Goal: Task Accomplishment & Management: Manage account settings

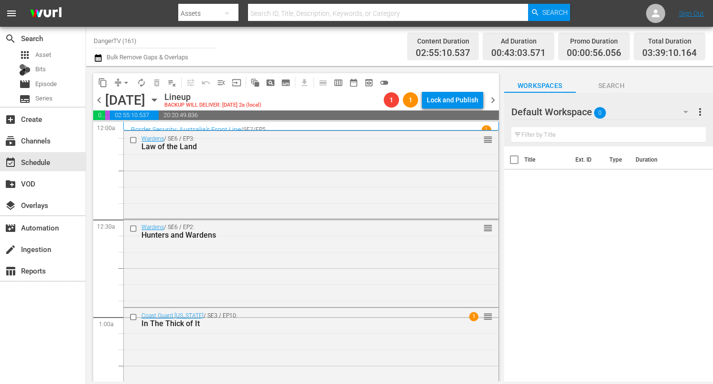
scroll to position [547, 0]
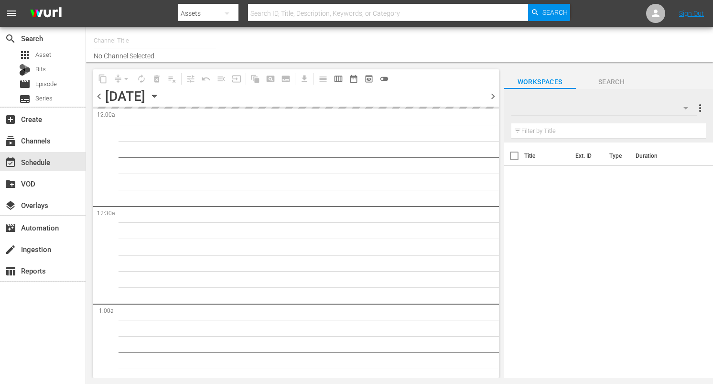
type input "DangerTV (161)"
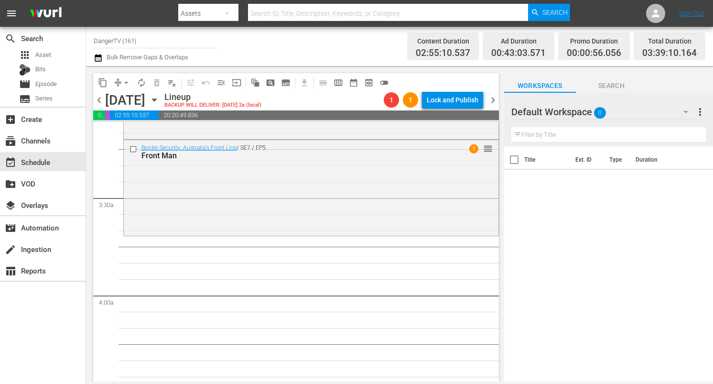
scroll to position [609, 0]
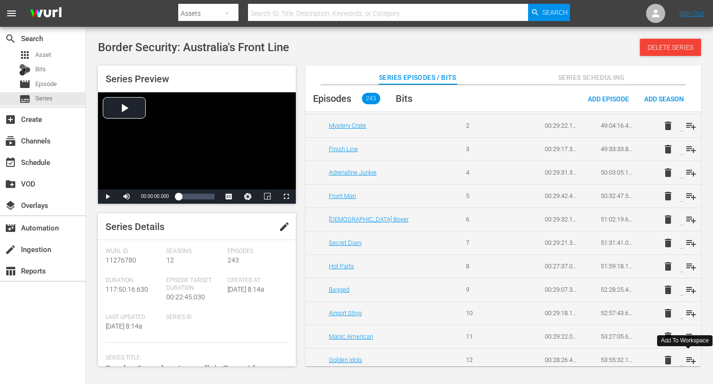
scroll to position [2522, 0]
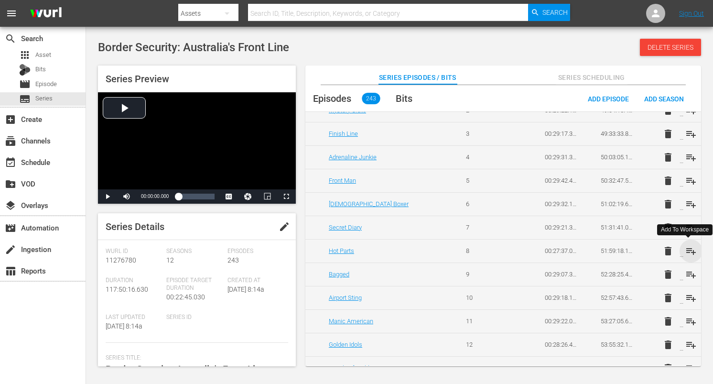
click at [687, 250] on span "playlist_add" at bounding box center [690, 250] width 11 height 11
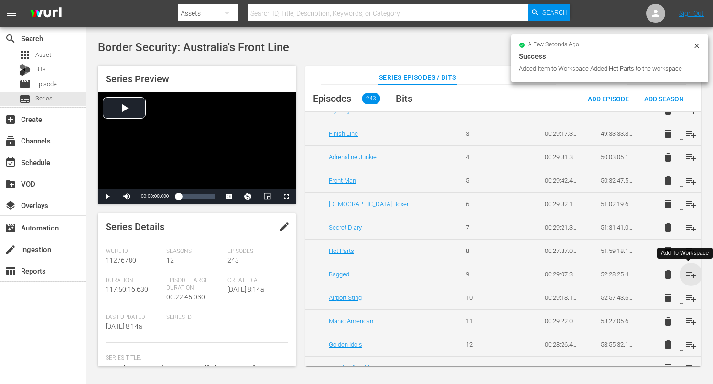
click at [686, 272] on span "playlist_add" at bounding box center [690, 274] width 11 height 11
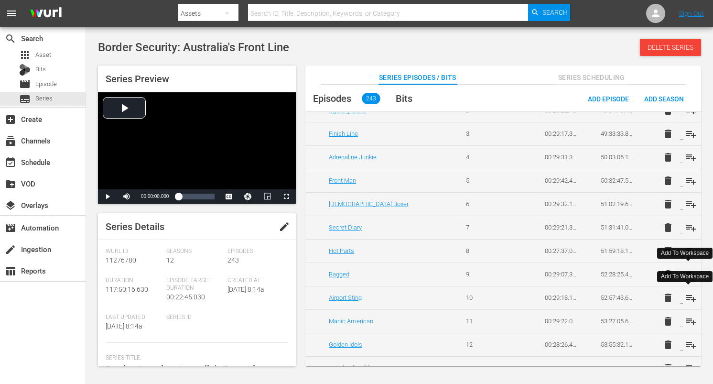
click at [688, 297] on span "playlist_add" at bounding box center [690, 297] width 11 height 11
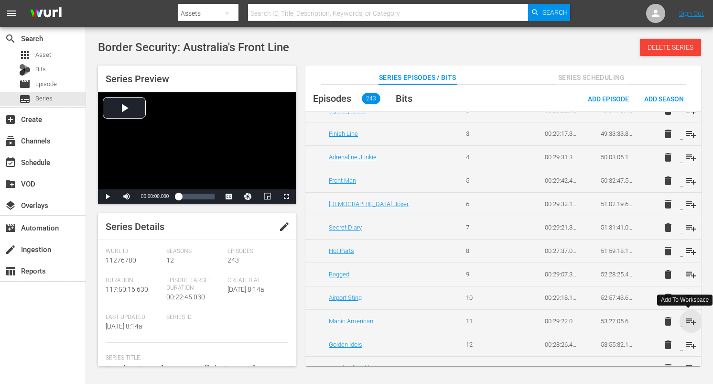
click at [692, 321] on span "playlist_add" at bounding box center [690, 320] width 11 height 11
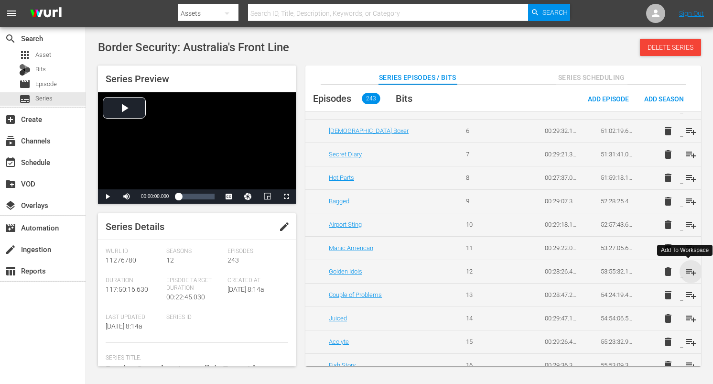
click at [691, 272] on span "playlist_add" at bounding box center [690, 271] width 11 height 11
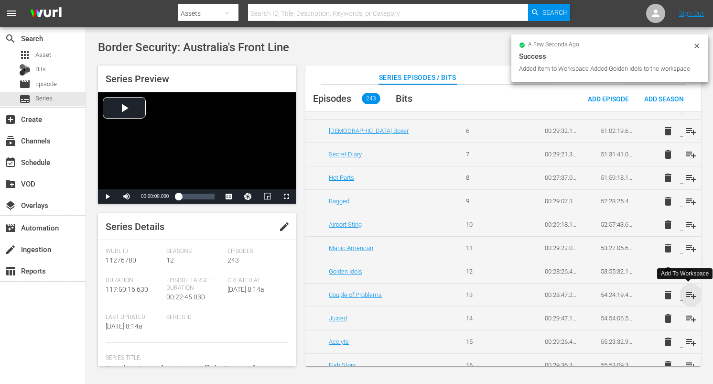
click at [693, 297] on span "playlist_add" at bounding box center [690, 294] width 11 height 11
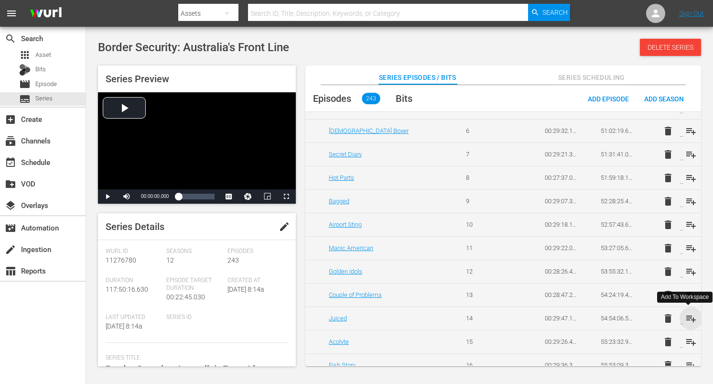
click at [685, 316] on span "playlist_add" at bounding box center [690, 317] width 11 height 11
click at [688, 340] on span "playlist_add" at bounding box center [690, 341] width 11 height 11
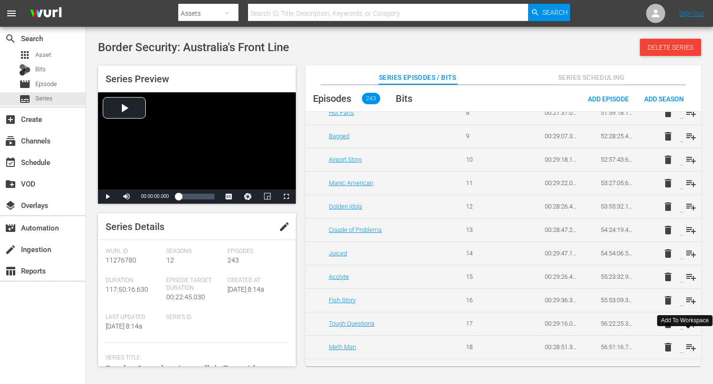
scroll to position [2664, 0]
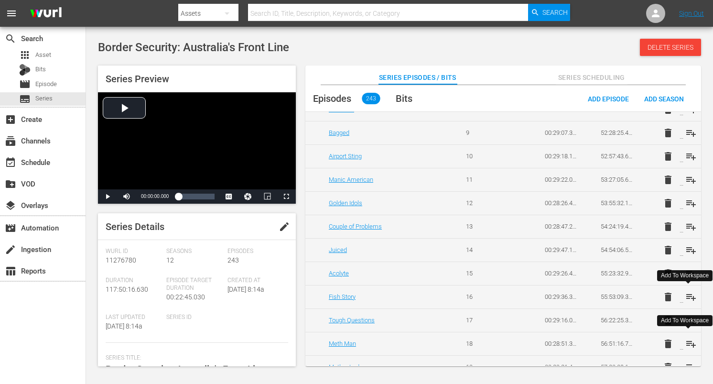
click at [689, 295] on span "playlist_add" at bounding box center [690, 296] width 11 height 11
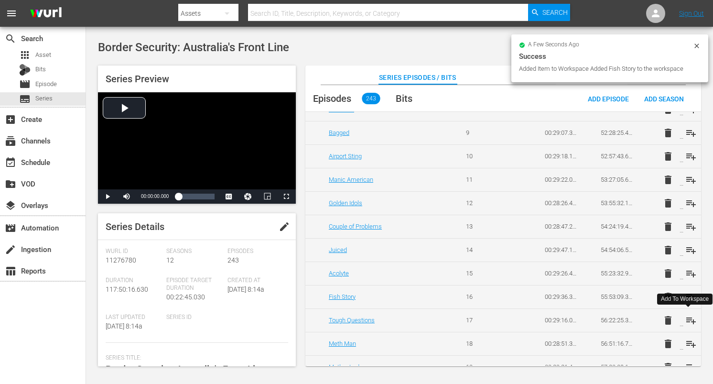
click at [688, 318] on span "playlist_add" at bounding box center [690, 319] width 11 height 11
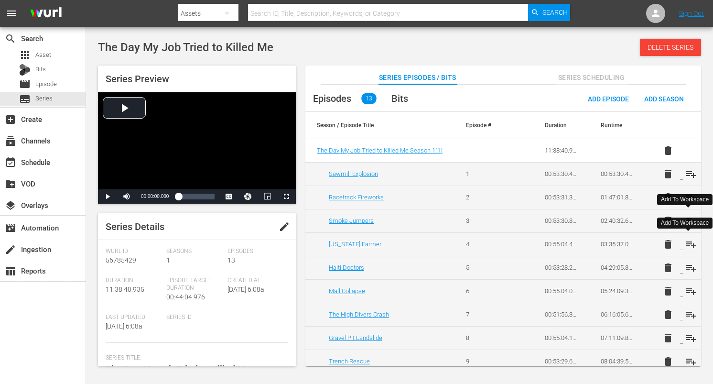
click at [688, 247] on span "playlist_add" at bounding box center [690, 243] width 11 height 11
click at [690, 268] on span "playlist_add" at bounding box center [690, 267] width 11 height 11
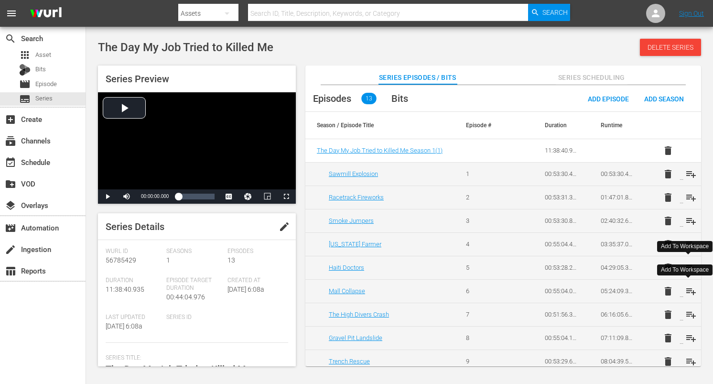
click at [685, 290] on span "playlist_add" at bounding box center [690, 290] width 11 height 11
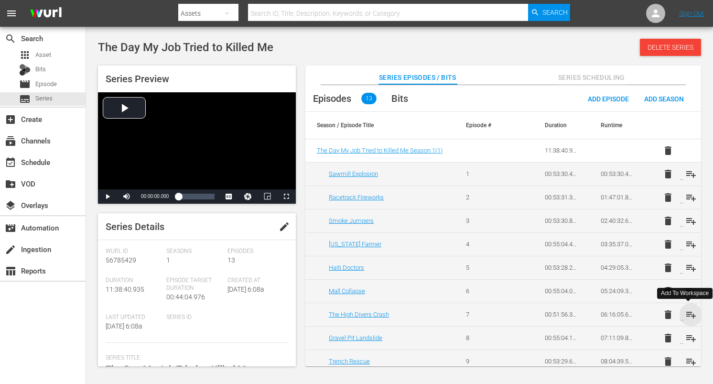
click at [688, 314] on span "playlist_add" at bounding box center [690, 314] width 11 height 11
click at [686, 336] on span "playlist_add" at bounding box center [690, 337] width 11 height 11
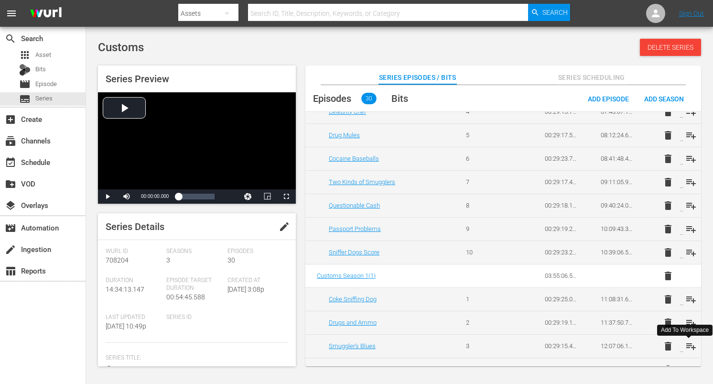
scroll to position [438, 0]
click at [690, 248] on span "playlist_add" at bounding box center [690, 251] width 11 height 11
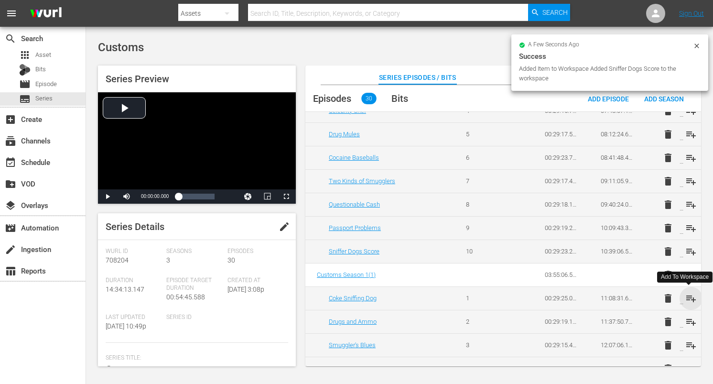
click at [688, 294] on span "playlist_add" at bounding box center [690, 297] width 11 height 11
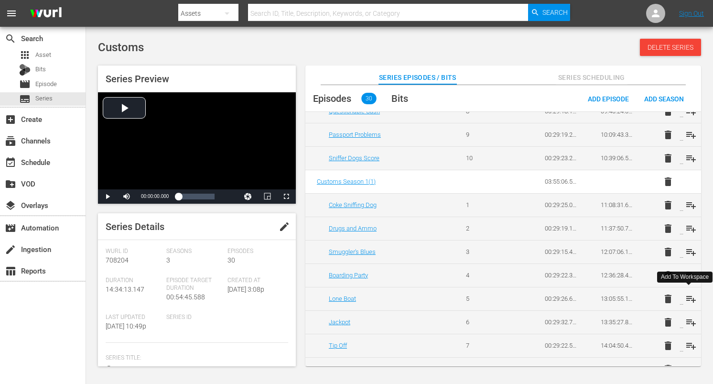
scroll to position [546, 0]
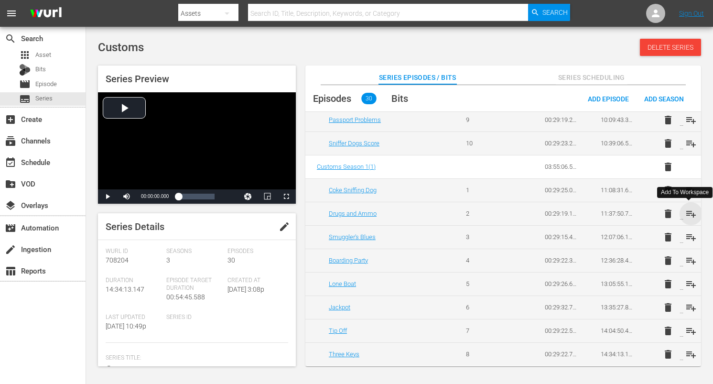
click at [686, 211] on span "playlist_add" at bounding box center [690, 213] width 11 height 11
click at [688, 234] on span "playlist_add" at bounding box center [690, 236] width 11 height 11
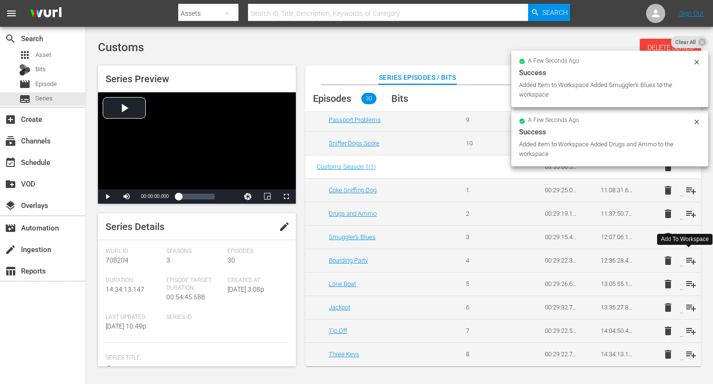
click at [687, 258] on span "playlist_add" at bounding box center [690, 260] width 11 height 11
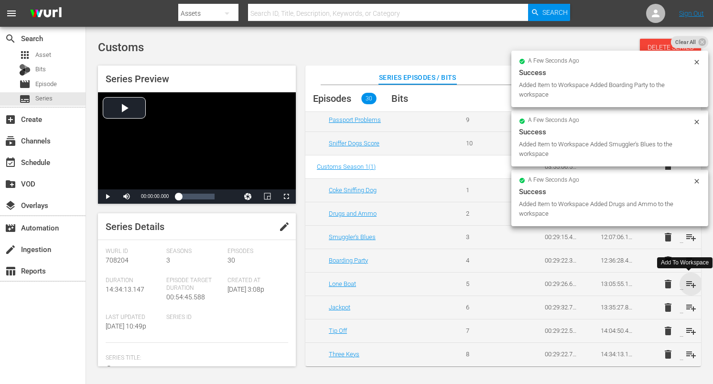
click at [688, 284] on span "playlist_add" at bounding box center [690, 283] width 11 height 11
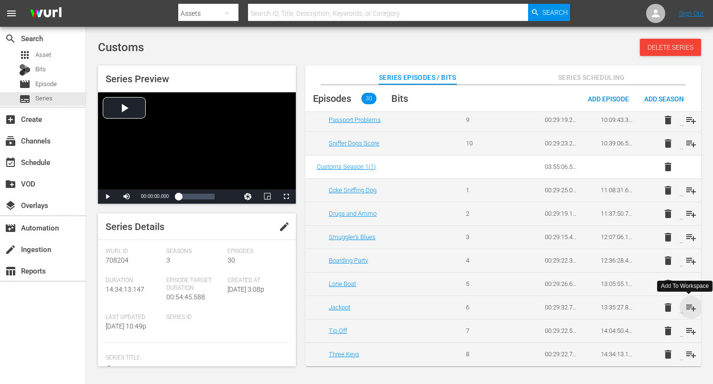
click at [690, 305] on span "playlist_add" at bounding box center [690, 306] width 11 height 11
drag, startPoint x: 691, startPoint y: 328, endPoint x: 669, endPoint y: 298, distance: 36.9
click at [691, 328] on span "playlist_add" at bounding box center [690, 330] width 11 height 11
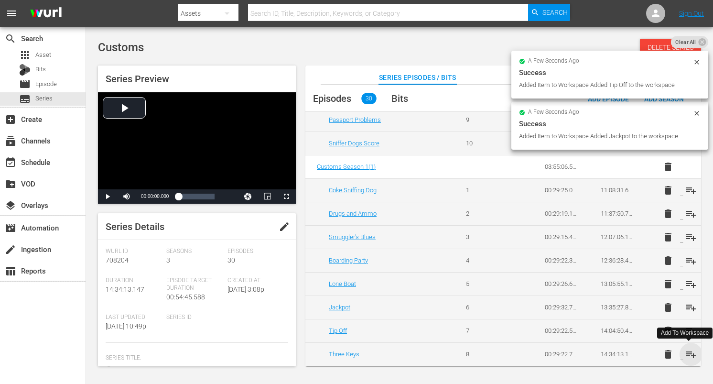
drag, startPoint x: 689, startPoint y: 356, endPoint x: 680, endPoint y: 346, distance: 13.2
click at [689, 356] on span "playlist_add" at bounding box center [690, 353] width 11 height 11
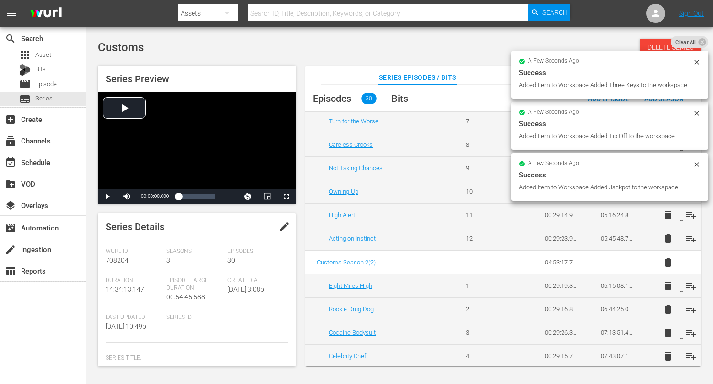
scroll to position [0, 0]
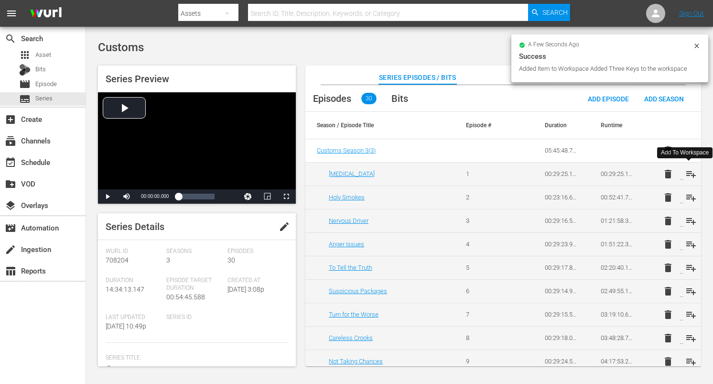
click at [688, 173] on span "playlist_add" at bounding box center [690, 173] width 11 height 11
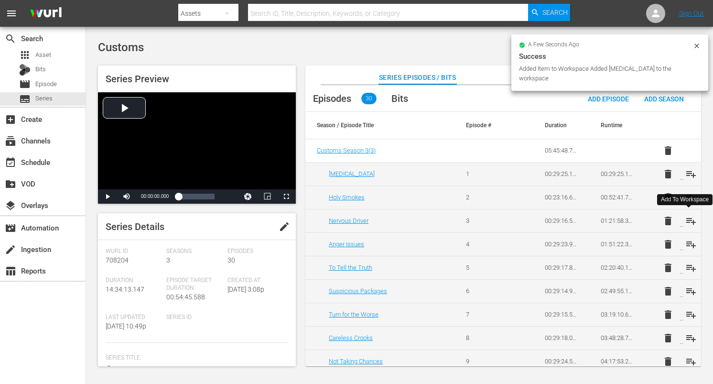
click at [687, 218] on span "playlist_add" at bounding box center [690, 220] width 11 height 11
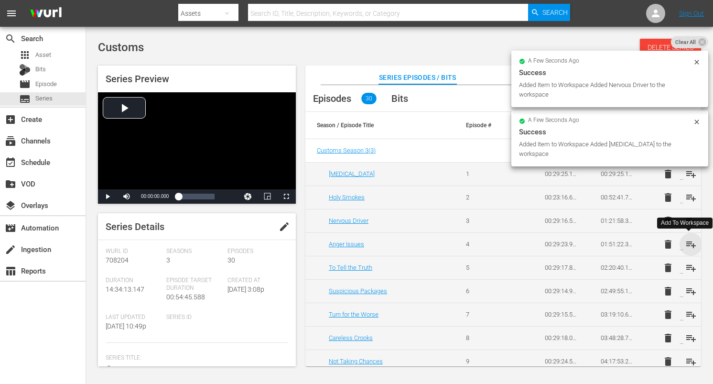
click at [688, 245] on span "playlist_add" at bounding box center [690, 243] width 11 height 11
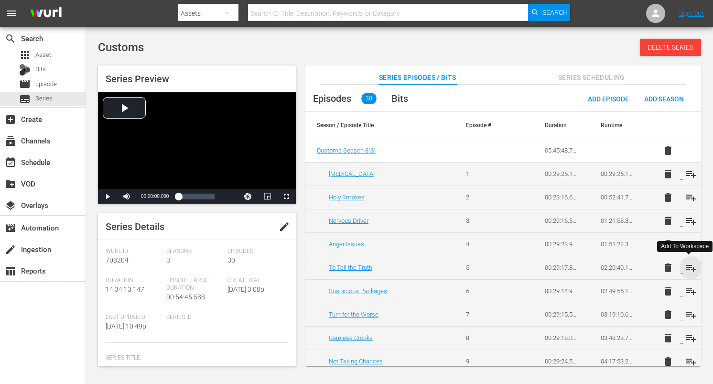
click at [691, 269] on span "playlist_add" at bounding box center [690, 267] width 11 height 11
click at [688, 292] on span "playlist_add" at bounding box center [690, 290] width 11 height 11
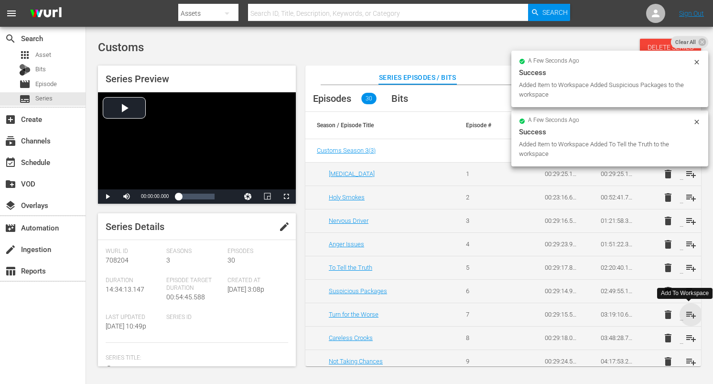
click at [689, 310] on span "playlist_add" at bounding box center [690, 314] width 11 height 11
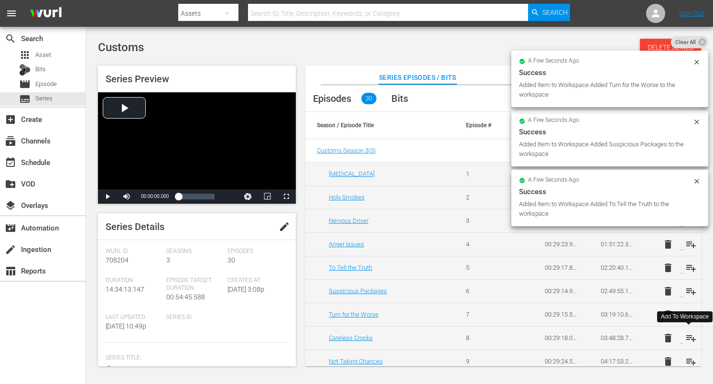
click at [689, 336] on span "playlist_add" at bounding box center [690, 337] width 11 height 11
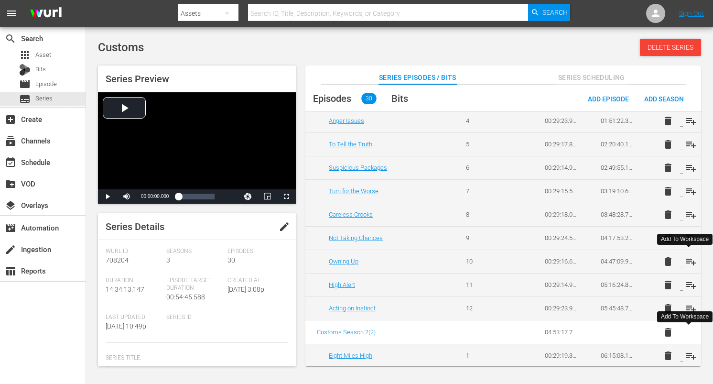
scroll to position [126, 0]
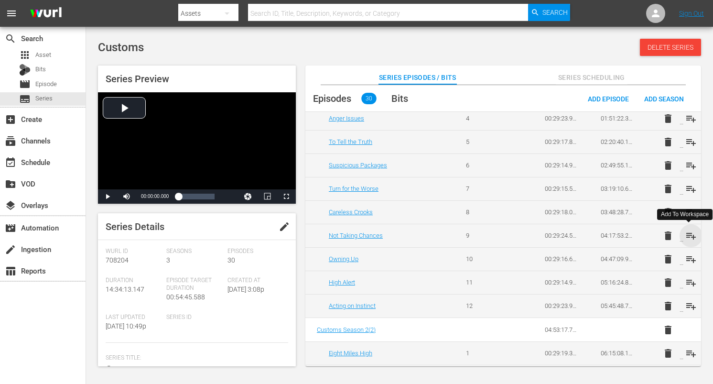
click at [687, 237] on span "playlist_add" at bounding box center [690, 235] width 11 height 11
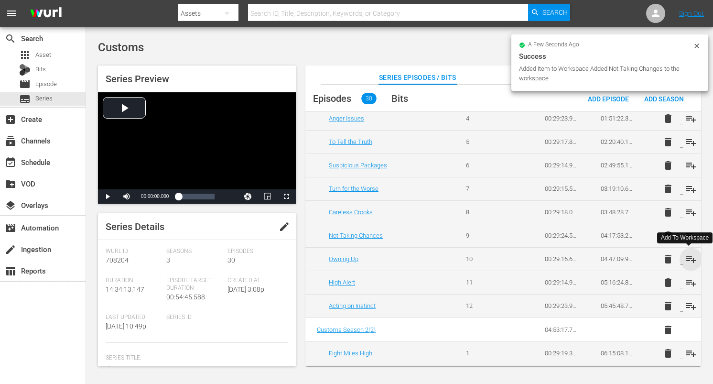
click at [689, 259] on span "playlist_add" at bounding box center [690, 258] width 11 height 11
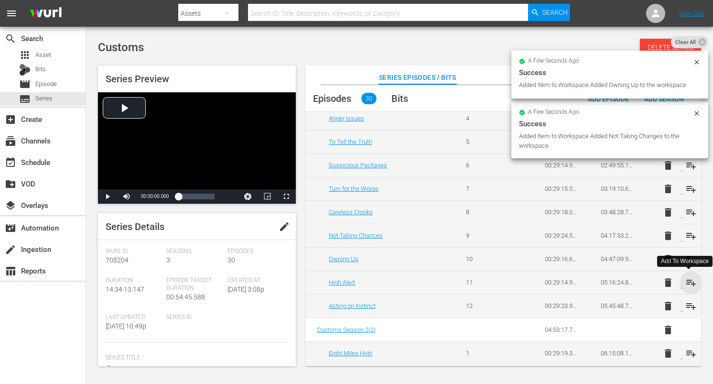
click at [688, 280] on span "playlist_add" at bounding box center [690, 282] width 11 height 11
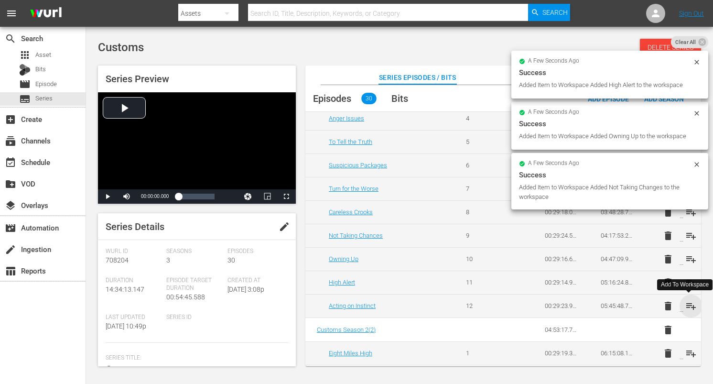
click at [688, 306] on span "playlist_add" at bounding box center [690, 305] width 11 height 11
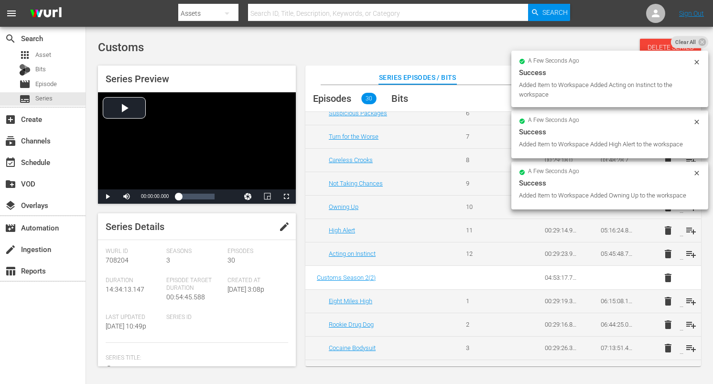
scroll to position [179, 0]
click at [686, 297] on span "playlist_add" at bounding box center [690, 299] width 11 height 11
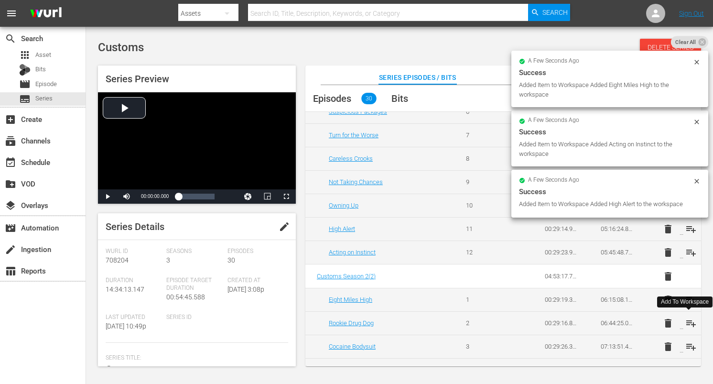
click at [688, 325] on span "playlist_add" at bounding box center [690, 322] width 11 height 11
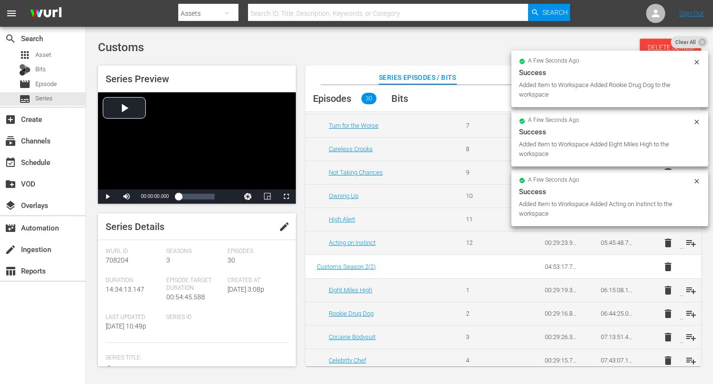
scroll to position [199, 0]
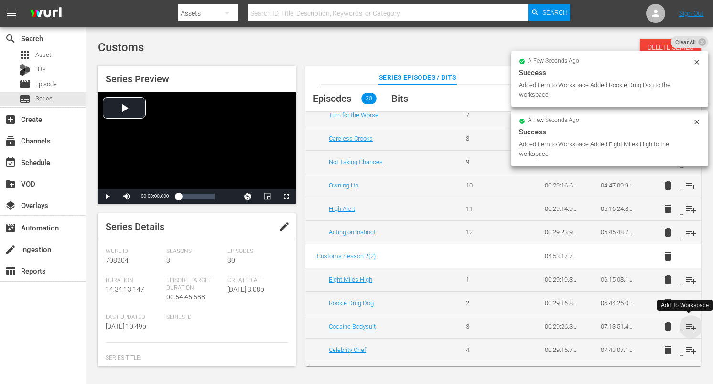
click at [687, 323] on span "playlist_add" at bounding box center [690, 326] width 11 height 11
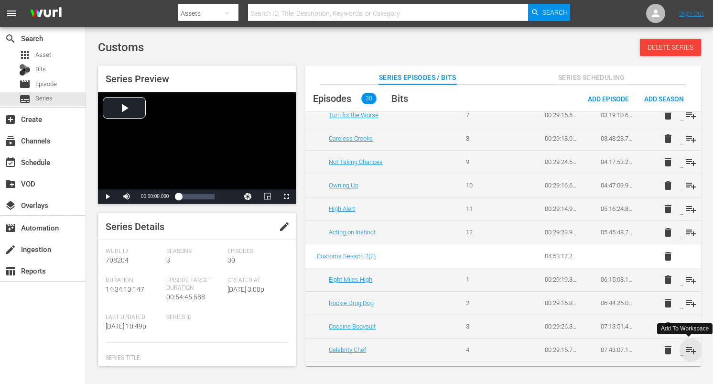
click at [685, 348] on span "playlist_add" at bounding box center [690, 349] width 11 height 11
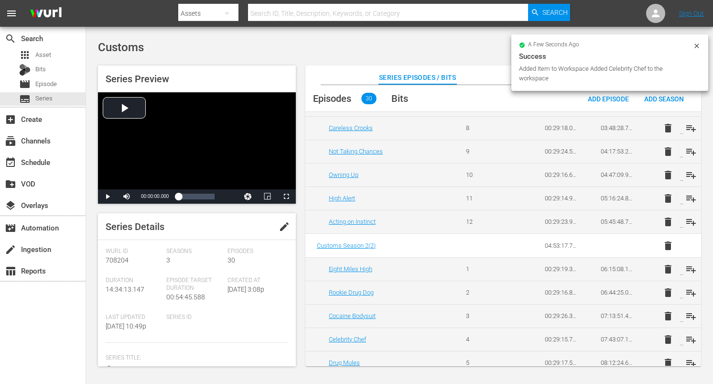
scroll to position [221, 0]
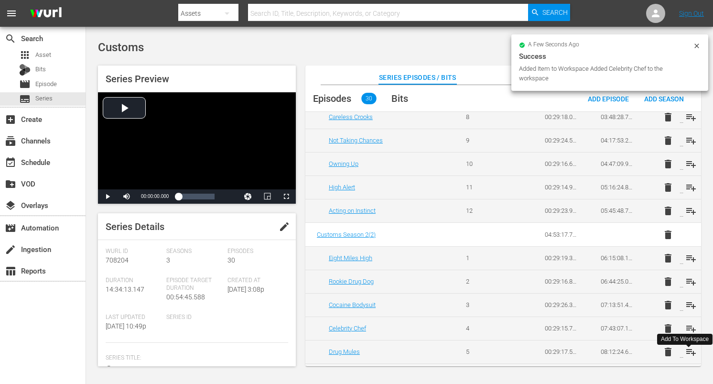
click at [686, 353] on span "playlist_add" at bounding box center [690, 351] width 11 height 11
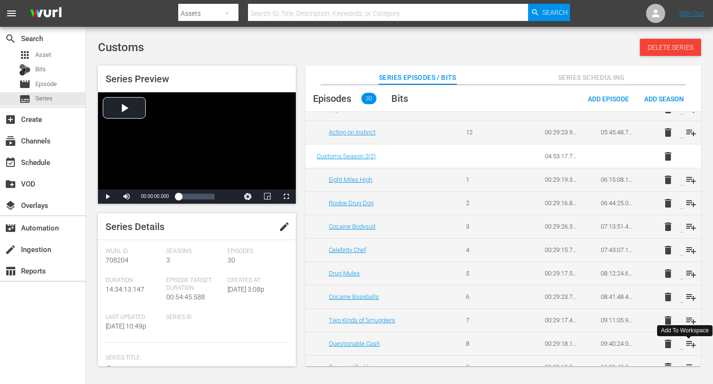
scroll to position [318, 0]
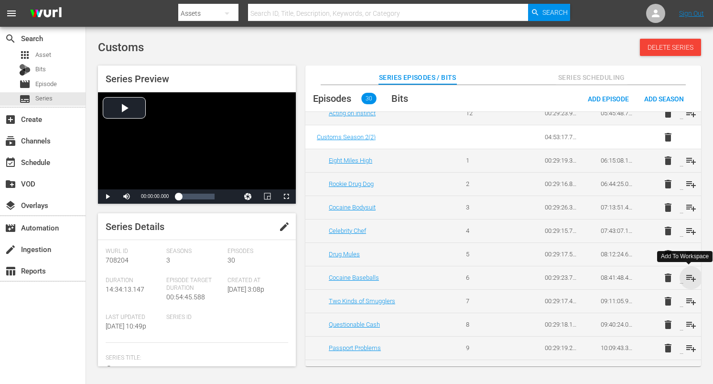
click at [689, 278] on span "playlist_add" at bounding box center [690, 277] width 11 height 11
click at [690, 301] on span "playlist_add" at bounding box center [690, 300] width 11 height 11
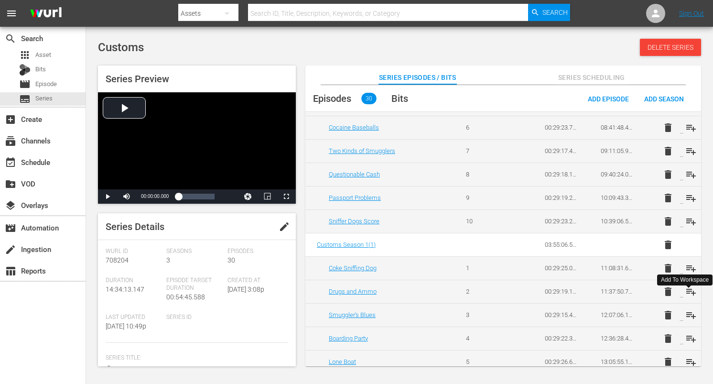
scroll to position [493, 0]
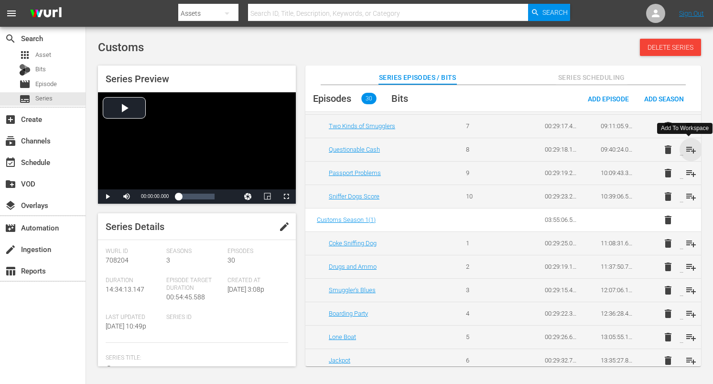
click at [688, 148] on span "playlist_add" at bounding box center [690, 149] width 11 height 11
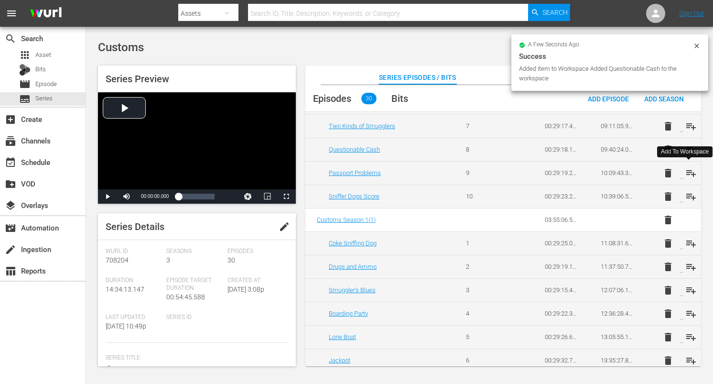
click at [687, 172] on span "playlist_add" at bounding box center [690, 172] width 11 height 11
click at [686, 195] on span "playlist_add" at bounding box center [690, 196] width 11 height 11
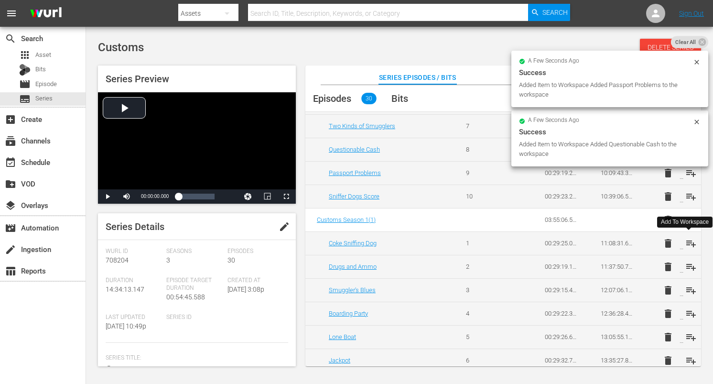
click at [688, 239] on span "playlist_add" at bounding box center [690, 242] width 11 height 11
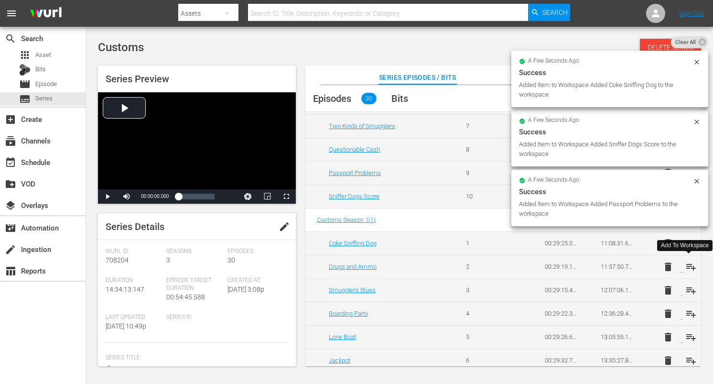
click at [688, 267] on span "playlist_add" at bounding box center [690, 266] width 11 height 11
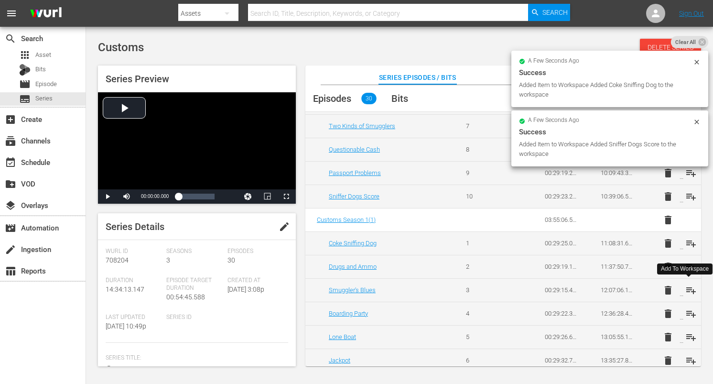
click at [688, 288] on span "playlist_add" at bounding box center [690, 289] width 11 height 11
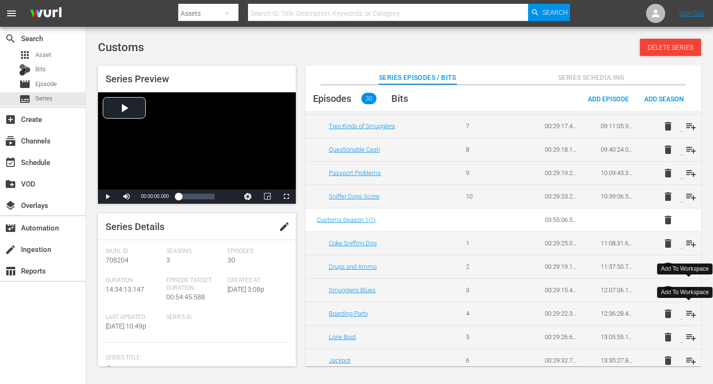
click at [690, 312] on span "playlist_add" at bounding box center [690, 313] width 11 height 11
click at [689, 339] on span "playlist_add" at bounding box center [690, 336] width 11 height 11
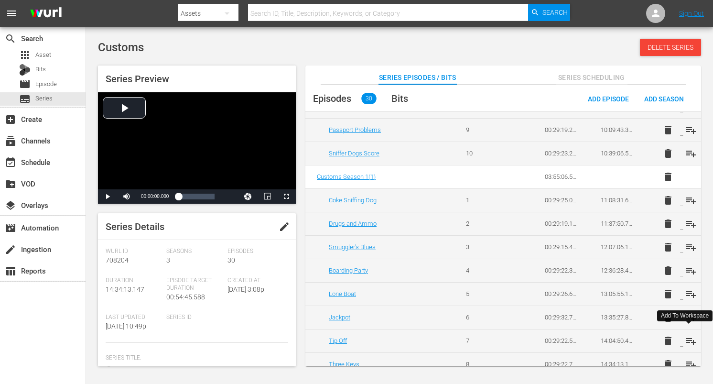
scroll to position [537, 0]
click at [688, 315] on div "Add To Workspace" at bounding box center [685, 316] width 48 height 8
click at [688, 315] on span "playlist_add" at bounding box center [690, 316] width 11 height 11
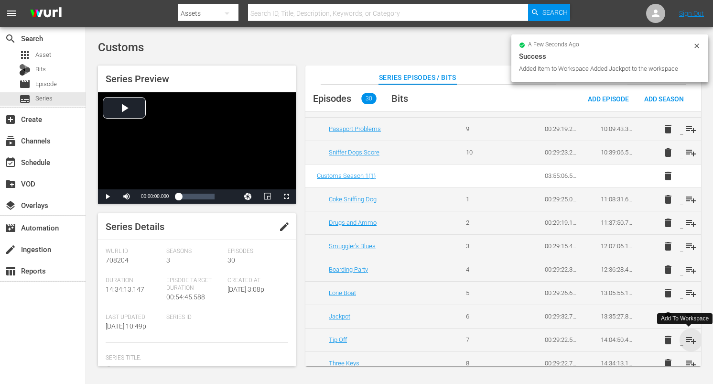
click at [687, 337] on span "playlist_add" at bounding box center [690, 339] width 11 height 11
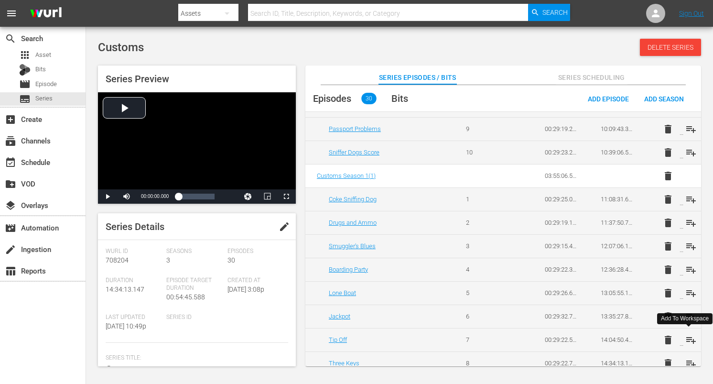
scroll to position [546, 0]
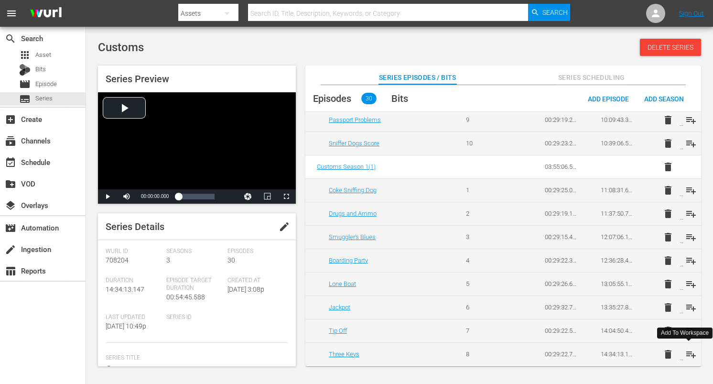
click at [689, 352] on span "playlist_add" at bounding box center [690, 353] width 11 height 11
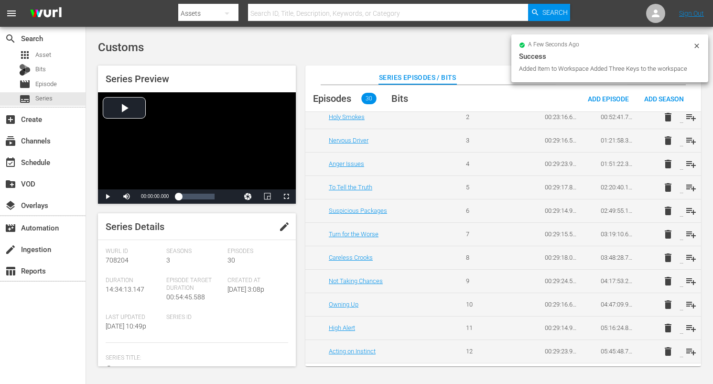
scroll to position [0, 0]
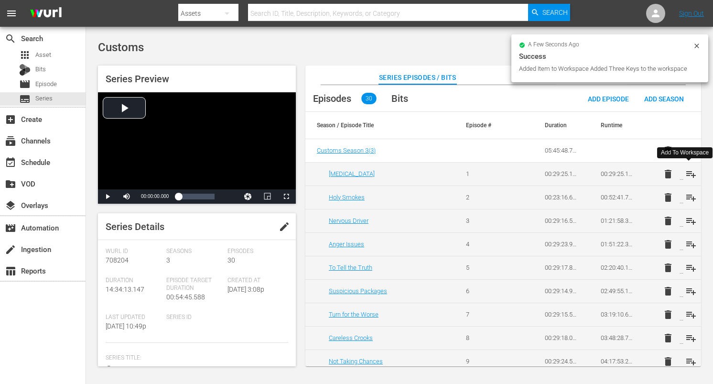
click at [686, 175] on span "playlist_add" at bounding box center [690, 173] width 11 height 11
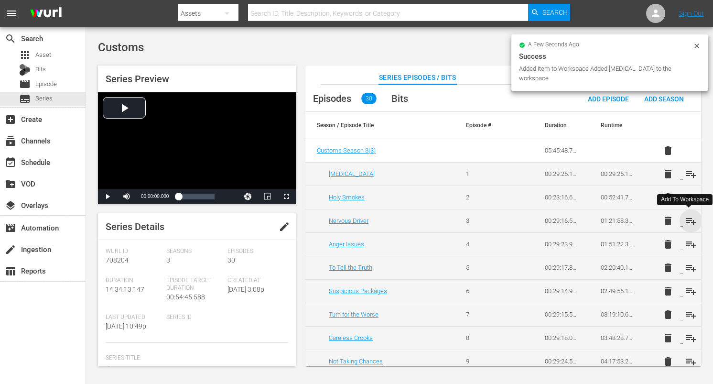
click at [688, 219] on span "playlist_add" at bounding box center [690, 220] width 11 height 11
click at [688, 242] on span "playlist_add" at bounding box center [690, 243] width 11 height 11
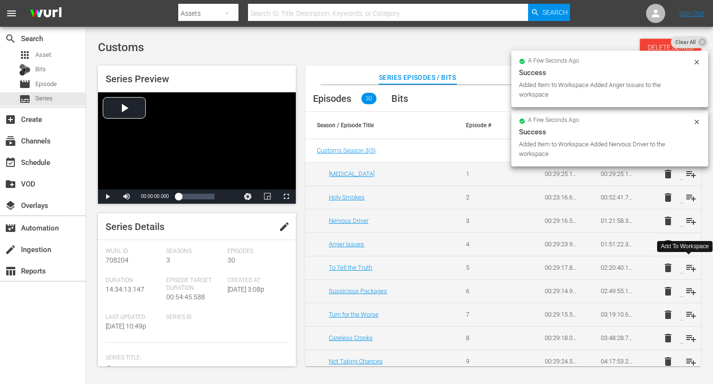
click at [687, 265] on span "playlist_add" at bounding box center [690, 267] width 11 height 11
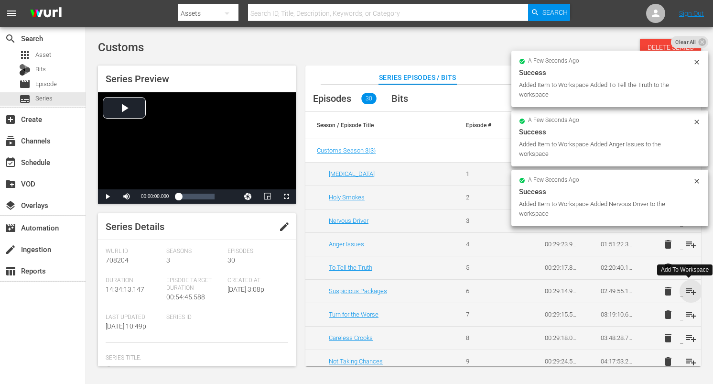
click at [693, 291] on span "playlist_add" at bounding box center [690, 290] width 11 height 11
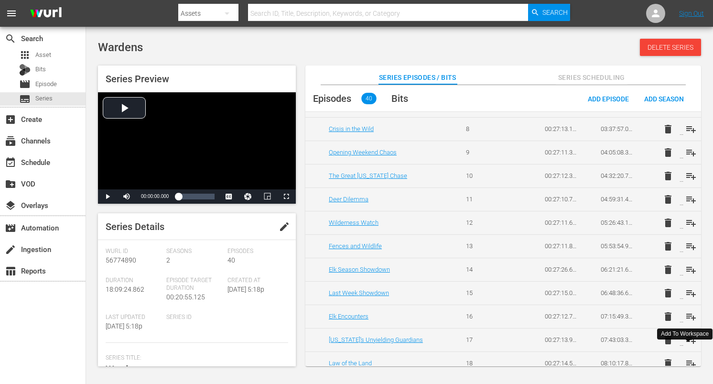
scroll to position [218, 0]
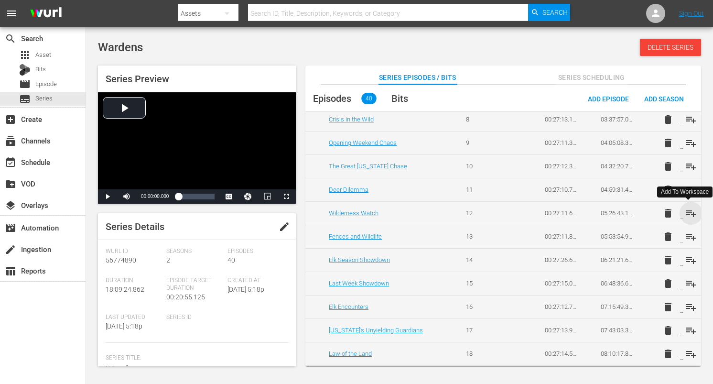
drag, startPoint x: 686, startPoint y: 213, endPoint x: 688, endPoint y: 219, distance: 6.4
click at [686, 213] on span "playlist_add" at bounding box center [690, 212] width 11 height 11
click at [688, 236] on span "playlist_add" at bounding box center [690, 236] width 11 height 11
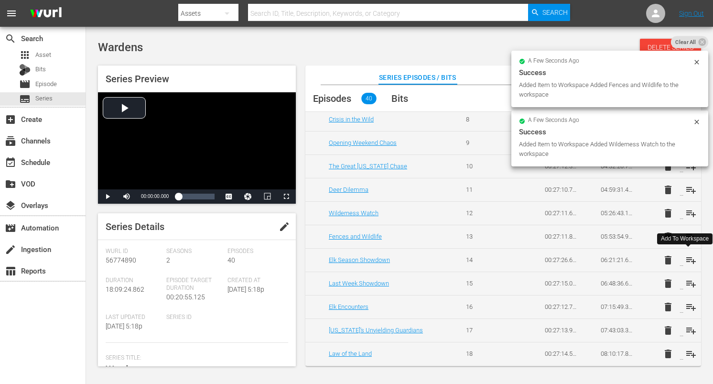
click at [688, 258] on span "playlist_add" at bounding box center [690, 259] width 11 height 11
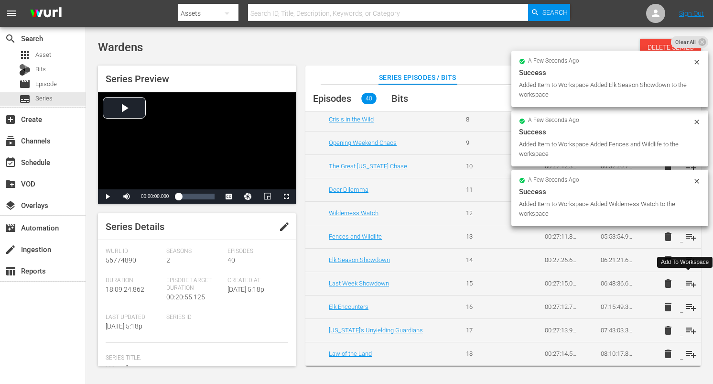
click at [689, 283] on span "playlist_add" at bounding box center [690, 283] width 11 height 11
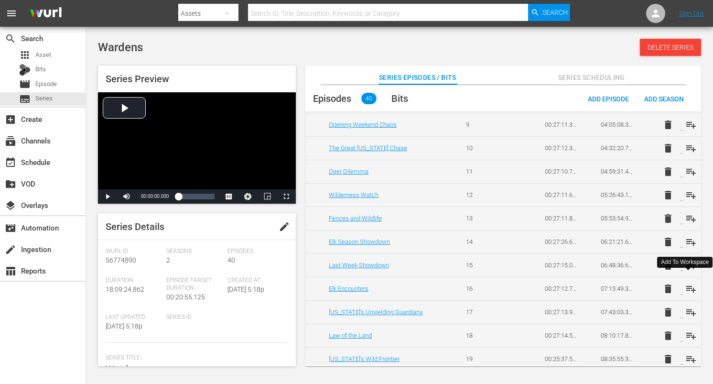
scroll to position [258, 0]
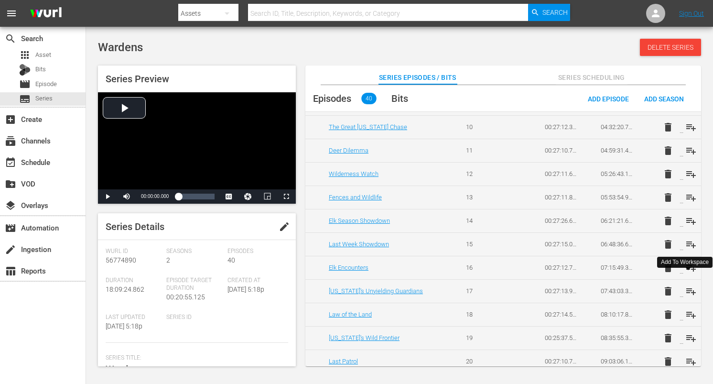
click at [687, 269] on div at bounding box center [688, 269] width 5 height 2
click at [691, 267] on span "playlist_add" at bounding box center [690, 267] width 11 height 11
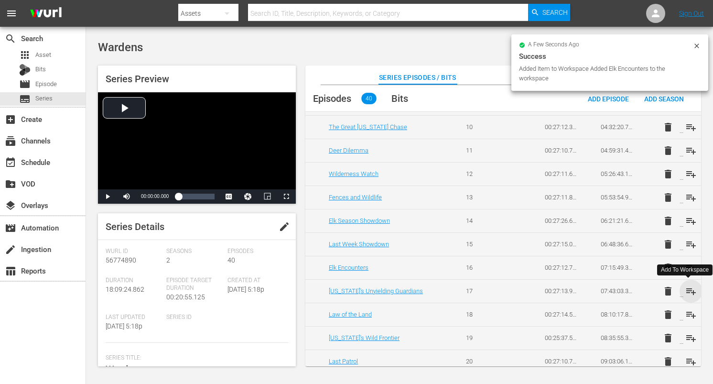
click at [689, 286] on span "playlist_add" at bounding box center [690, 290] width 11 height 11
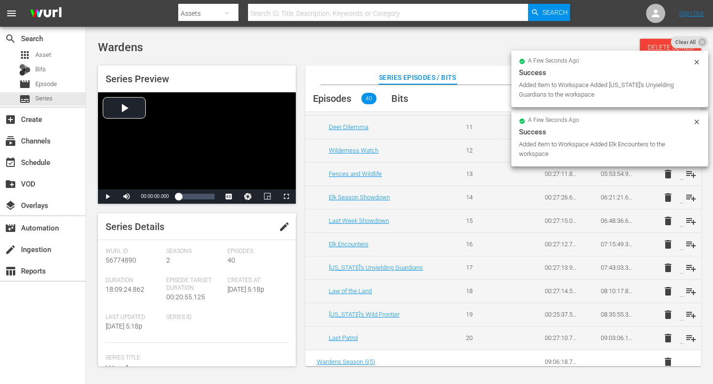
scroll to position [294, 0]
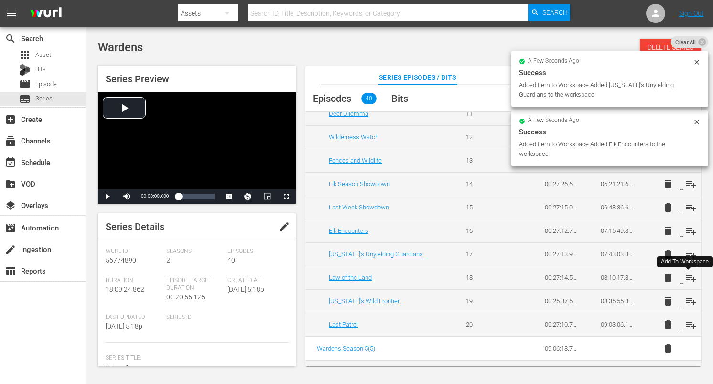
click at [689, 282] on span "playlist_add" at bounding box center [690, 277] width 11 height 11
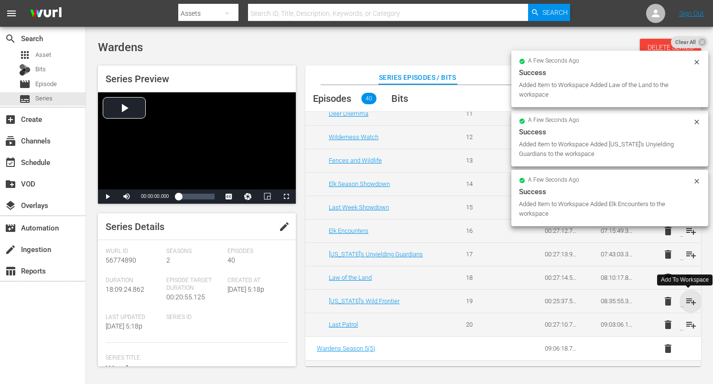
click at [688, 299] on span "playlist_add" at bounding box center [690, 300] width 11 height 11
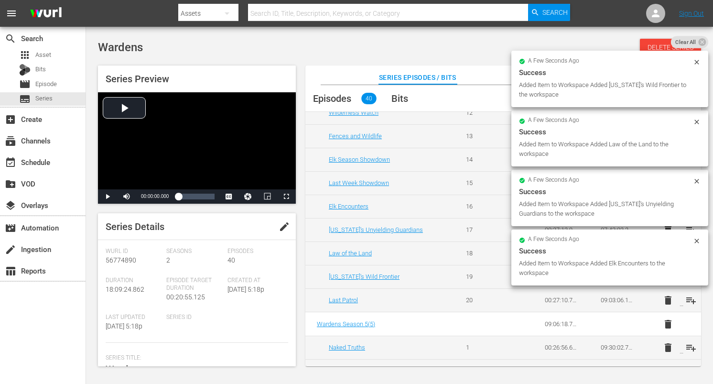
scroll to position [322, 0]
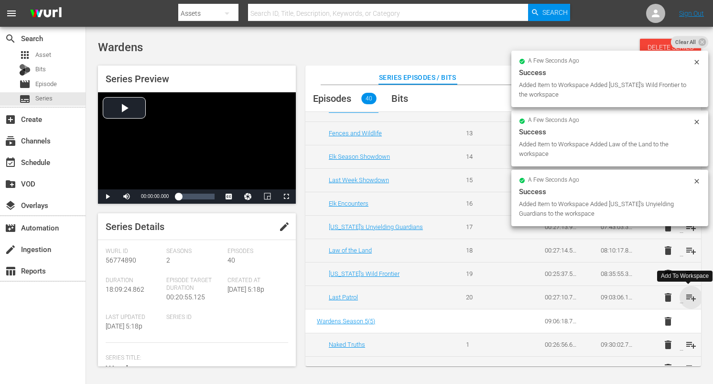
click at [688, 298] on span "playlist_add" at bounding box center [690, 296] width 11 height 11
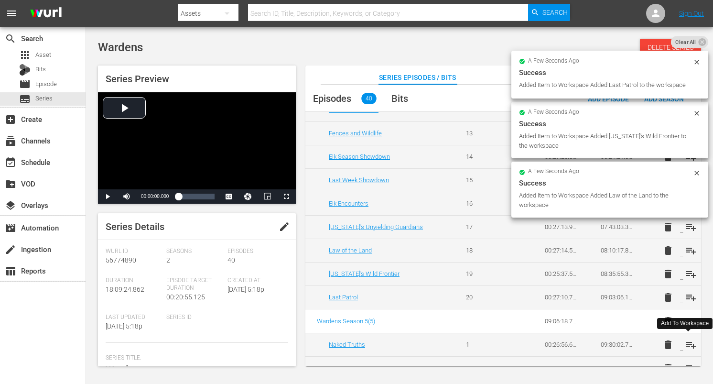
click at [687, 342] on span "playlist_add" at bounding box center [690, 344] width 11 height 11
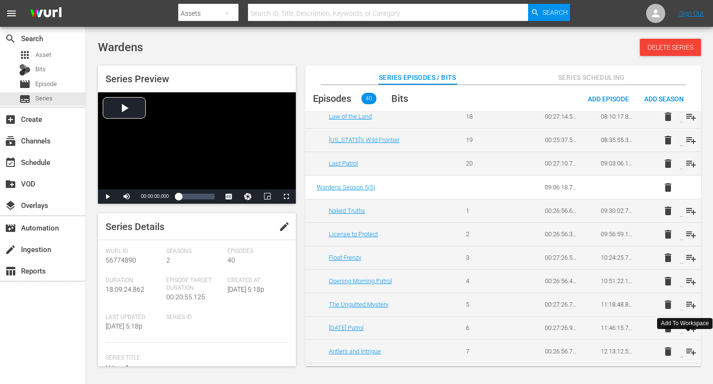
scroll to position [456, 0]
click at [688, 230] on span "playlist_add" at bounding box center [690, 232] width 11 height 11
click at [689, 252] on span "playlist_add" at bounding box center [690, 256] width 11 height 11
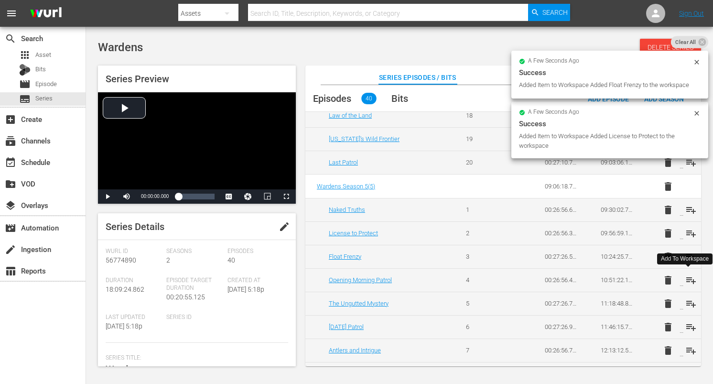
drag, startPoint x: 688, startPoint y: 277, endPoint x: 688, endPoint y: 284, distance: 6.7
click at [688, 277] on span "playlist_add" at bounding box center [690, 279] width 11 height 11
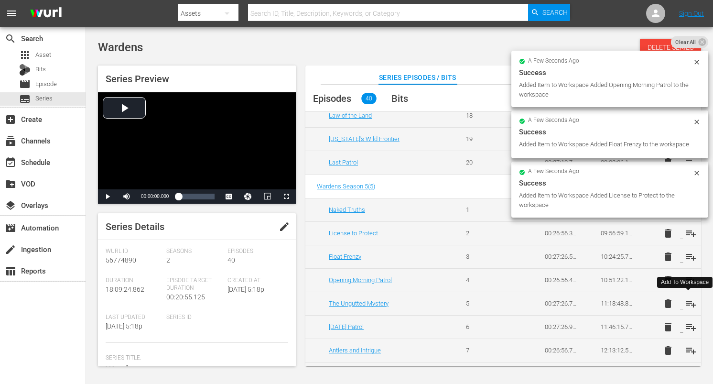
click at [688, 306] on span "playlist_add" at bounding box center [690, 303] width 11 height 11
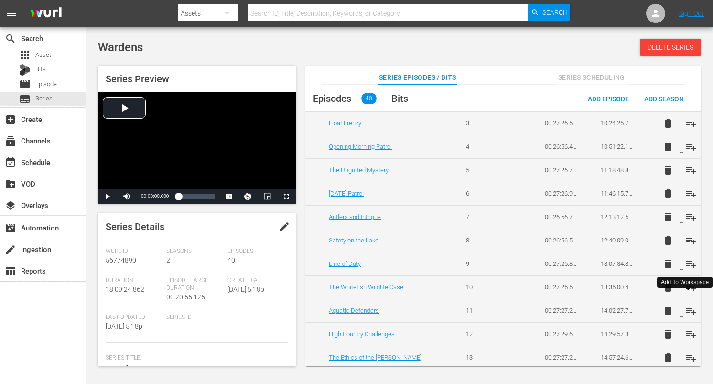
scroll to position [592, 0]
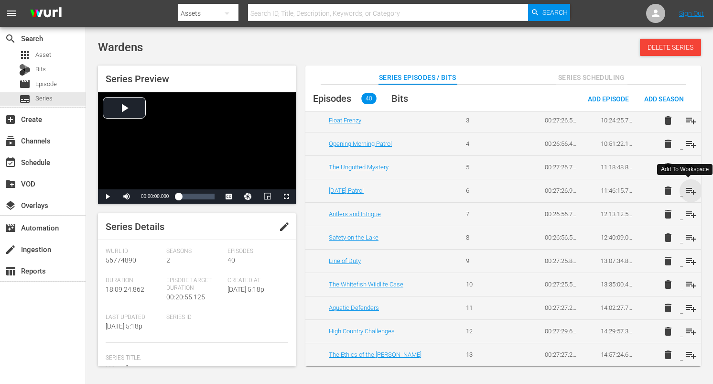
click at [686, 191] on span "playlist_add" at bounding box center [690, 190] width 11 height 11
click at [687, 211] on span "playlist_add" at bounding box center [690, 213] width 11 height 11
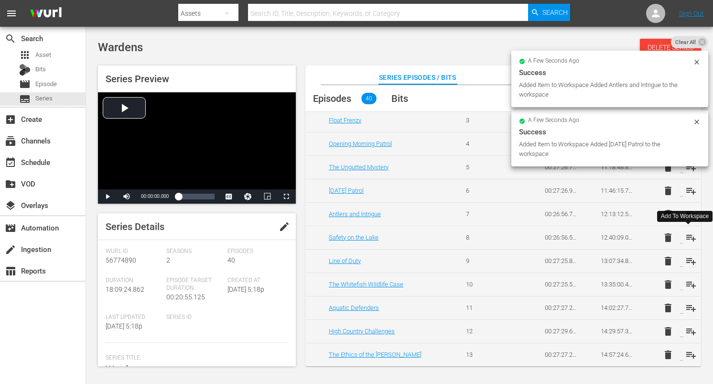
click at [686, 236] on span "playlist_add" at bounding box center [690, 237] width 11 height 11
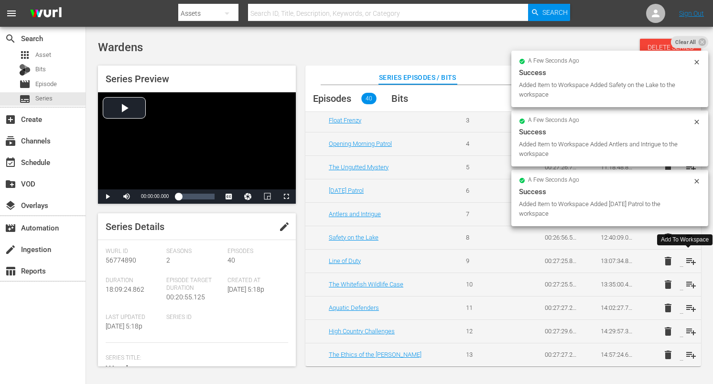
click at [686, 260] on span "playlist_add" at bounding box center [690, 260] width 11 height 11
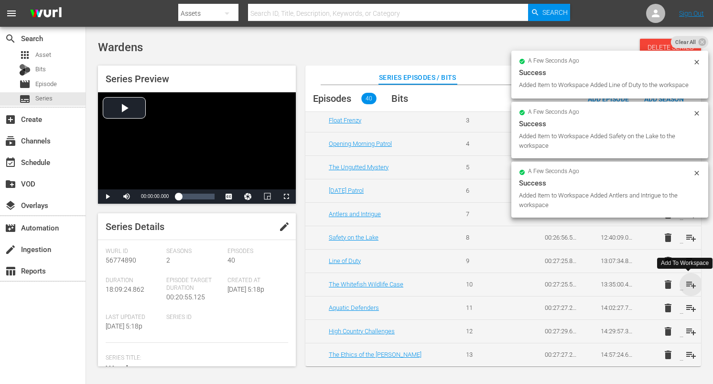
click at [687, 282] on span "playlist_add" at bounding box center [690, 284] width 11 height 11
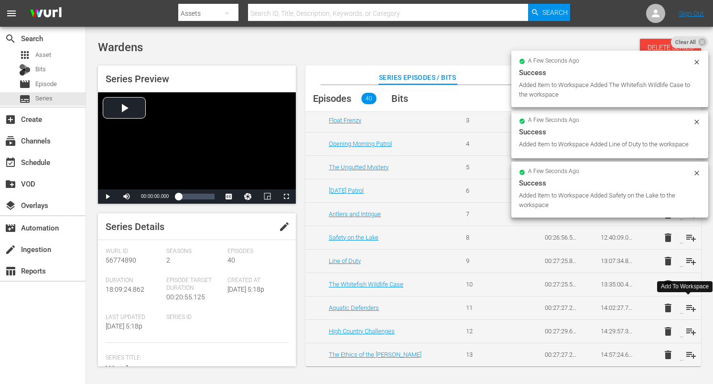
click at [686, 311] on span "playlist_add" at bounding box center [690, 307] width 11 height 11
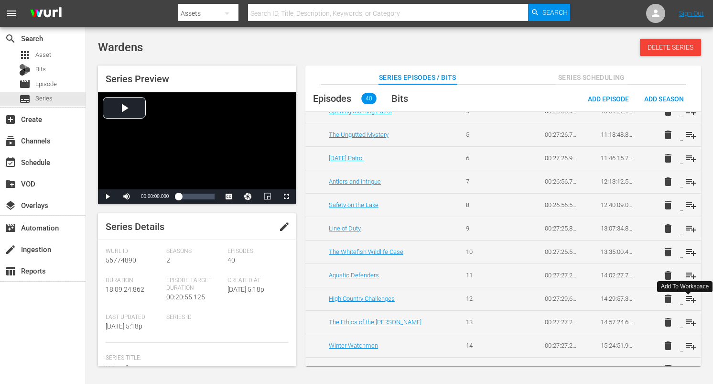
scroll to position [643, 0]
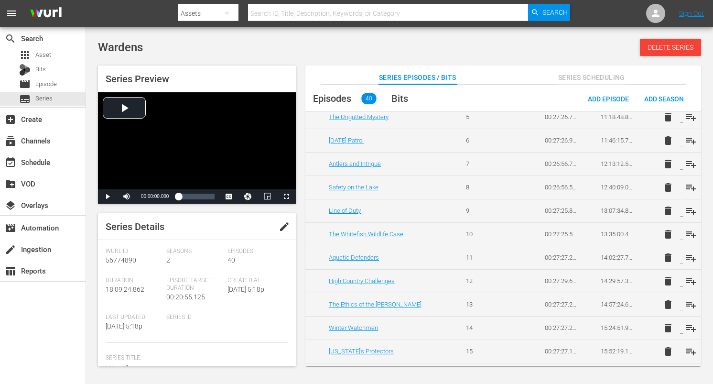
click at [687, 279] on div "Add To Workspace" at bounding box center [684, 287] width 55 height 16
click at [688, 280] on span "playlist_add" at bounding box center [690, 280] width 11 height 11
click at [688, 303] on span "playlist_add" at bounding box center [690, 304] width 11 height 11
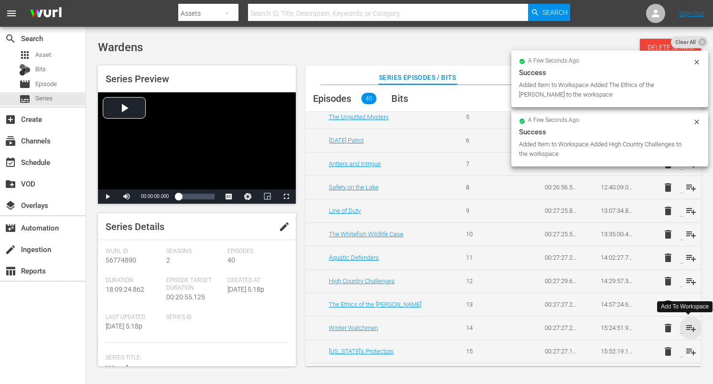
click at [689, 323] on span "playlist_add" at bounding box center [690, 327] width 11 height 11
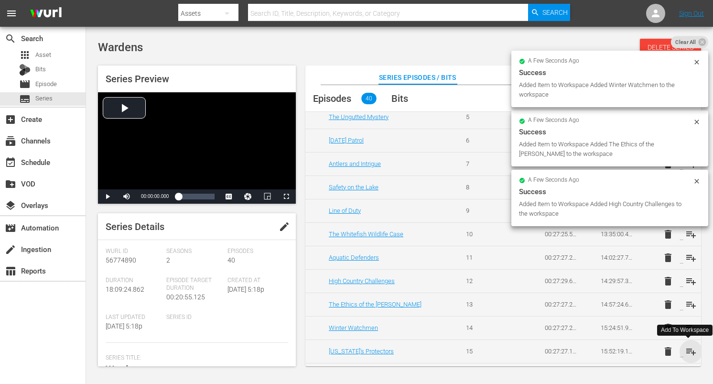
click at [689, 351] on span "playlist_add" at bounding box center [690, 350] width 11 height 11
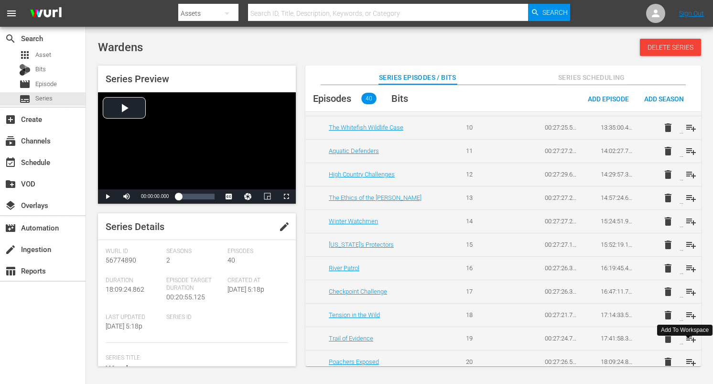
scroll to position [757, 0]
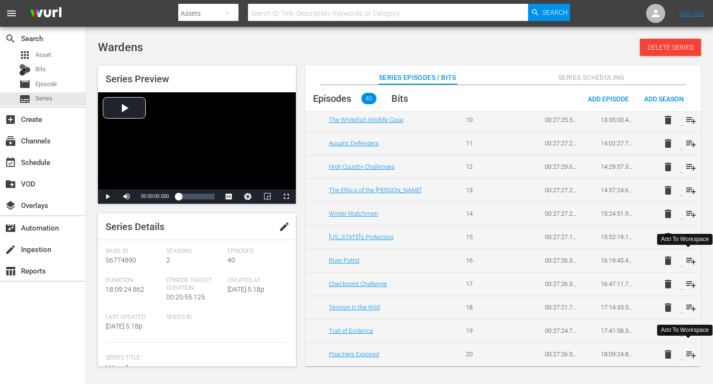
click at [688, 260] on span "playlist_add" at bounding box center [690, 260] width 11 height 11
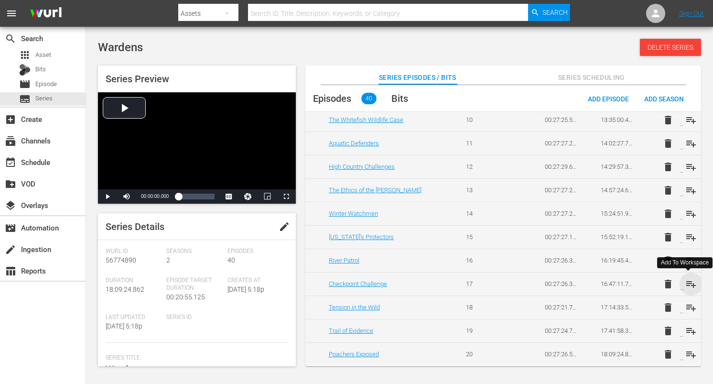
click at [688, 278] on span "playlist_add" at bounding box center [690, 283] width 11 height 11
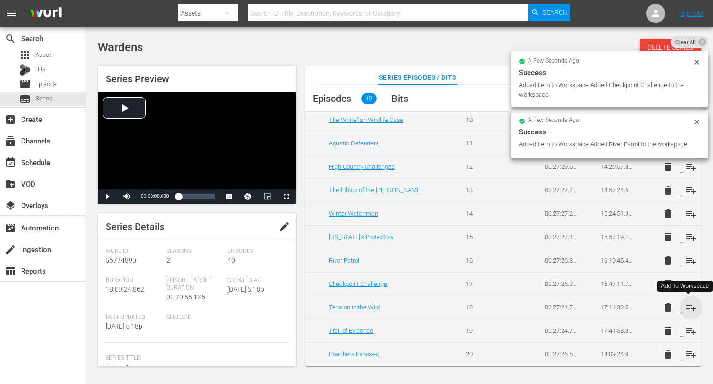
click at [687, 304] on span "playlist_add" at bounding box center [690, 306] width 11 height 11
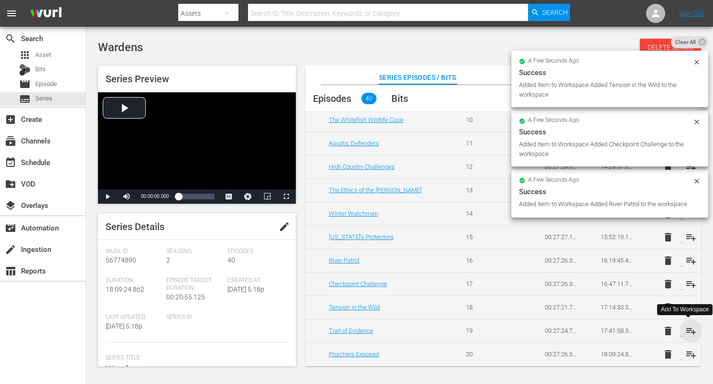
drag, startPoint x: 687, startPoint y: 328, endPoint x: 691, endPoint y: 317, distance: 11.6
click at [687, 328] on span "playlist_add" at bounding box center [690, 330] width 11 height 11
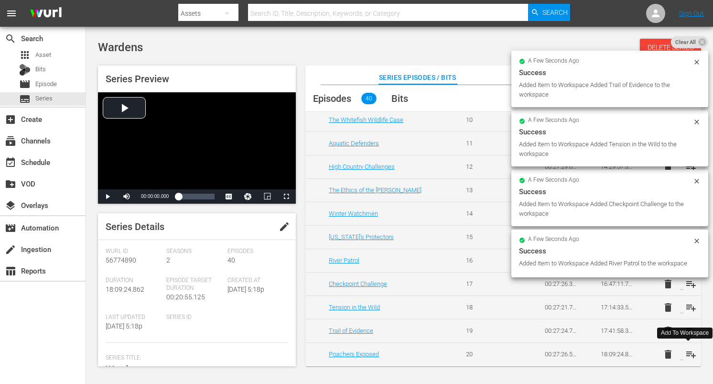
click at [688, 353] on span "playlist_add" at bounding box center [690, 353] width 11 height 11
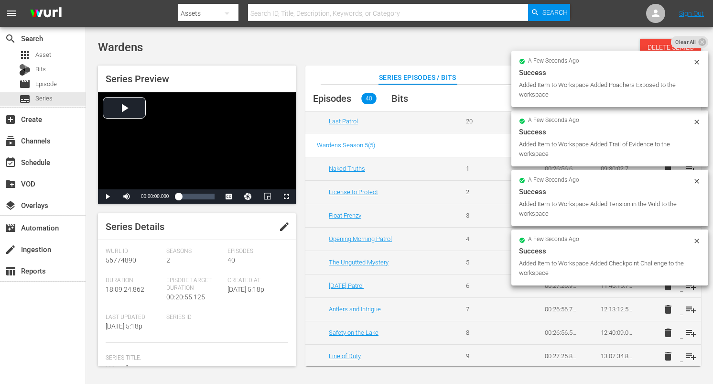
scroll to position [0, 0]
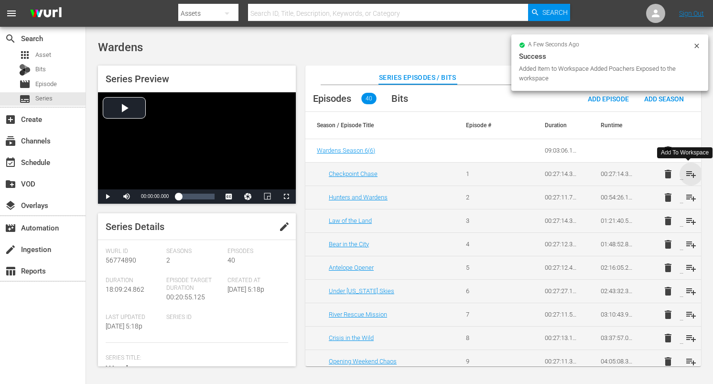
click at [688, 174] on span "playlist_add" at bounding box center [690, 173] width 11 height 11
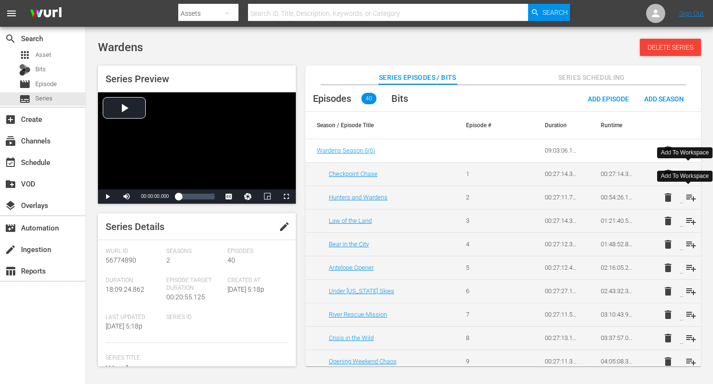
click at [691, 197] on span "playlist_add" at bounding box center [690, 197] width 11 height 11
click at [690, 217] on span "playlist_add" at bounding box center [690, 220] width 11 height 11
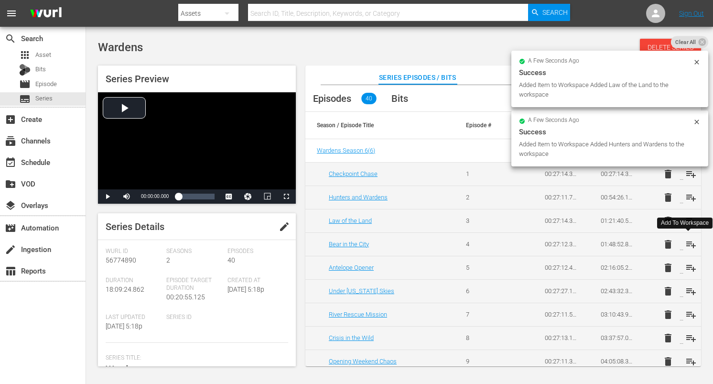
click at [688, 241] on span "playlist_add" at bounding box center [690, 243] width 11 height 11
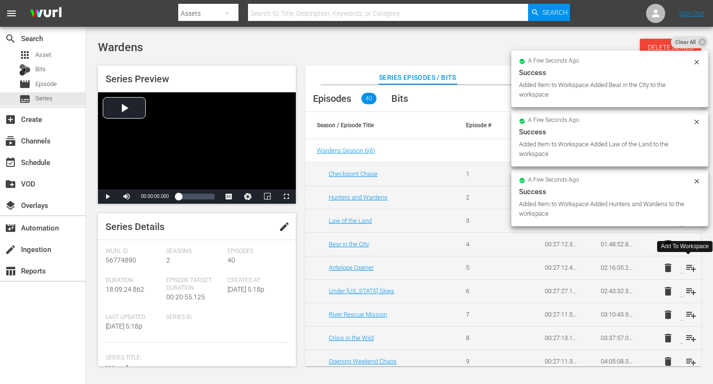
click at [687, 265] on span "playlist_add" at bounding box center [690, 267] width 11 height 11
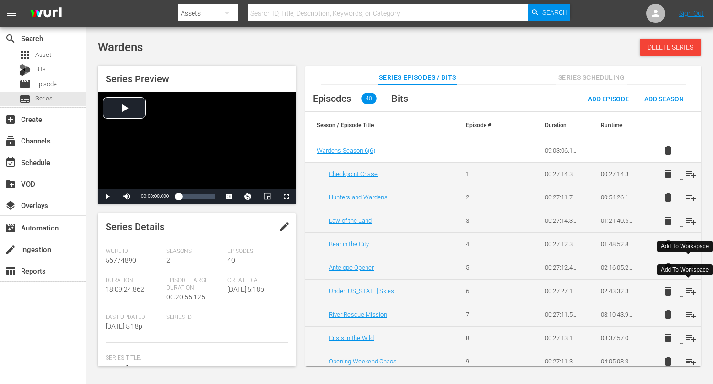
click at [688, 289] on span "playlist_add" at bounding box center [690, 290] width 11 height 11
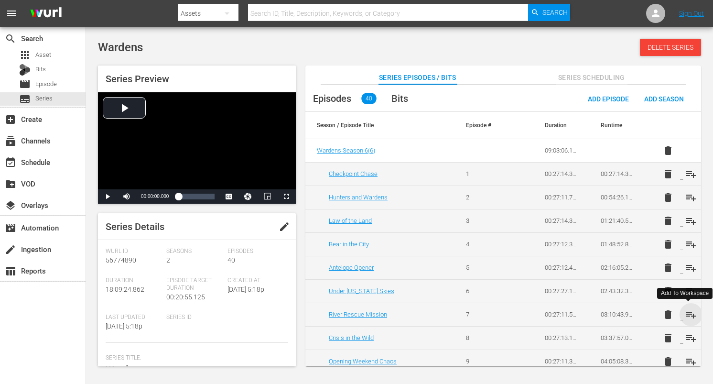
click at [688, 314] on span "playlist_add" at bounding box center [690, 314] width 11 height 11
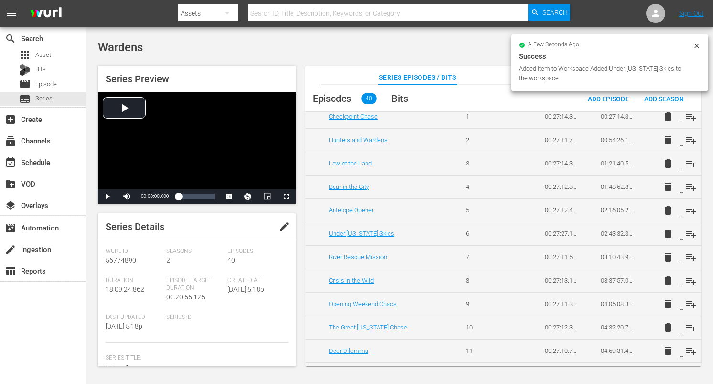
scroll to position [59, 0]
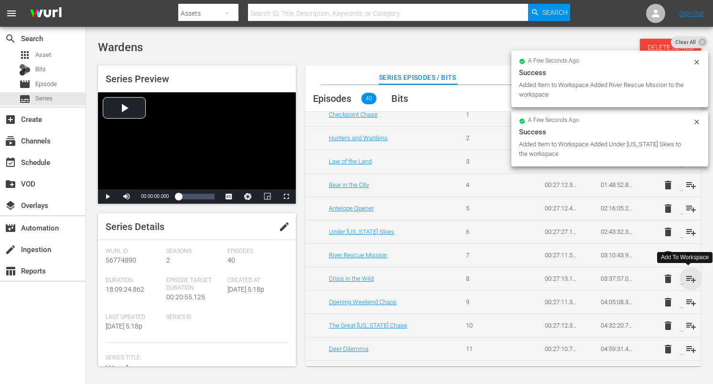
click at [688, 276] on span "playlist_add" at bounding box center [690, 278] width 11 height 11
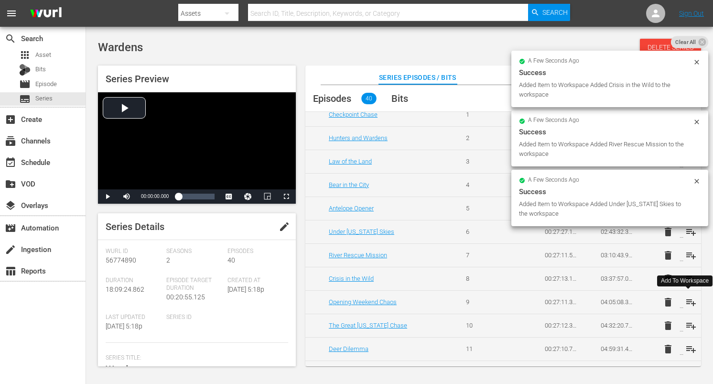
click at [687, 299] on span "playlist_add" at bounding box center [690, 301] width 11 height 11
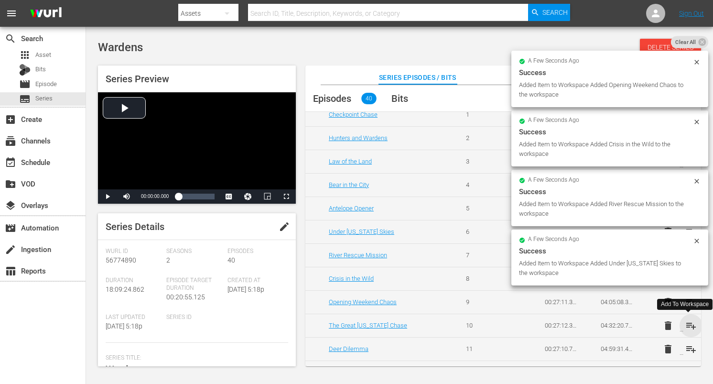
click at [689, 324] on span "playlist_add" at bounding box center [690, 325] width 11 height 11
click at [687, 348] on span "playlist_add" at bounding box center [690, 348] width 11 height 11
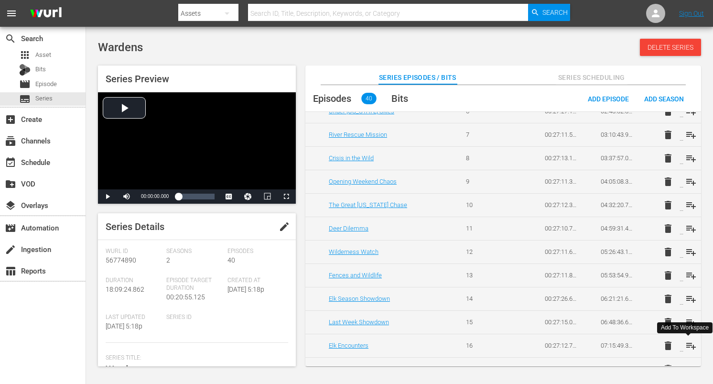
scroll to position [190, 0]
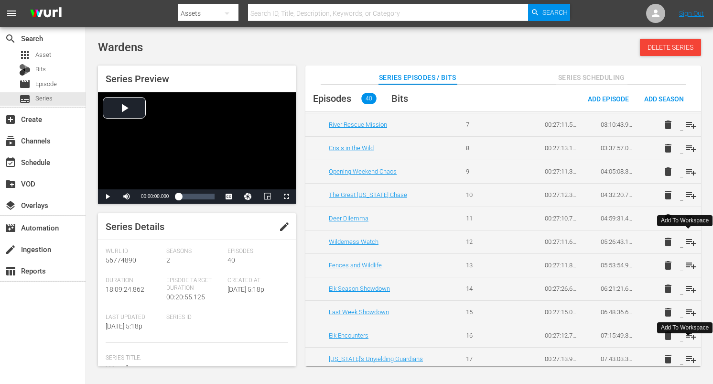
click at [687, 242] on span "playlist_add" at bounding box center [690, 241] width 11 height 11
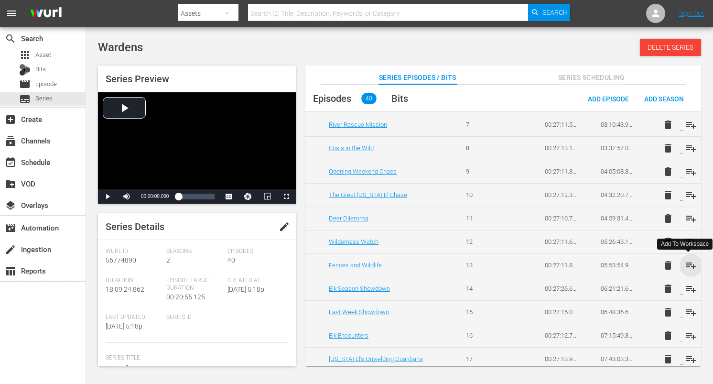
click at [688, 264] on span "playlist_add" at bounding box center [690, 264] width 11 height 11
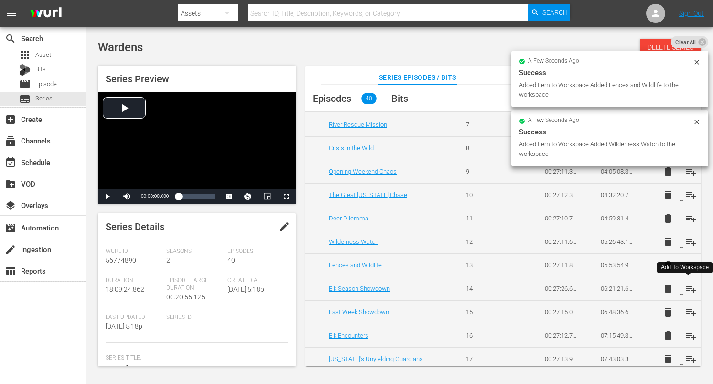
click at [687, 285] on span "playlist_add" at bounding box center [690, 288] width 11 height 11
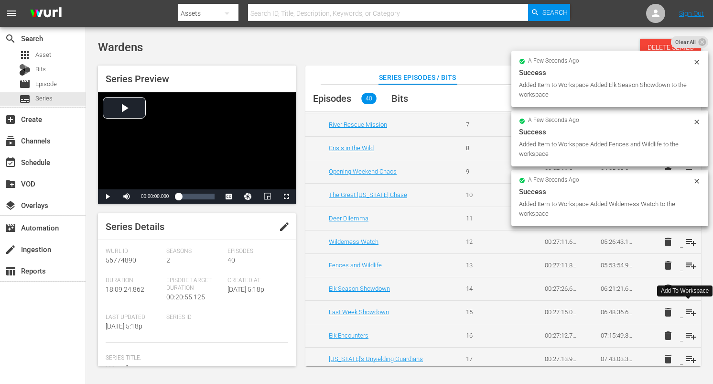
click at [687, 312] on span "playlist_add" at bounding box center [690, 311] width 11 height 11
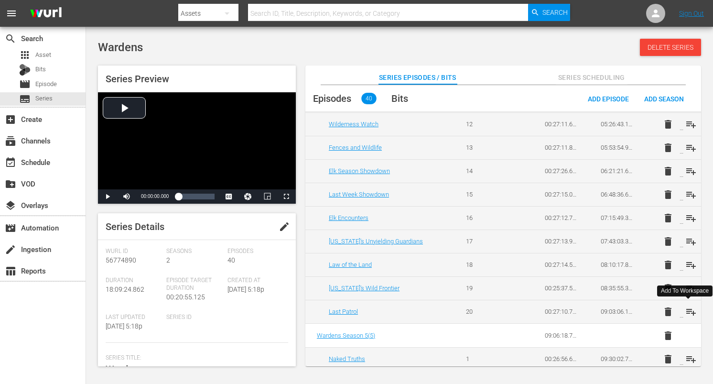
scroll to position [322, 0]
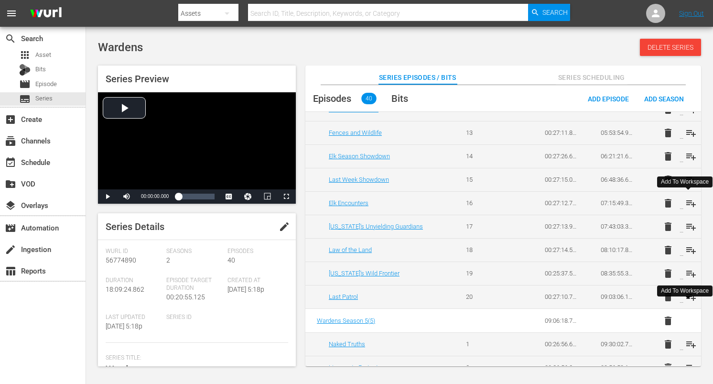
click at [688, 203] on span "playlist_add" at bounding box center [690, 202] width 11 height 11
click at [687, 223] on span "playlist_add" at bounding box center [690, 226] width 11 height 11
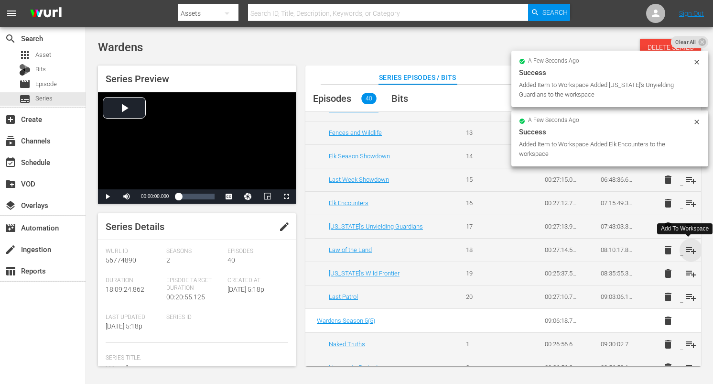
click at [686, 244] on span "playlist_add" at bounding box center [690, 249] width 11 height 11
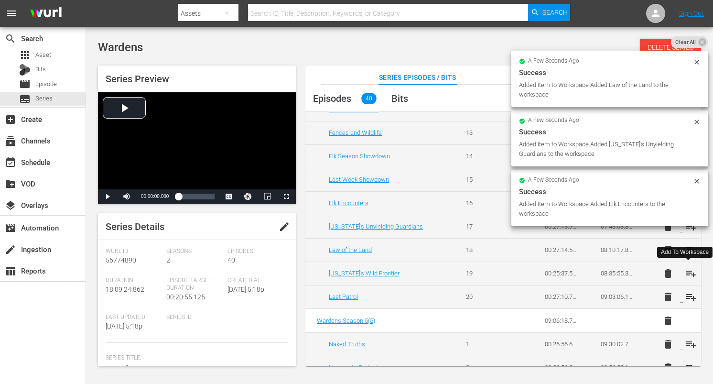
click at [687, 269] on span "playlist_add" at bounding box center [690, 273] width 11 height 11
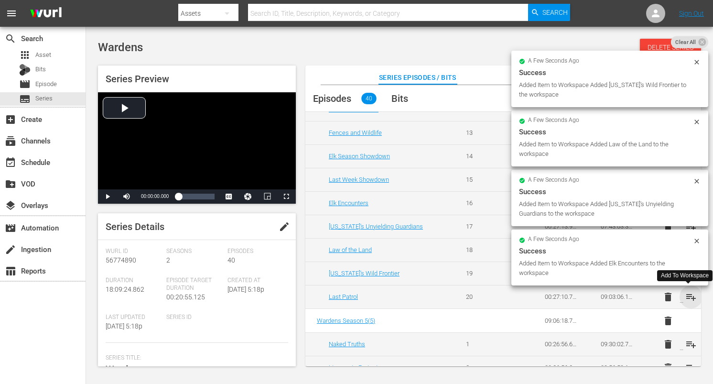
click at [688, 297] on span "playlist_add" at bounding box center [690, 296] width 11 height 11
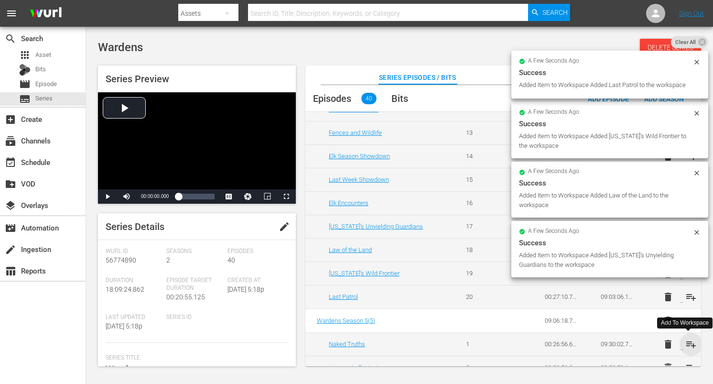
click at [689, 343] on span "playlist_add" at bounding box center [690, 343] width 11 height 11
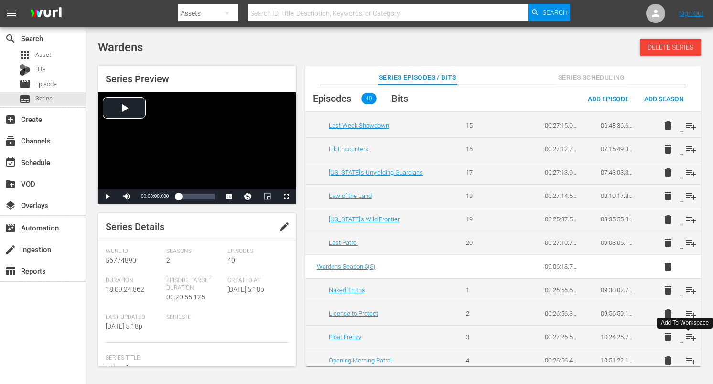
scroll to position [397, 0]
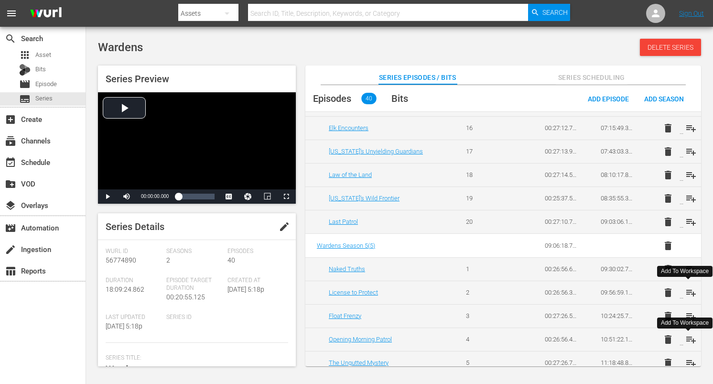
click at [688, 288] on span "playlist_add" at bounding box center [690, 292] width 11 height 11
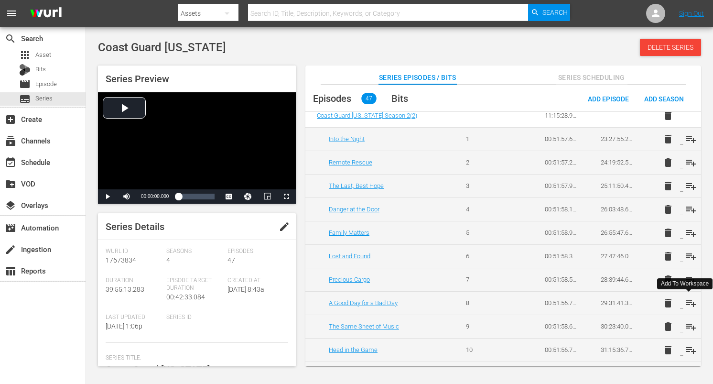
scroll to position [710, 0]
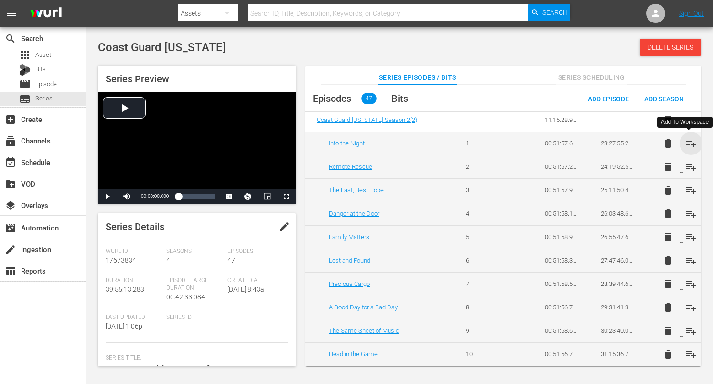
click at [691, 143] on span "playlist_add" at bounding box center [690, 143] width 11 height 11
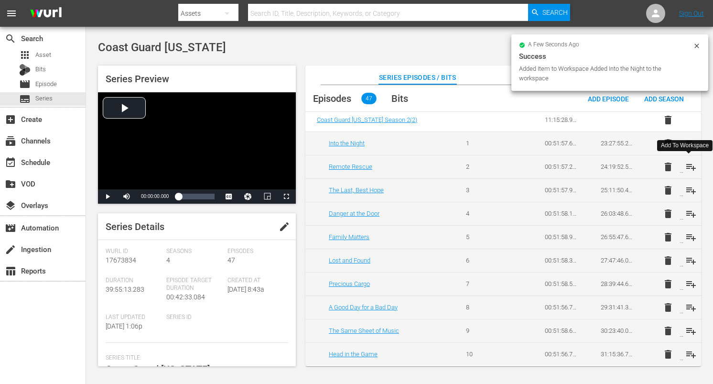
click at [688, 165] on span "playlist_add" at bounding box center [690, 166] width 11 height 11
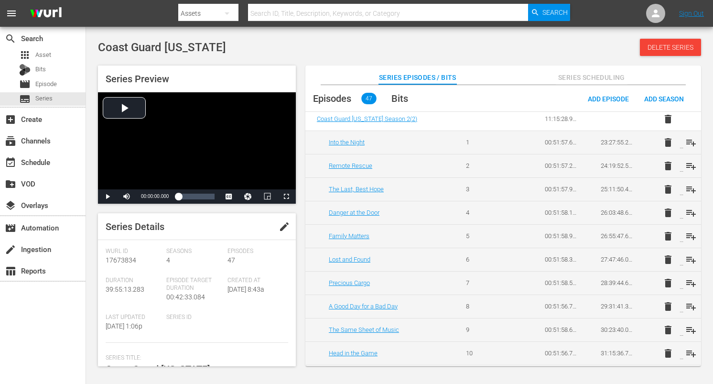
scroll to position [712, 0]
click at [688, 188] on span "playlist_add" at bounding box center [690, 188] width 11 height 11
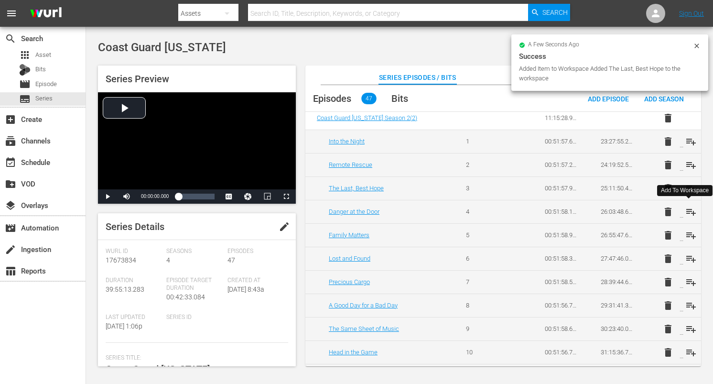
click at [690, 209] on span "playlist_add" at bounding box center [690, 211] width 11 height 11
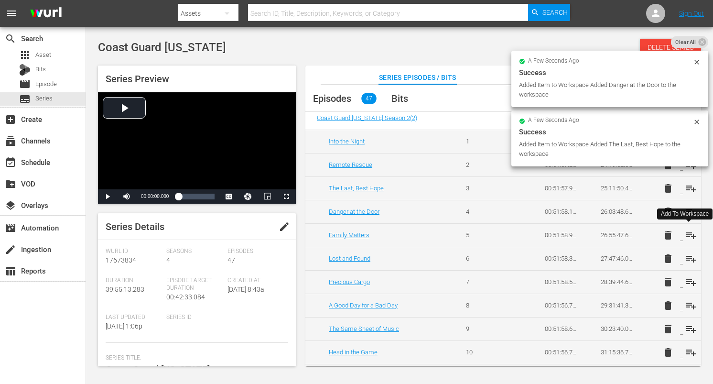
click at [690, 233] on span "playlist_add" at bounding box center [690, 234] width 11 height 11
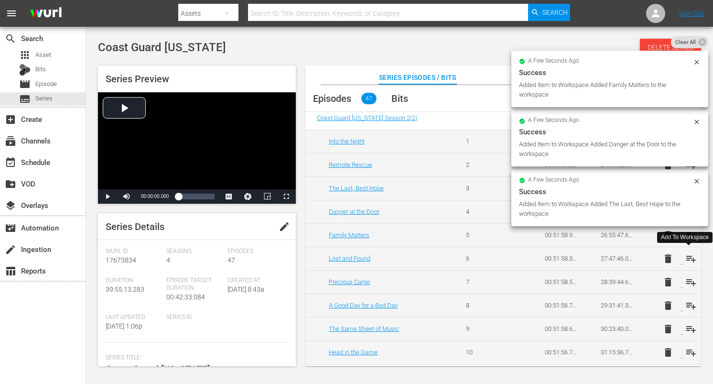
click at [690, 260] on span "playlist_add" at bounding box center [690, 258] width 11 height 11
click at [689, 283] on span "playlist_add" at bounding box center [690, 281] width 11 height 11
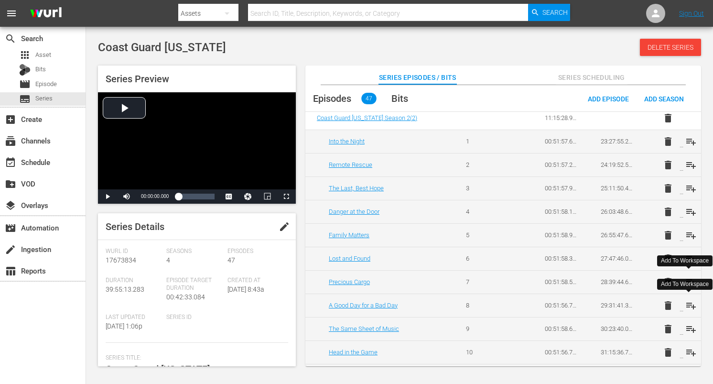
click at [688, 304] on span "playlist_add" at bounding box center [690, 305] width 11 height 11
click at [688, 327] on span "playlist_add" at bounding box center [690, 328] width 11 height 11
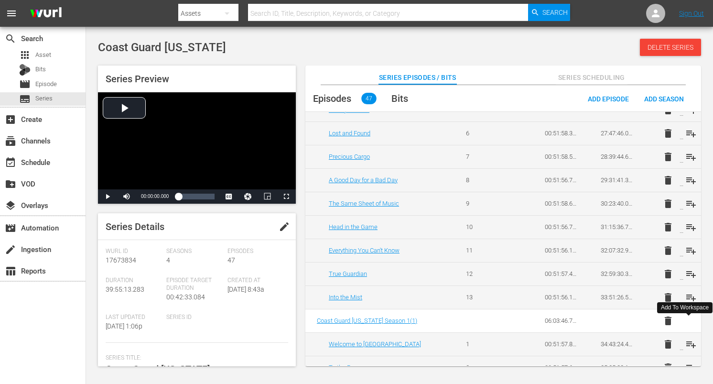
scroll to position [846, 0]
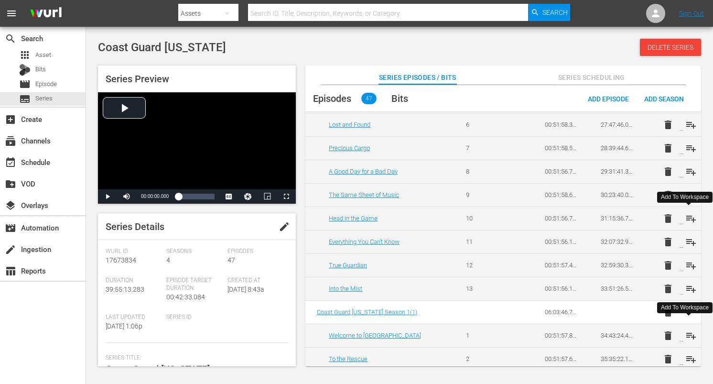
click at [687, 219] on span "playlist_add" at bounding box center [690, 218] width 11 height 11
click at [686, 241] on span "playlist_add" at bounding box center [690, 241] width 11 height 11
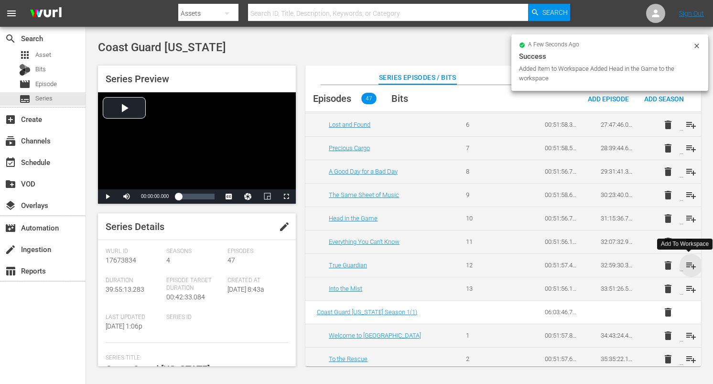
click at [687, 263] on span "playlist_add" at bounding box center [690, 264] width 11 height 11
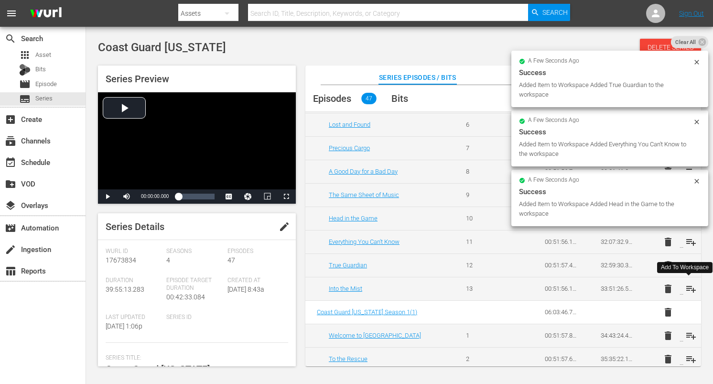
click at [688, 286] on span "playlist_add" at bounding box center [690, 288] width 11 height 11
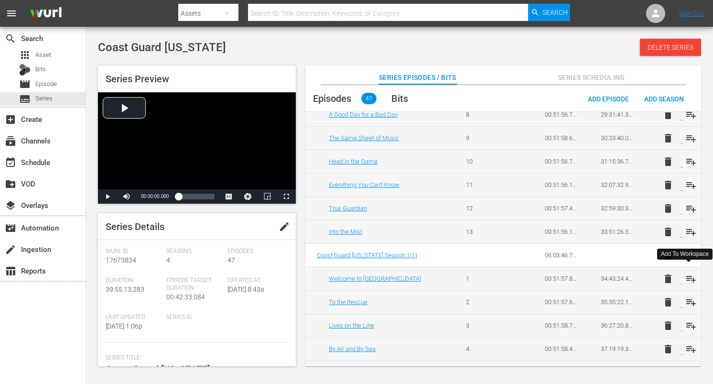
scroll to position [906, 0]
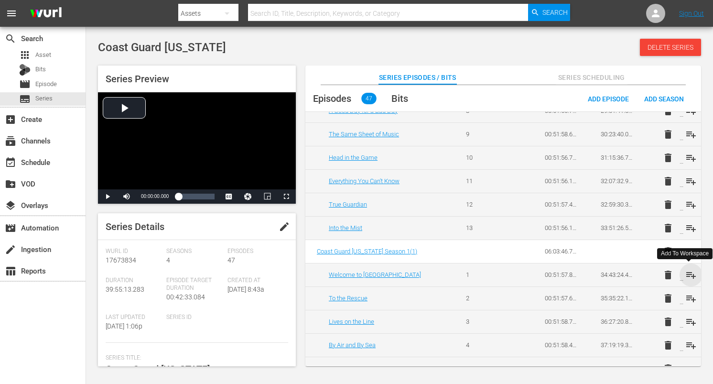
click at [687, 270] on span "playlist_add" at bounding box center [690, 274] width 11 height 11
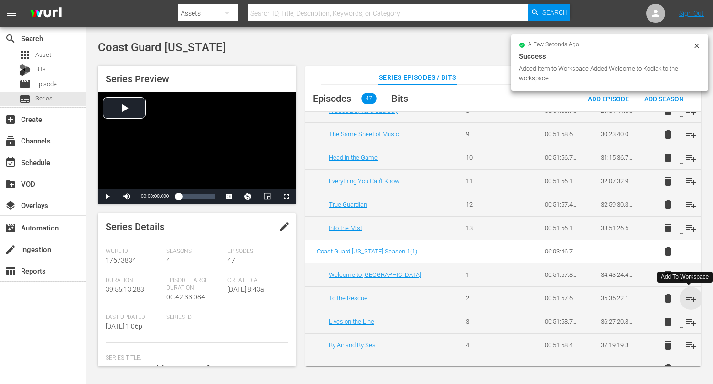
click at [686, 294] on span "playlist_add" at bounding box center [690, 297] width 11 height 11
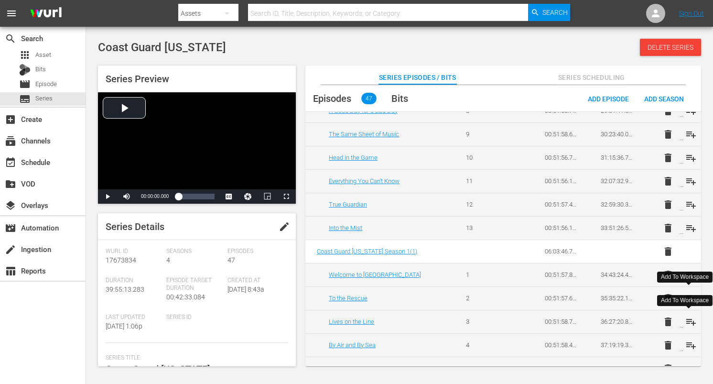
click at [690, 320] on span "playlist_add" at bounding box center [690, 321] width 11 height 11
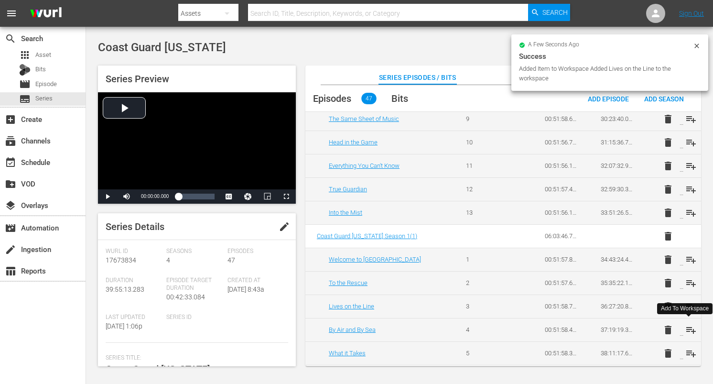
click at [686, 330] on span "playlist_add" at bounding box center [690, 329] width 11 height 11
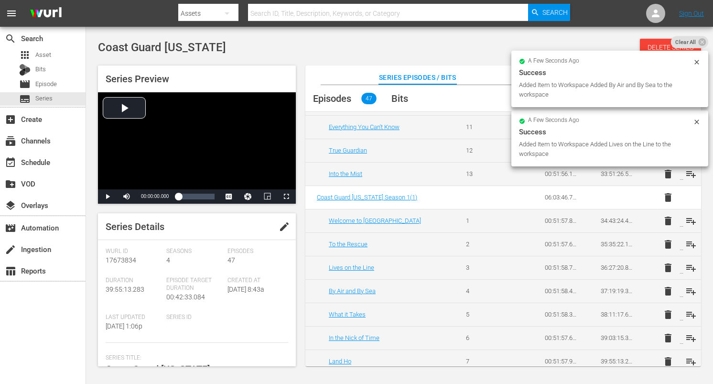
scroll to position [965, 0]
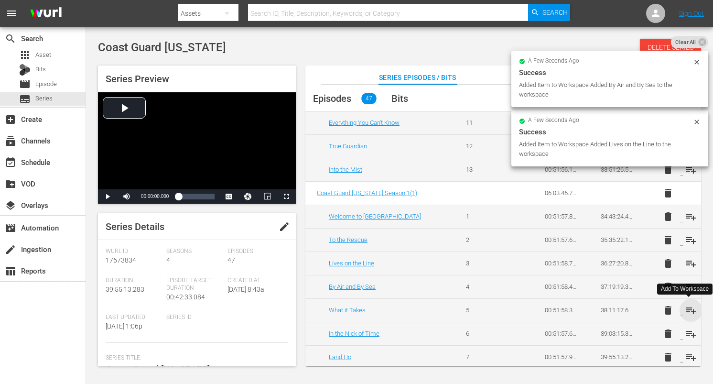
click at [687, 310] on span "playlist_add" at bounding box center [690, 309] width 11 height 11
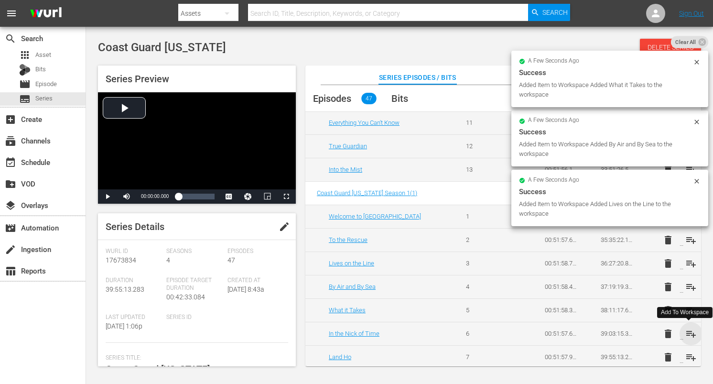
click at [688, 332] on span "playlist_add" at bounding box center [690, 333] width 11 height 11
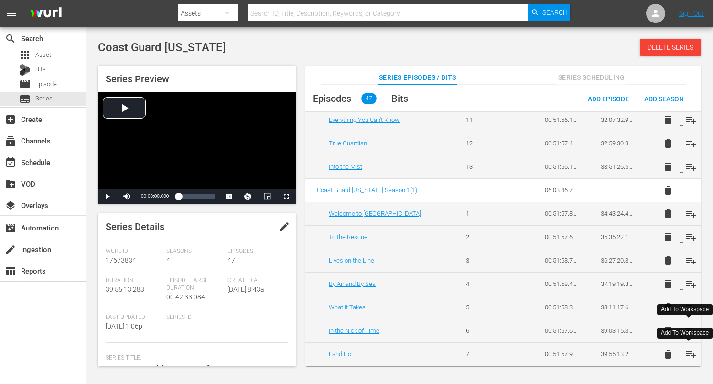
click at [689, 356] on span "playlist_add" at bounding box center [690, 353] width 11 height 11
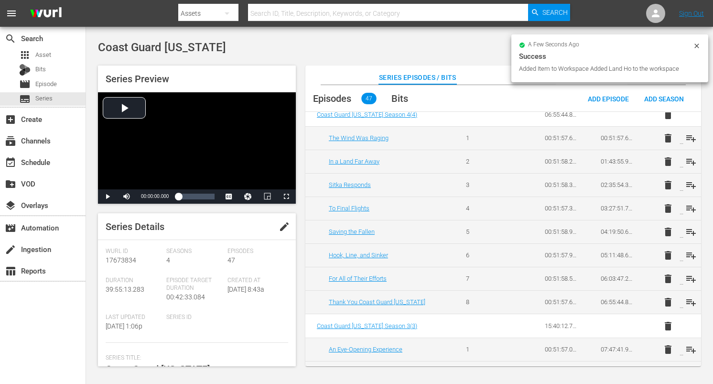
scroll to position [0, 0]
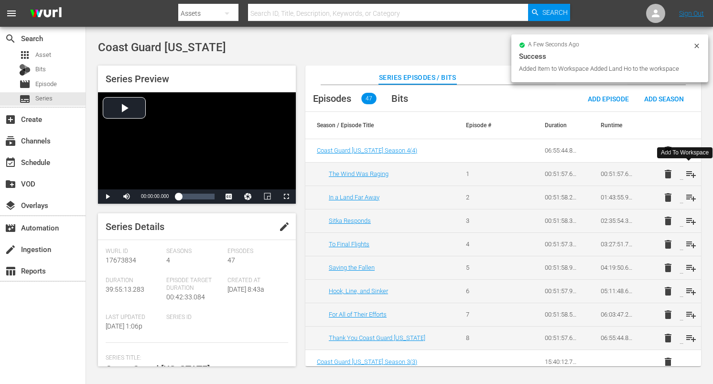
click at [685, 170] on span "playlist_add" at bounding box center [690, 173] width 11 height 11
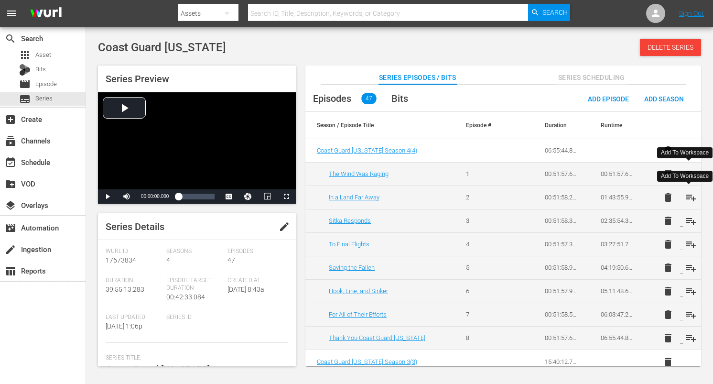
click at [686, 199] on span "playlist_add" at bounding box center [690, 197] width 11 height 11
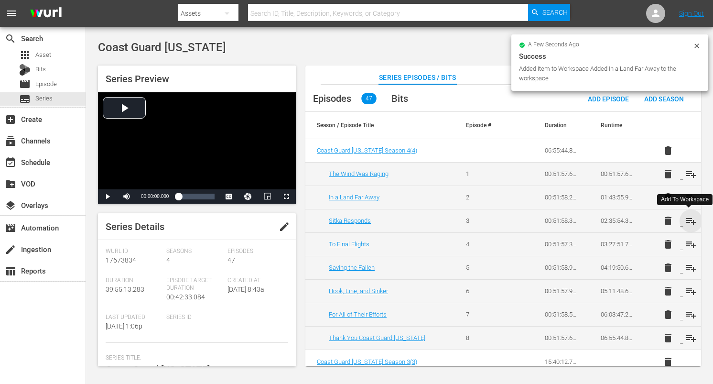
click at [688, 221] on span "playlist_add" at bounding box center [690, 220] width 11 height 11
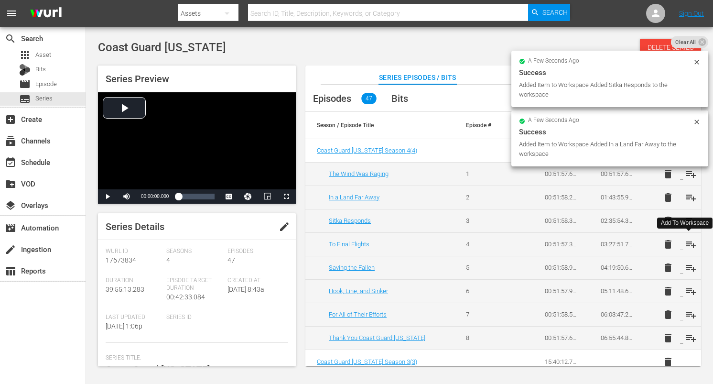
click at [686, 243] on span "playlist_add" at bounding box center [690, 243] width 11 height 11
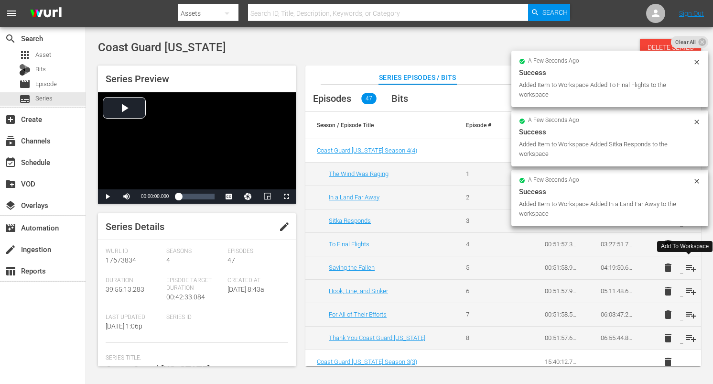
click at [685, 266] on span "playlist_add" at bounding box center [690, 267] width 11 height 11
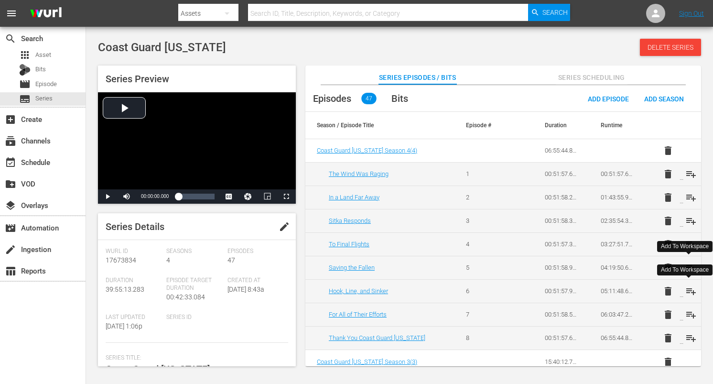
click at [686, 289] on span "playlist_add" at bounding box center [690, 290] width 11 height 11
click at [689, 311] on span "playlist_add" at bounding box center [690, 314] width 11 height 11
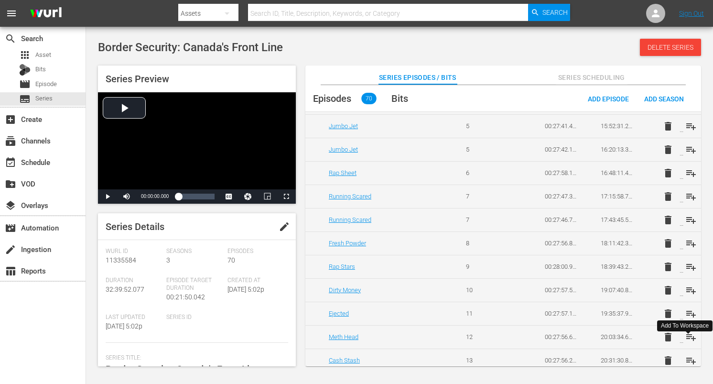
scroll to position [847, 0]
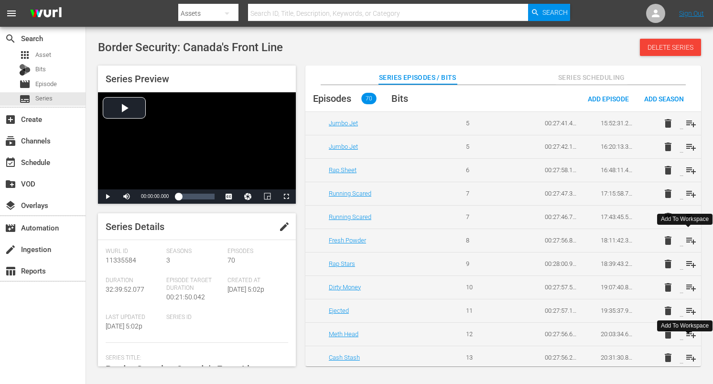
click at [689, 240] on span "playlist_add" at bounding box center [690, 240] width 11 height 11
click at [688, 258] on span "playlist_add" at bounding box center [690, 263] width 11 height 11
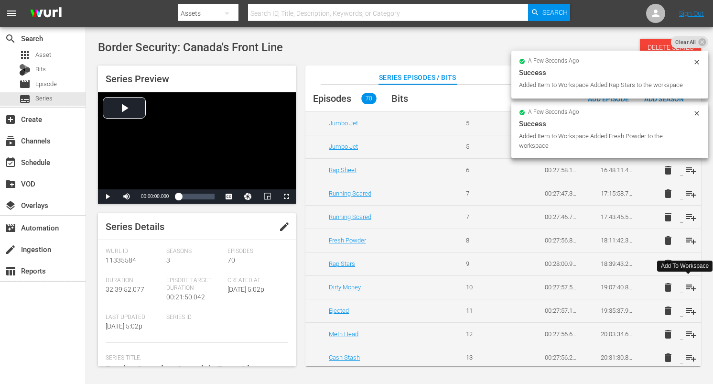
click at [689, 289] on span "playlist_add" at bounding box center [690, 286] width 11 height 11
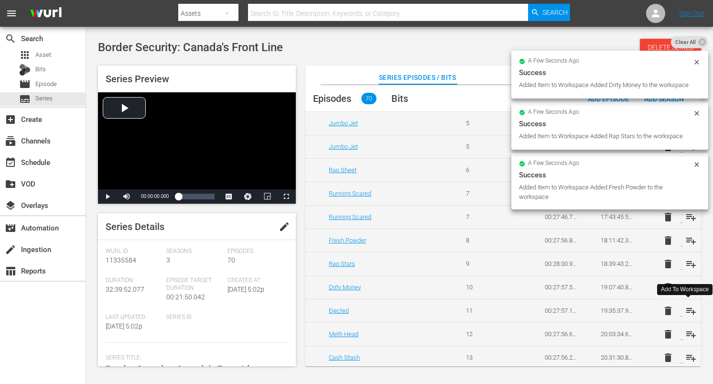
click at [687, 308] on span "playlist_add" at bounding box center [690, 310] width 11 height 11
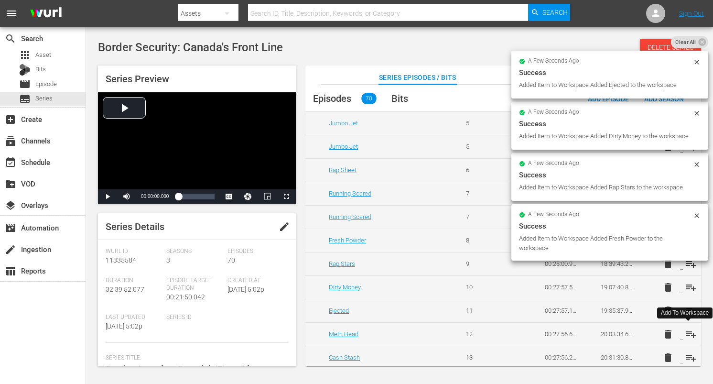
click at [687, 333] on span "playlist_add" at bounding box center [690, 333] width 11 height 11
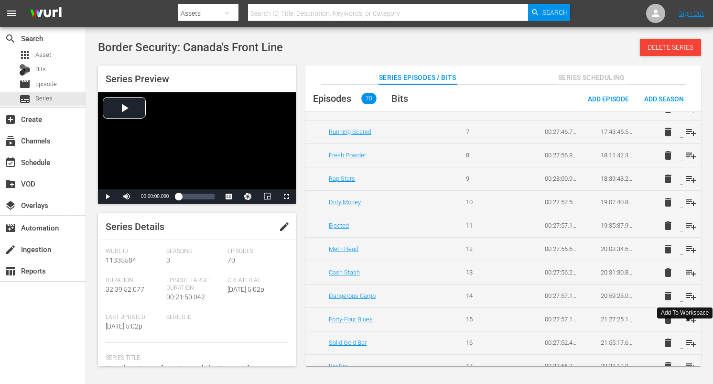
scroll to position [934, 0]
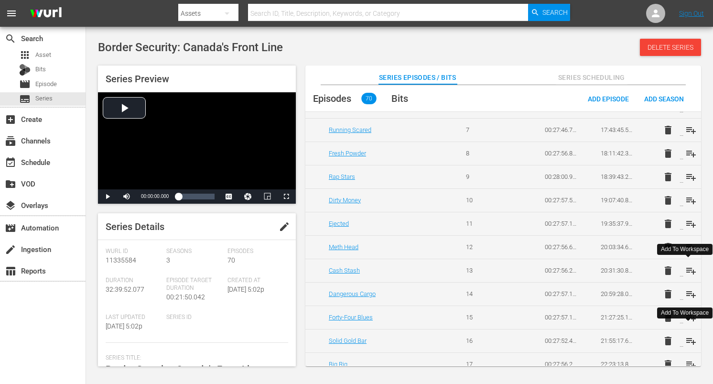
click at [690, 270] on span "playlist_add" at bounding box center [690, 270] width 11 height 11
click at [687, 291] on span "playlist_add" at bounding box center [690, 293] width 11 height 11
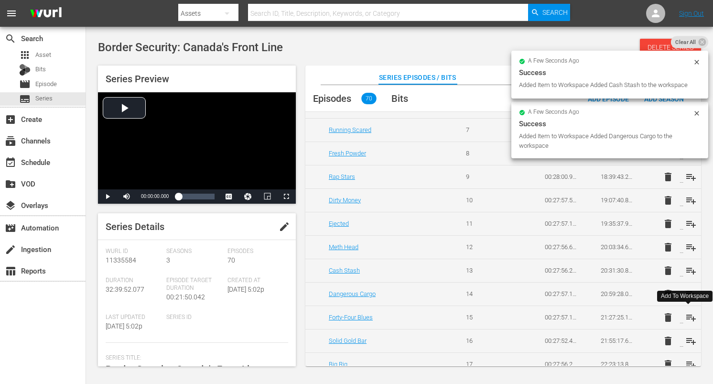
click at [691, 317] on span "playlist_add" at bounding box center [690, 317] width 11 height 11
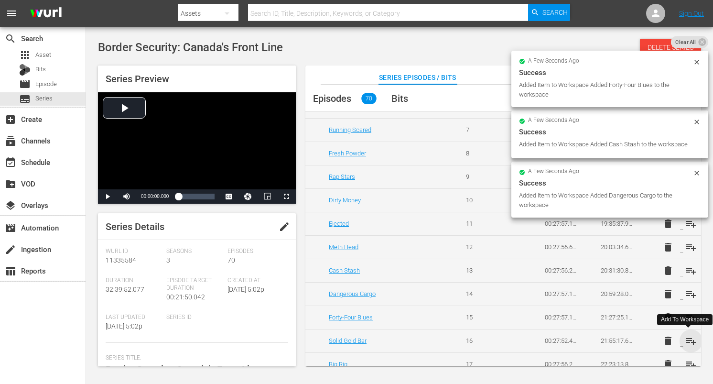
click at [689, 336] on span "playlist_add" at bounding box center [690, 340] width 11 height 11
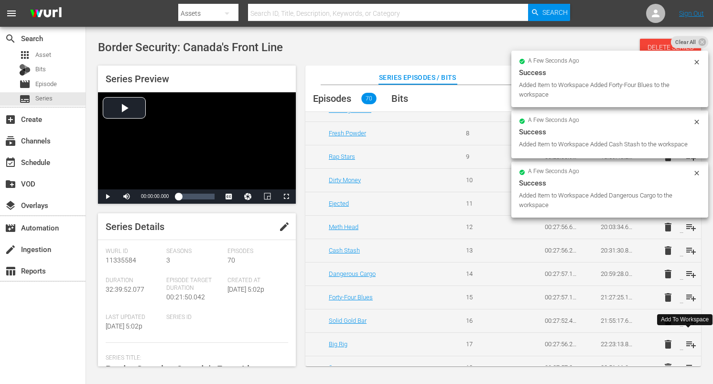
scroll to position [957, 0]
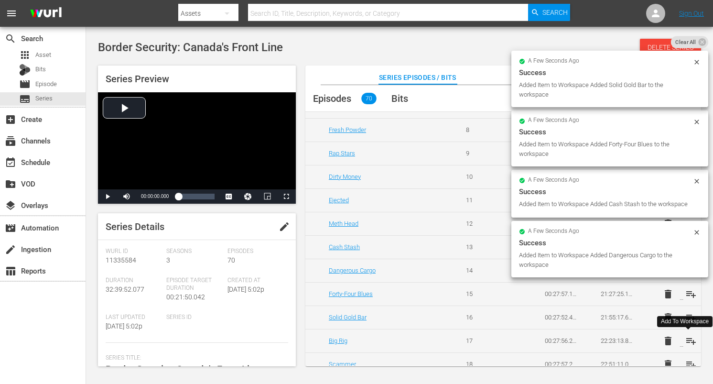
click at [686, 342] on span "playlist_add" at bounding box center [690, 340] width 11 height 11
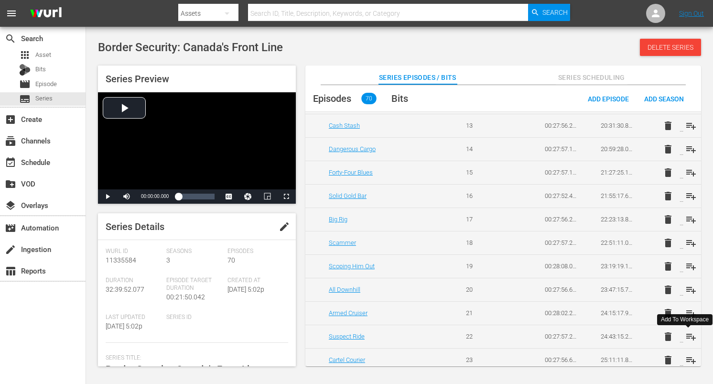
scroll to position [1086, 0]
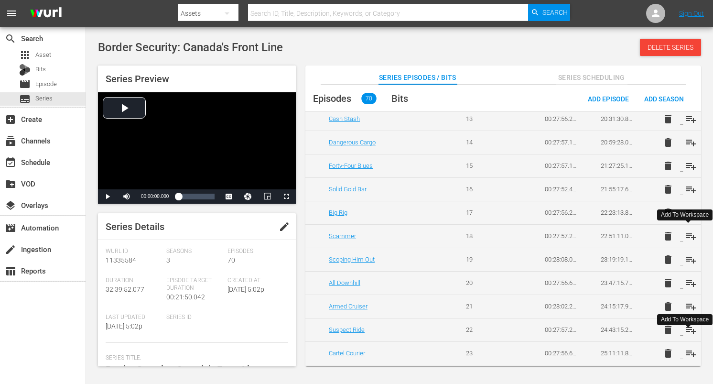
click at [685, 235] on span "playlist_add" at bounding box center [690, 235] width 11 height 11
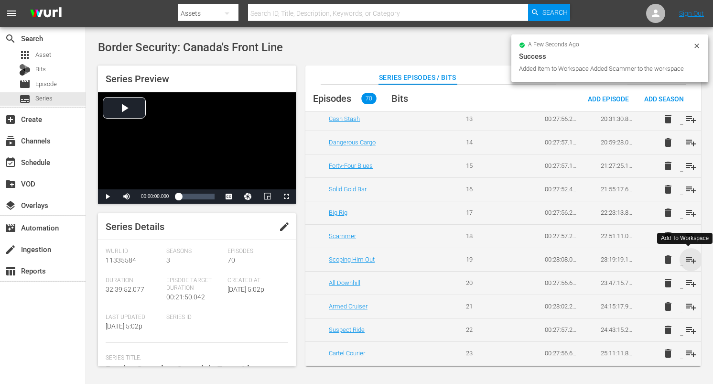
click at [687, 257] on span "playlist_add" at bounding box center [690, 259] width 11 height 11
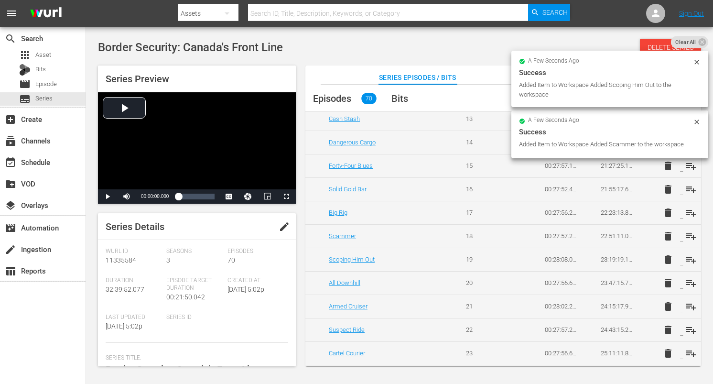
click at [684, 276] on td "delete playlist_add" at bounding box center [673, 282] width 56 height 23
click at [685, 280] on span "playlist_add" at bounding box center [690, 282] width 11 height 11
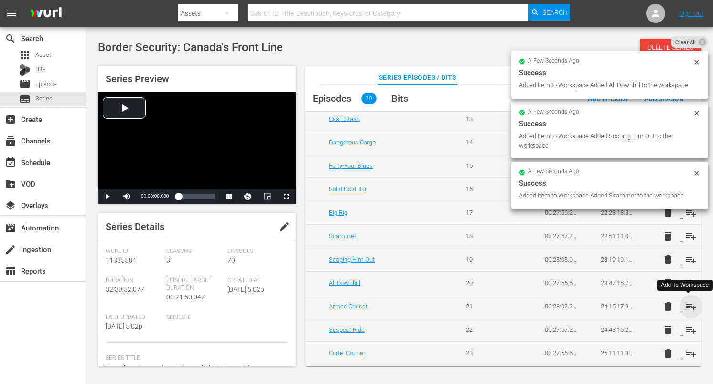
click at [689, 305] on span "playlist_add" at bounding box center [690, 306] width 11 height 11
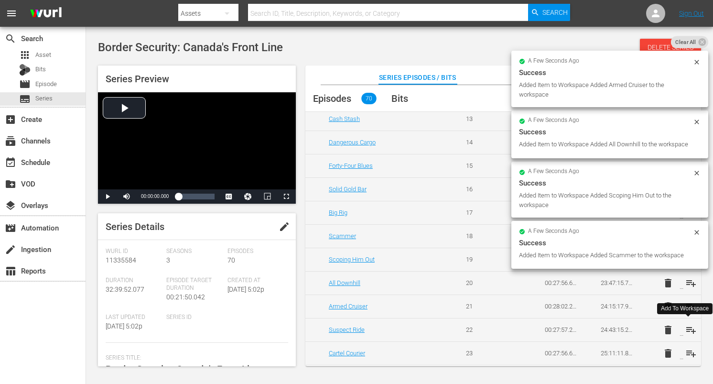
click at [687, 325] on span "playlist_add" at bounding box center [690, 329] width 11 height 11
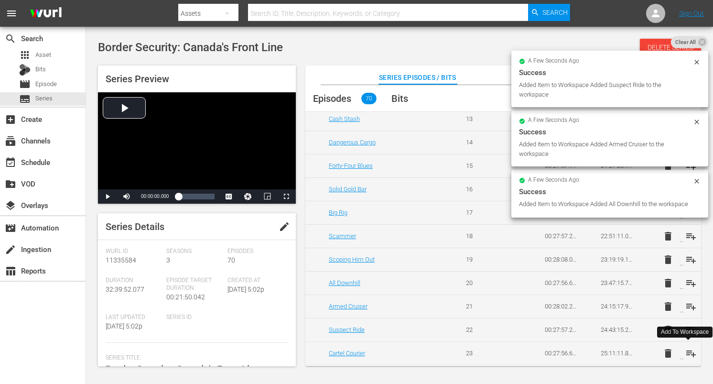
click at [686, 350] on span "playlist_add" at bounding box center [690, 352] width 11 height 11
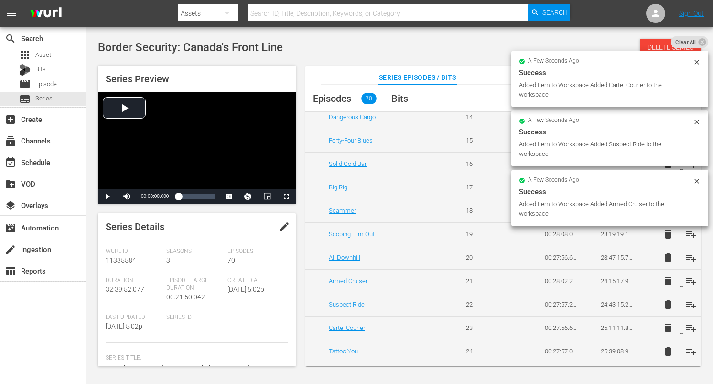
scroll to position [1117, 0]
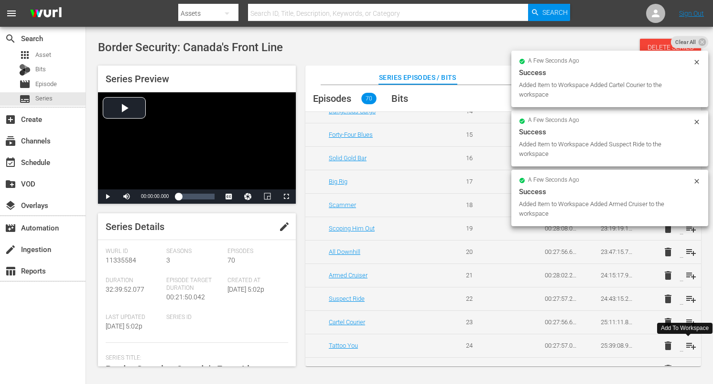
click at [689, 343] on span "playlist_add" at bounding box center [690, 345] width 11 height 11
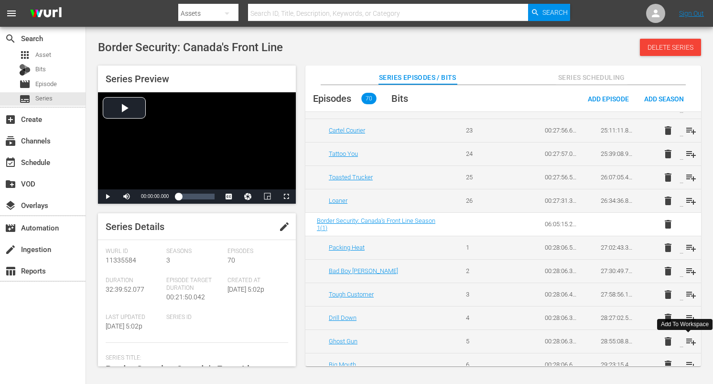
scroll to position [1331, 0]
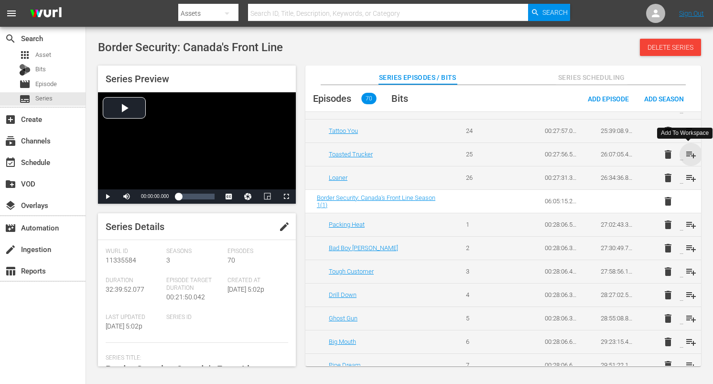
click at [688, 156] on span "playlist_add" at bounding box center [690, 154] width 11 height 11
click at [686, 178] on span "playlist_add" at bounding box center [690, 177] width 11 height 11
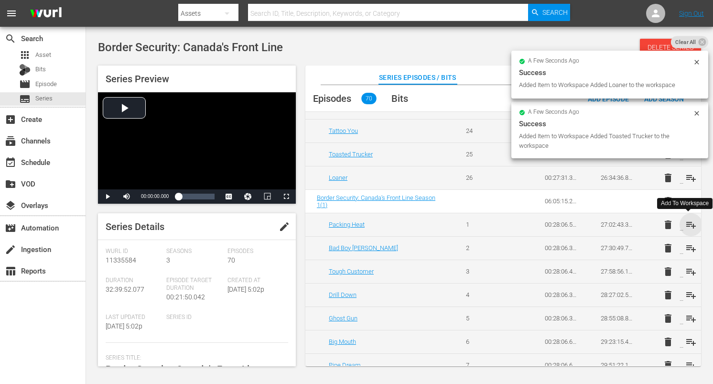
click at [687, 224] on span "playlist_add" at bounding box center [690, 224] width 11 height 11
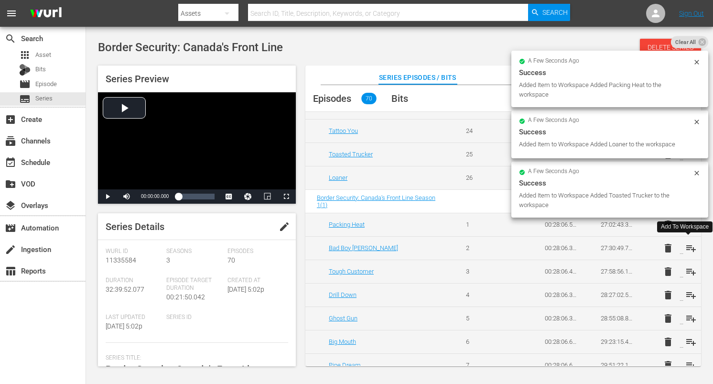
click at [686, 247] on span "playlist_add" at bounding box center [690, 247] width 11 height 11
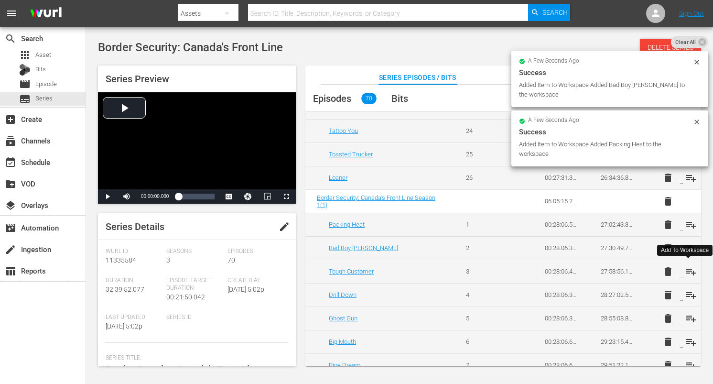
click at [689, 269] on span "playlist_add" at bounding box center [690, 271] width 11 height 11
click at [690, 294] on span "playlist_add" at bounding box center [690, 294] width 11 height 11
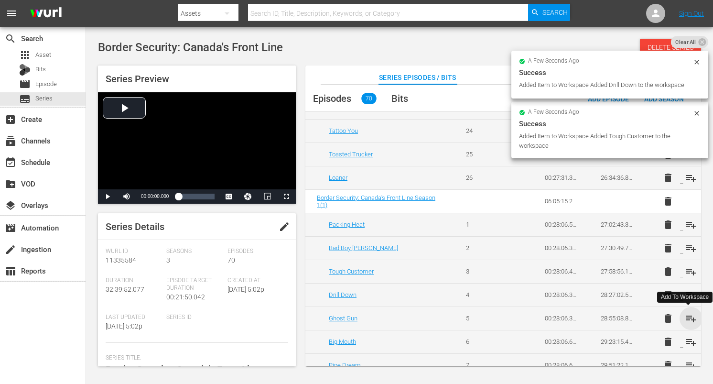
click at [688, 317] on span "playlist_add" at bounding box center [690, 317] width 11 height 11
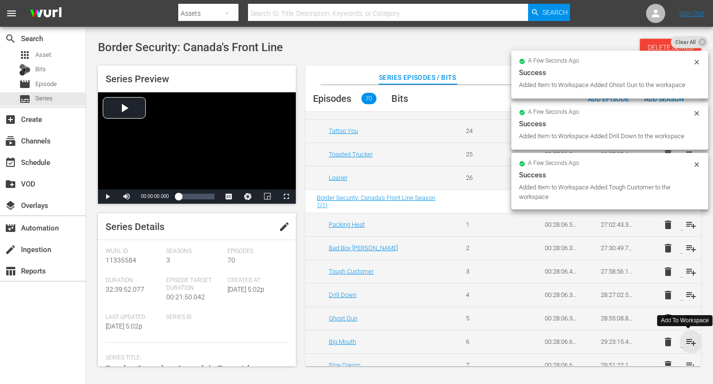
click at [688, 338] on span "playlist_add" at bounding box center [690, 341] width 11 height 11
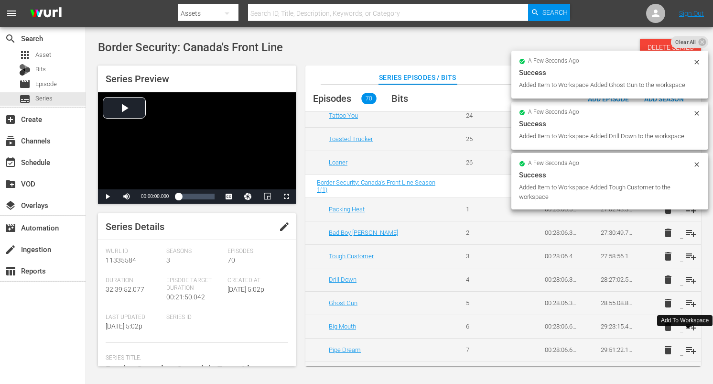
scroll to position [1354, 0]
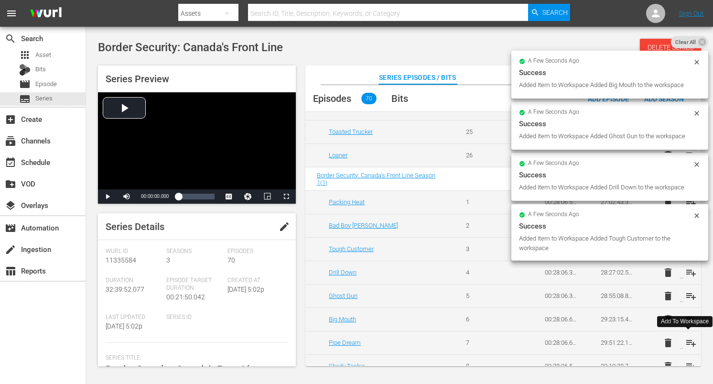
click at [688, 342] on span "playlist_add" at bounding box center [690, 342] width 11 height 11
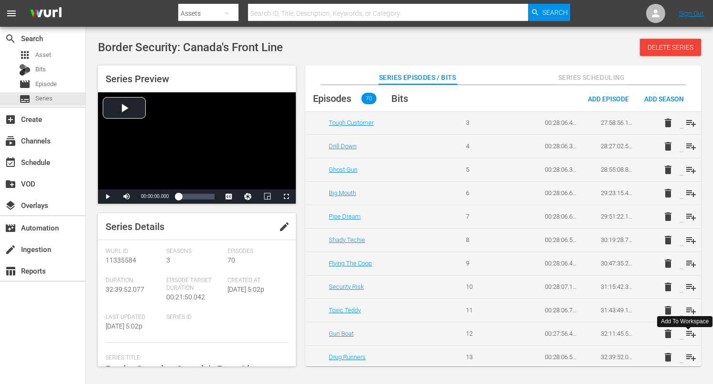
scroll to position [1483, 0]
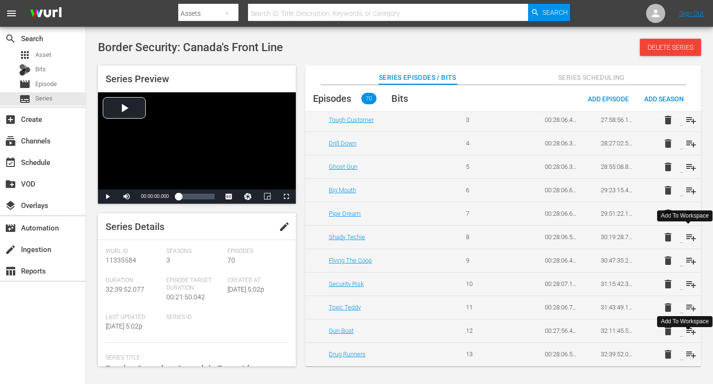
click at [687, 237] on span "playlist_add" at bounding box center [690, 236] width 11 height 11
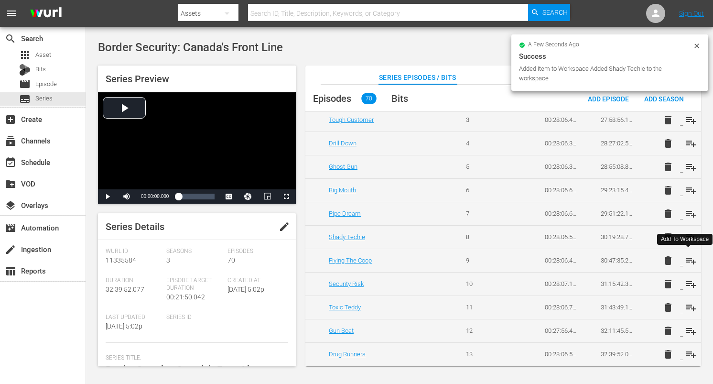
click at [687, 259] on span "playlist_add" at bounding box center [690, 260] width 11 height 11
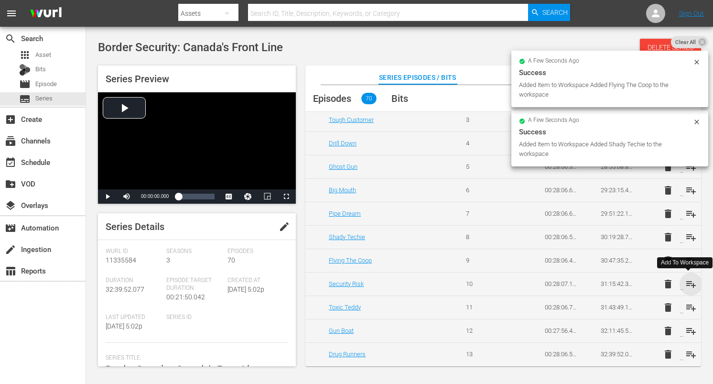
click at [687, 282] on span "playlist_add" at bounding box center [690, 283] width 11 height 11
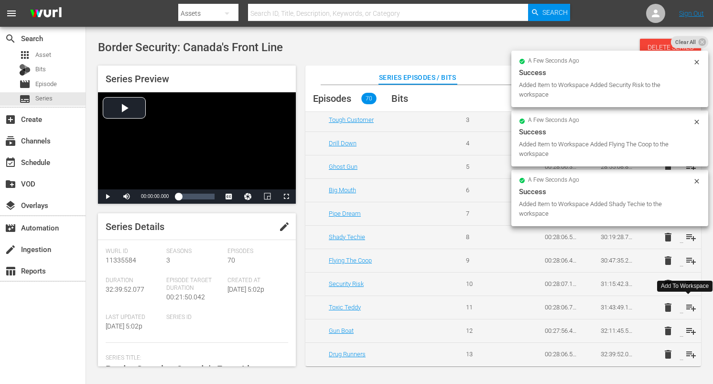
click at [686, 306] on span "playlist_add" at bounding box center [690, 306] width 11 height 11
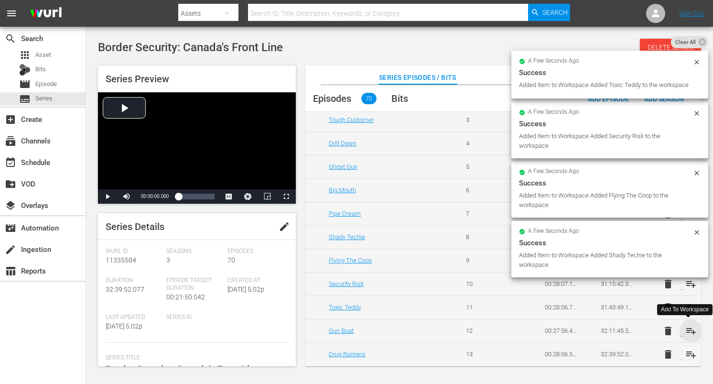
click at [687, 329] on span "playlist_add" at bounding box center [690, 330] width 11 height 11
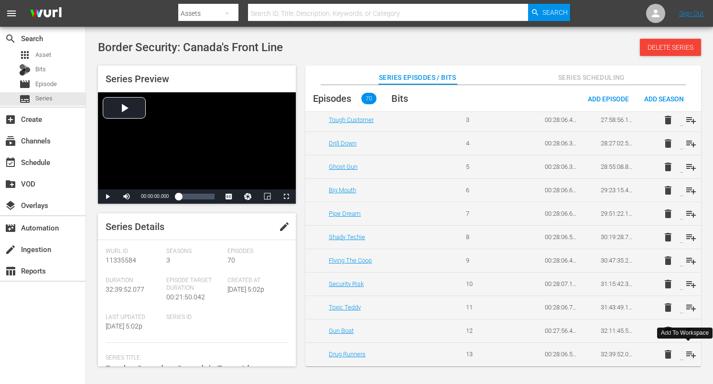
click at [688, 350] on span "playlist_add" at bounding box center [690, 353] width 11 height 11
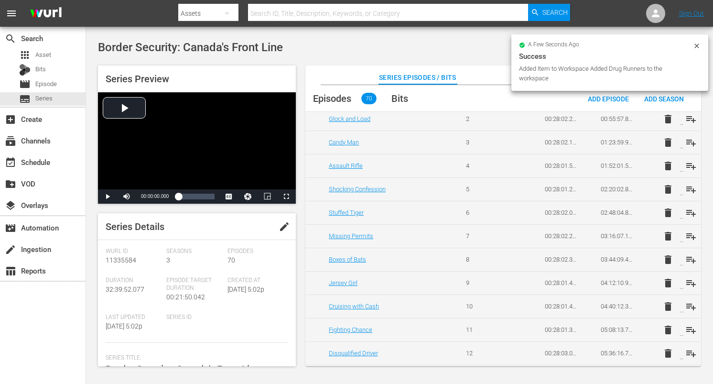
scroll to position [0, 0]
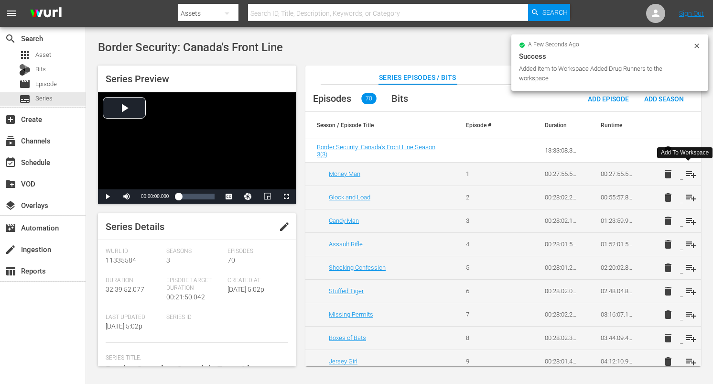
click at [686, 173] on span "playlist_add" at bounding box center [690, 173] width 11 height 11
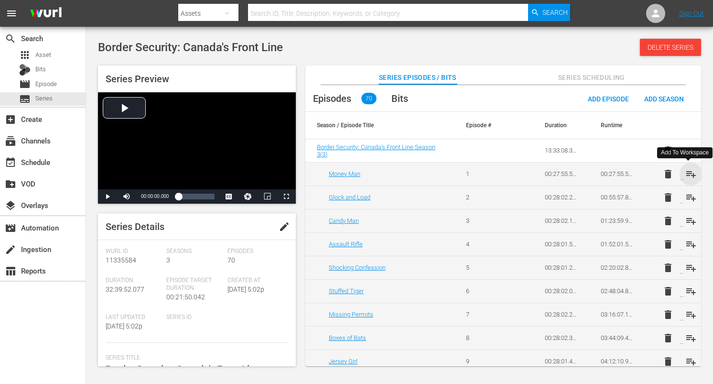
click at [688, 177] on span "playlist_add" at bounding box center [690, 173] width 11 height 11
click at [689, 198] on span "playlist_add" at bounding box center [690, 197] width 11 height 11
click at [688, 220] on span "playlist_add" at bounding box center [690, 220] width 11 height 11
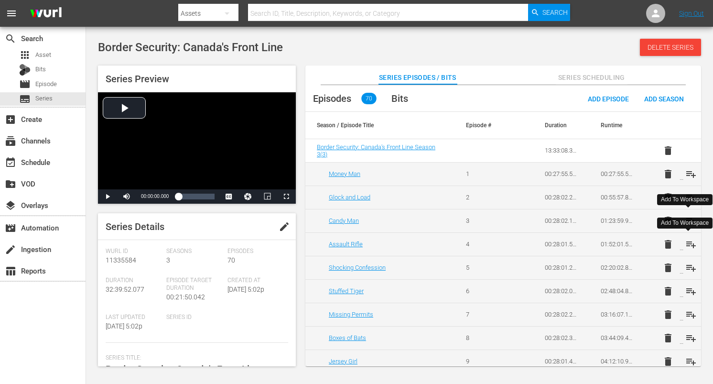
click at [687, 242] on span "playlist_add" at bounding box center [690, 243] width 11 height 11
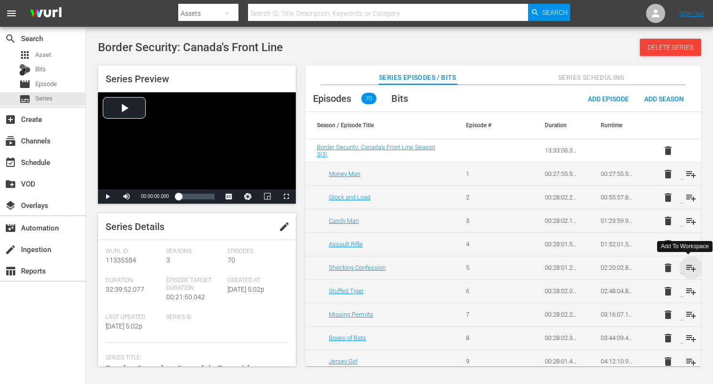
click at [686, 268] on span "playlist_add" at bounding box center [690, 267] width 11 height 11
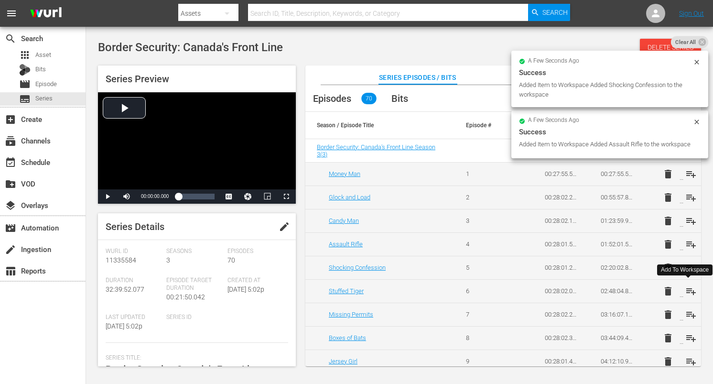
click at [685, 287] on span "playlist_add" at bounding box center [690, 290] width 11 height 11
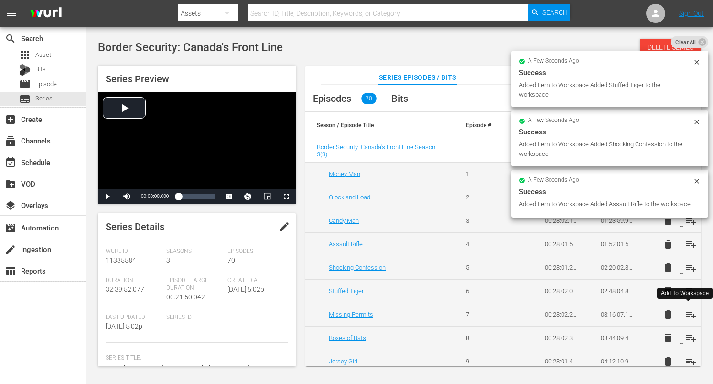
click at [687, 314] on span "playlist_add" at bounding box center [690, 314] width 11 height 11
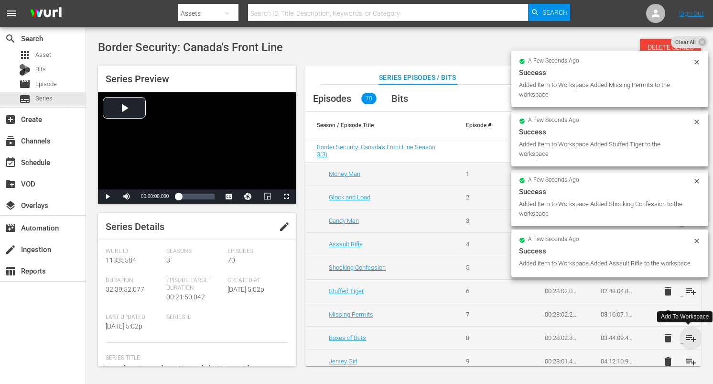
click at [687, 337] on span "playlist_add" at bounding box center [690, 337] width 11 height 11
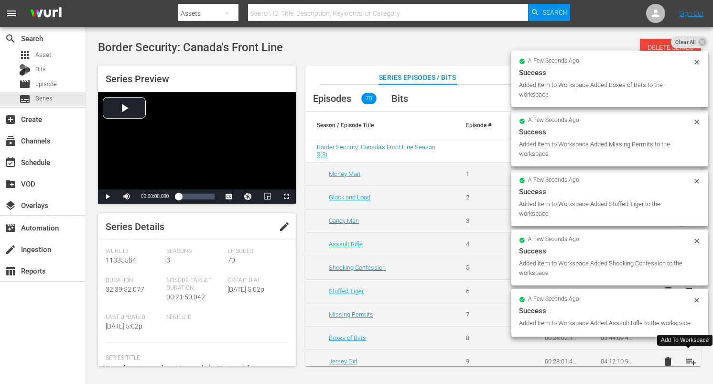
click at [689, 359] on span "playlist_add" at bounding box center [690, 360] width 11 height 11
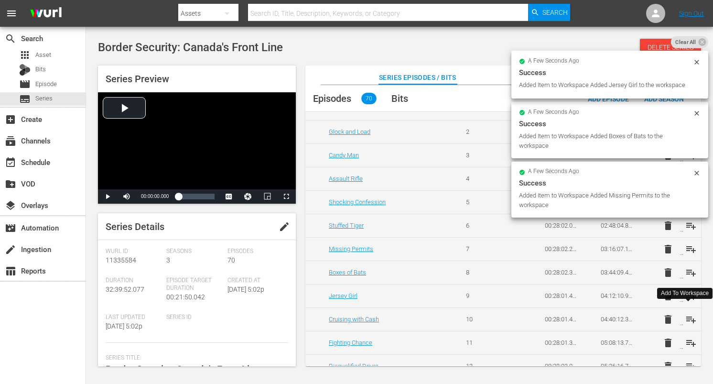
scroll to position [69, 0]
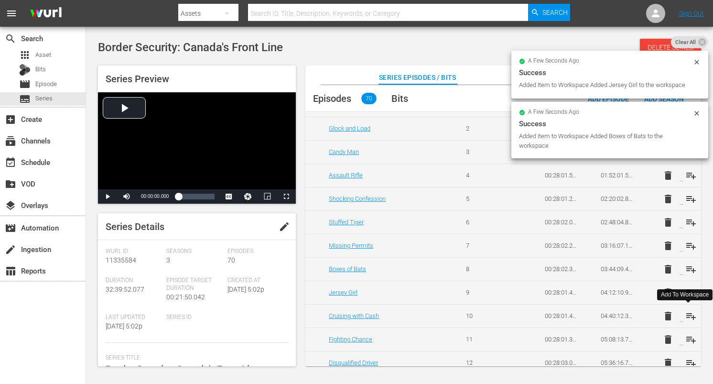
click at [689, 316] on span "playlist_add" at bounding box center [690, 315] width 11 height 11
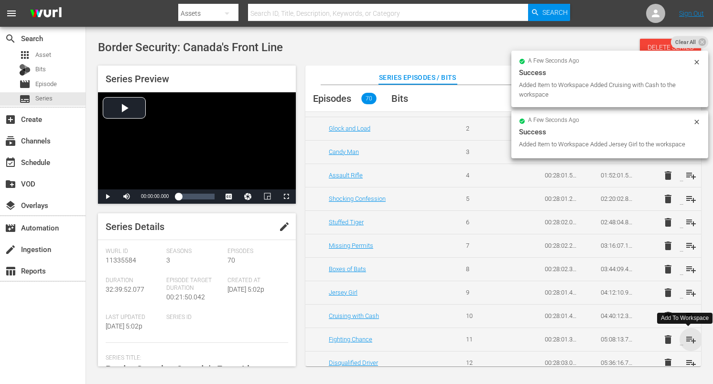
click at [689, 341] on span "playlist_add" at bounding box center [690, 338] width 11 height 11
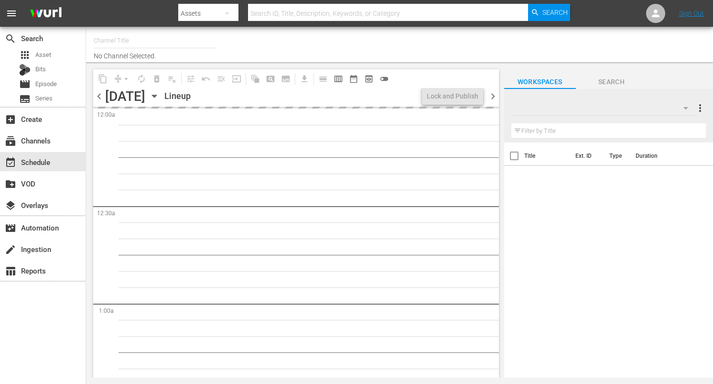
type input "DangerTV (161)"
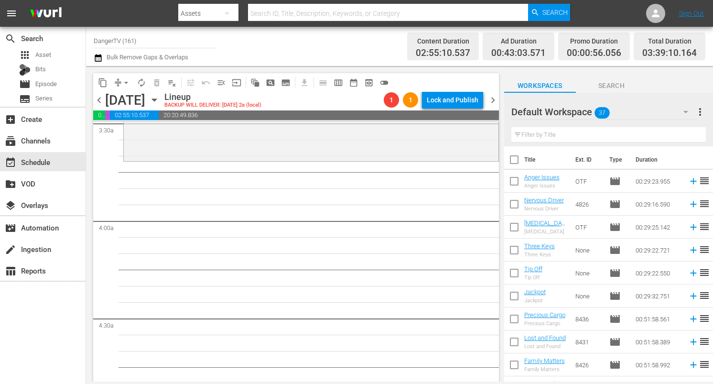
click at [514, 157] on input "checkbox" at bounding box center [514, 161] width 20 height 20
checkbox input "true"
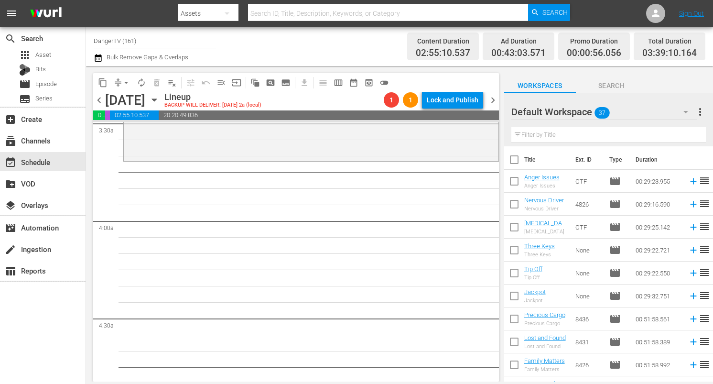
checkbox input "true"
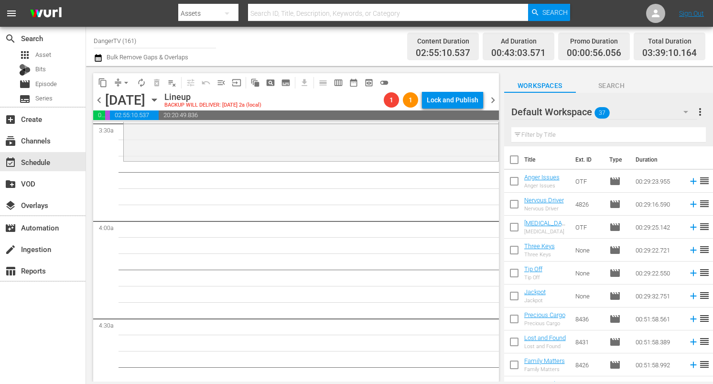
checkbox input "true"
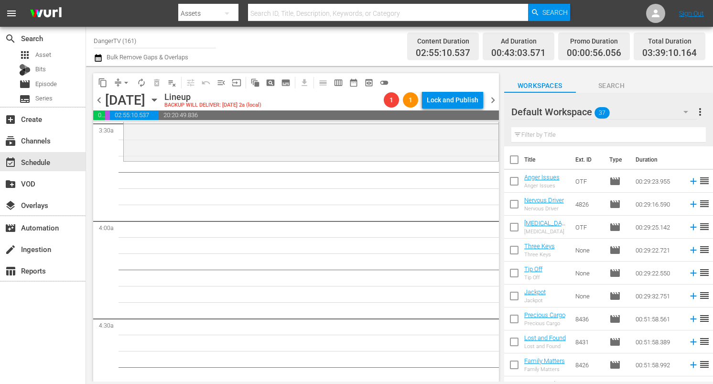
checkbox input "true"
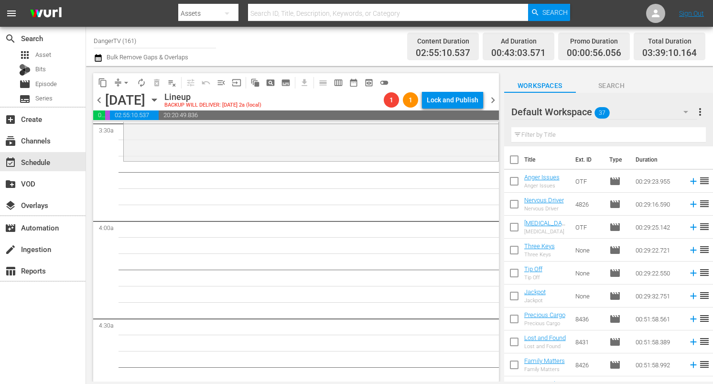
checkbox input "true"
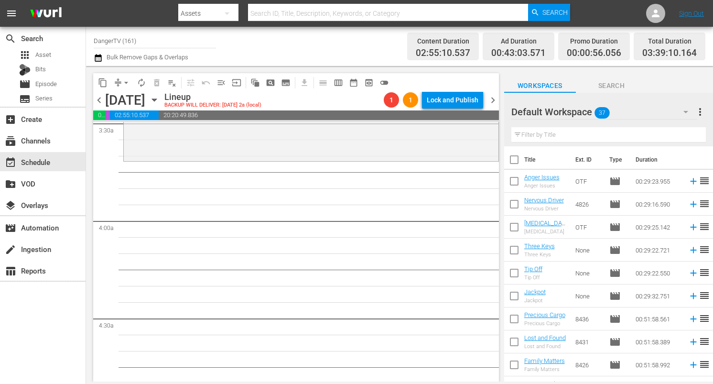
checkbox input "true"
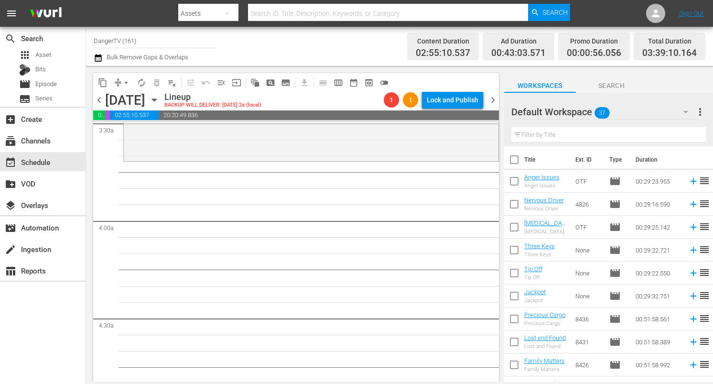
checkbox input "true"
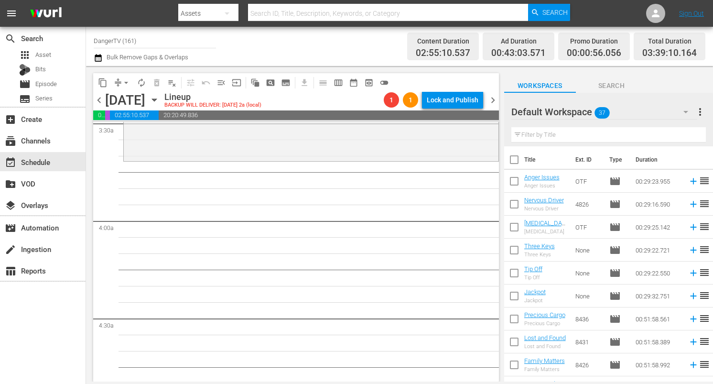
checkbox input "true"
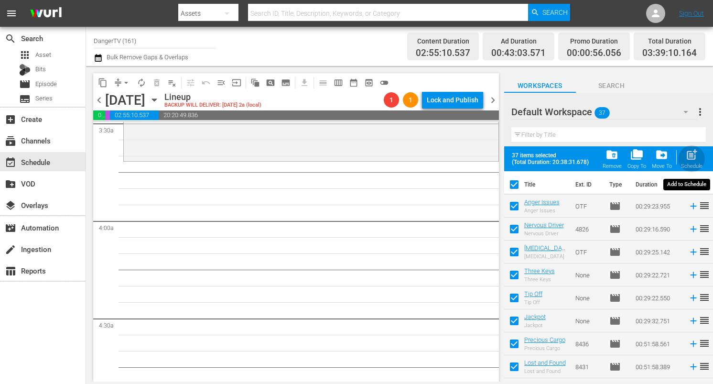
click at [692, 156] on span "post_add" at bounding box center [691, 154] width 13 height 13
checkbox input "false"
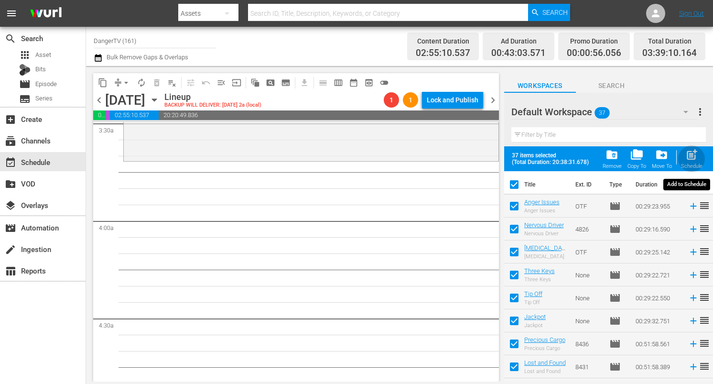
checkbox input "false"
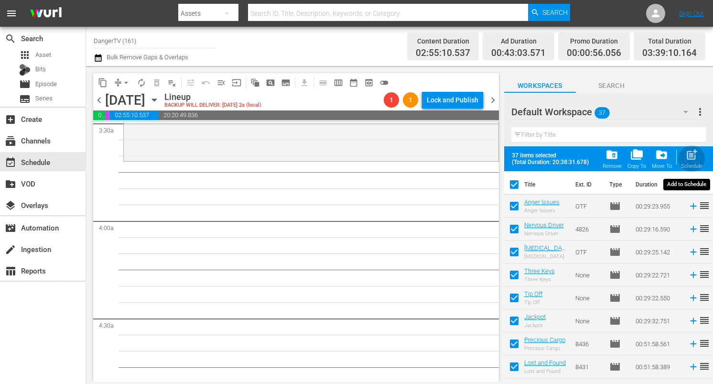
checkbox input "false"
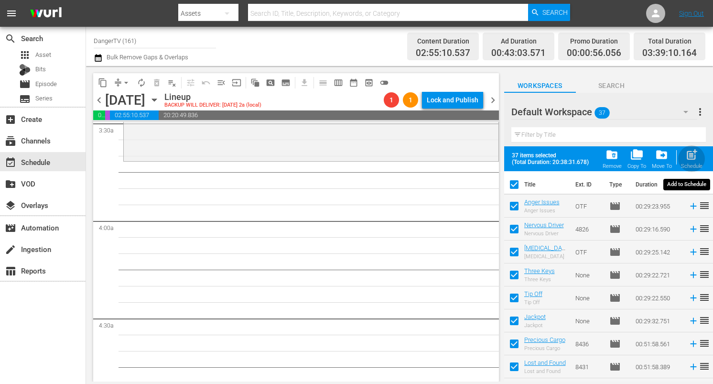
checkbox input "false"
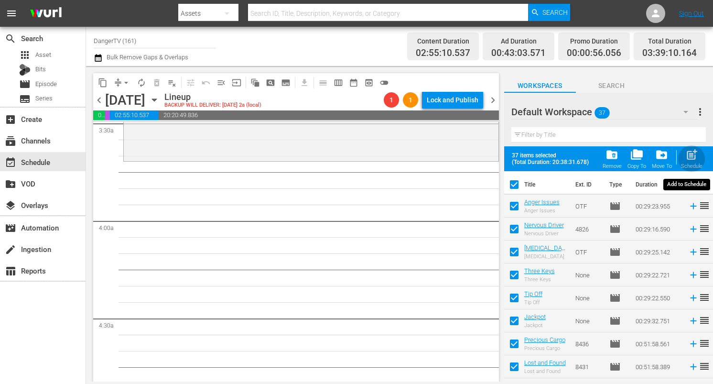
checkbox input "false"
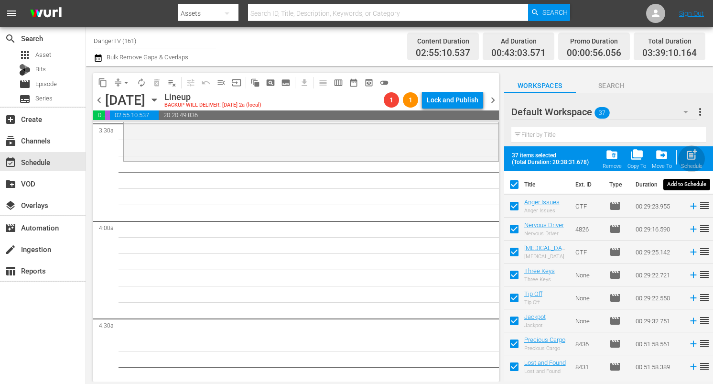
checkbox input "false"
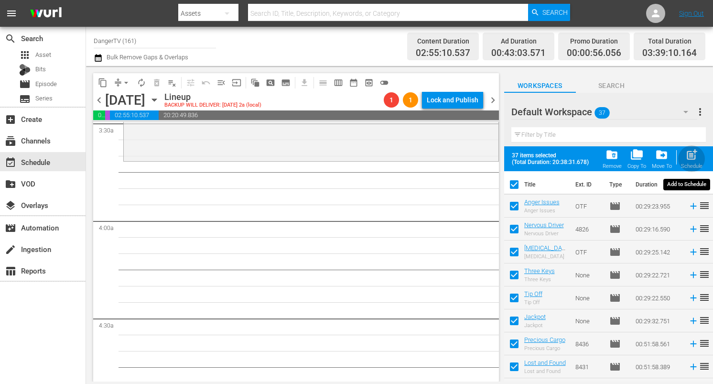
checkbox input "false"
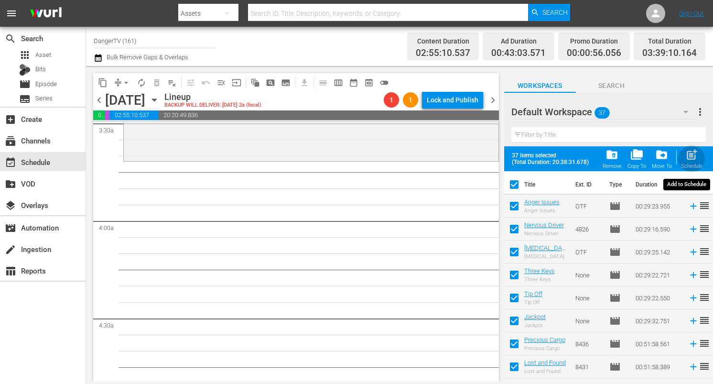
checkbox input "false"
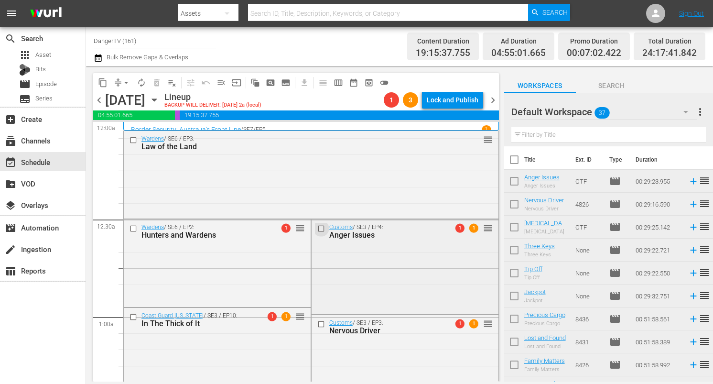
click at [320, 230] on input "checkbox" at bounding box center [322, 229] width 10 height 8
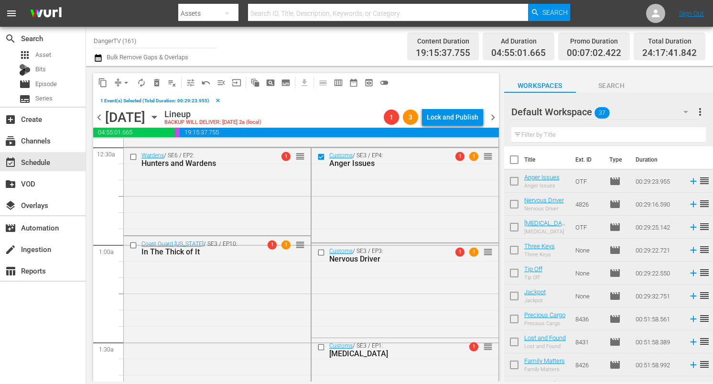
scroll to position [104, 0]
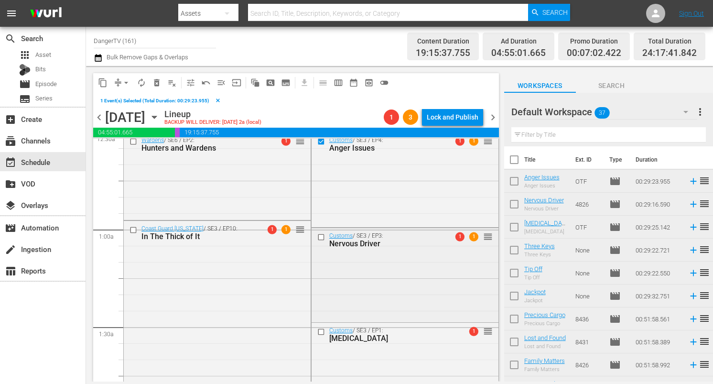
click at [319, 239] on input "checkbox" at bounding box center [322, 237] width 10 height 8
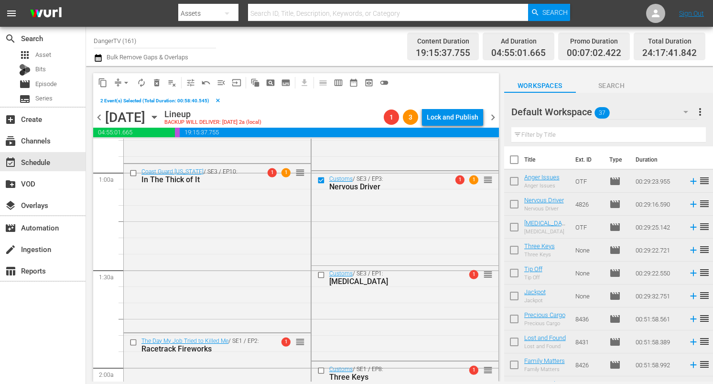
scroll to position [174, 0]
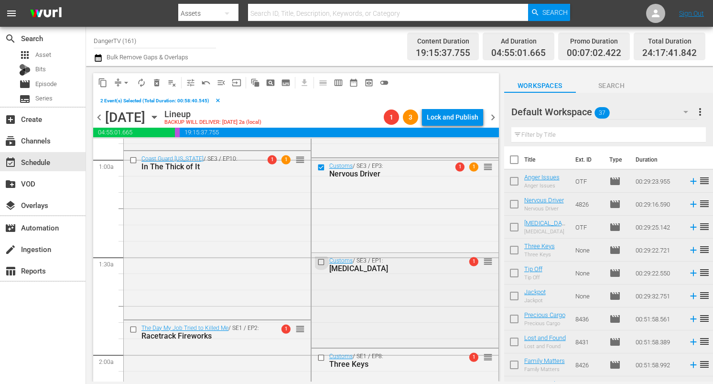
click at [318, 262] on input "checkbox" at bounding box center [322, 262] width 10 height 8
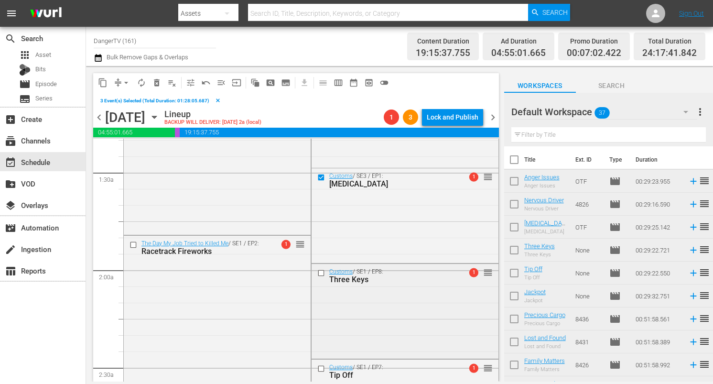
scroll to position [308, 0]
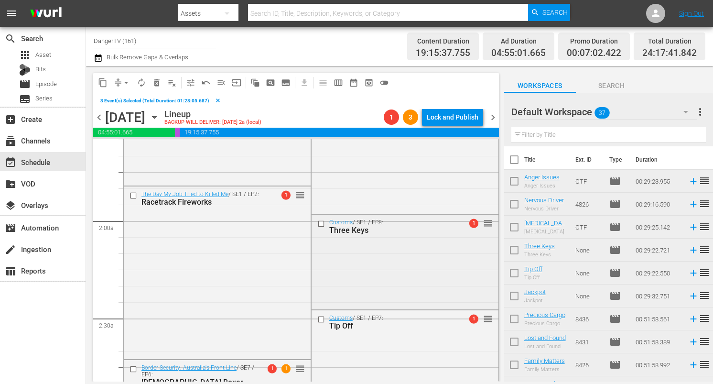
click at [317, 223] on input "checkbox" at bounding box center [322, 224] width 10 height 8
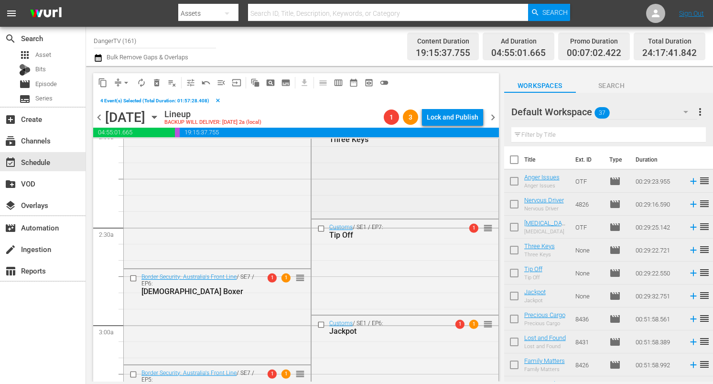
scroll to position [417, 0]
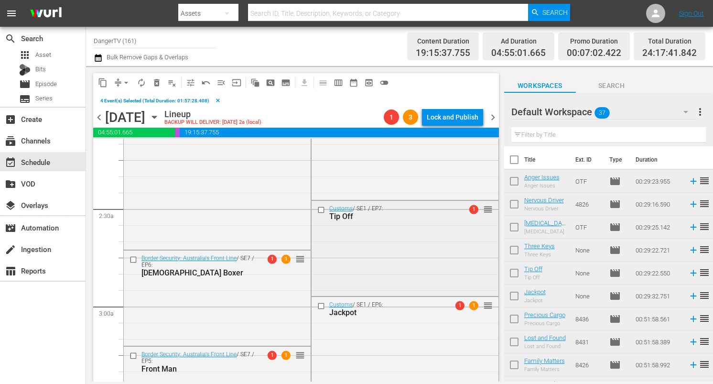
click at [318, 209] on input "checkbox" at bounding box center [322, 210] width 10 height 8
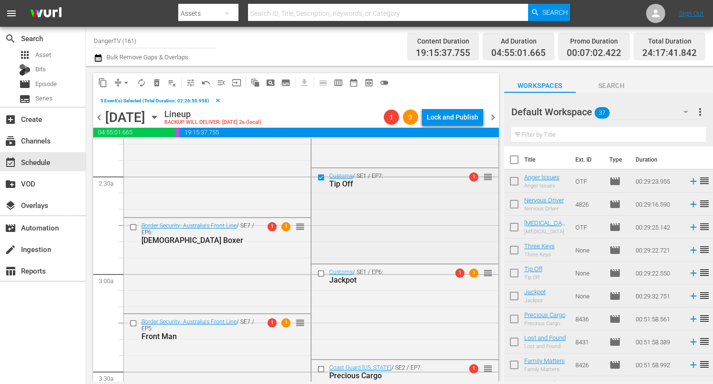
scroll to position [506, 0]
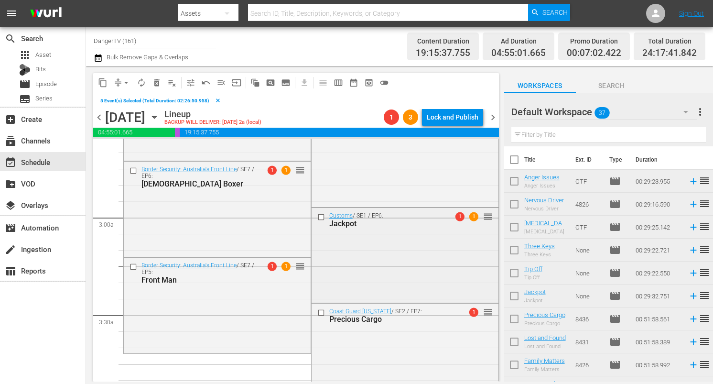
click at [320, 216] on input "checkbox" at bounding box center [322, 217] width 10 height 8
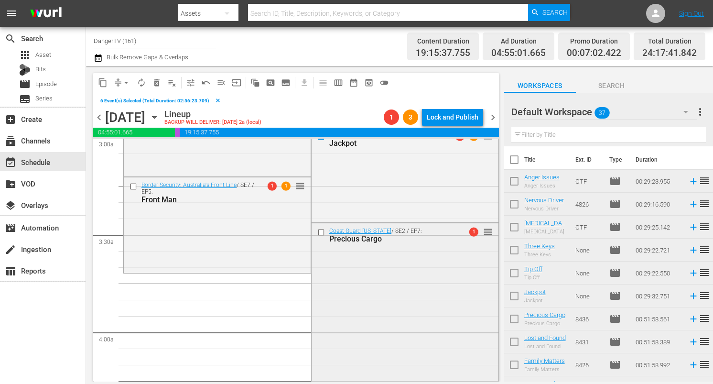
click at [319, 232] on input "checkbox" at bounding box center [322, 232] width 10 height 8
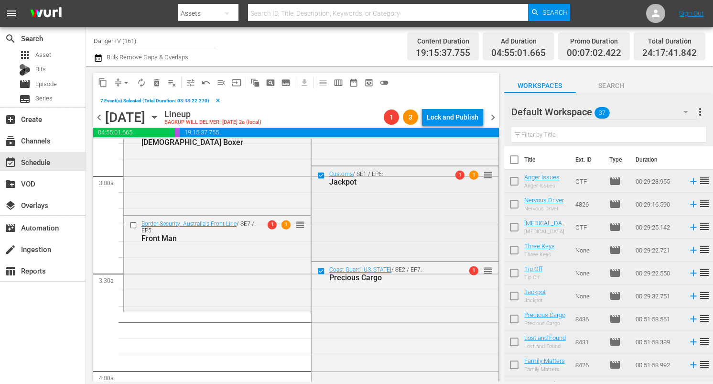
scroll to position [547, 0]
click at [161, 80] on button "delete_forever_outlined" at bounding box center [156, 82] width 15 height 15
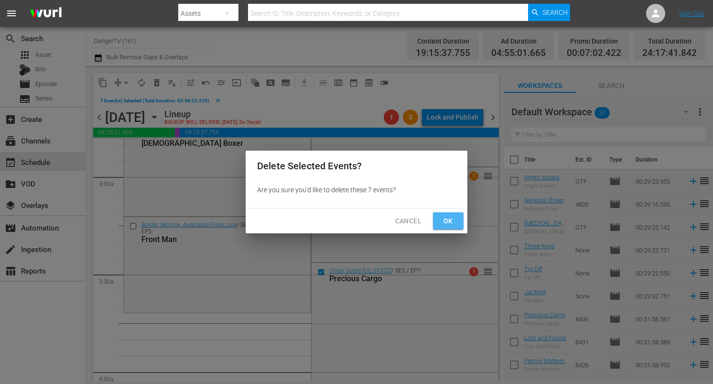
click at [443, 221] on span "Ok" at bounding box center [448, 221] width 15 height 12
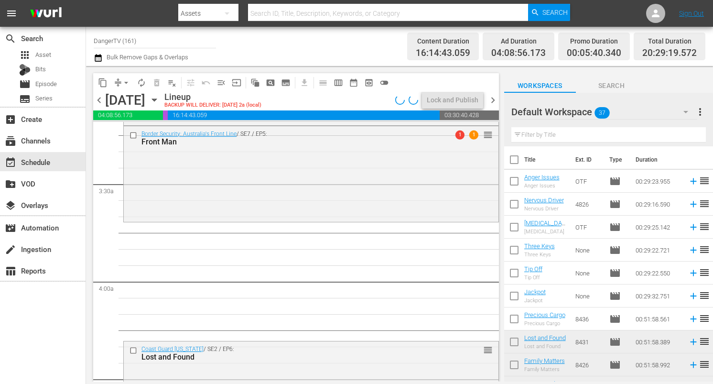
scroll to position [613, 0]
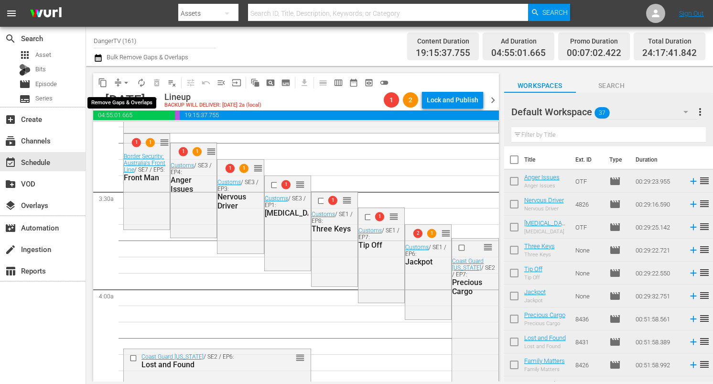
click at [126, 82] on span "arrow_drop_down" at bounding box center [126, 83] width 10 height 10
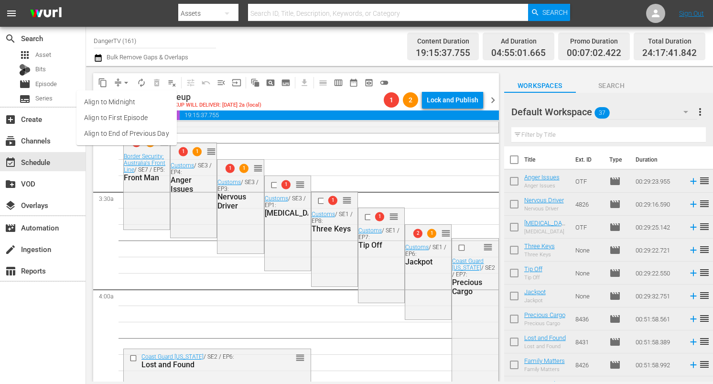
click at [139, 132] on li "Align to End of Previous Day" at bounding box center [126, 134] width 100 height 16
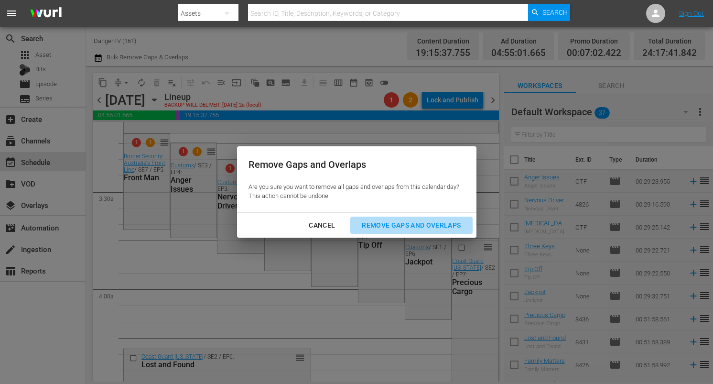
click at [393, 220] on div "Remove Gaps and Overlaps" at bounding box center [411, 225] width 114 height 12
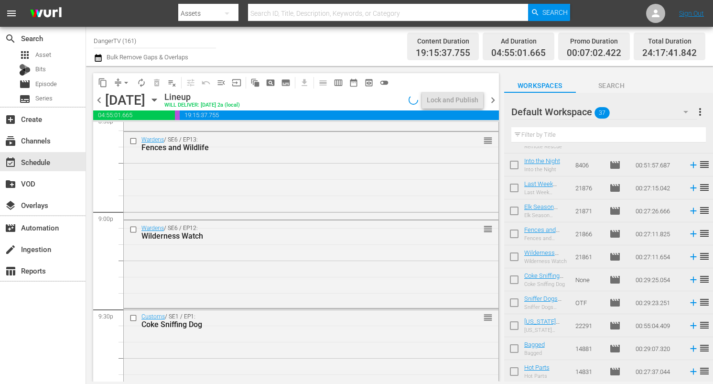
scroll to position [3998, 0]
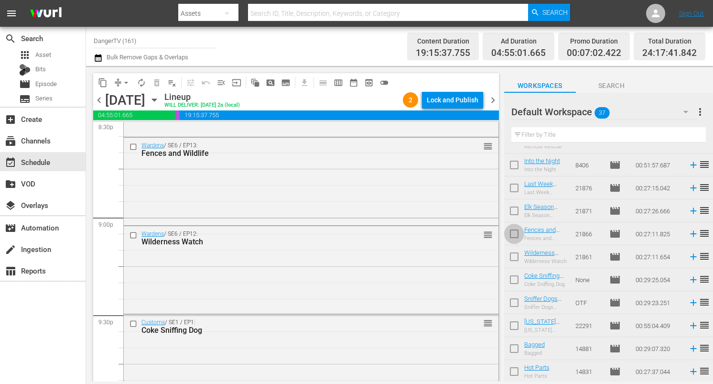
click at [516, 234] on input "checkbox" at bounding box center [514, 236] width 20 height 20
checkbox input "true"
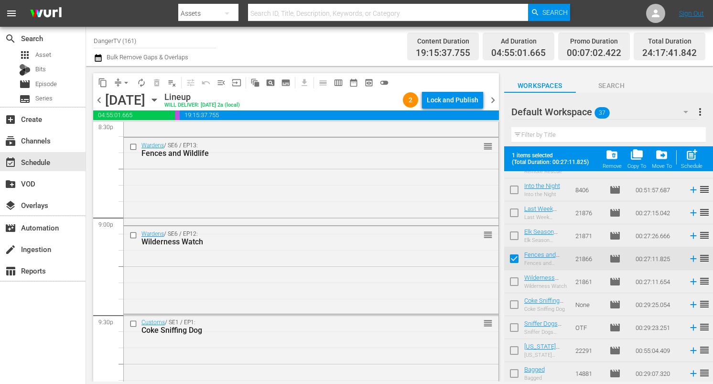
scroll to position [660, 0]
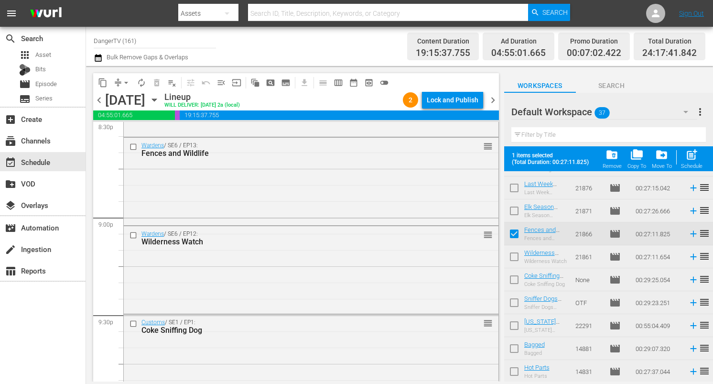
click at [515, 258] on input "checkbox" at bounding box center [514, 258] width 20 height 20
checkbox input "true"
click at [513, 275] on input "checkbox" at bounding box center [514, 281] width 20 height 20
checkbox input "true"
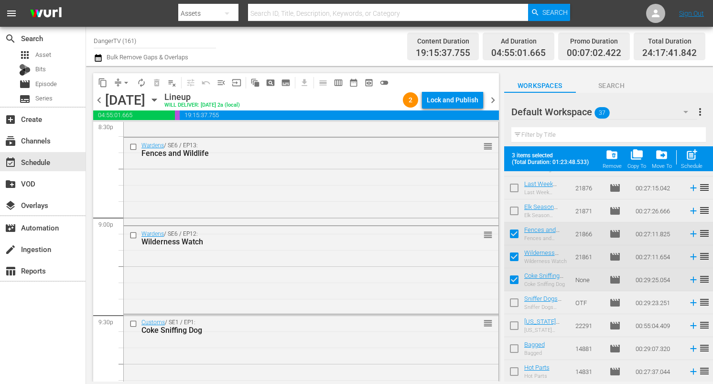
click at [514, 303] on input "checkbox" at bounding box center [514, 304] width 20 height 20
checkbox input "true"
click at [514, 323] on input "checkbox" at bounding box center [514, 327] width 20 height 20
checkbox input "true"
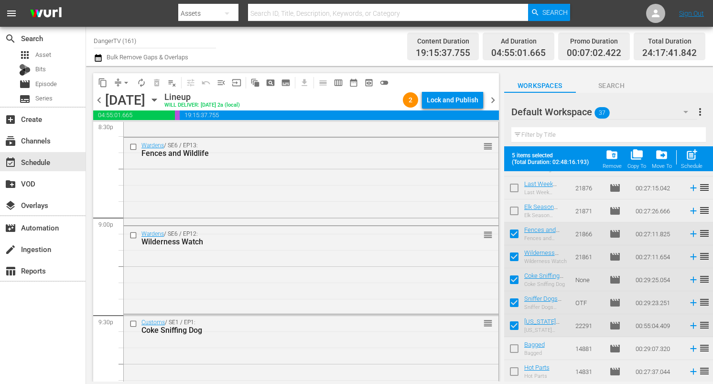
click at [518, 348] on input "checkbox" at bounding box center [514, 350] width 20 height 20
checkbox input "true"
click at [516, 373] on input "checkbox" at bounding box center [514, 373] width 20 height 20
checkbox input "true"
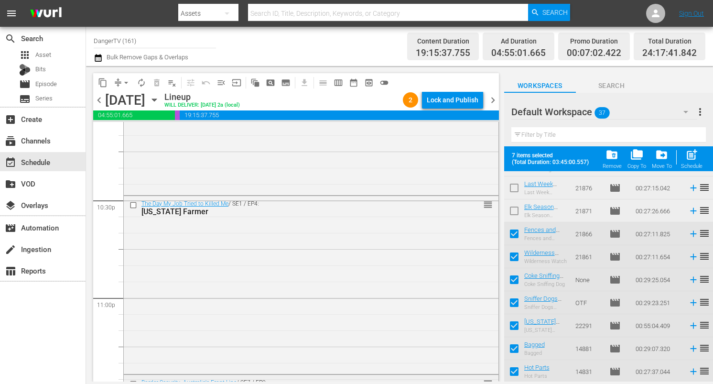
scroll to position [4485, 0]
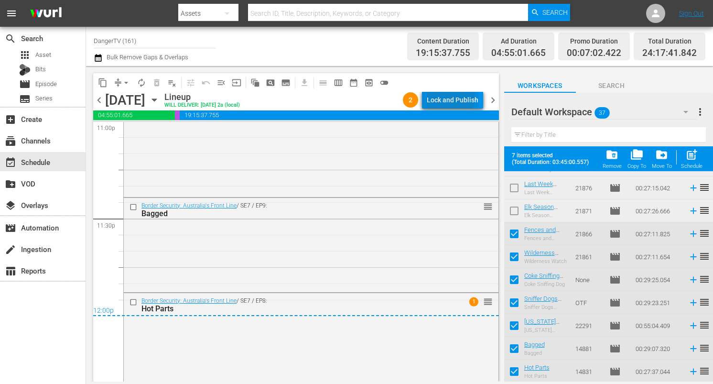
click at [452, 97] on div "Lock and Publish" at bounding box center [453, 99] width 52 height 17
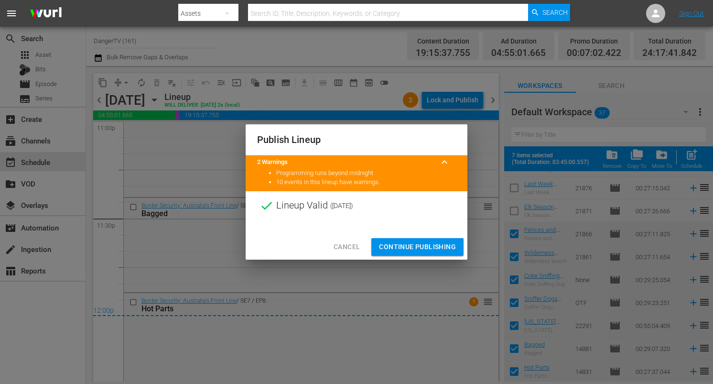
click at [415, 245] on span "Continue Publishing" at bounding box center [417, 247] width 77 height 12
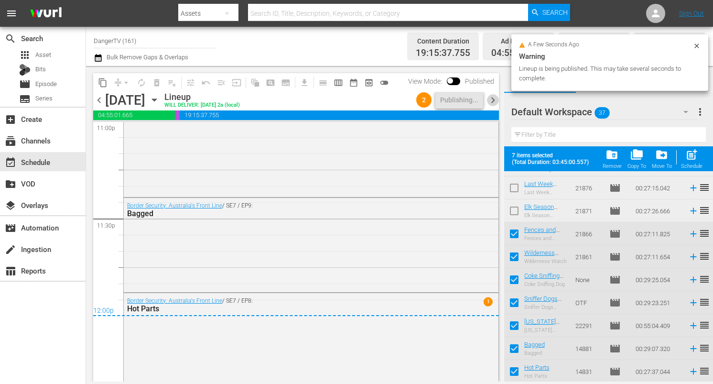
click at [490, 98] on span "chevron_right" at bounding box center [493, 100] width 12 height 12
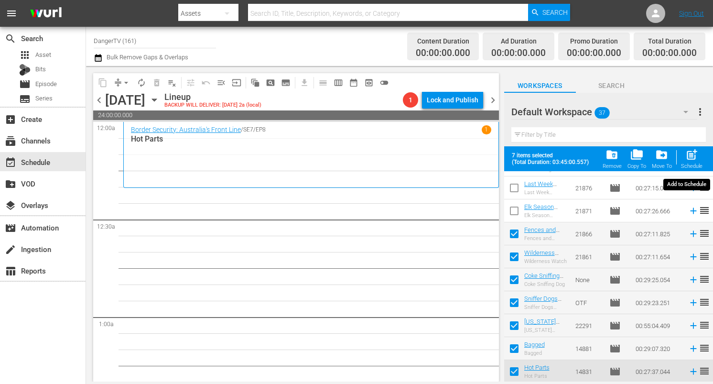
click at [696, 154] on span "post_add" at bounding box center [691, 154] width 13 height 13
checkbox input "false"
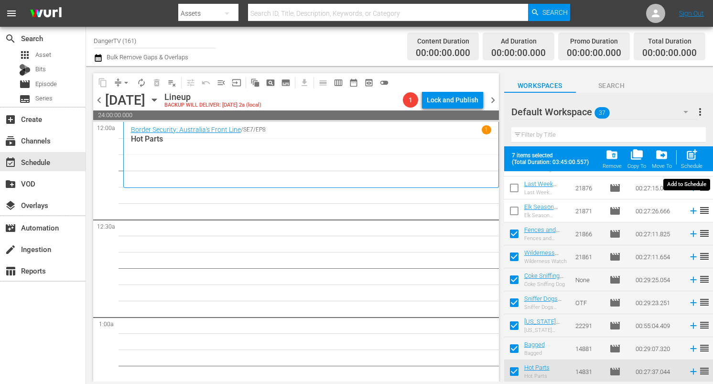
checkbox input "false"
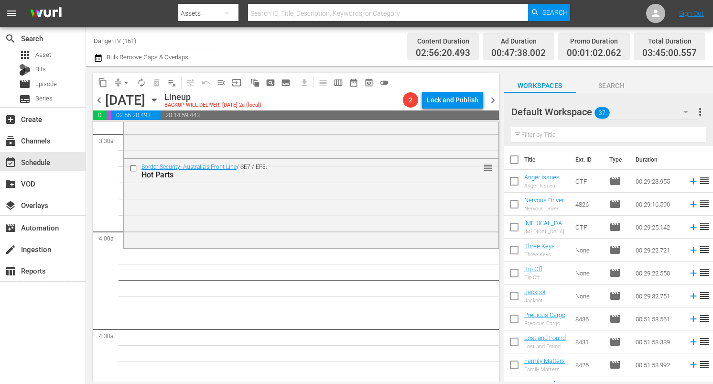
click at [511, 158] on input "checkbox" at bounding box center [514, 161] width 20 height 20
checkbox input "true"
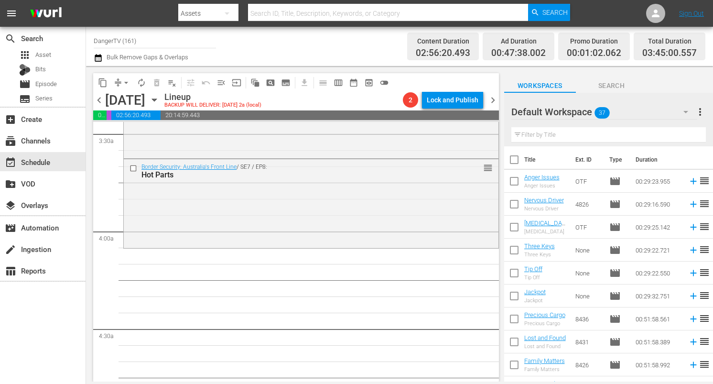
checkbox input "true"
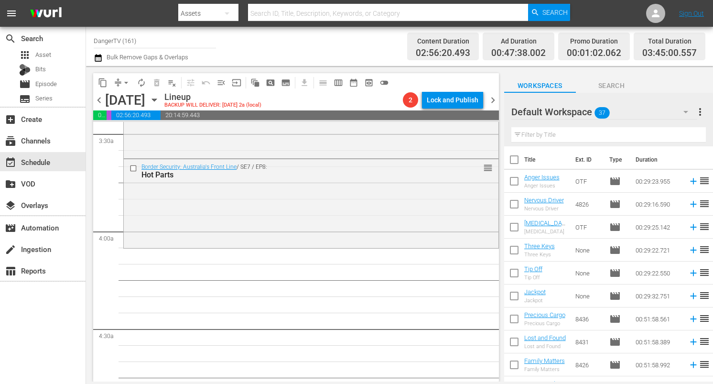
checkbox input "true"
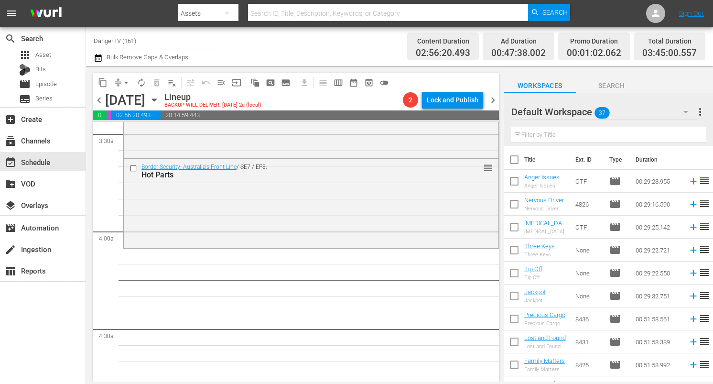
checkbox input "true"
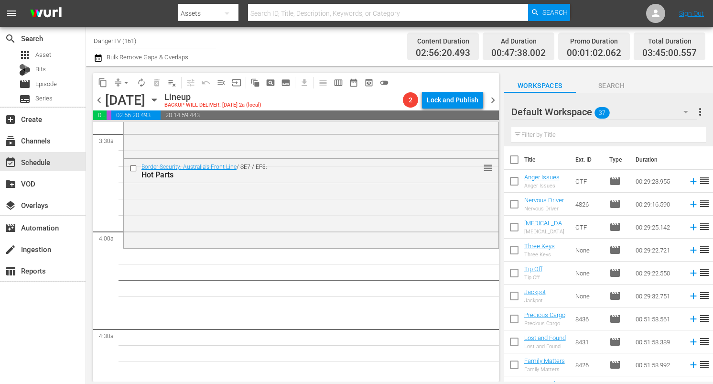
checkbox input "true"
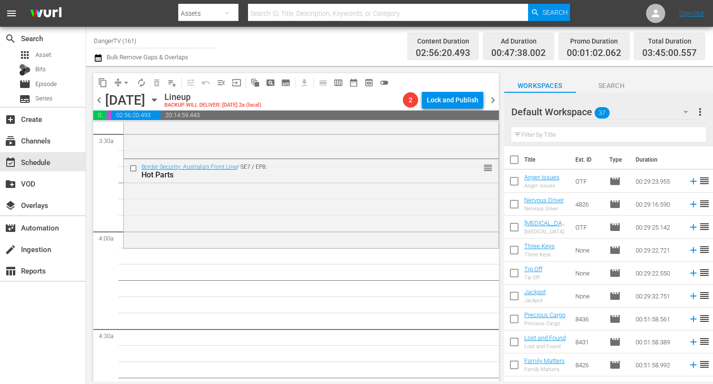
checkbox input "true"
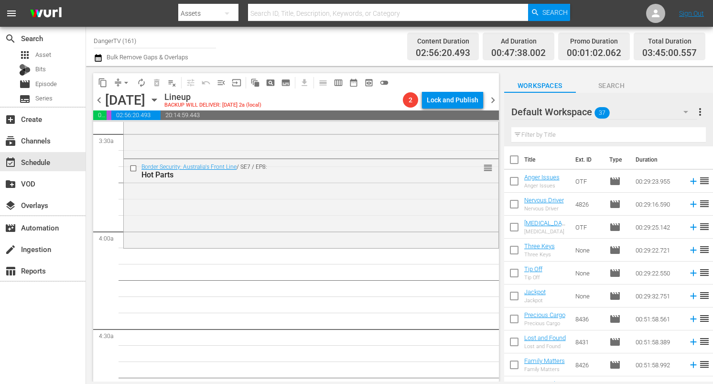
checkbox input "true"
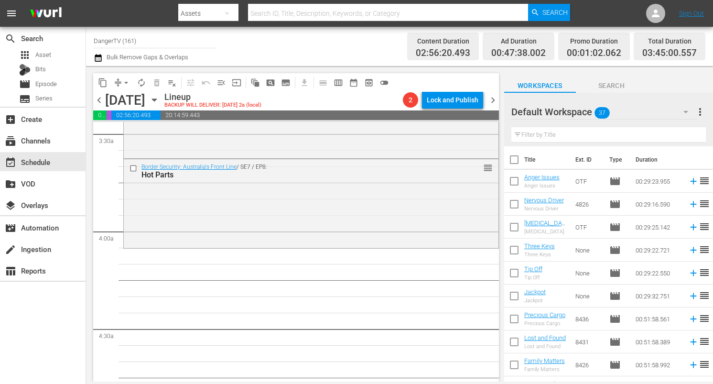
checkbox input "true"
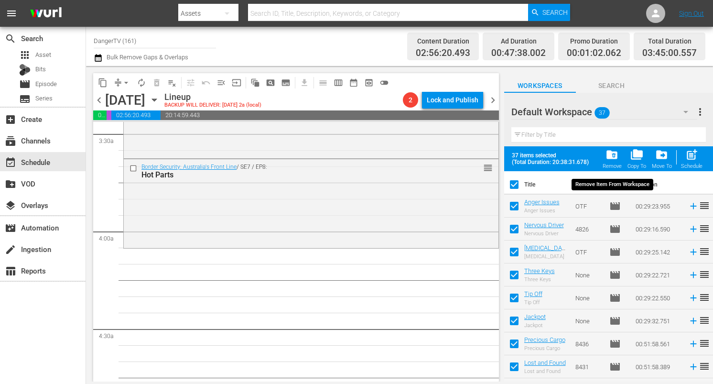
click at [609, 155] on span "folder_delete" at bounding box center [611, 154] width 13 height 13
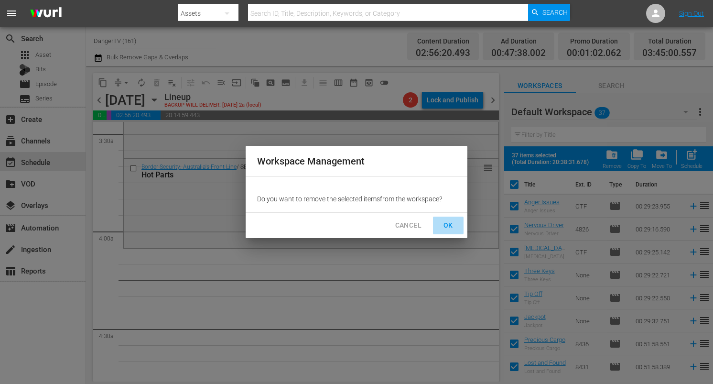
click at [447, 224] on span "OK" at bounding box center [448, 225] width 15 height 12
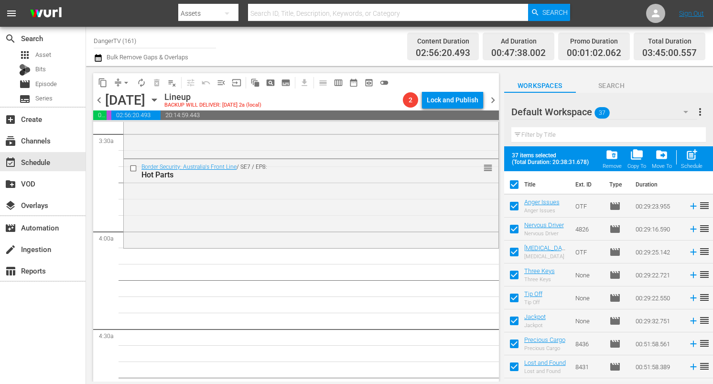
checkbox input "false"
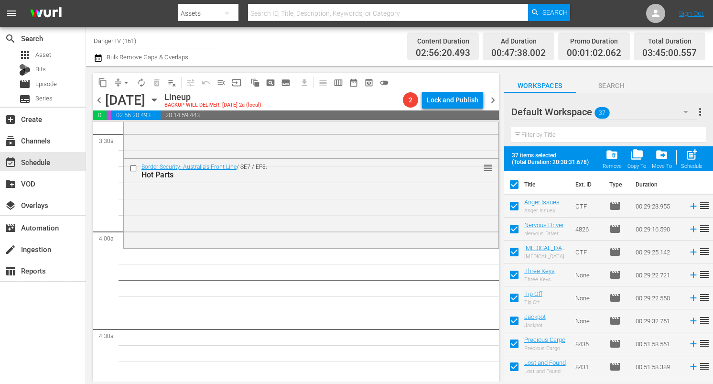
checkbox input "false"
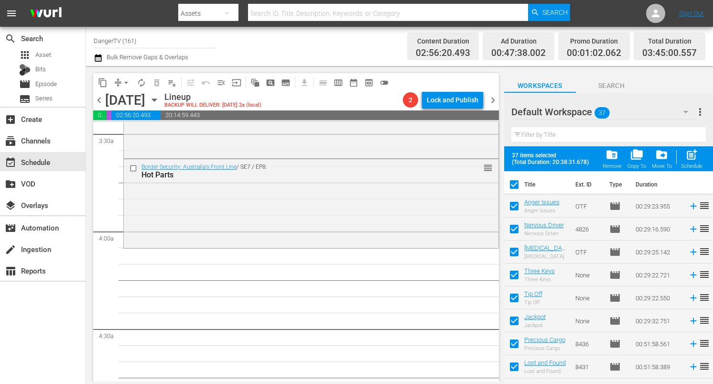
checkbox input "false"
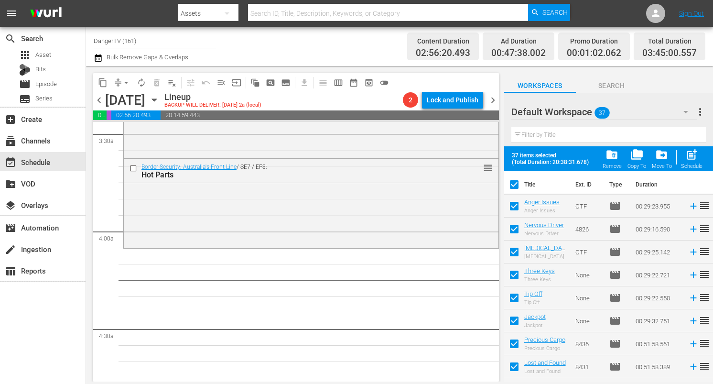
checkbox input "false"
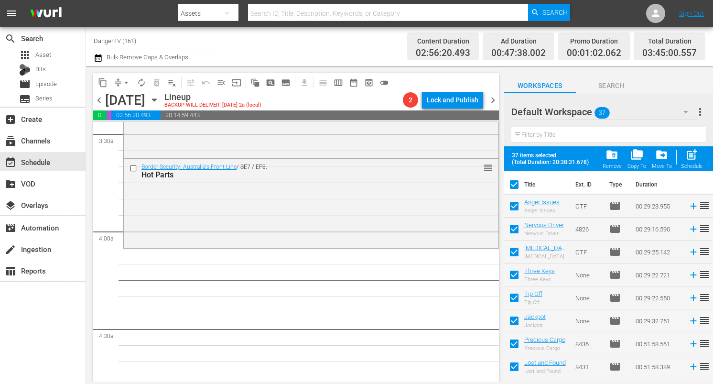
checkbox input "false"
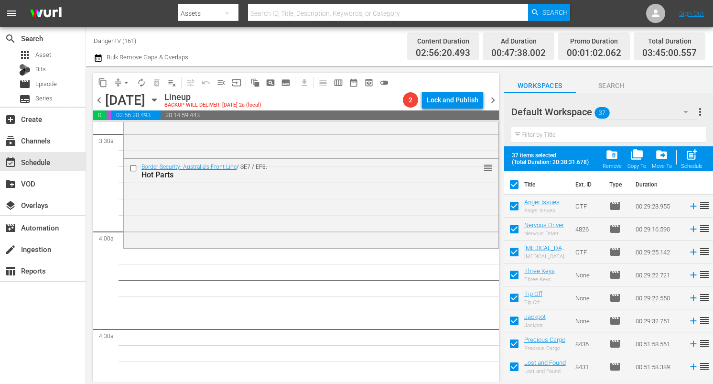
checkbox input "false"
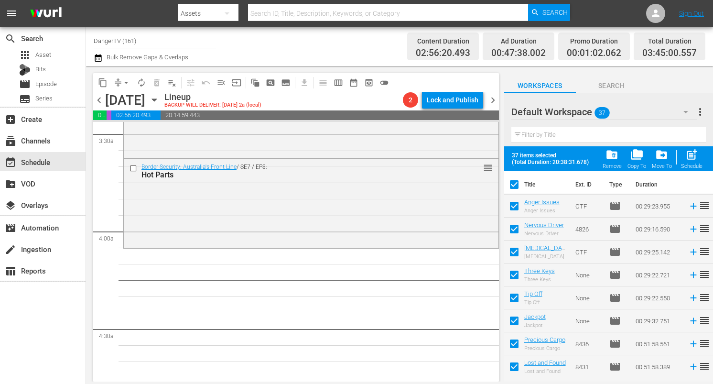
checkbox input "false"
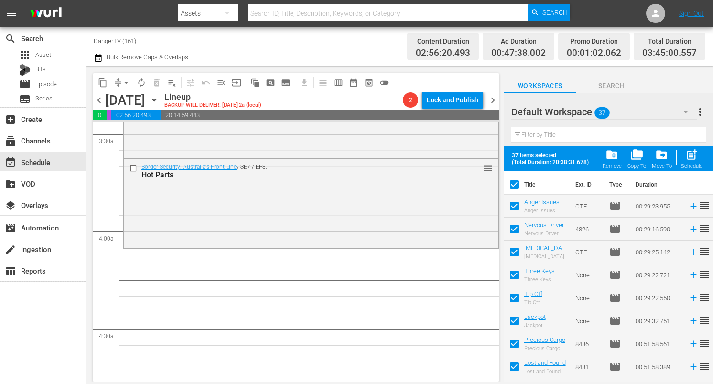
checkbox input "false"
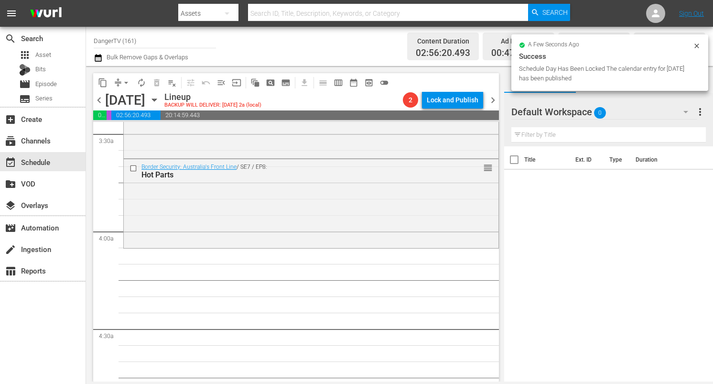
click at [100, 104] on span "chevron_left" at bounding box center [99, 100] width 12 height 12
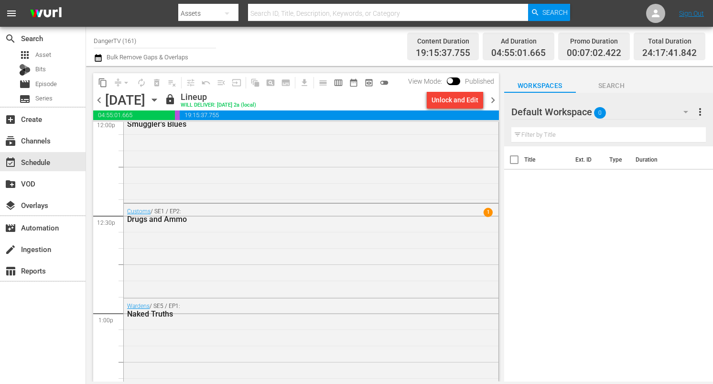
scroll to position [2343, 0]
click at [442, 99] on div "Unlock and Edit" at bounding box center [454, 99] width 47 height 17
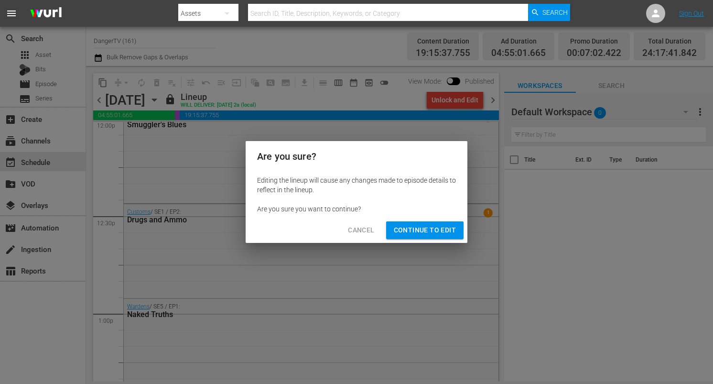
click at [431, 227] on span "Continue to Edit" at bounding box center [425, 230] width 62 height 12
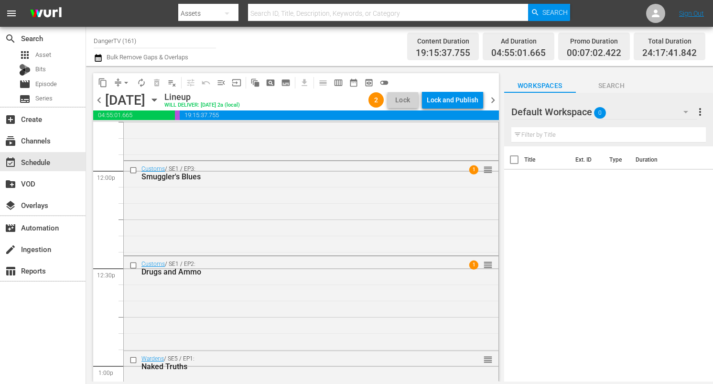
scroll to position [2248, 0]
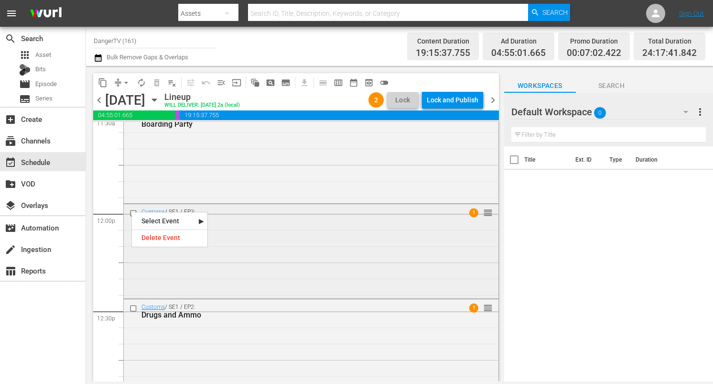
click at [133, 210] on input "checkbox" at bounding box center [134, 213] width 10 height 8
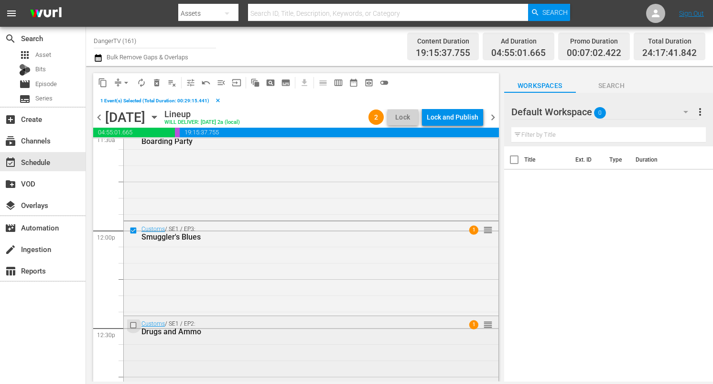
click at [134, 326] on input "checkbox" at bounding box center [134, 325] width 10 height 8
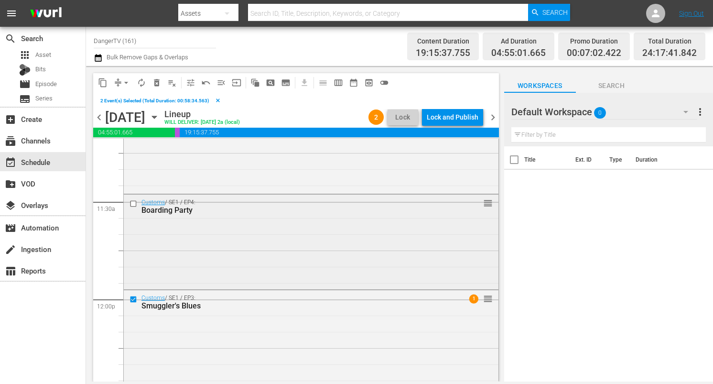
scroll to position [2176, 0]
click at [135, 206] on input "checkbox" at bounding box center [134, 207] width 10 height 8
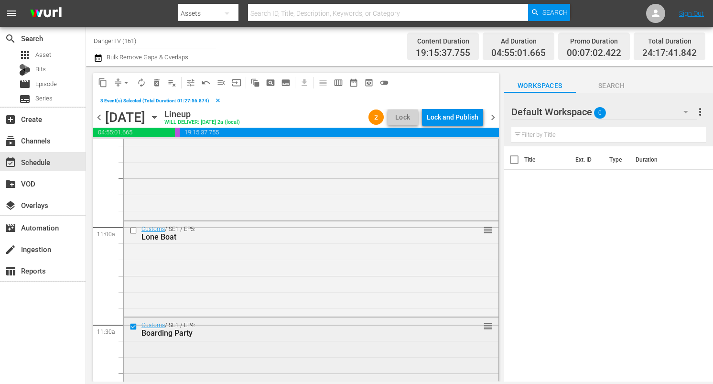
scroll to position [2054, 0]
click at [135, 231] on input "checkbox" at bounding box center [134, 232] width 10 height 8
click at [157, 85] on span "delete_forever_outlined" at bounding box center [157, 83] width 10 height 10
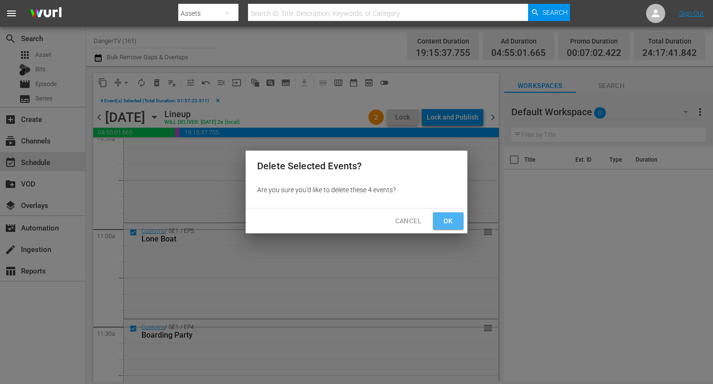
click at [455, 221] on span "Ok" at bounding box center [448, 221] width 15 height 12
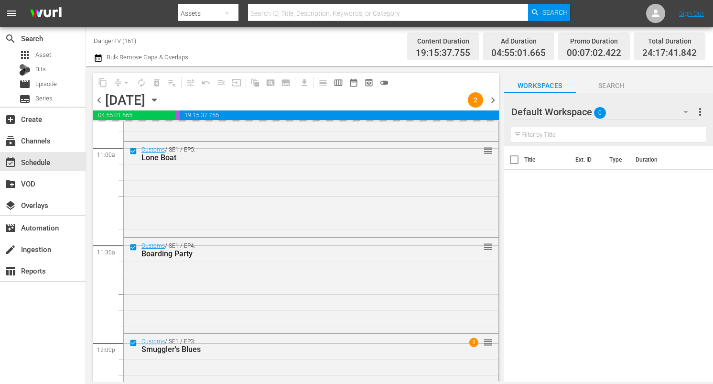
scroll to position [2120, 0]
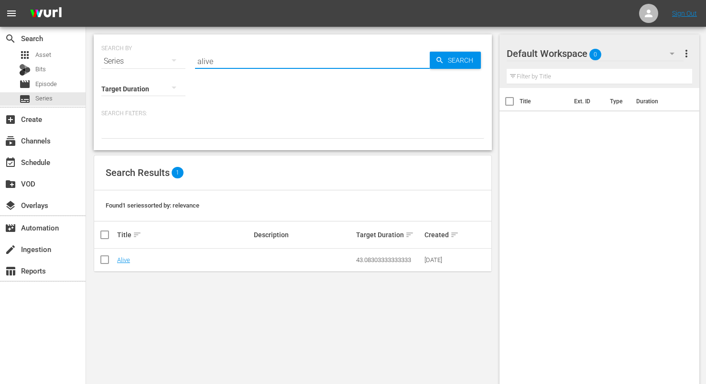
drag, startPoint x: 223, startPoint y: 64, endPoint x: 190, endPoint y: 65, distance: 33.0
click at [190, 65] on div "SEARCH BY Search By Series Search ID, Title, Description, Keywords, or Category…" at bounding box center [292, 55] width 383 height 34
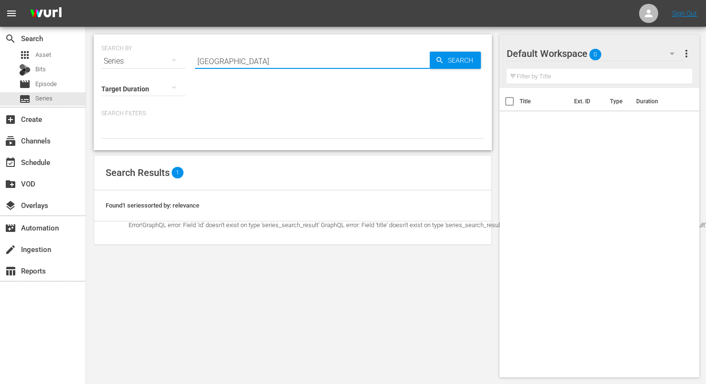
drag, startPoint x: 214, startPoint y: 63, endPoint x: 183, endPoint y: 64, distance: 31.1
click at [183, 64] on div "SEARCH BY Search By Series Search ID, Title, Description, Keywords, or Category…" at bounding box center [292, 55] width 383 height 34
type input "[GEOGRAPHIC_DATA]"
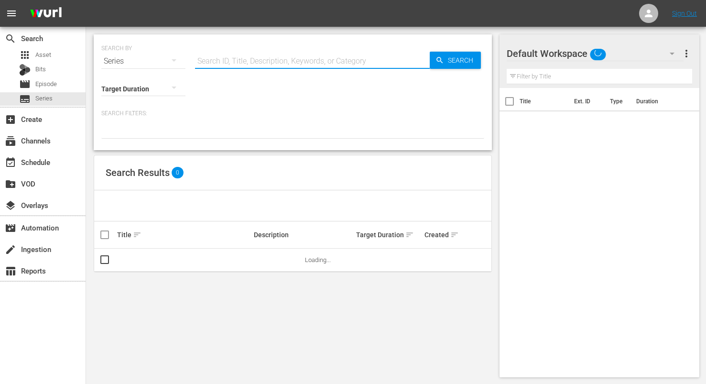
click at [225, 61] on input "text" at bounding box center [312, 61] width 235 height 23
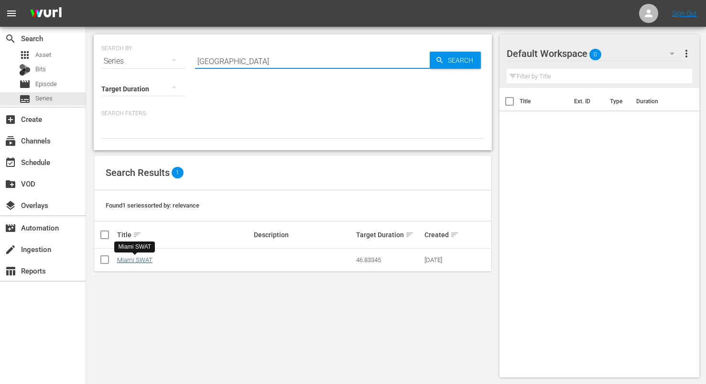
type input "[GEOGRAPHIC_DATA]"
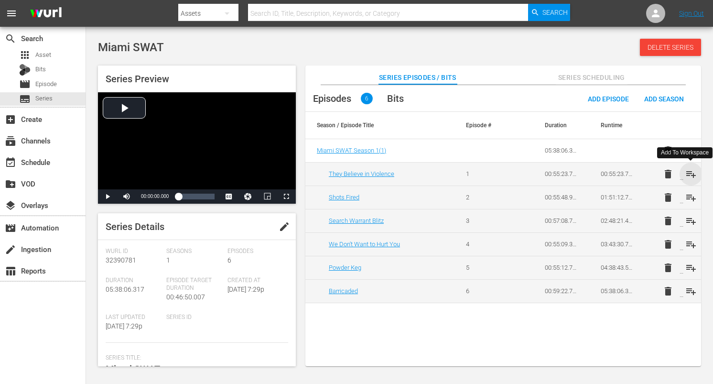
click at [691, 172] on span "playlist_add" at bounding box center [690, 173] width 11 height 11
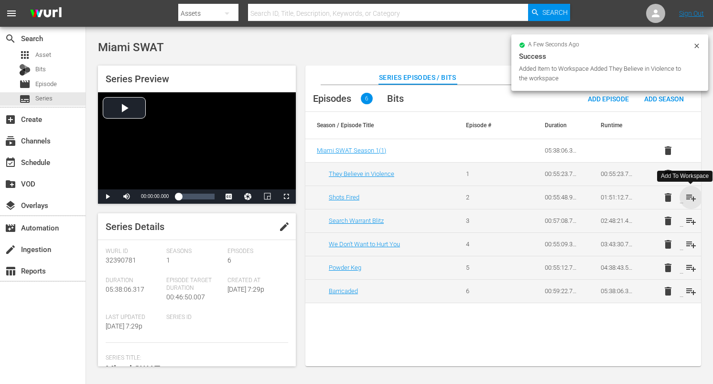
click at [692, 194] on span "playlist_add" at bounding box center [690, 197] width 11 height 11
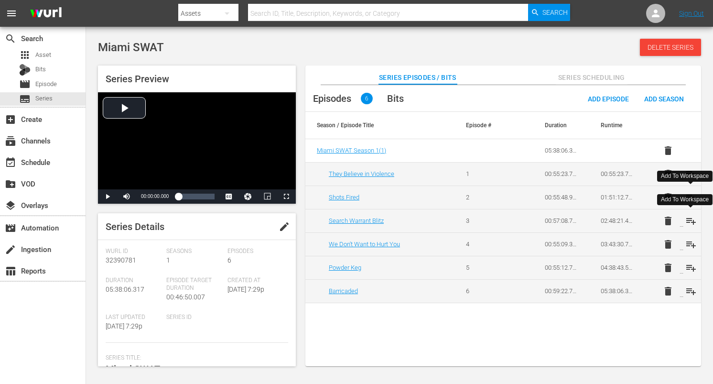
click at [688, 219] on span "playlist_add" at bounding box center [690, 220] width 11 height 11
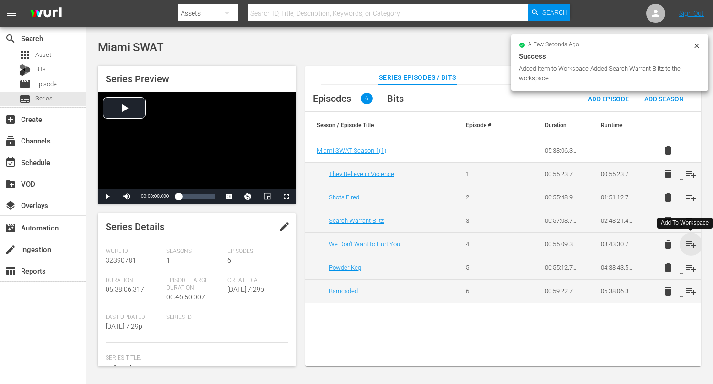
click at [690, 242] on span "playlist_add" at bounding box center [690, 243] width 11 height 11
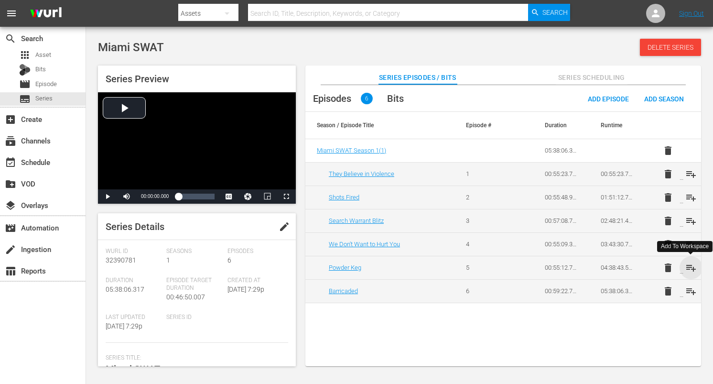
click at [689, 267] on span "playlist_add" at bounding box center [690, 267] width 11 height 11
click at [688, 290] on span "playlist_add" at bounding box center [690, 290] width 11 height 11
click at [692, 173] on span "playlist_add" at bounding box center [690, 173] width 11 height 11
click at [691, 194] on span "playlist_add" at bounding box center [690, 197] width 11 height 11
drag, startPoint x: 688, startPoint y: 218, endPoint x: 689, endPoint y: 225, distance: 7.2
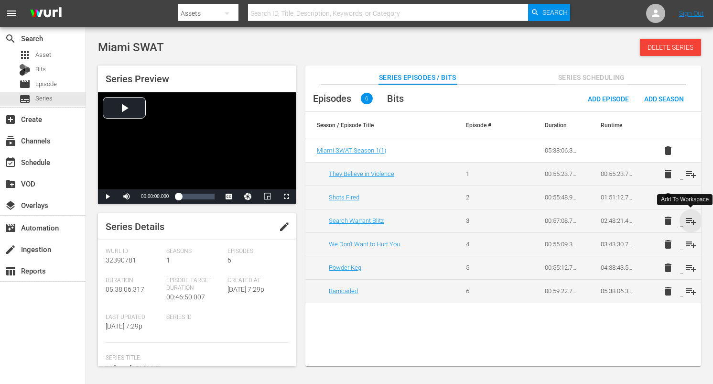
click at [688, 218] on span "playlist_add" at bounding box center [690, 220] width 11 height 11
click at [690, 246] on span "playlist_add" at bounding box center [690, 243] width 11 height 11
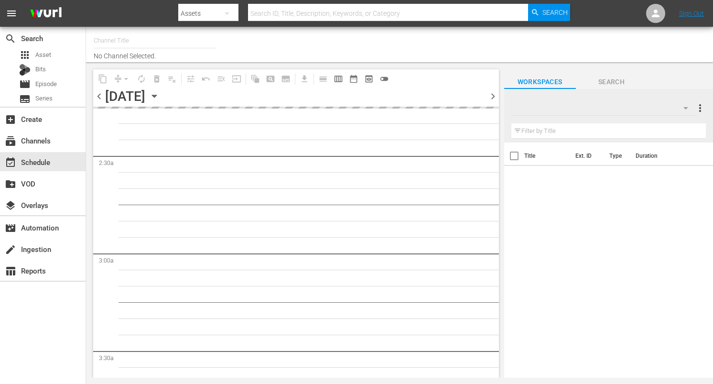
type input "DangerTV (161)"
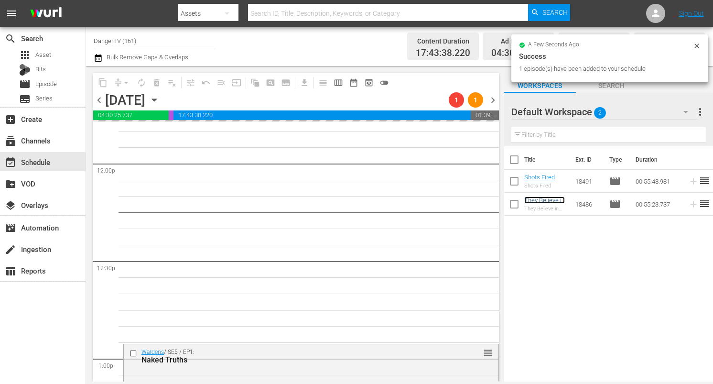
scroll to position [2304, 0]
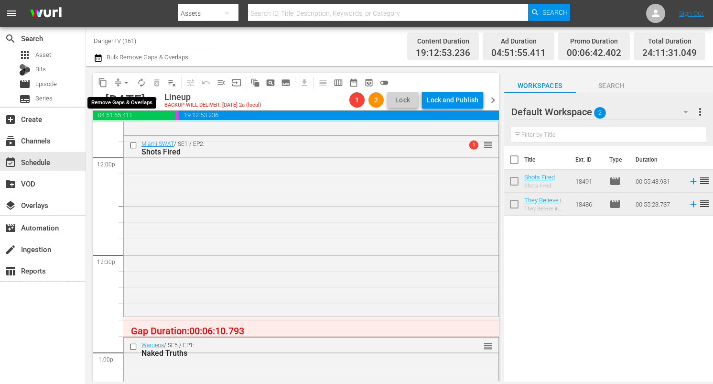
click at [122, 81] on span "arrow_drop_down" at bounding box center [126, 83] width 10 height 10
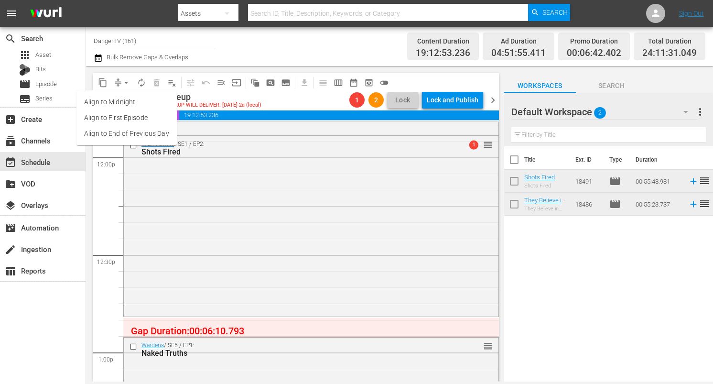
click at [160, 134] on li "Align to End of Previous Day" at bounding box center [126, 134] width 100 height 16
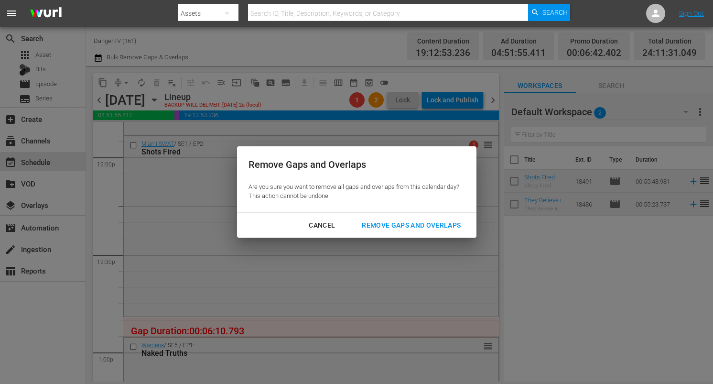
click at [393, 219] on div "Remove Gaps and Overlaps" at bounding box center [411, 225] width 114 height 12
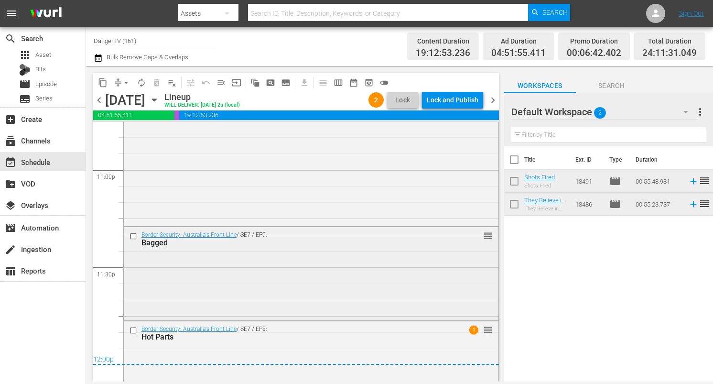
scroll to position [4464, 0]
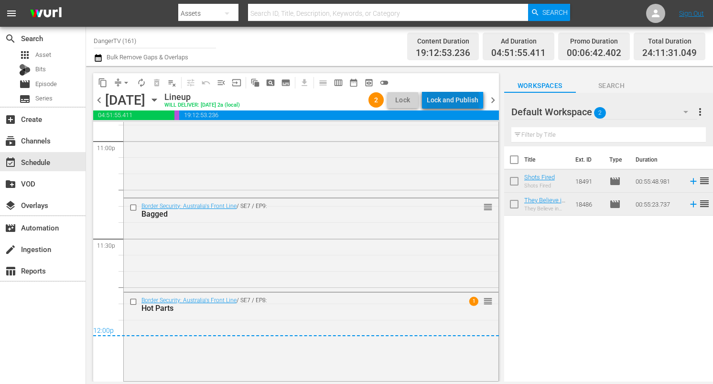
click at [455, 101] on div "Lock and Publish" at bounding box center [453, 99] width 52 height 17
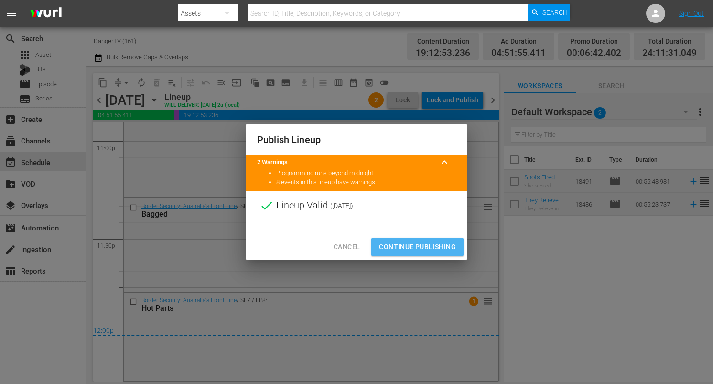
click at [419, 246] on span "Continue Publishing" at bounding box center [417, 247] width 77 height 12
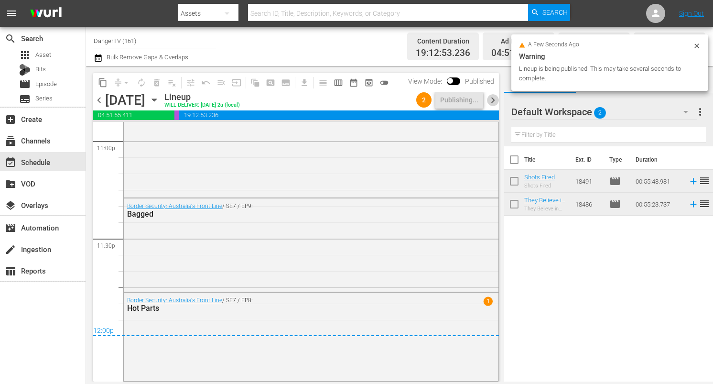
click at [494, 98] on span "chevron_right" at bounding box center [493, 100] width 12 height 12
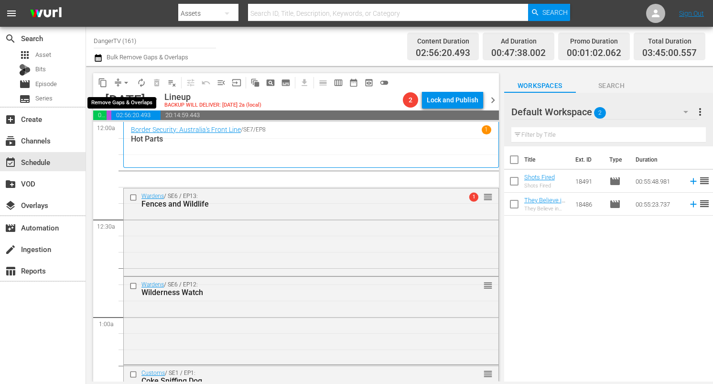
click at [124, 81] on span "arrow_drop_down" at bounding box center [126, 83] width 10 height 10
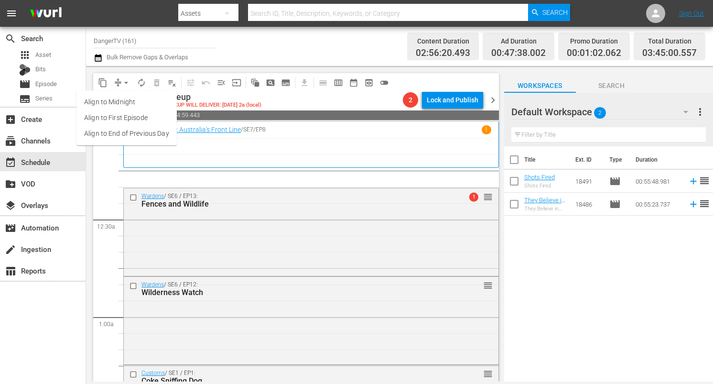
click at [146, 132] on li "Align to End of Previous Day" at bounding box center [126, 134] width 100 height 16
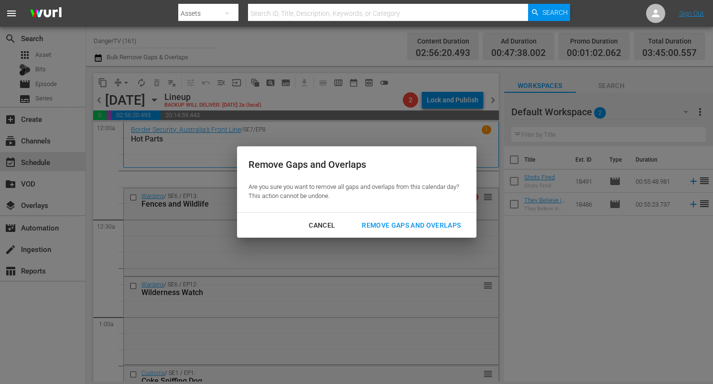
click at [420, 227] on div "Remove Gaps and Overlaps" at bounding box center [411, 225] width 114 height 12
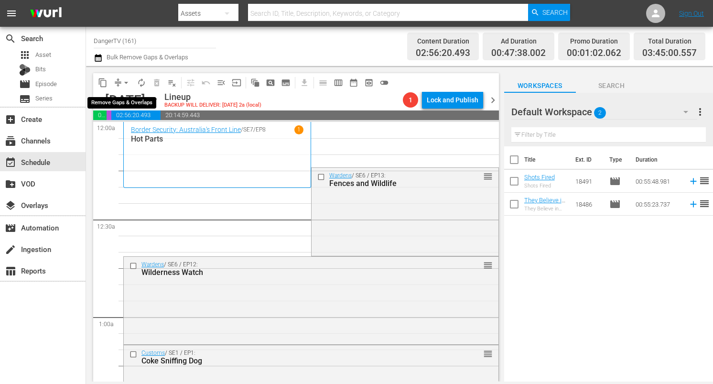
click at [128, 84] on span "arrow_drop_down" at bounding box center [126, 83] width 10 height 10
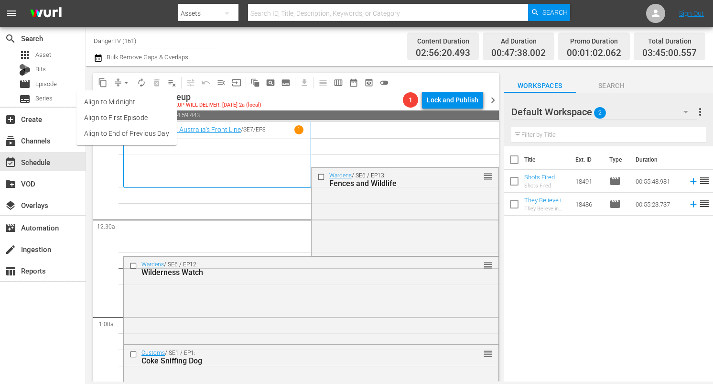
click at [140, 133] on li "Align to End of Previous Day" at bounding box center [126, 134] width 100 height 16
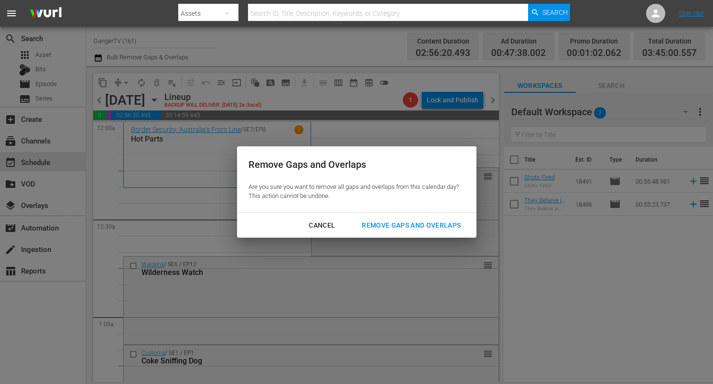
click at [405, 222] on div "Remove Gaps and Overlaps" at bounding box center [411, 225] width 114 height 12
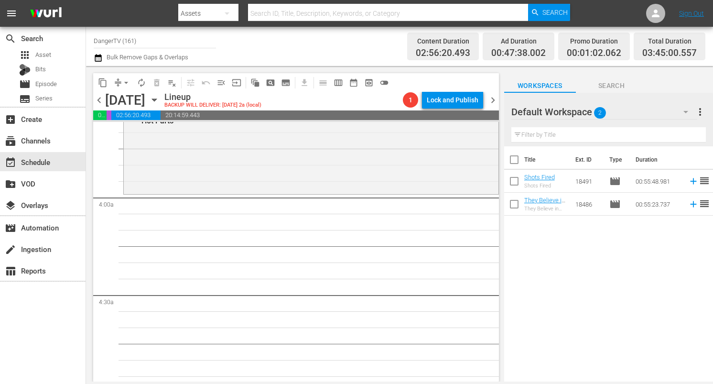
scroll to position [726, 0]
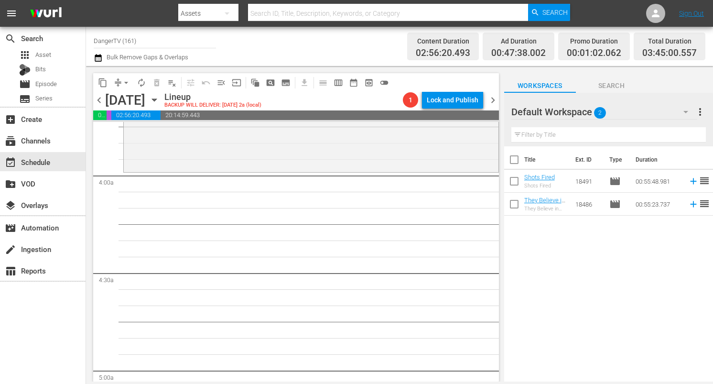
click at [515, 157] on input "checkbox" at bounding box center [514, 161] width 20 height 20
checkbox input "true"
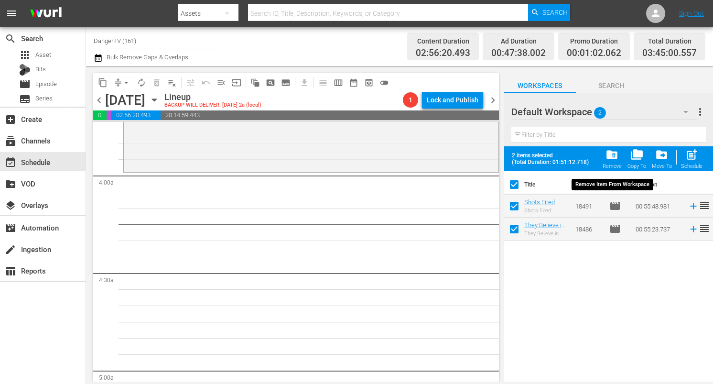
click at [613, 157] on span "folder_delete" at bounding box center [611, 154] width 13 height 13
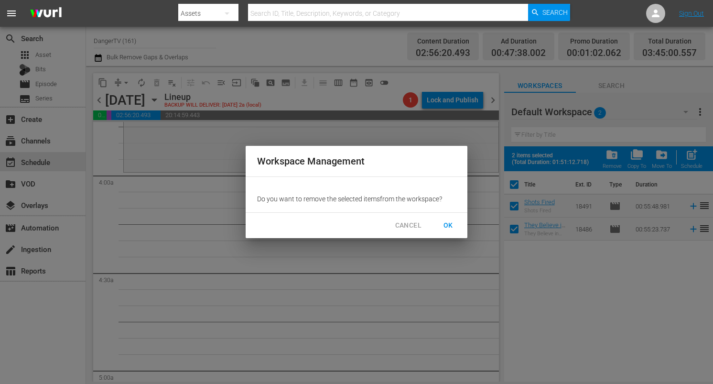
click at [443, 222] on span "OK" at bounding box center [448, 225] width 15 height 12
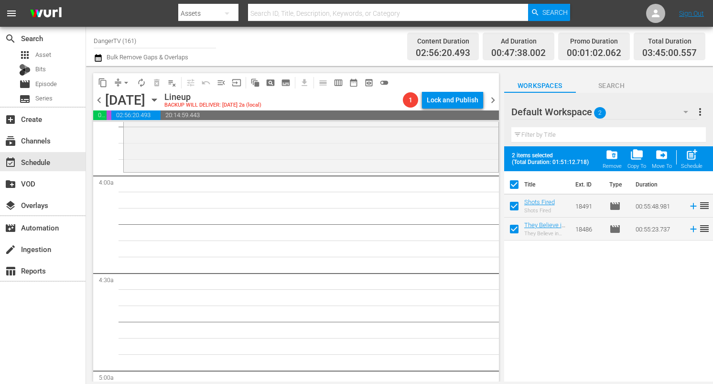
checkbox input "false"
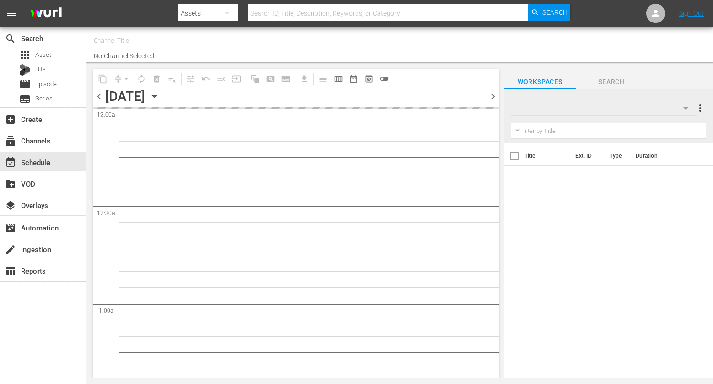
type input "DangerTV (161)"
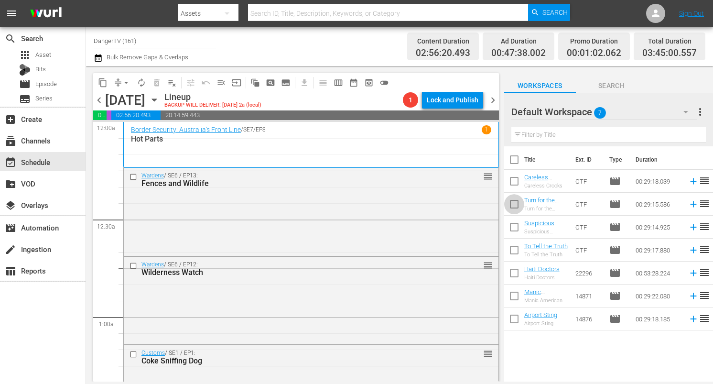
click at [516, 204] on input "checkbox" at bounding box center [514, 206] width 20 height 20
checkbox input "true"
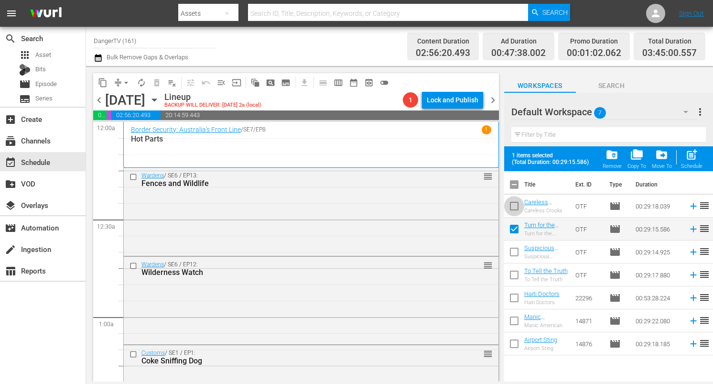
click at [514, 206] on input "checkbox" at bounding box center [514, 208] width 20 height 20
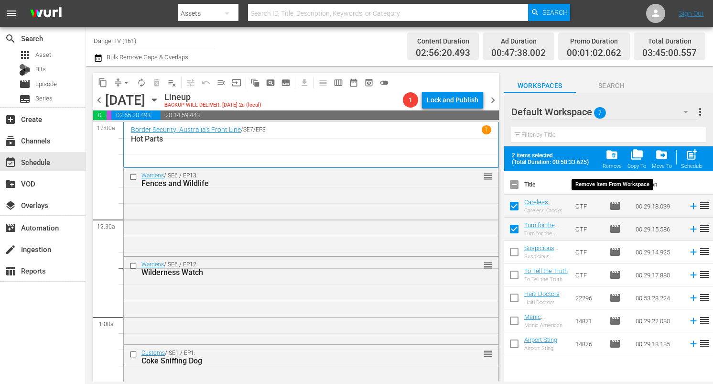
click at [608, 155] on span "folder_delete" at bounding box center [611, 154] width 13 height 13
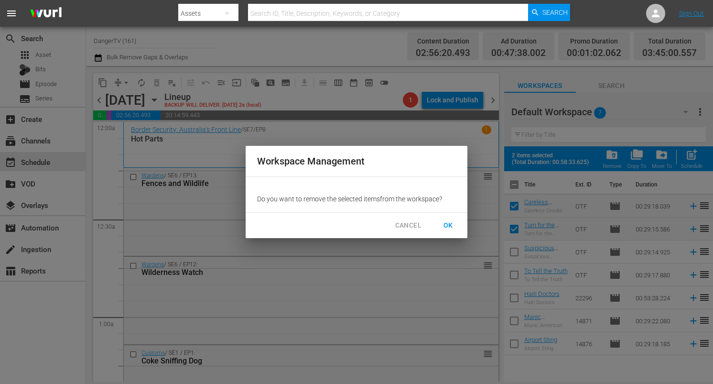
click at [455, 224] on span "OK" at bounding box center [448, 225] width 15 height 12
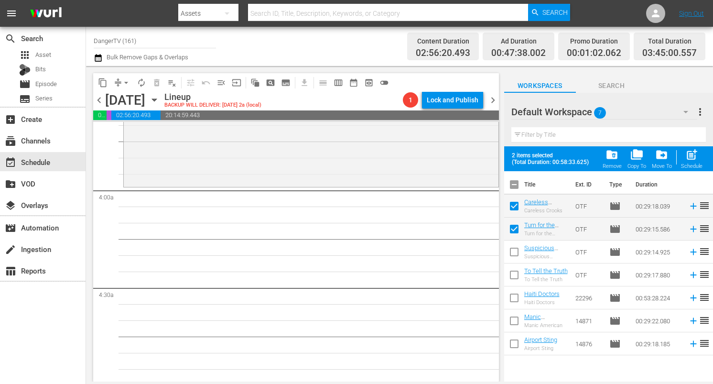
checkbox input "false"
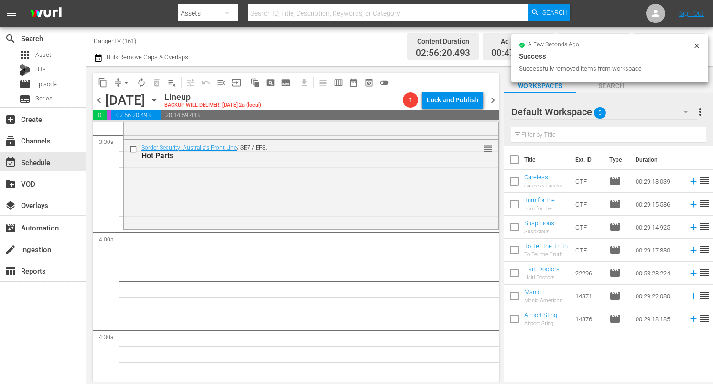
scroll to position [669, 0]
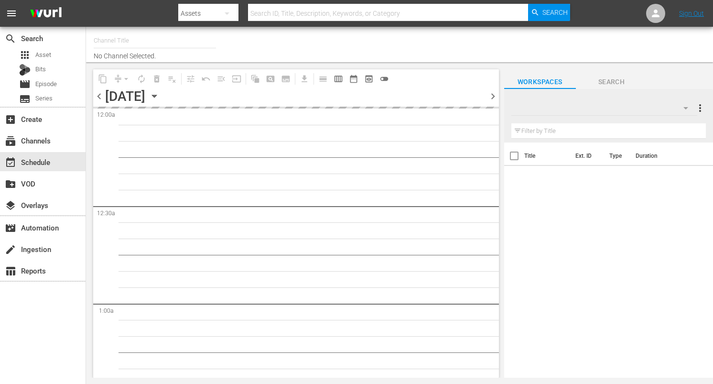
type input "DangerTV (161)"
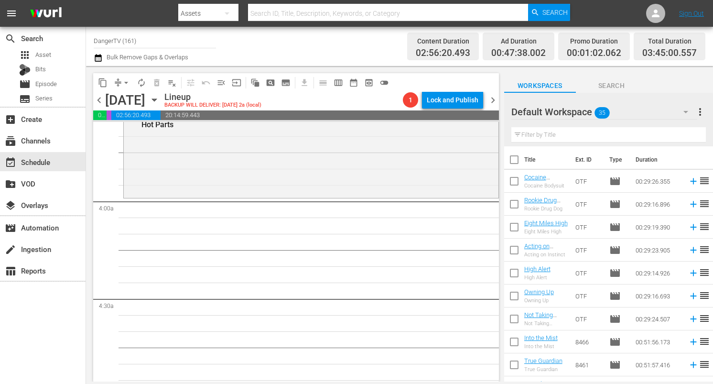
click at [517, 162] on input "checkbox" at bounding box center [514, 161] width 20 height 20
checkbox input "true"
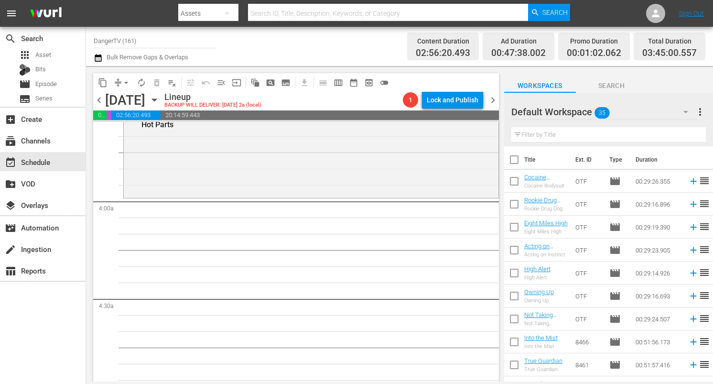
checkbox input "true"
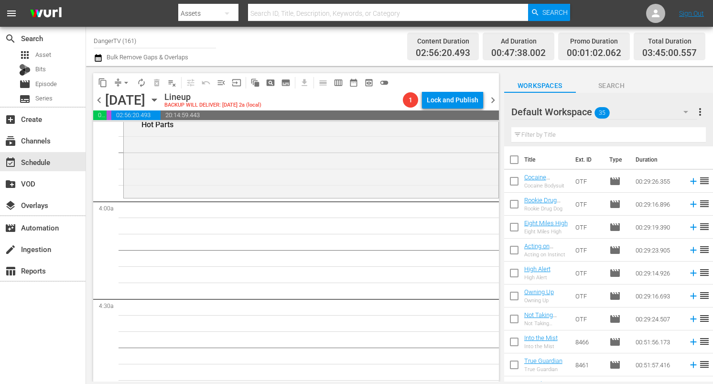
checkbox input "true"
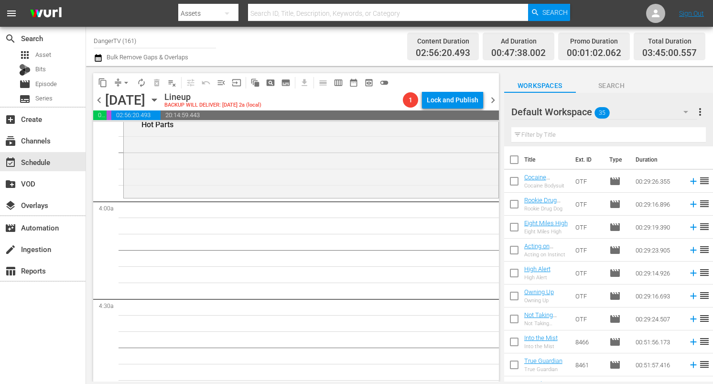
checkbox input "true"
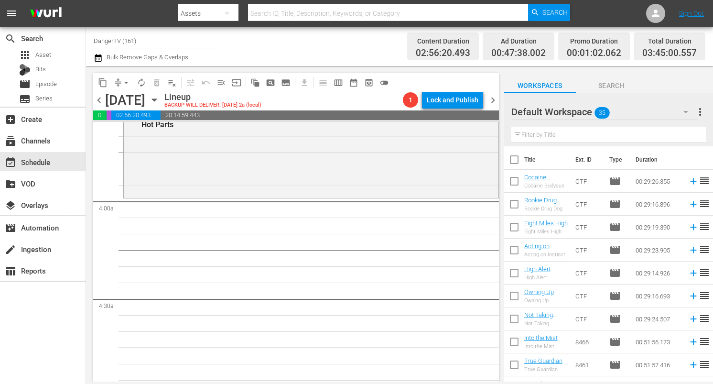
checkbox input "true"
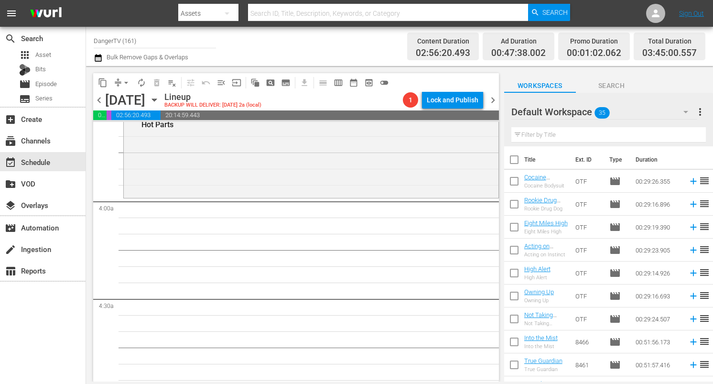
checkbox input "true"
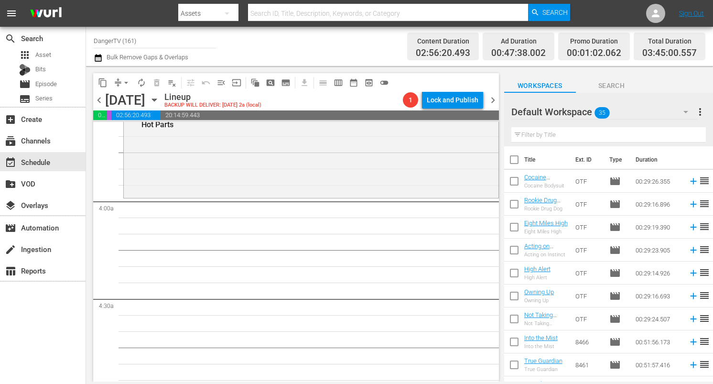
checkbox input "true"
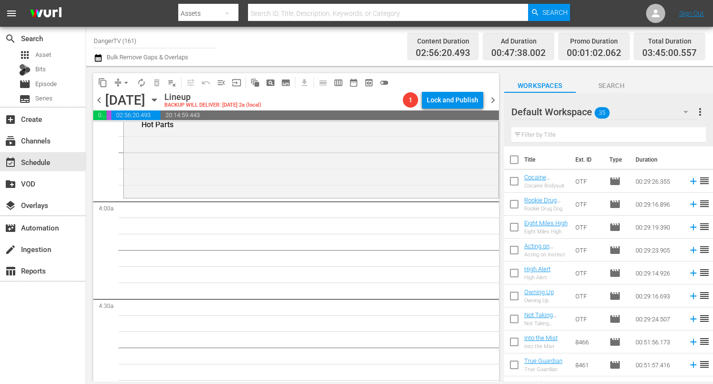
checkbox input "true"
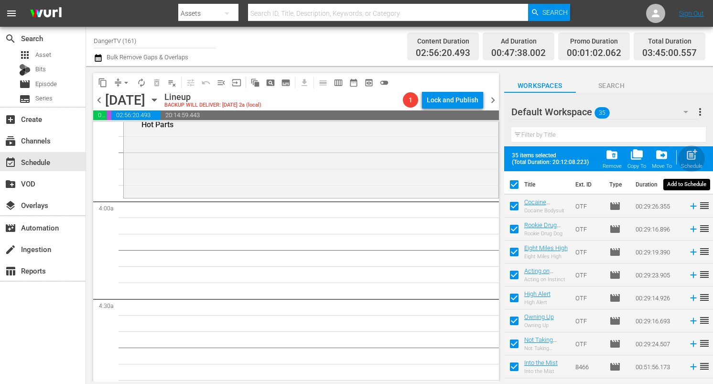
click at [695, 155] on span "post_add" at bounding box center [691, 154] width 13 height 13
checkbox input "false"
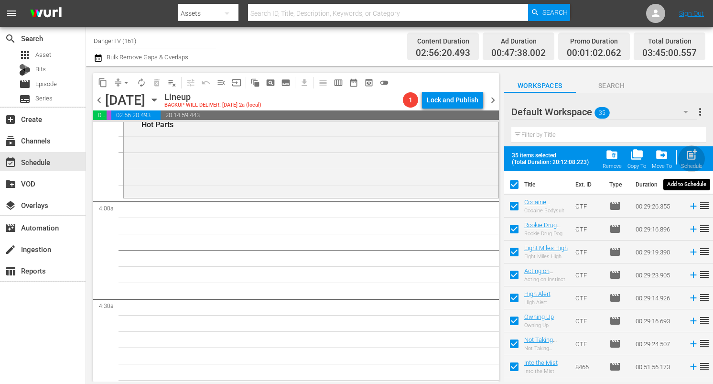
checkbox input "false"
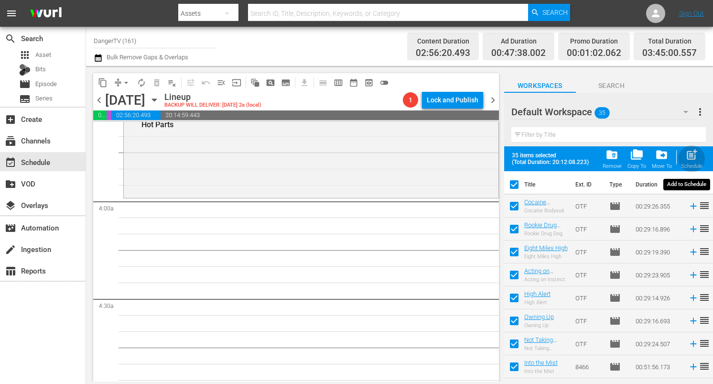
checkbox input "false"
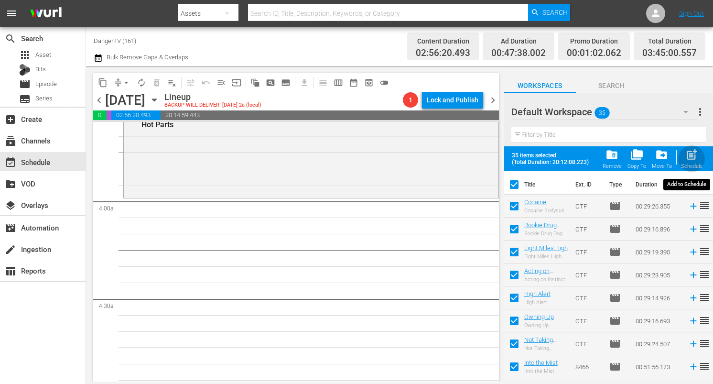
checkbox input "false"
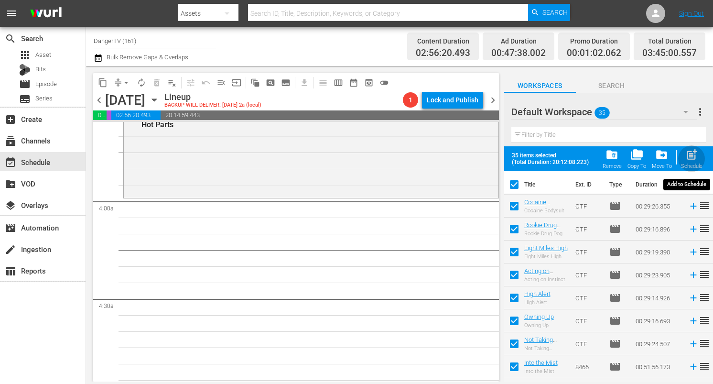
checkbox input "false"
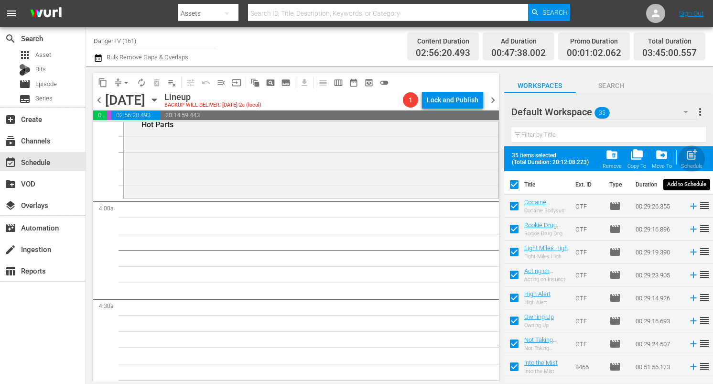
checkbox input "false"
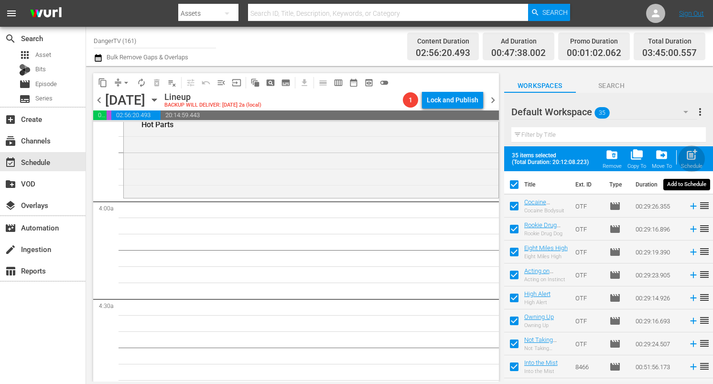
checkbox input "false"
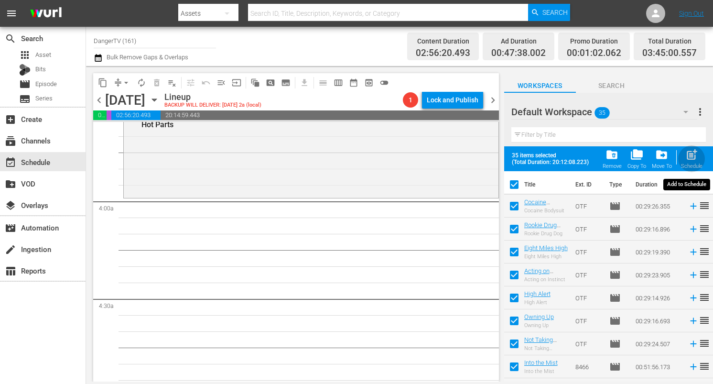
checkbox input "false"
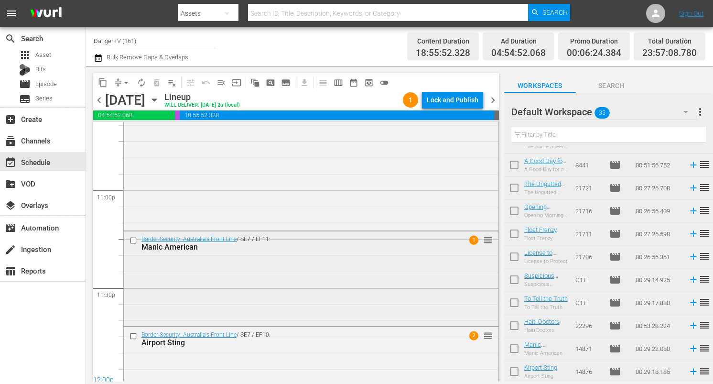
scroll to position [4456, 0]
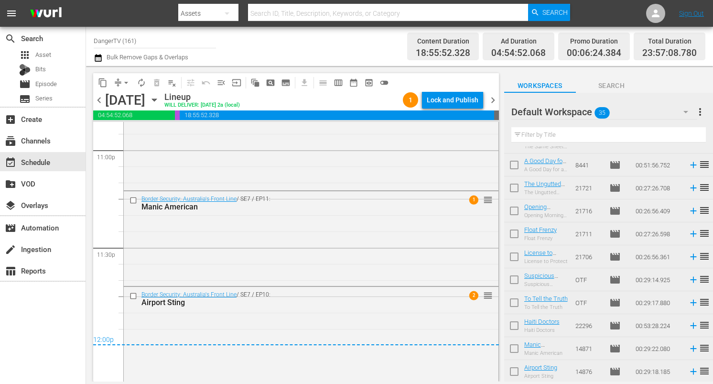
click at [515, 258] on input "checkbox" at bounding box center [514, 258] width 20 height 20
checkbox input "true"
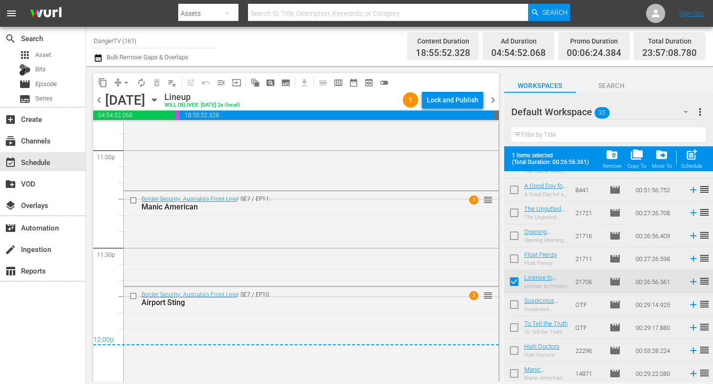
scroll to position [614, 0]
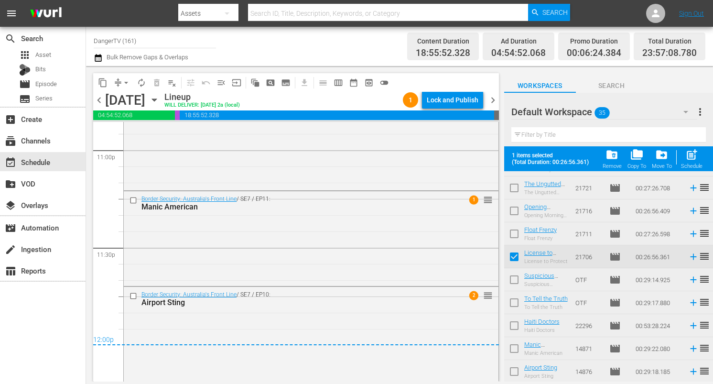
click at [514, 275] on input "checkbox" at bounding box center [514, 281] width 20 height 20
checkbox input "true"
click at [512, 299] on input "checkbox" at bounding box center [514, 304] width 20 height 20
checkbox input "true"
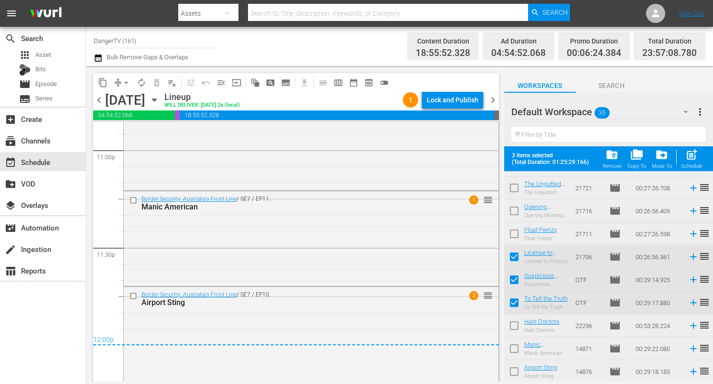
drag, startPoint x: 514, startPoint y: 323, endPoint x: 514, endPoint y: 329, distance: 6.2
click at [514, 323] on input "checkbox" at bounding box center [514, 327] width 20 height 20
checkbox input "true"
click at [512, 350] on input "checkbox" at bounding box center [514, 350] width 20 height 20
checkbox input "true"
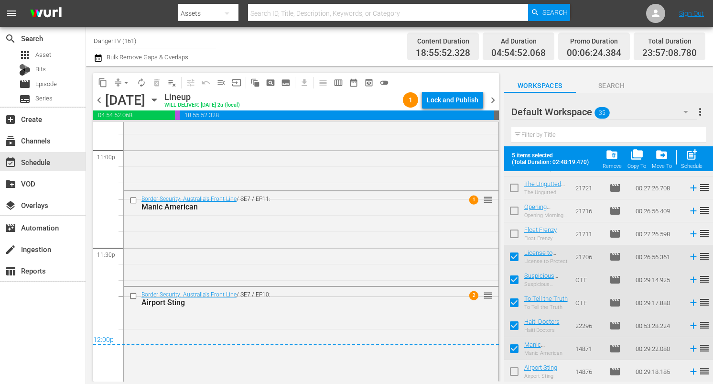
click at [513, 367] on input "checkbox" at bounding box center [514, 373] width 20 height 20
checkbox input "true"
click at [447, 99] on div "Lock and Publish" at bounding box center [453, 99] width 52 height 17
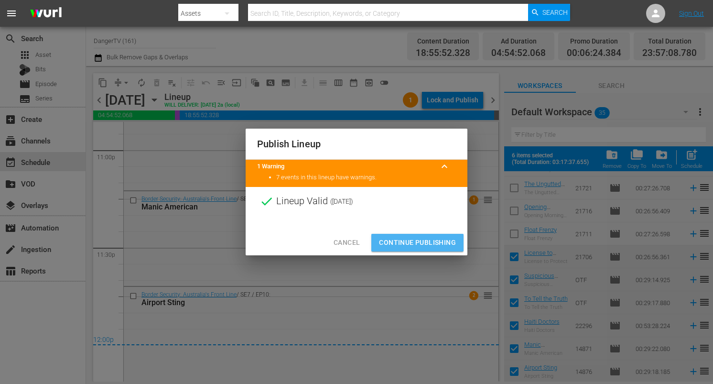
click at [419, 244] on span "Continue Publishing" at bounding box center [417, 243] width 77 height 12
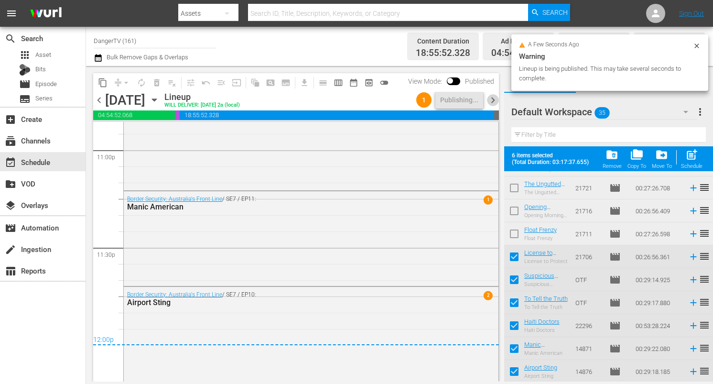
click at [494, 99] on span "chevron_right" at bounding box center [493, 100] width 12 height 12
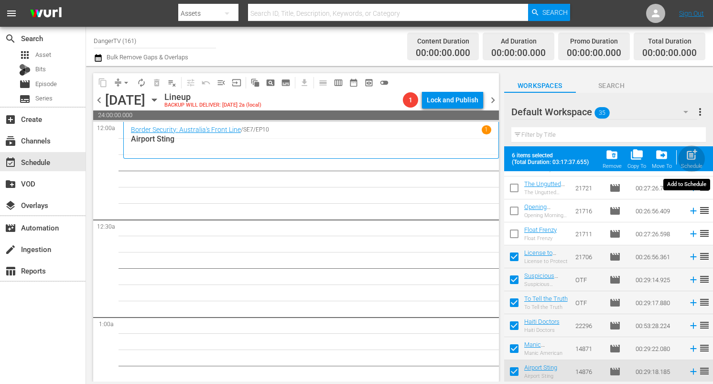
click at [696, 154] on span "post_add" at bounding box center [691, 154] width 13 height 13
checkbox input "false"
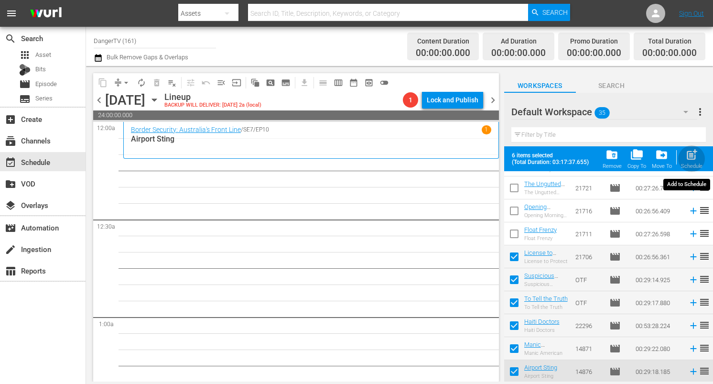
checkbox input "false"
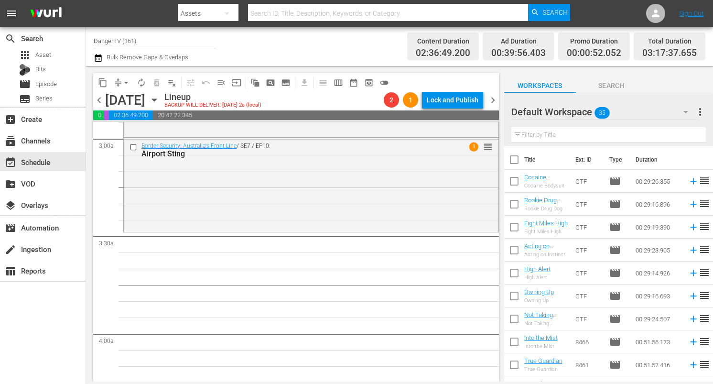
click at [515, 159] on input "checkbox" at bounding box center [514, 161] width 20 height 20
checkbox input "true"
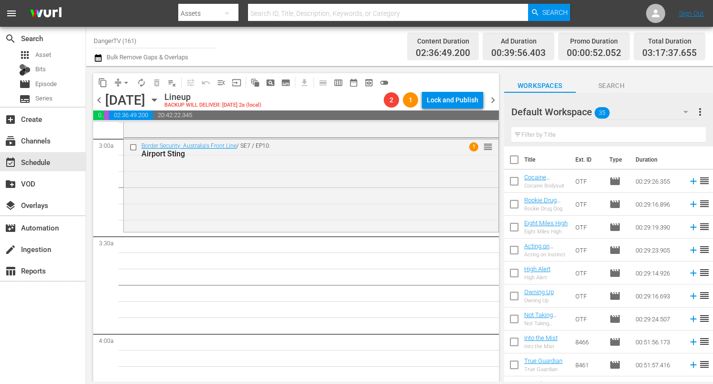
checkbox input "true"
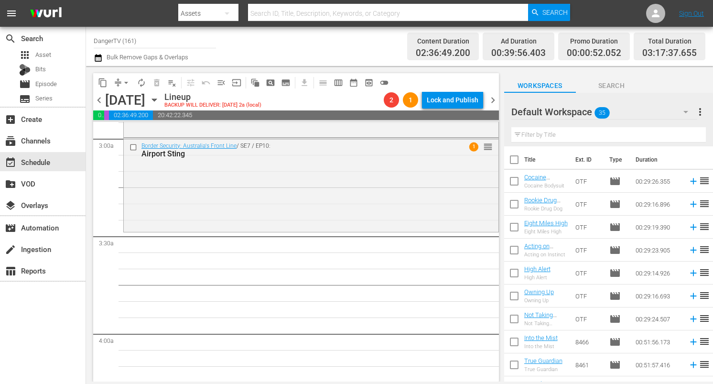
checkbox input "true"
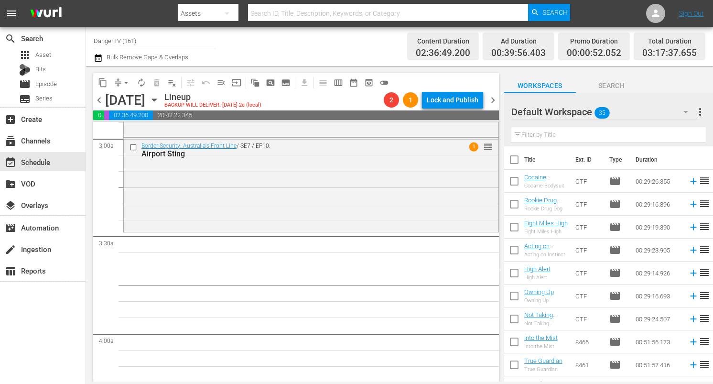
checkbox input "true"
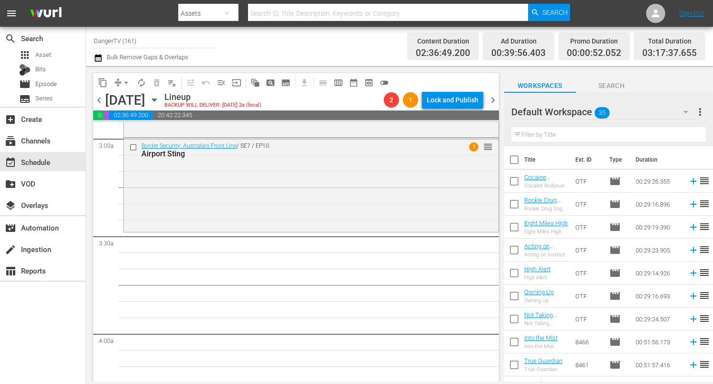
checkbox input "true"
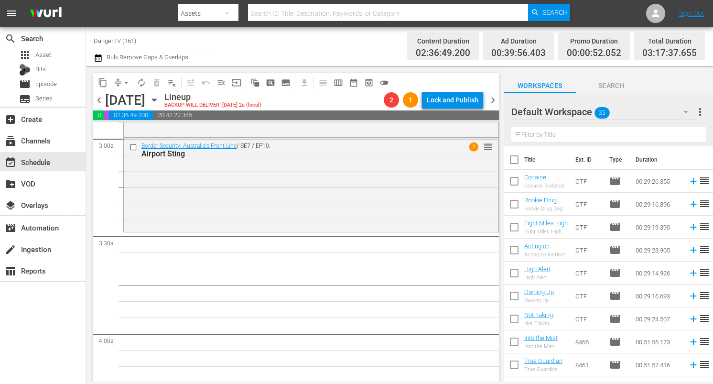
checkbox input "true"
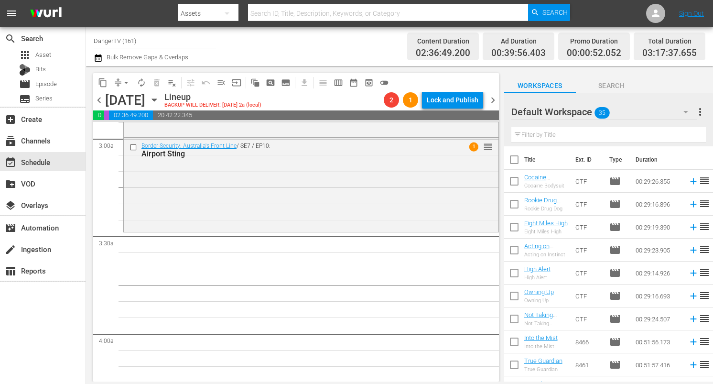
checkbox input "true"
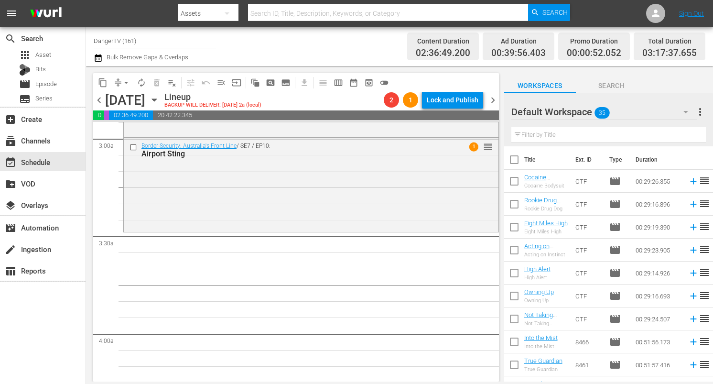
checkbox input "true"
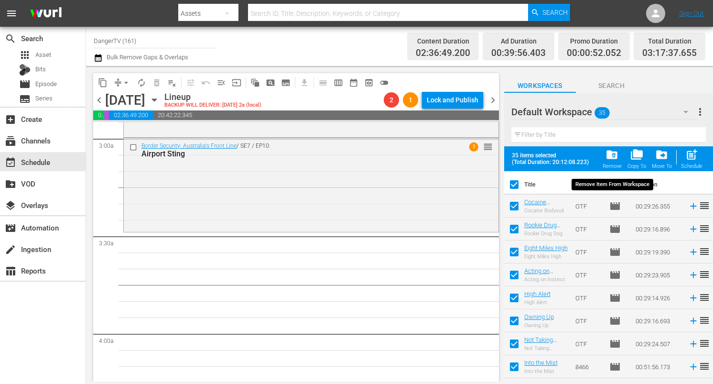
click at [614, 153] on span "folder_delete" at bounding box center [611, 154] width 13 height 13
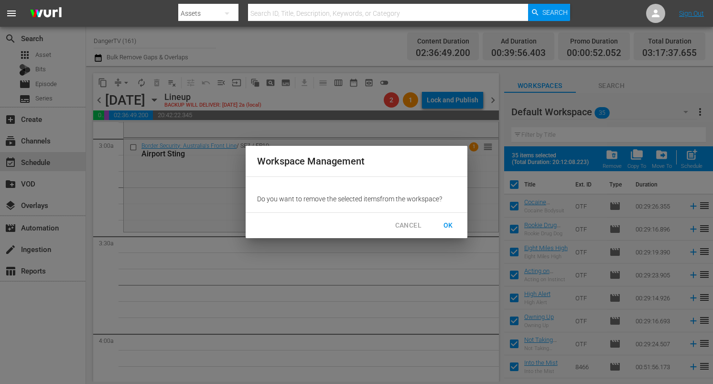
click at [450, 226] on span "OK" at bounding box center [448, 225] width 15 height 12
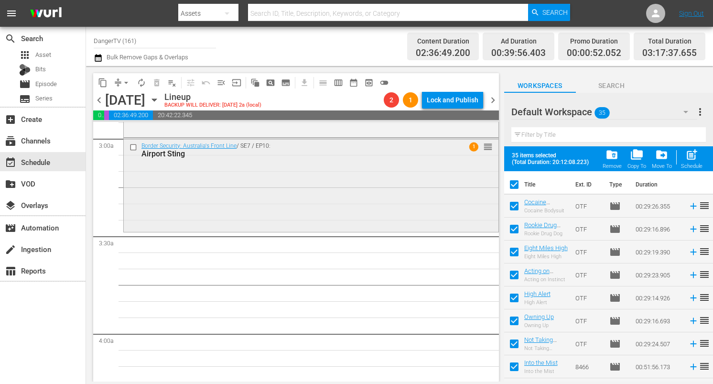
checkbox input "false"
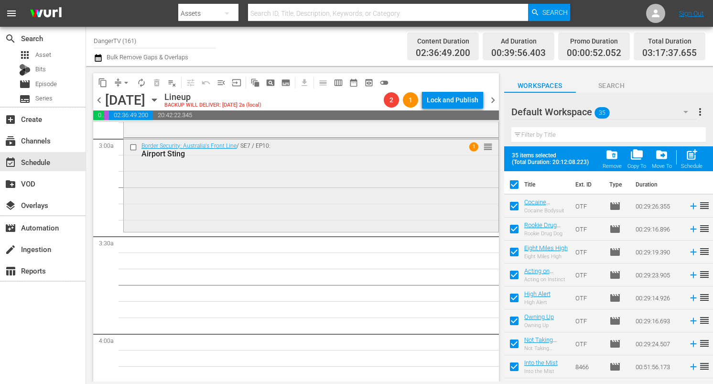
checkbox input "false"
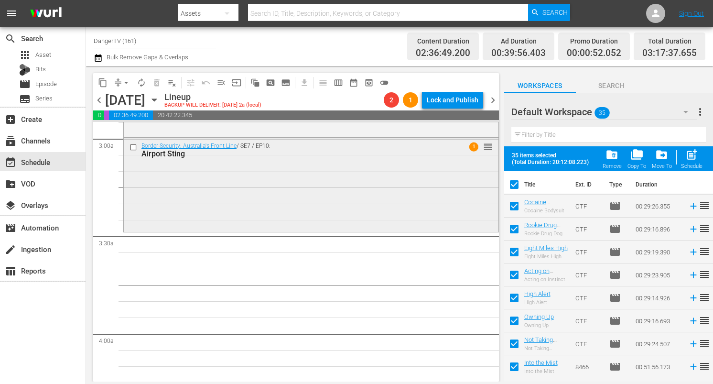
checkbox input "false"
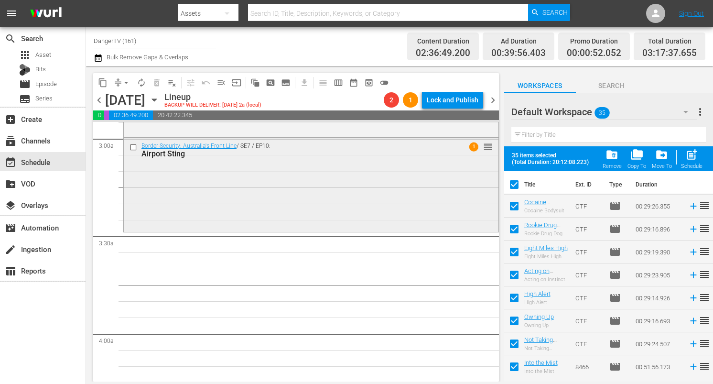
checkbox input "false"
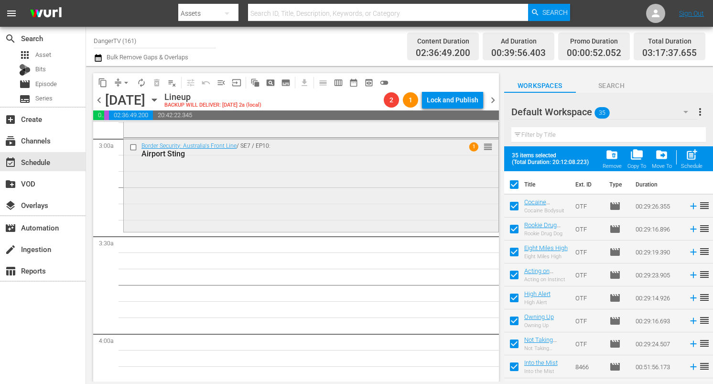
checkbox input "false"
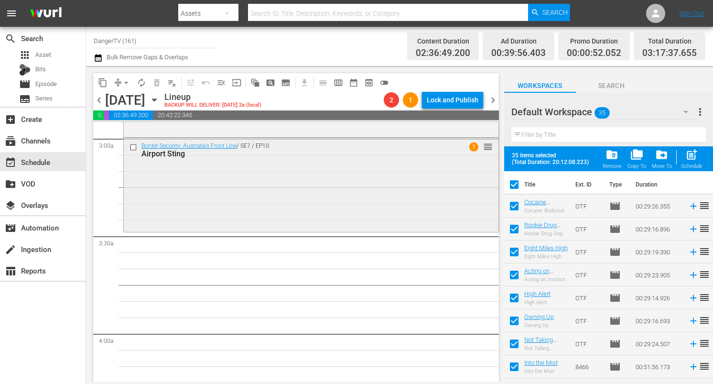
checkbox input "false"
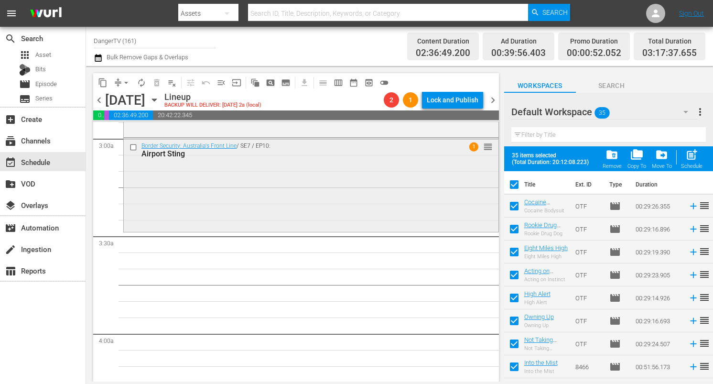
checkbox input "false"
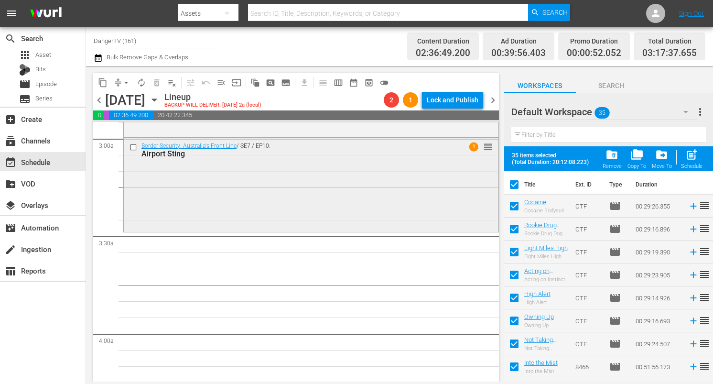
checkbox input "false"
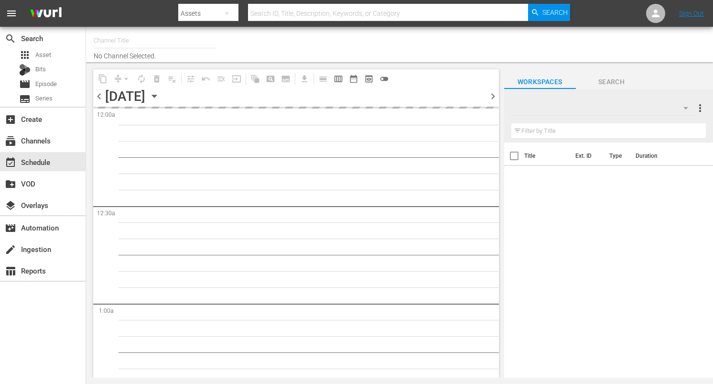
type input "DangerTV (161)"
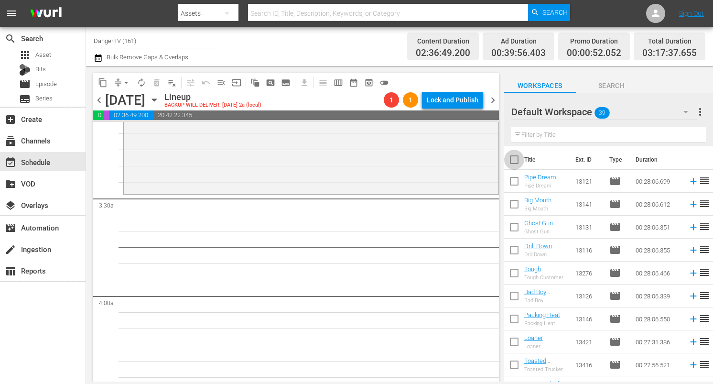
click at [513, 157] on input "checkbox" at bounding box center [514, 161] width 20 height 20
checkbox input "true"
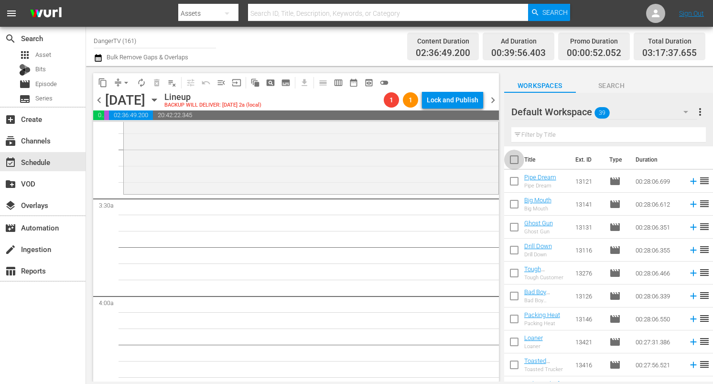
checkbox input "true"
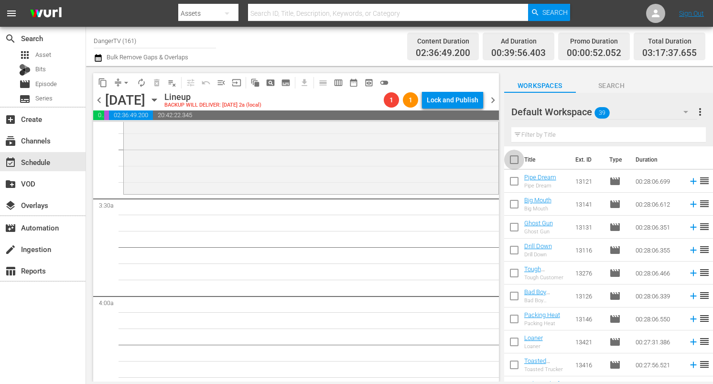
checkbox input "true"
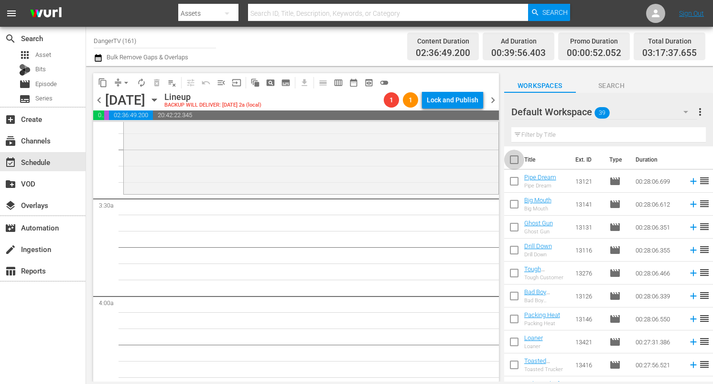
checkbox input "true"
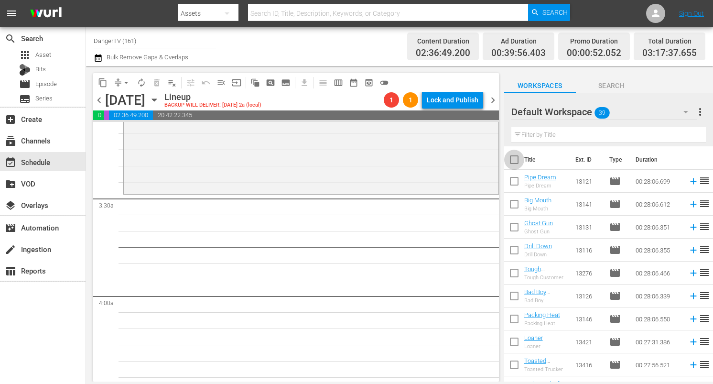
checkbox input "true"
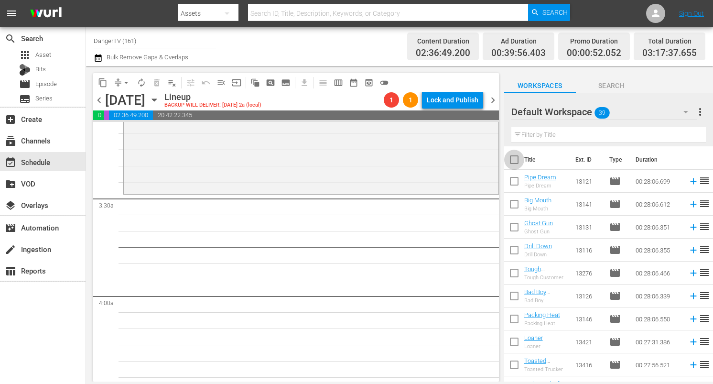
checkbox input "true"
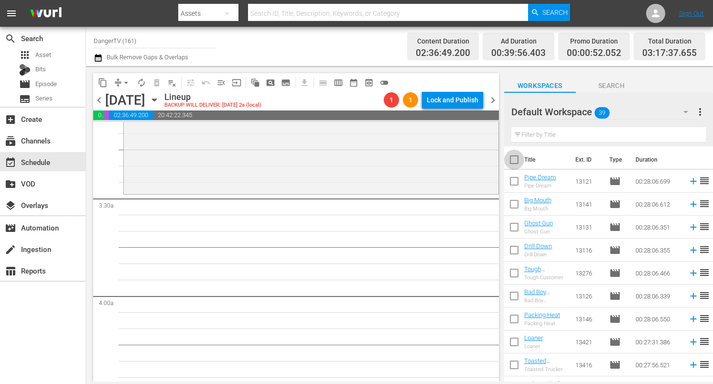
checkbox input "true"
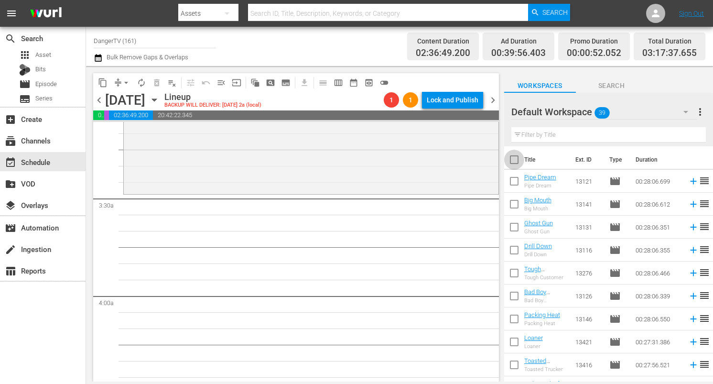
checkbox input "true"
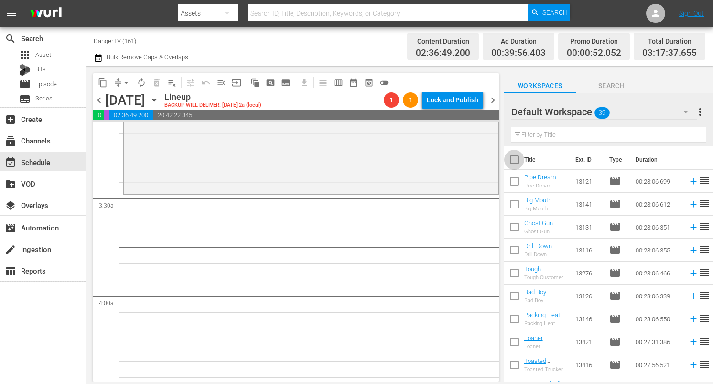
checkbox input "true"
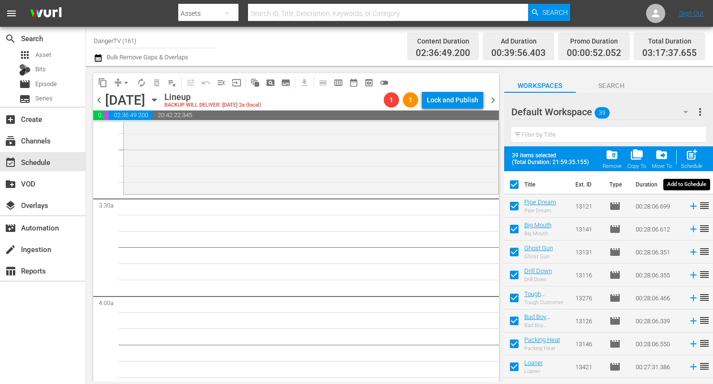
click at [689, 153] on span "post_add" at bounding box center [691, 154] width 13 height 13
checkbox input "false"
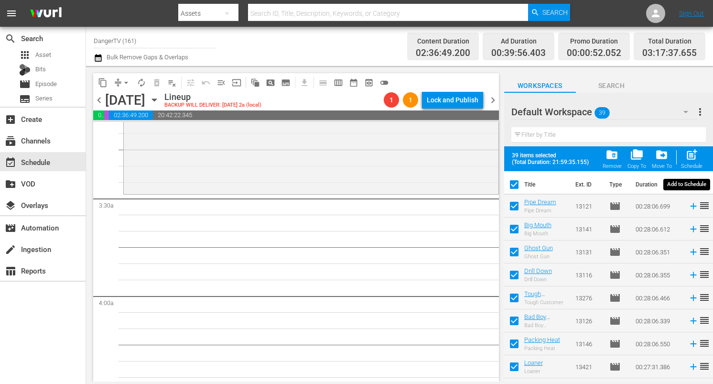
checkbox input "false"
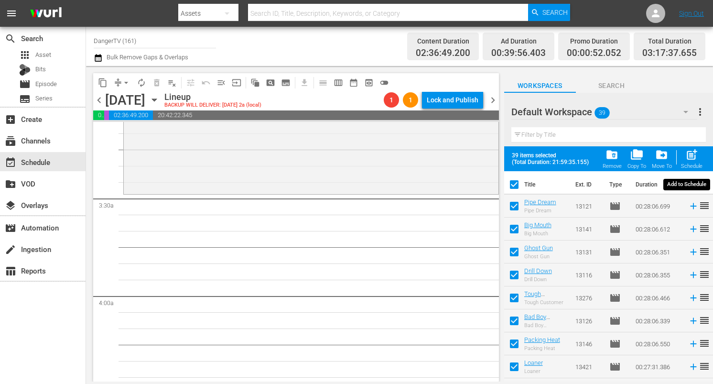
checkbox input "false"
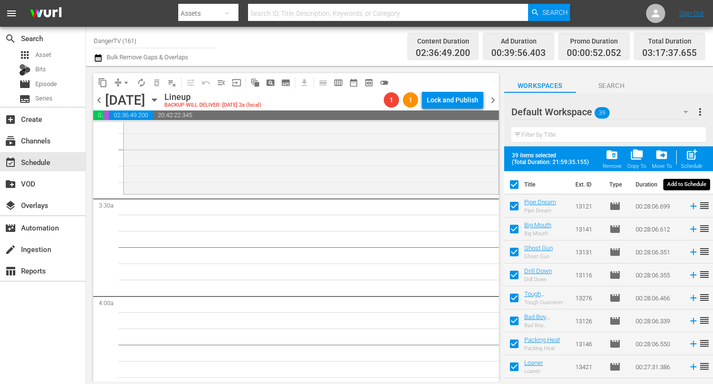
checkbox input "false"
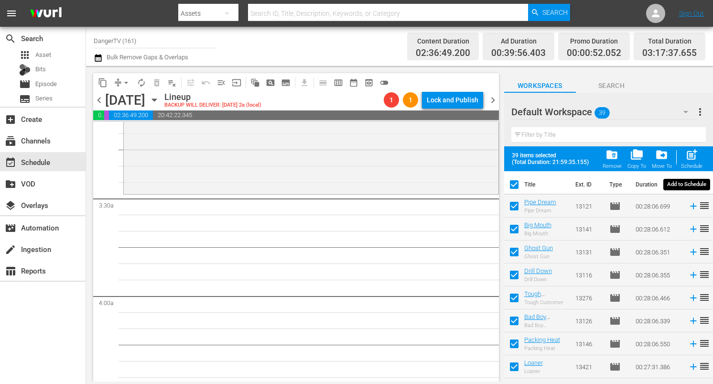
checkbox input "false"
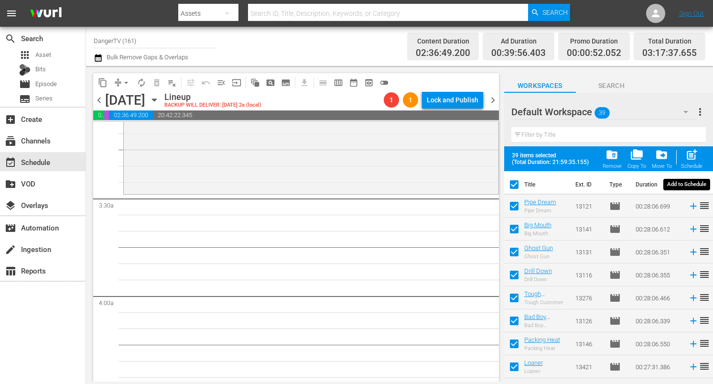
checkbox input "false"
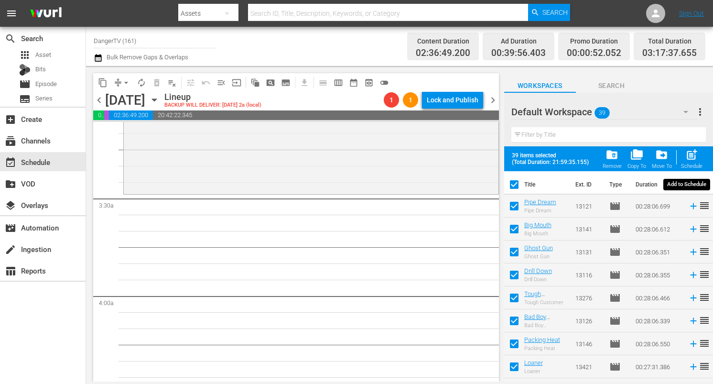
checkbox input "false"
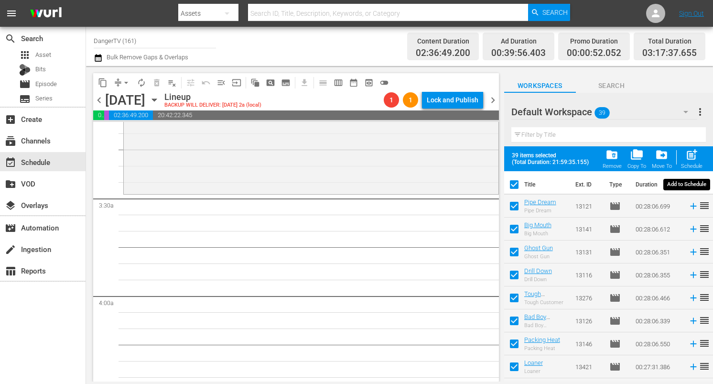
checkbox input "false"
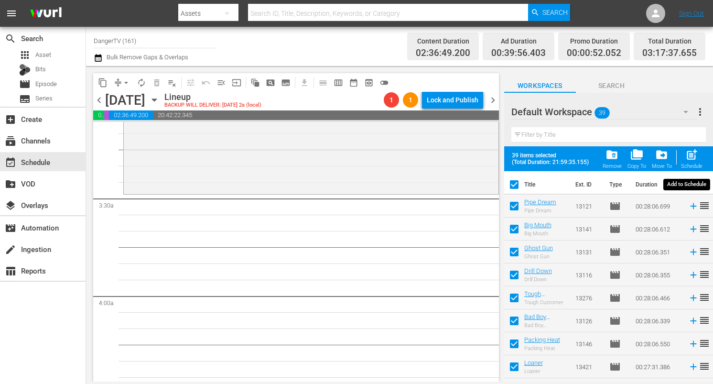
checkbox input "false"
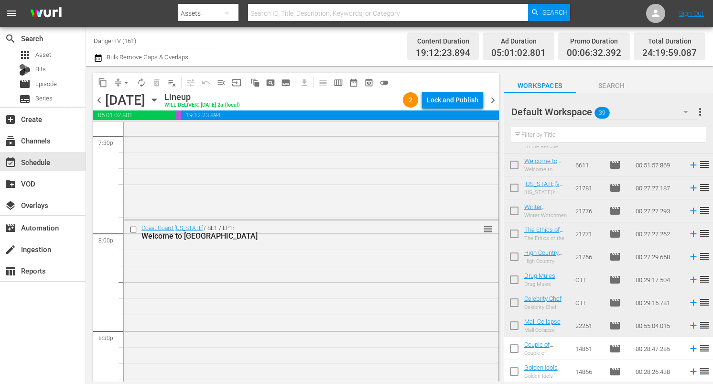
scroll to position [3787, 0]
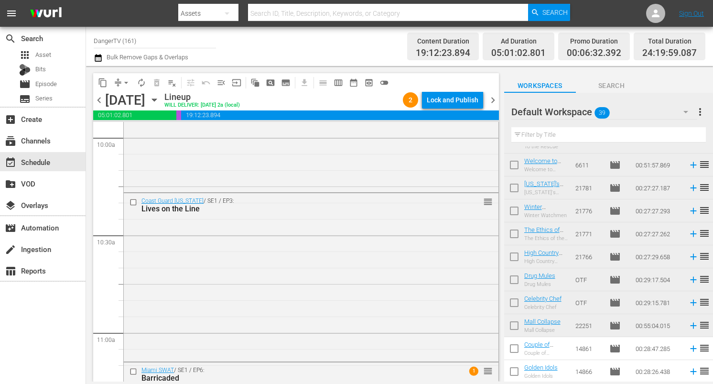
click at [257, 229] on div "Coast Guard [US_STATE] / SE1 / EP3: Lives on the Line reorder" at bounding box center [311, 276] width 375 height 166
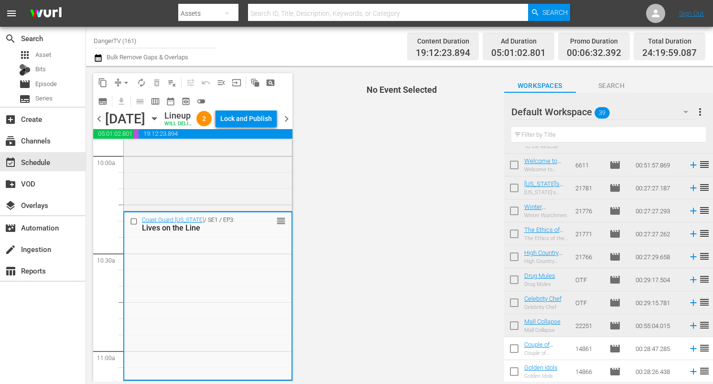
scroll to position [1935, 0]
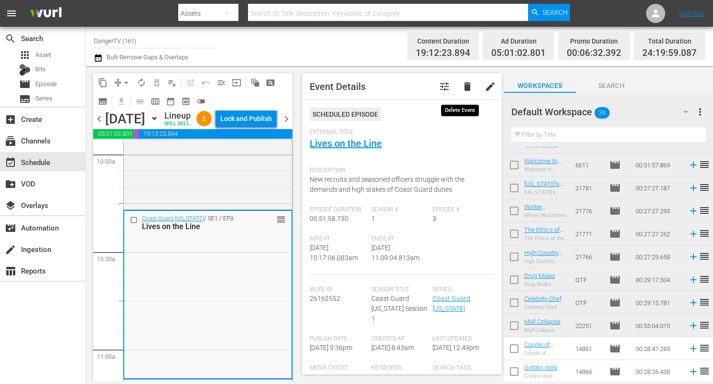
click at [462, 88] on span "delete" at bounding box center [467, 86] width 11 height 11
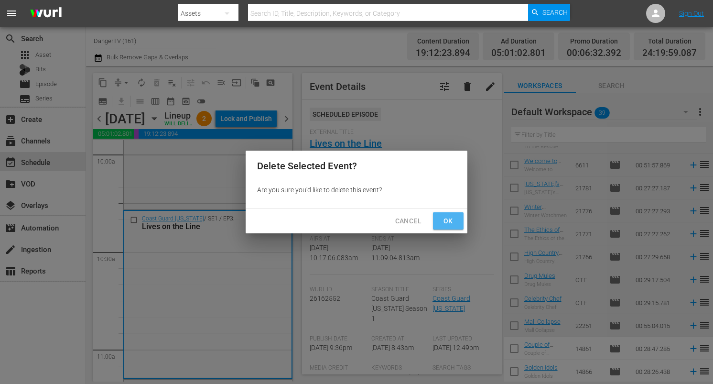
click at [448, 226] on span "Ok" at bounding box center [448, 221] width 15 height 12
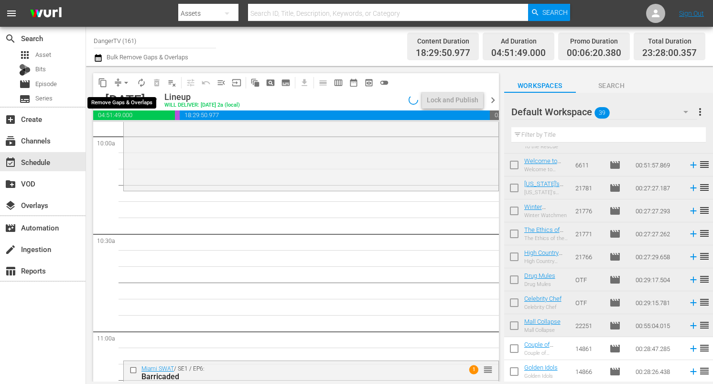
click at [125, 82] on span "arrow_drop_down" at bounding box center [126, 83] width 10 height 10
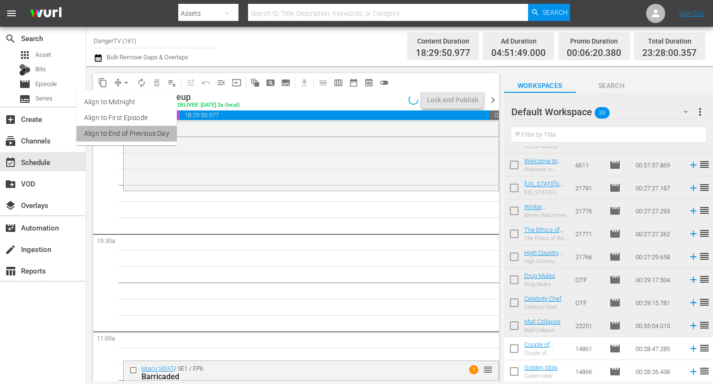
click at [149, 137] on li "Align to End of Previous Day" at bounding box center [126, 134] width 100 height 16
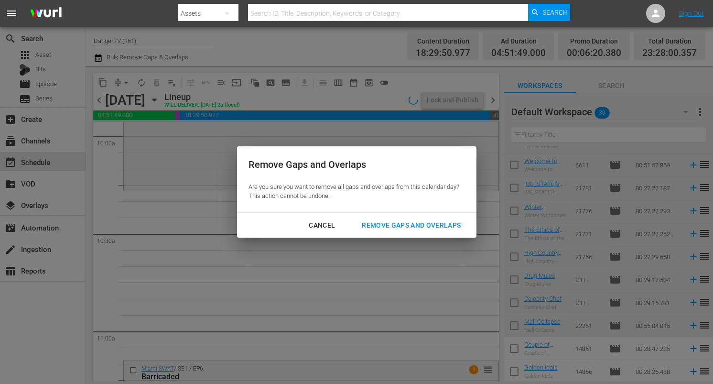
click at [383, 231] on button "Remove Gaps and Overlaps" at bounding box center [411, 225] width 122 height 18
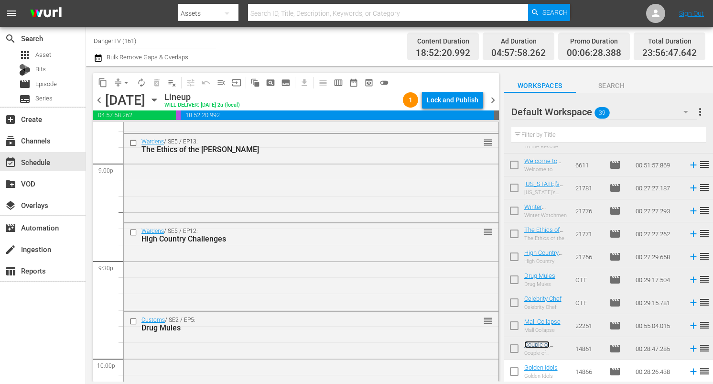
scroll to position [4018, 0]
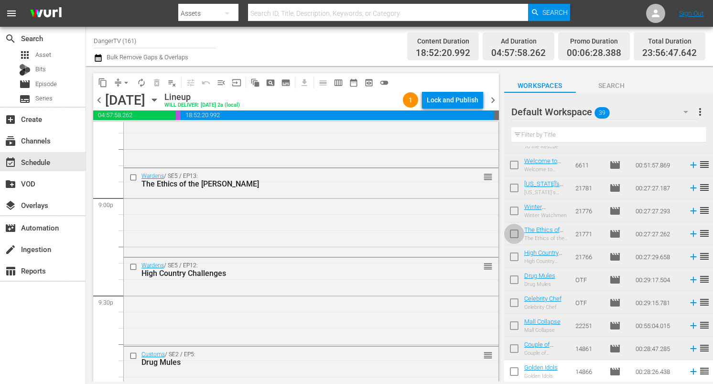
click at [516, 230] on input "checkbox" at bounding box center [514, 236] width 20 height 20
checkbox input "true"
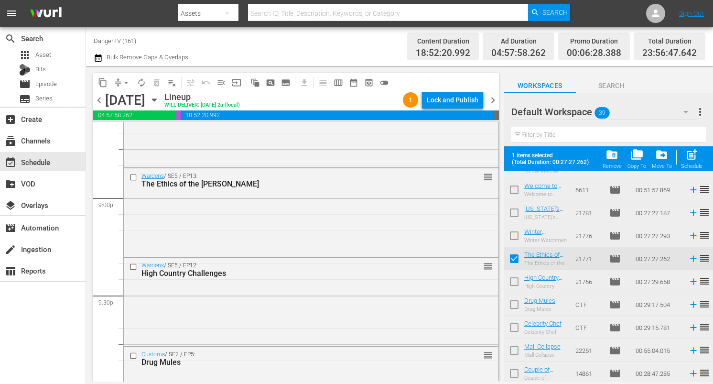
scroll to position [706, 0]
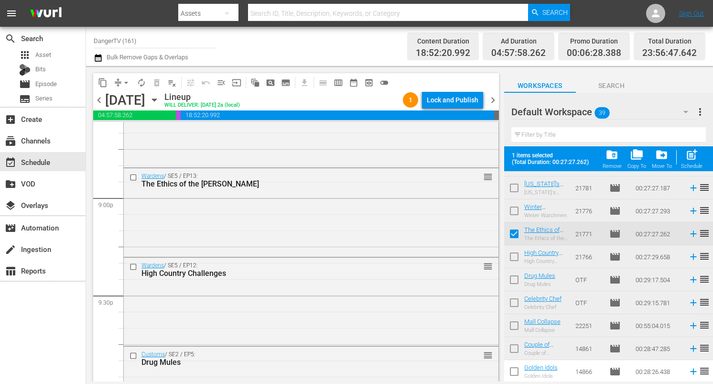
click at [517, 256] on input "checkbox" at bounding box center [514, 258] width 20 height 20
checkbox input "true"
click at [515, 277] on input "checkbox" at bounding box center [514, 281] width 20 height 20
checkbox input "true"
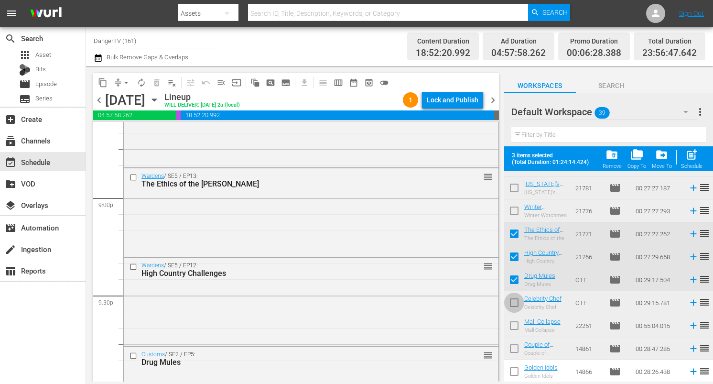
click at [516, 300] on input "checkbox" at bounding box center [514, 304] width 20 height 20
checkbox input "true"
drag, startPoint x: 517, startPoint y: 326, endPoint x: 516, endPoint y: 333, distance: 7.0
click at [517, 326] on input "checkbox" at bounding box center [514, 327] width 20 height 20
checkbox input "true"
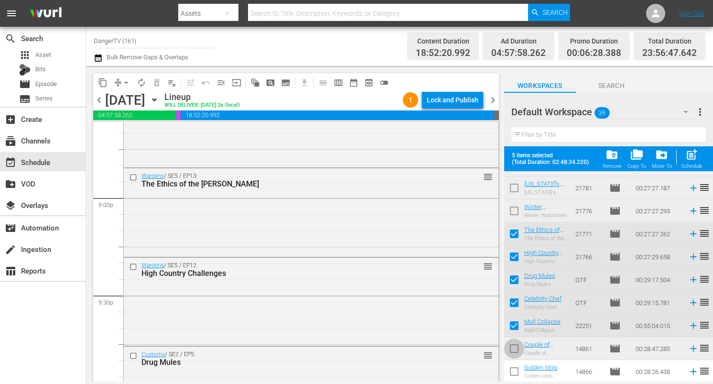
click at [514, 350] on input "checkbox" at bounding box center [514, 350] width 20 height 20
checkbox input "true"
click at [447, 103] on div "Lock and Publish" at bounding box center [453, 99] width 52 height 17
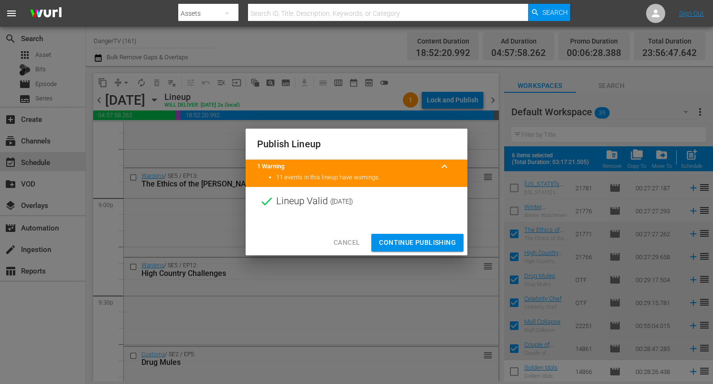
click at [416, 245] on span "Continue Publishing" at bounding box center [417, 243] width 77 height 12
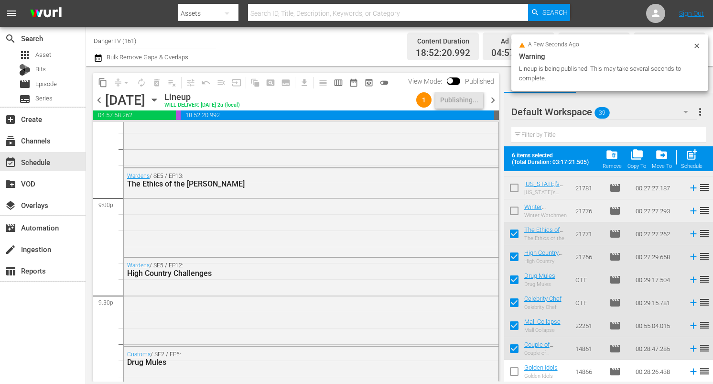
click at [494, 101] on span "chevron_right" at bounding box center [493, 100] width 12 height 12
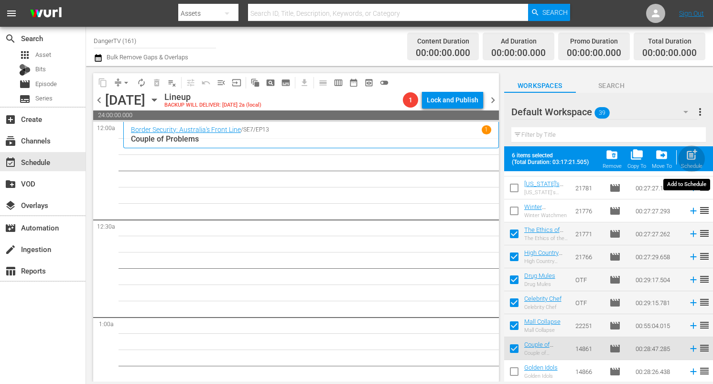
click at [695, 153] on span "post_add" at bounding box center [691, 154] width 13 height 13
checkbox input "false"
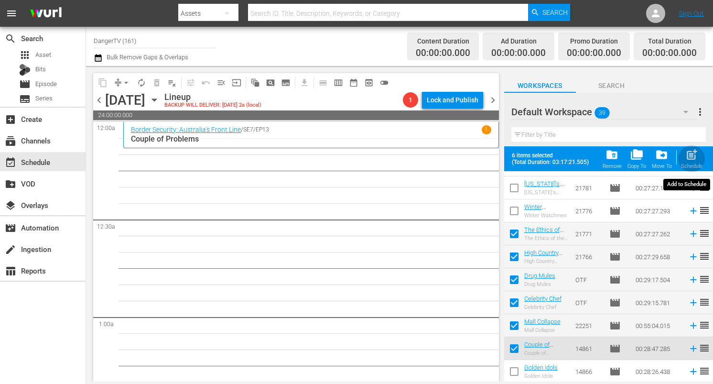
checkbox input "false"
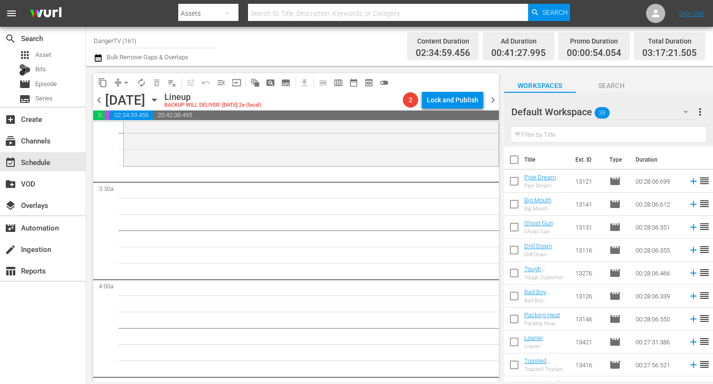
click at [514, 159] on input "checkbox" at bounding box center [514, 161] width 20 height 20
checkbox input "true"
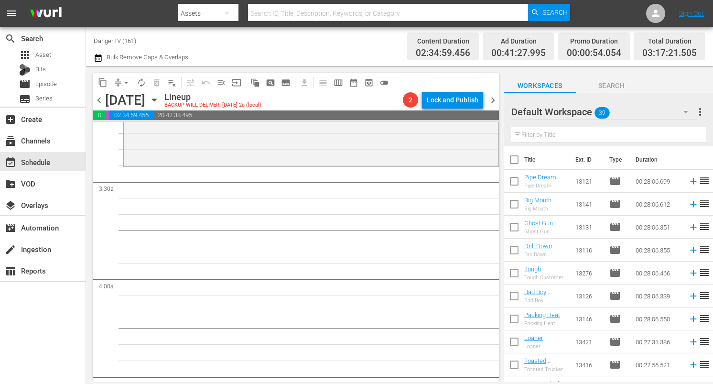
checkbox input "true"
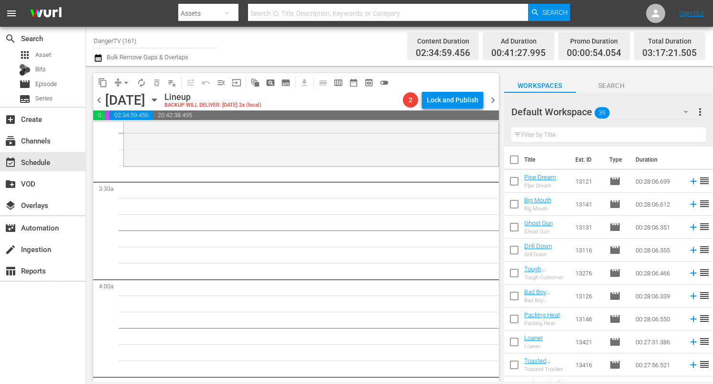
checkbox input "true"
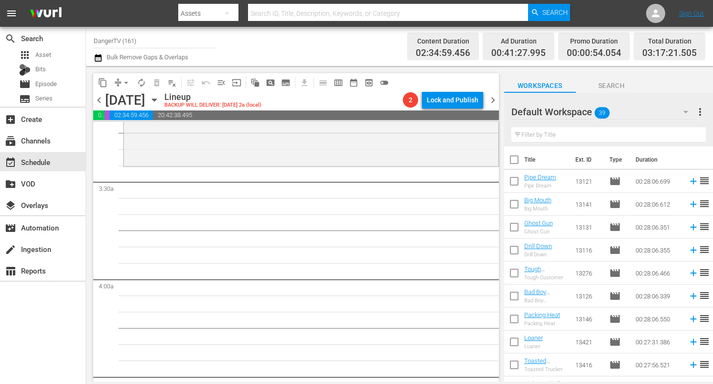
checkbox input "true"
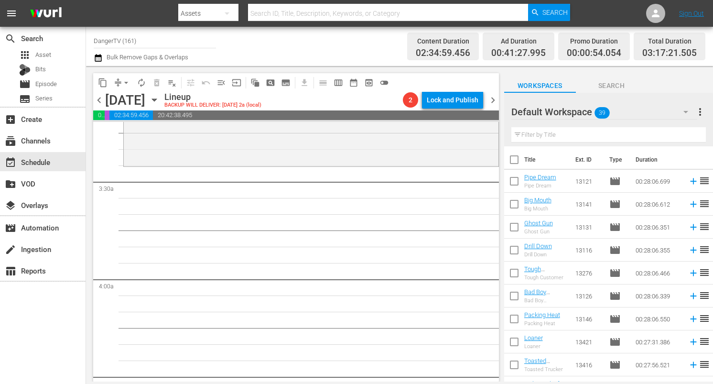
checkbox input "true"
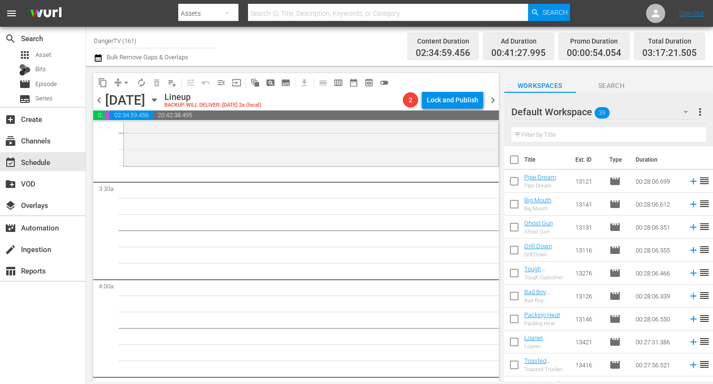
checkbox input "true"
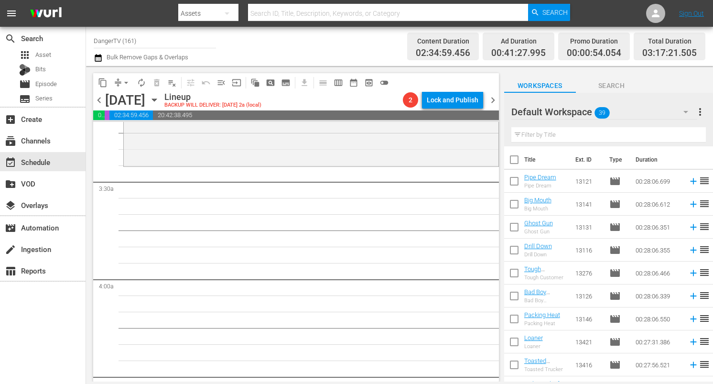
checkbox input "true"
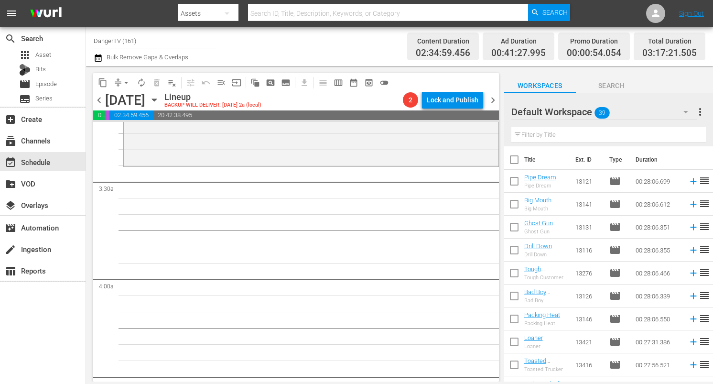
checkbox input "true"
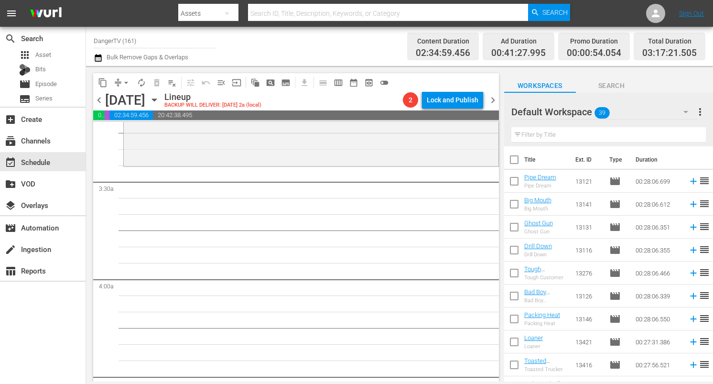
checkbox input "true"
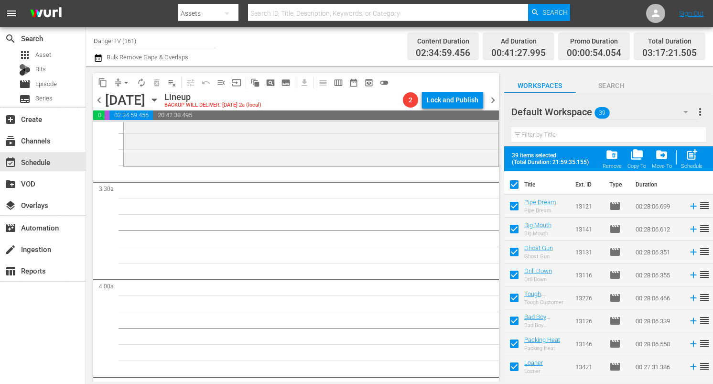
click at [614, 155] on span "folder_delete" at bounding box center [611, 154] width 13 height 13
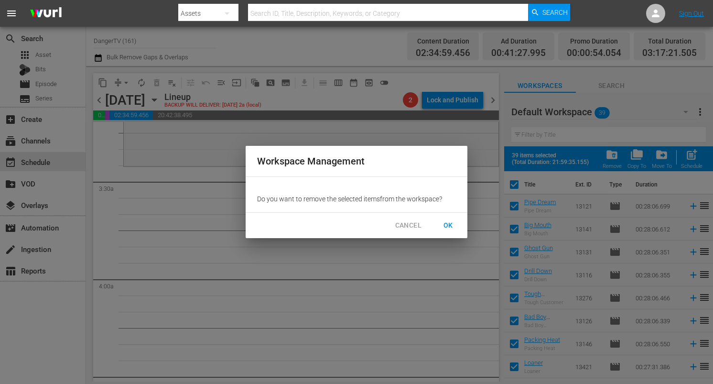
click at [450, 223] on span "OK" at bounding box center [448, 225] width 15 height 12
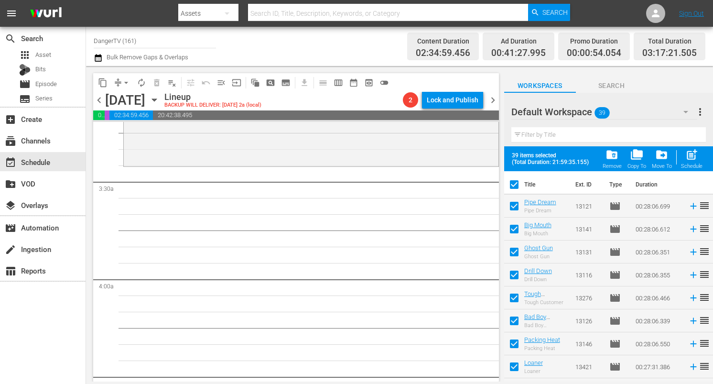
checkbox input "false"
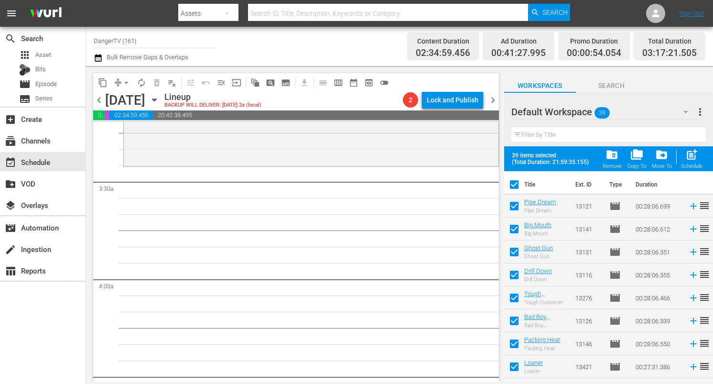
checkbox input "false"
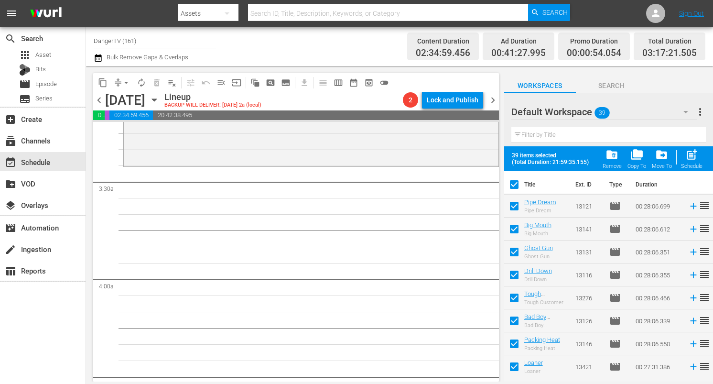
checkbox input "false"
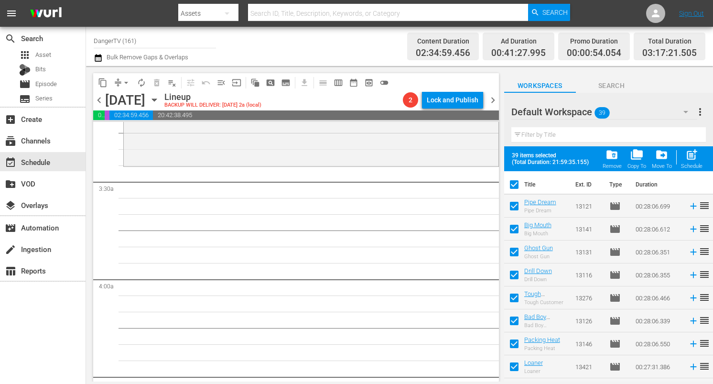
checkbox input "false"
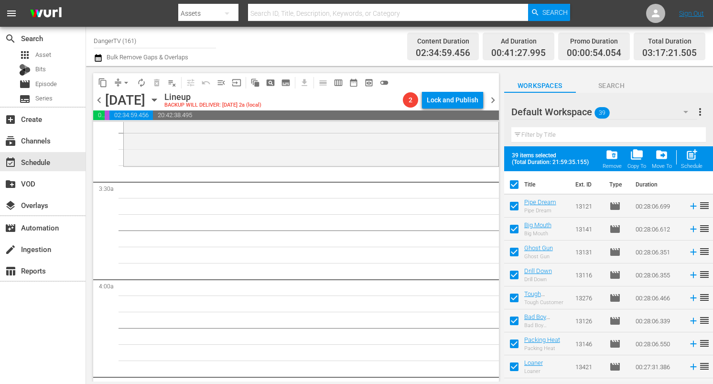
checkbox input "false"
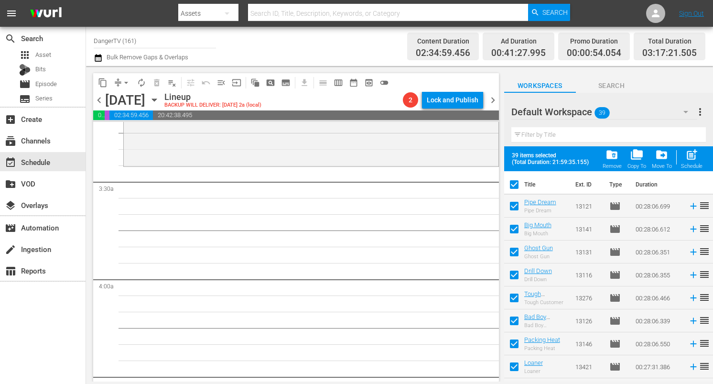
checkbox input "false"
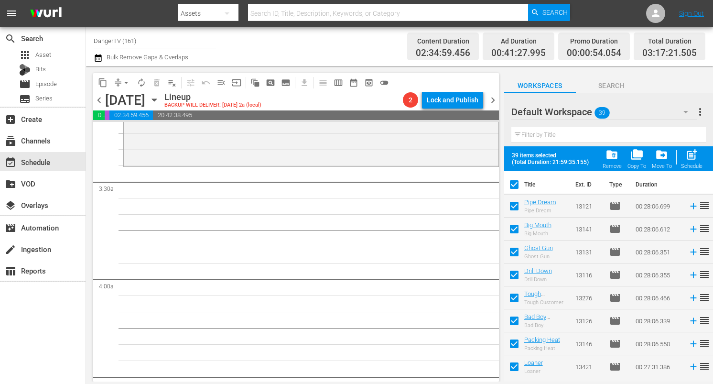
checkbox input "false"
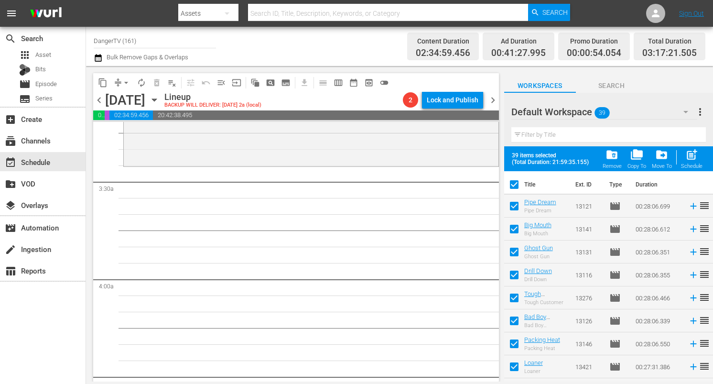
checkbox input "false"
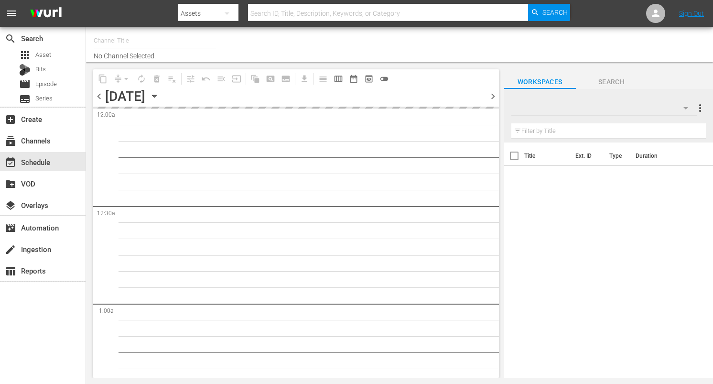
type input "DangerTV (161)"
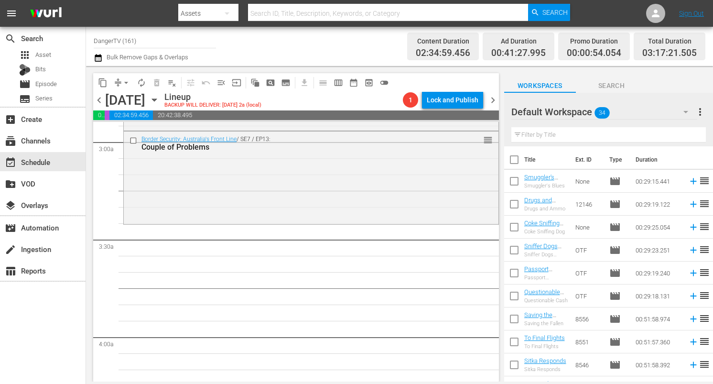
click at [515, 160] on input "checkbox" at bounding box center [514, 161] width 20 height 20
checkbox input "true"
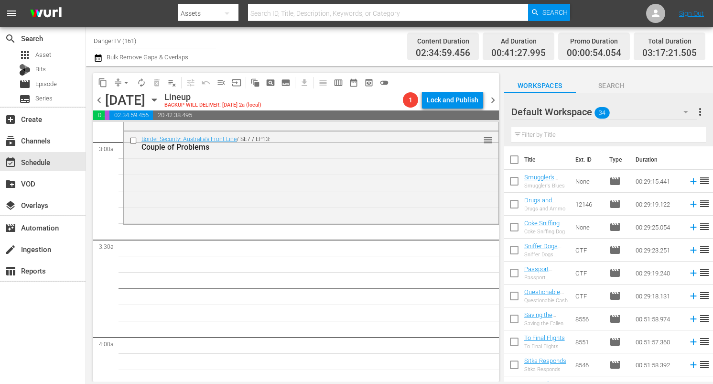
checkbox input "true"
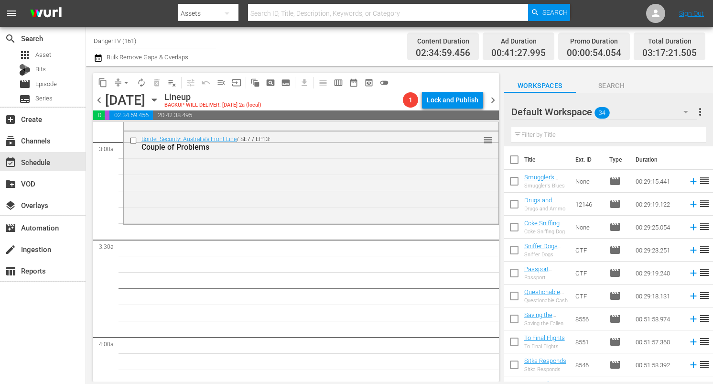
checkbox input "true"
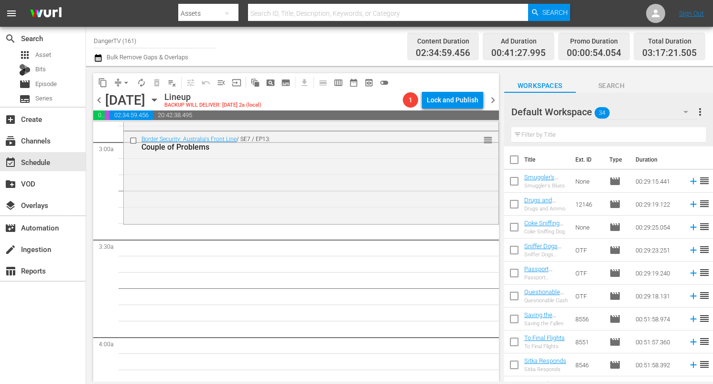
checkbox input "true"
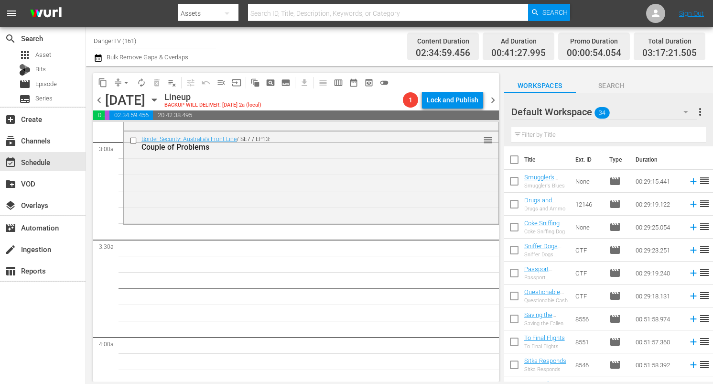
checkbox input "true"
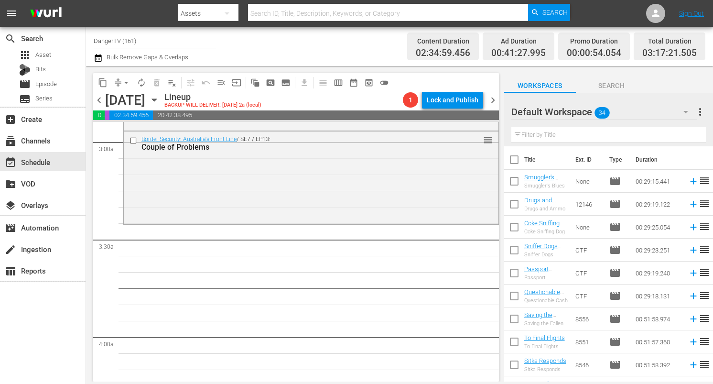
checkbox input "true"
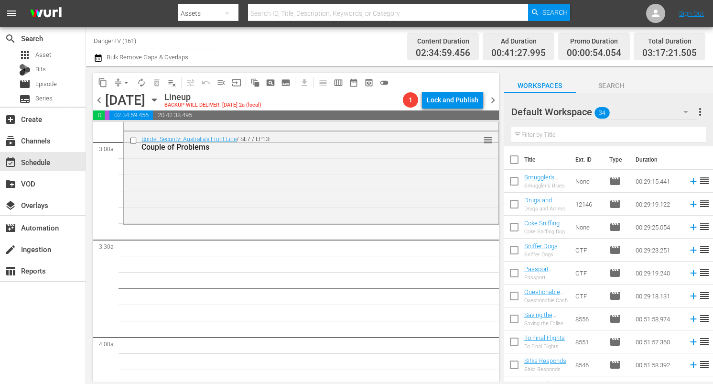
checkbox input "true"
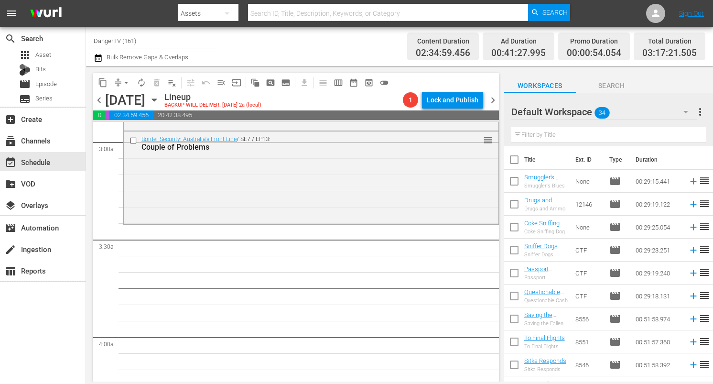
checkbox input "true"
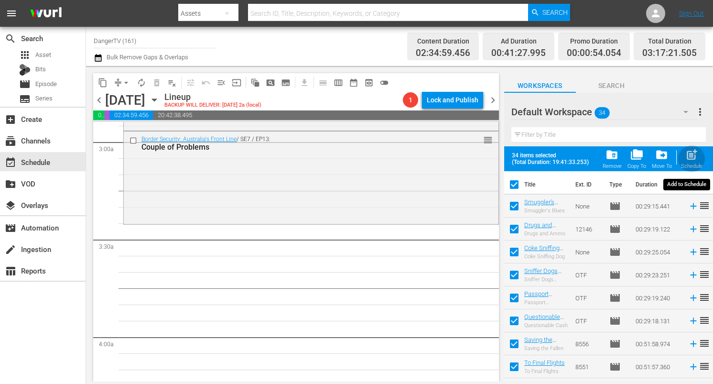
click at [691, 157] on span "post_add" at bounding box center [691, 154] width 13 height 13
checkbox input "false"
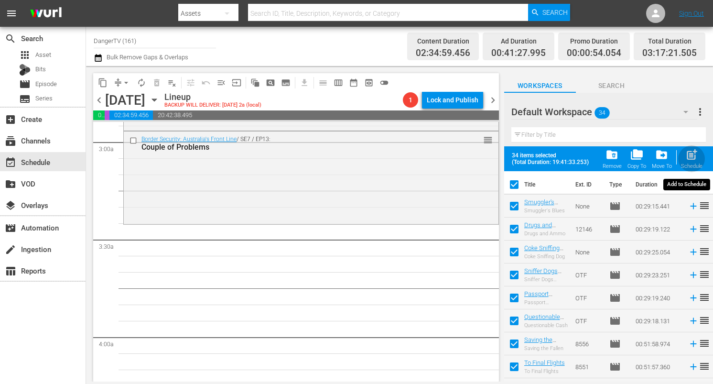
checkbox input "false"
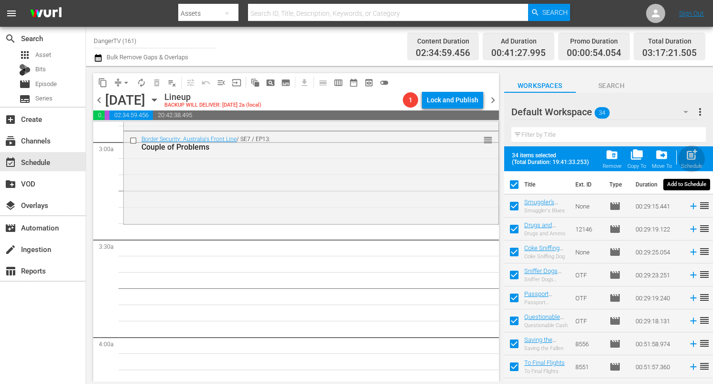
checkbox input "false"
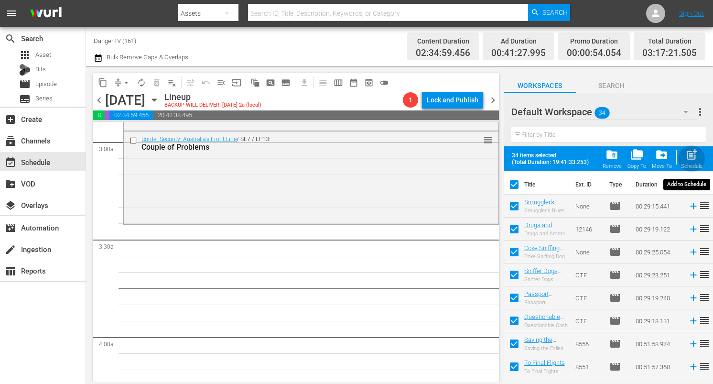
checkbox input "false"
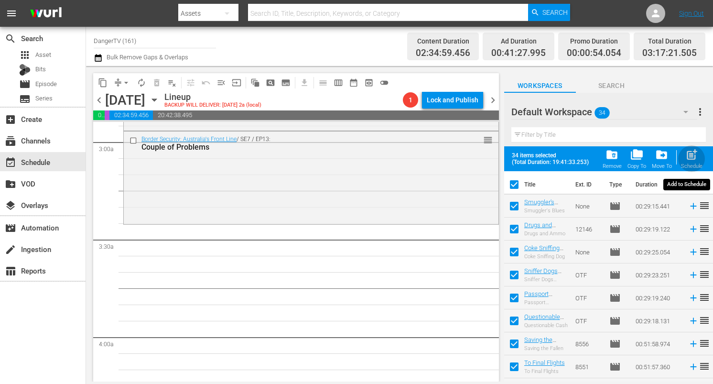
checkbox input "false"
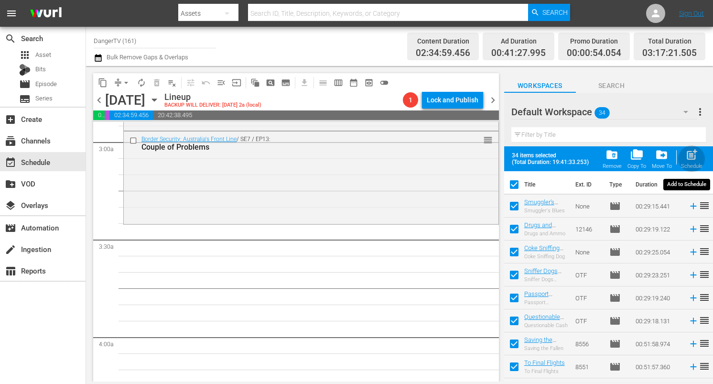
checkbox input "false"
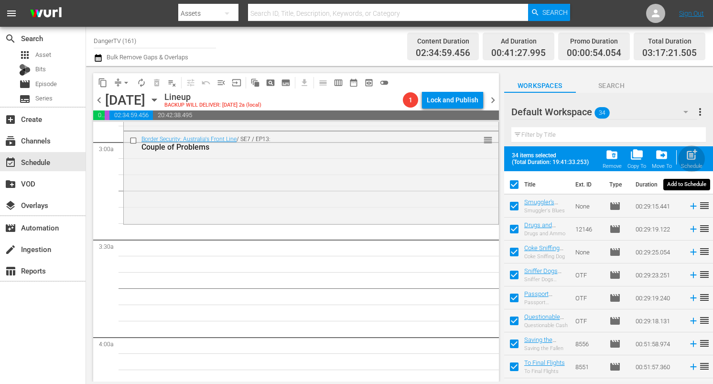
checkbox input "false"
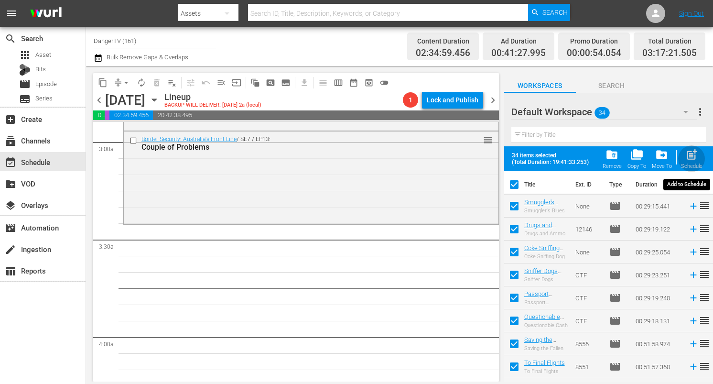
checkbox input "false"
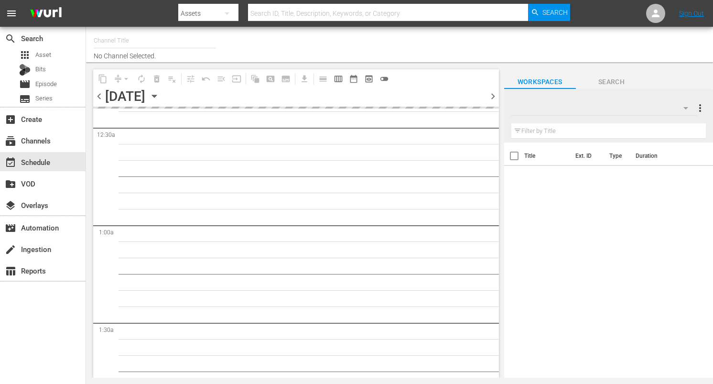
scroll to position [100, 0]
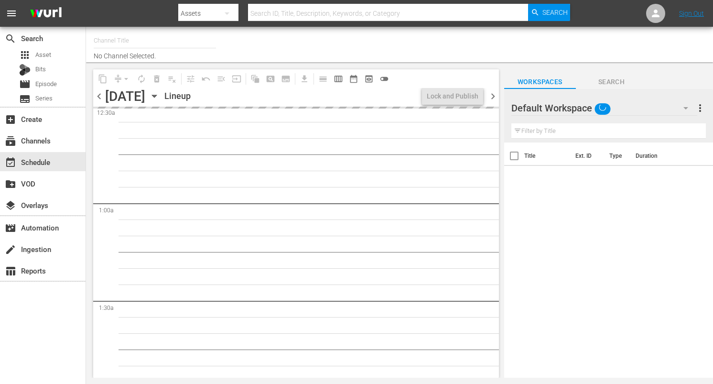
type input "DangerTV (161)"
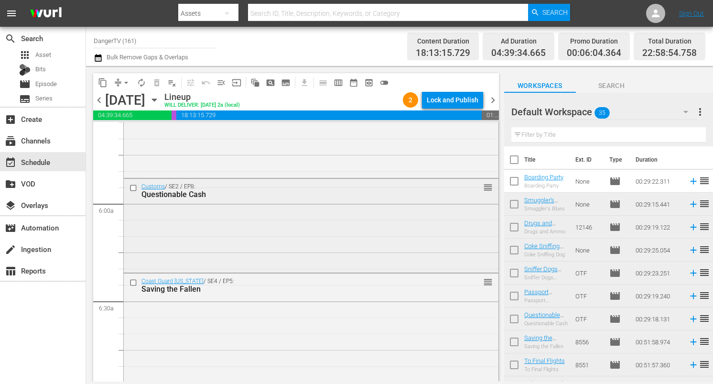
scroll to position [1088, 0]
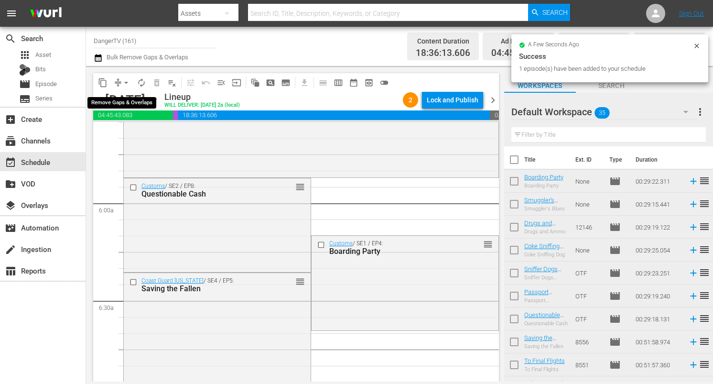
click at [125, 82] on span "arrow_drop_down" at bounding box center [126, 83] width 10 height 10
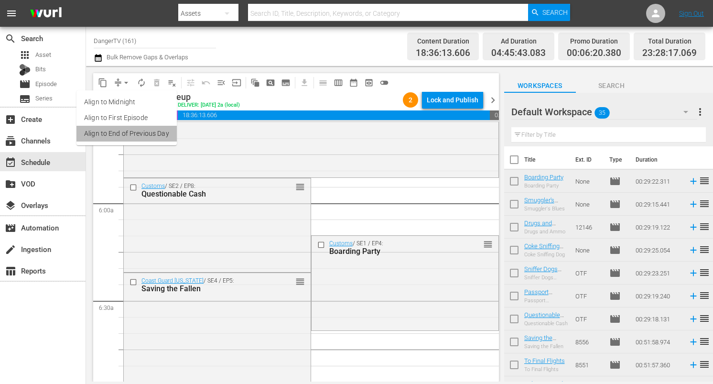
click at [129, 136] on li "Align to End of Previous Day" at bounding box center [126, 134] width 100 height 16
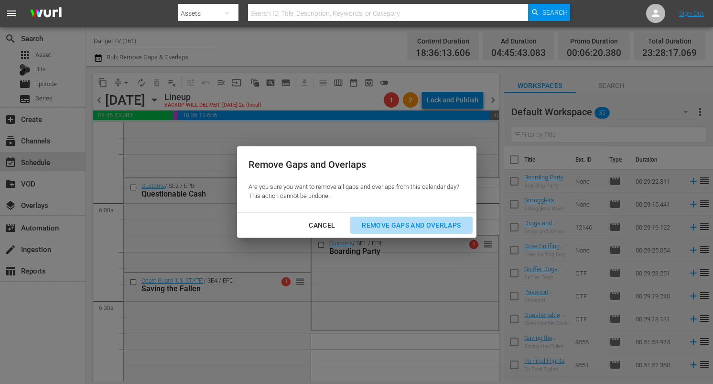
click at [374, 225] on div "Remove Gaps and Overlaps" at bounding box center [411, 225] width 114 height 12
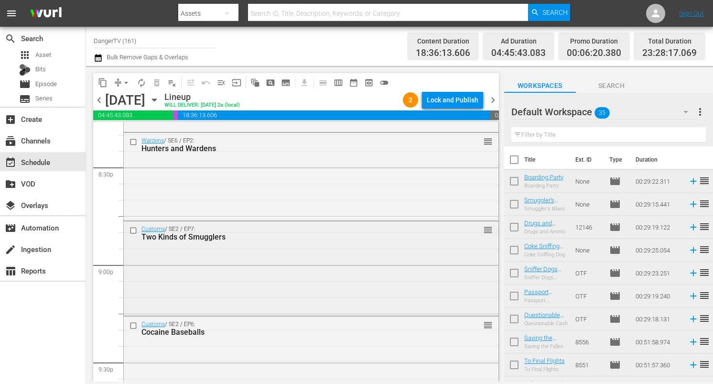
scroll to position [3940, 0]
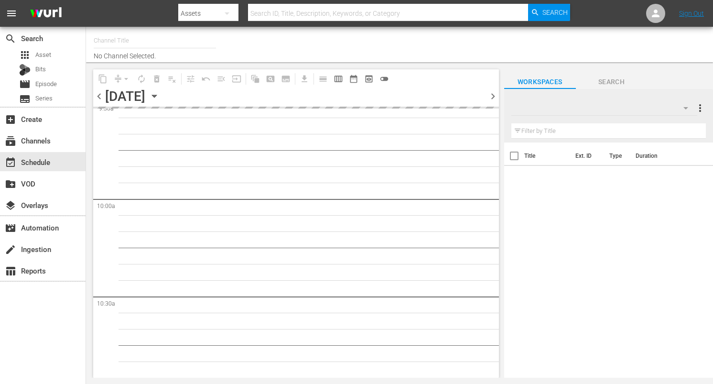
type input "DangerTV (161)"
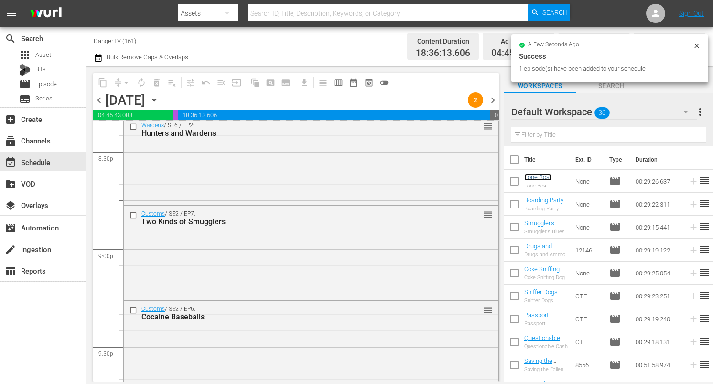
scroll to position [3970, 0]
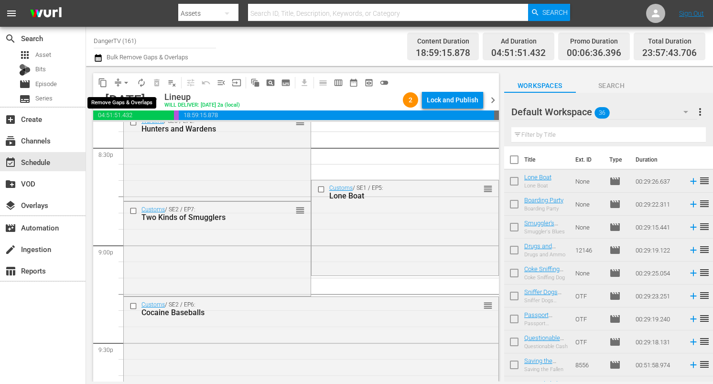
click at [125, 81] on span "arrow_drop_down" at bounding box center [126, 83] width 10 height 10
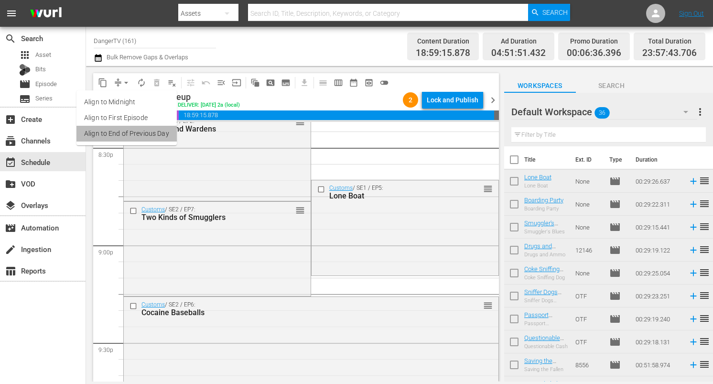
click at [127, 129] on li "Align to End of Previous Day" at bounding box center [126, 134] width 100 height 16
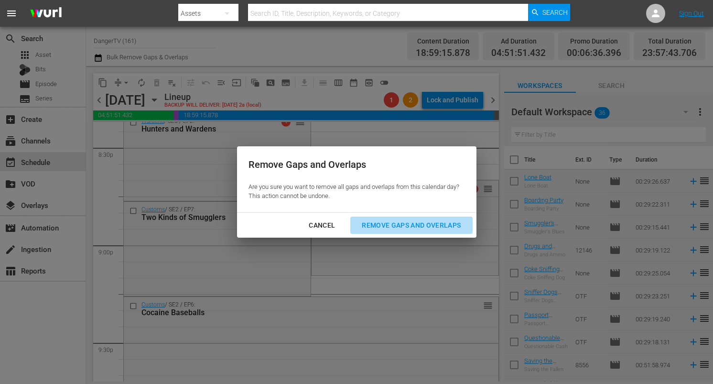
click at [380, 222] on div "Remove Gaps and Overlaps" at bounding box center [411, 225] width 114 height 12
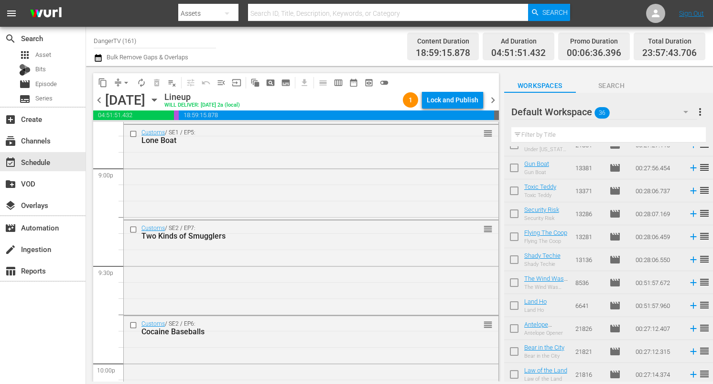
scroll to position [613, 0]
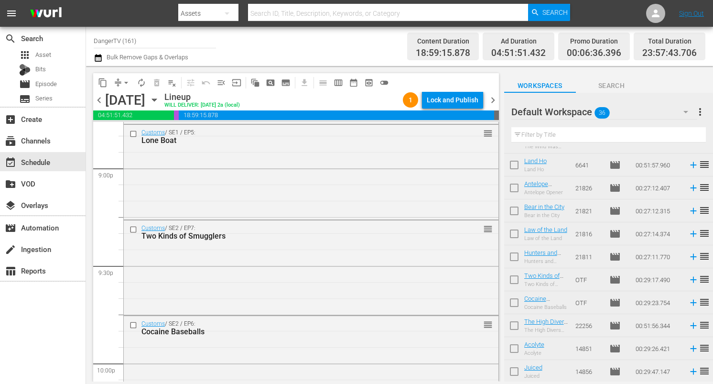
click at [519, 279] on input "checkbox" at bounding box center [514, 281] width 20 height 20
checkbox input "true"
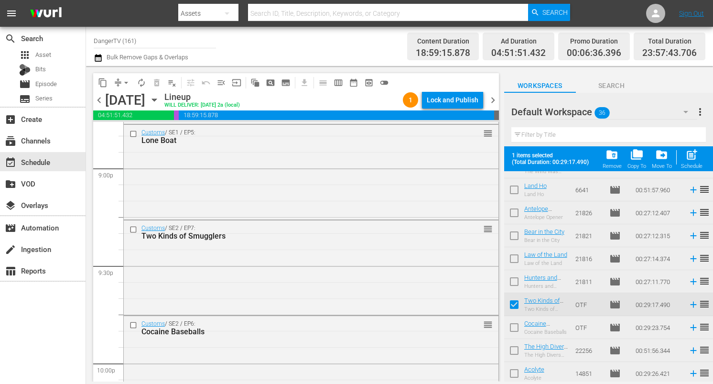
scroll to position [637, 0]
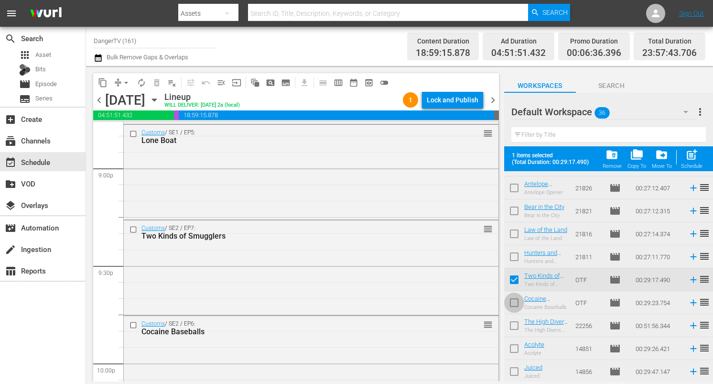
click at [515, 300] on input "checkbox" at bounding box center [514, 304] width 20 height 20
checkbox input "true"
click at [516, 323] on input "checkbox" at bounding box center [514, 327] width 20 height 20
checkbox input "true"
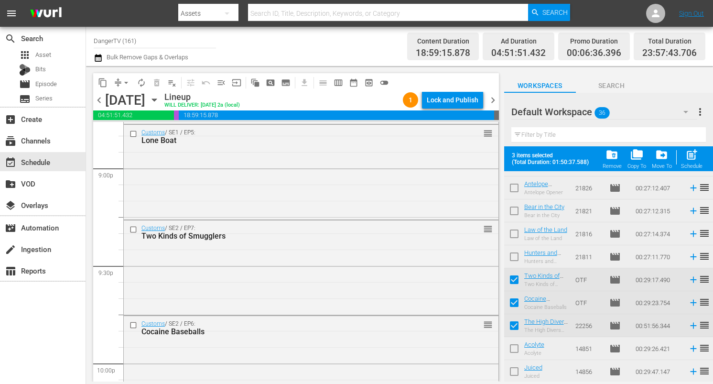
click at [514, 349] on input "checkbox" at bounding box center [514, 350] width 20 height 20
checkbox input "true"
click at [514, 370] on input "checkbox" at bounding box center [514, 373] width 20 height 20
checkbox input "true"
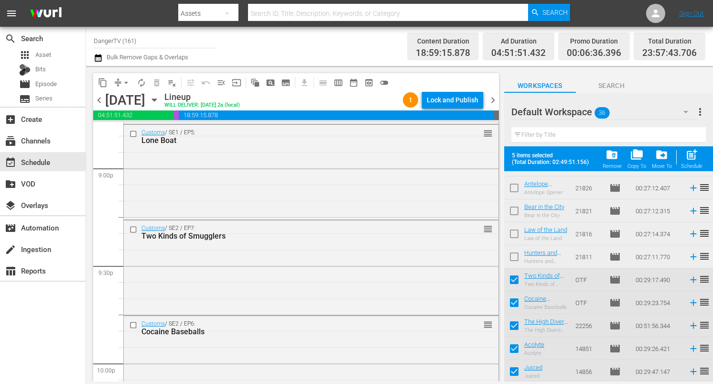
scroll to position [0, 0]
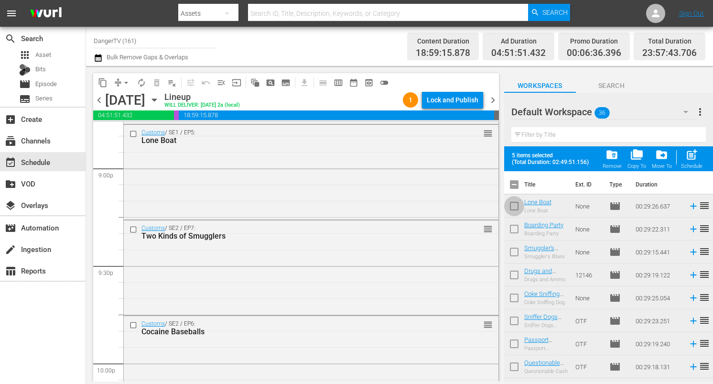
click at [516, 206] on input "checkbox" at bounding box center [514, 208] width 20 height 20
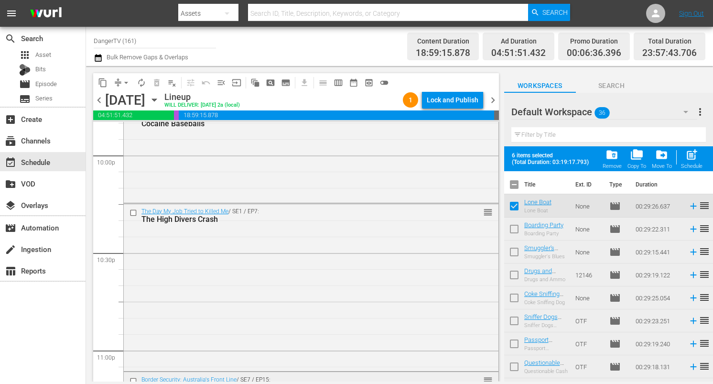
scroll to position [4438, 0]
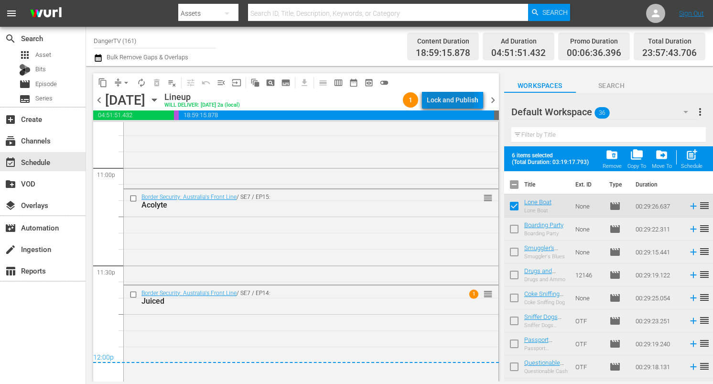
click at [448, 98] on div "Lock and Publish" at bounding box center [453, 99] width 52 height 17
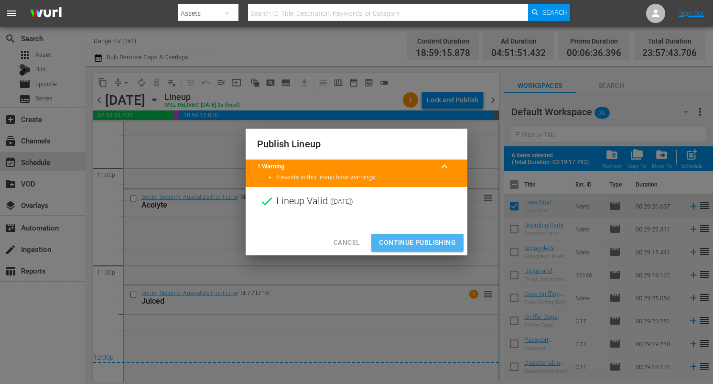
click at [412, 245] on span "Continue Publishing" at bounding box center [417, 243] width 77 height 12
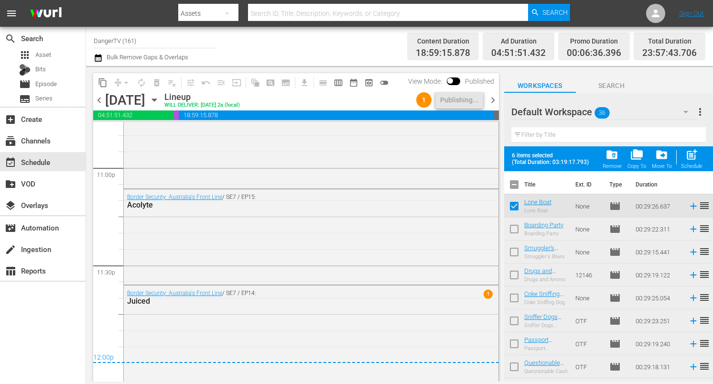
click at [494, 101] on span "chevron_right" at bounding box center [493, 100] width 12 height 12
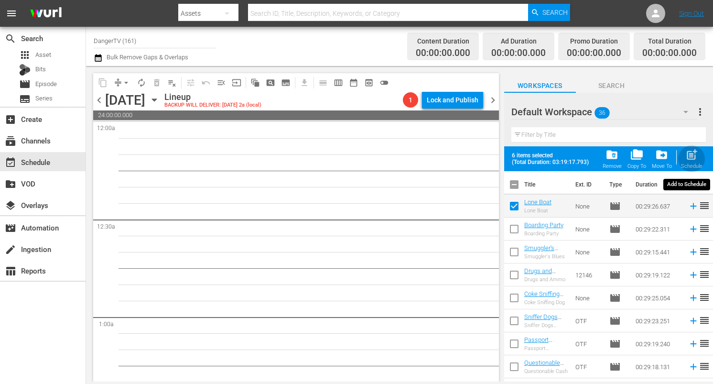
click at [698, 158] on span "post_add" at bounding box center [691, 154] width 13 height 13
checkbox input "false"
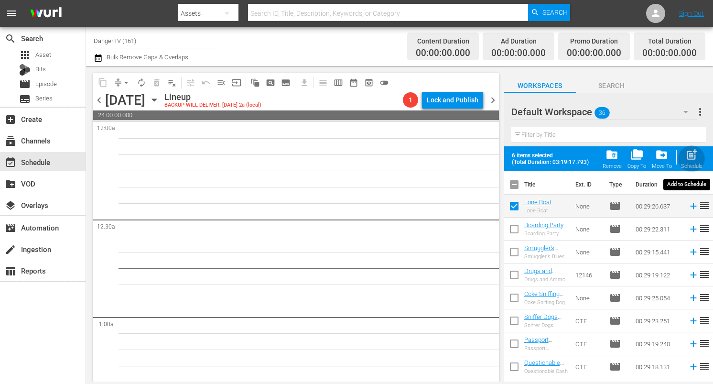
checkbox input "false"
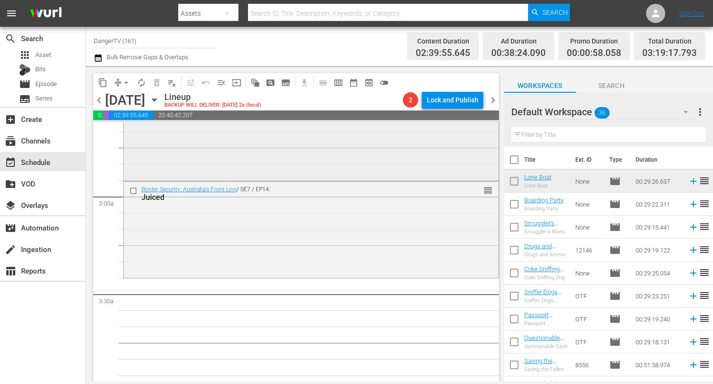
scroll to position [538, 0]
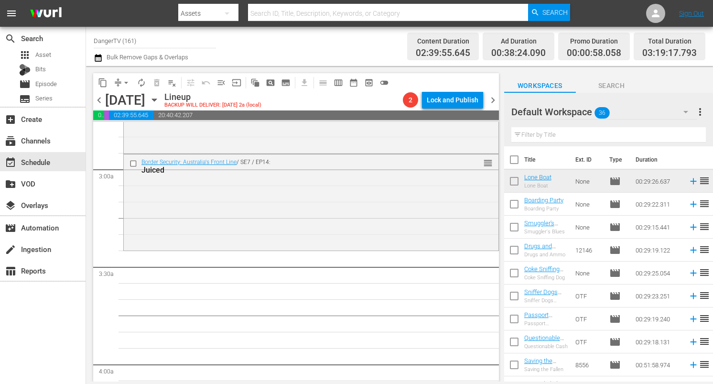
click at [514, 165] on input "checkbox" at bounding box center [514, 161] width 20 height 20
checkbox input "true"
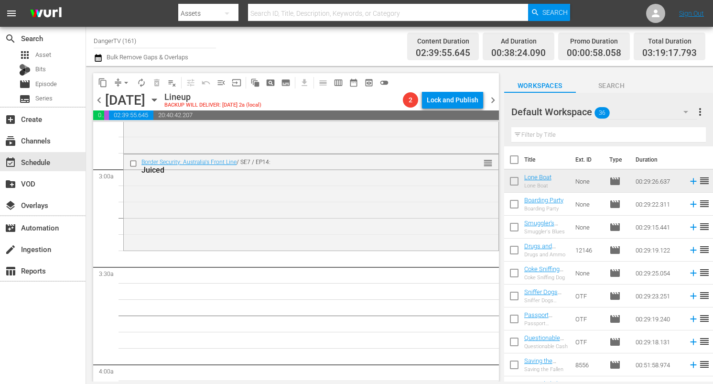
checkbox input "true"
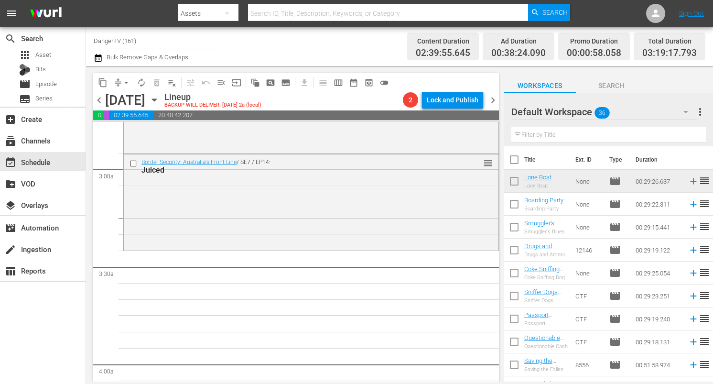
checkbox input "true"
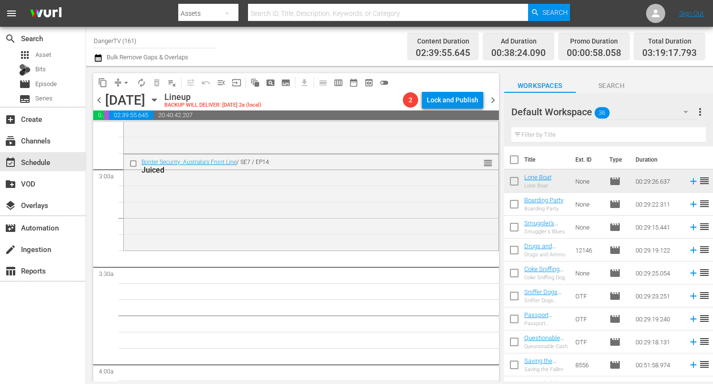
checkbox input "true"
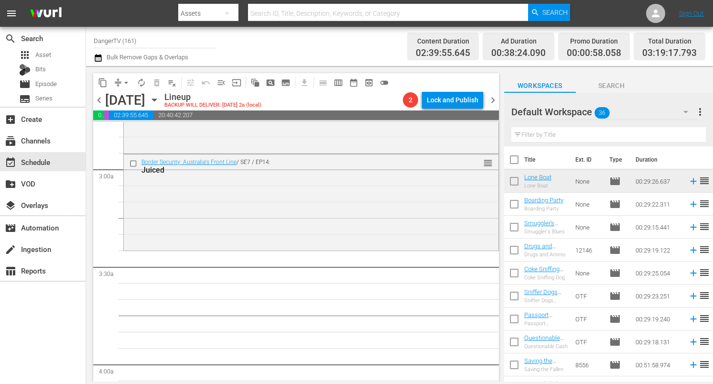
checkbox input "true"
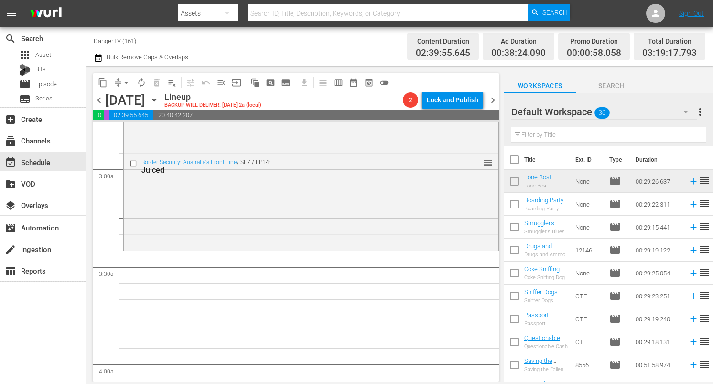
checkbox input "true"
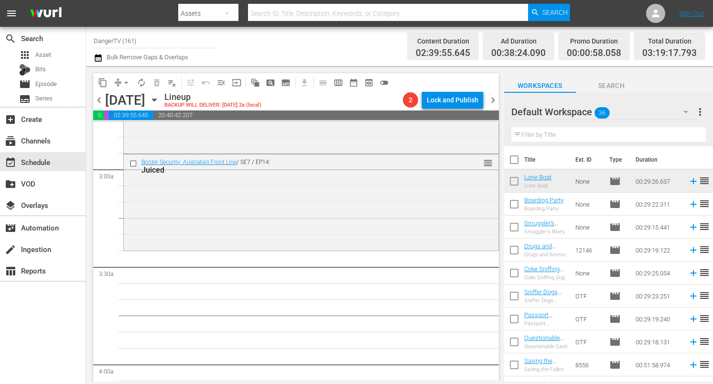
checkbox input "true"
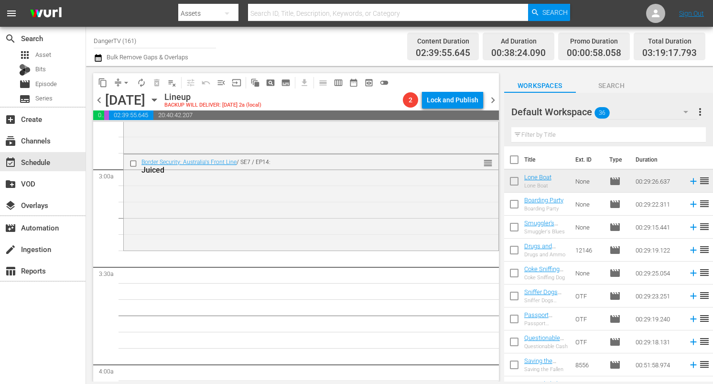
checkbox input "true"
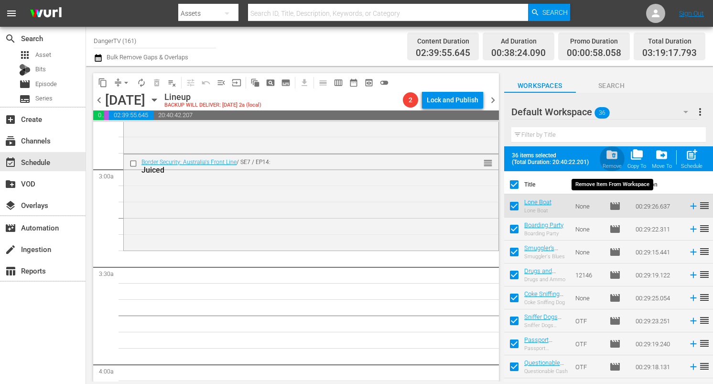
click at [615, 155] on span "folder_delete" at bounding box center [611, 154] width 13 height 13
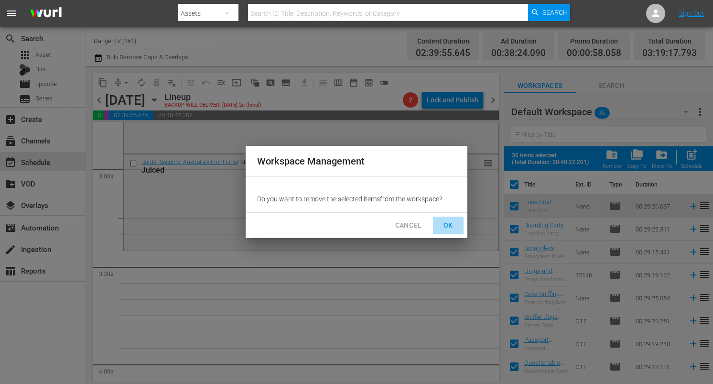
click at [448, 223] on span "OK" at bounding box center [448, 225] width 15 height 12
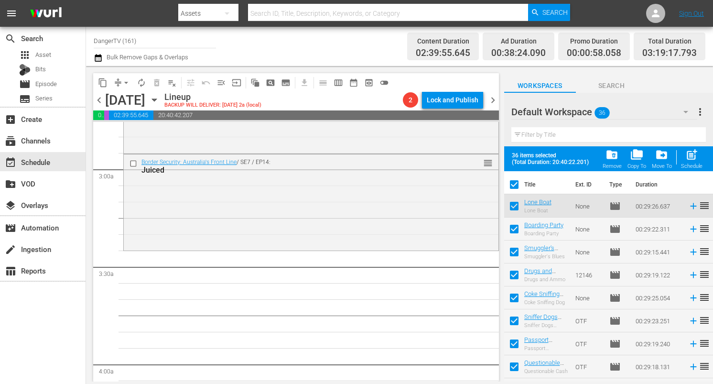
checkbox input "false"
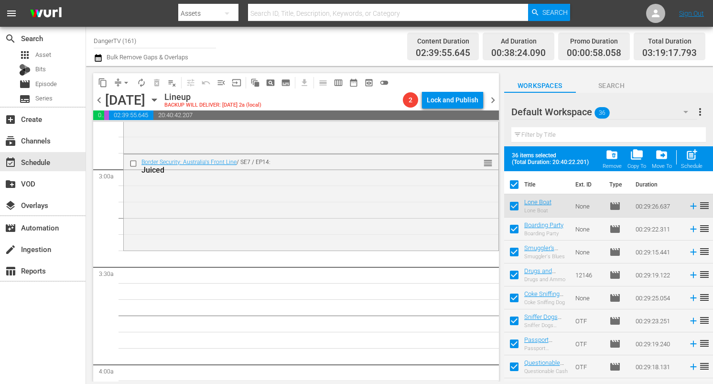
checkbox input "false"
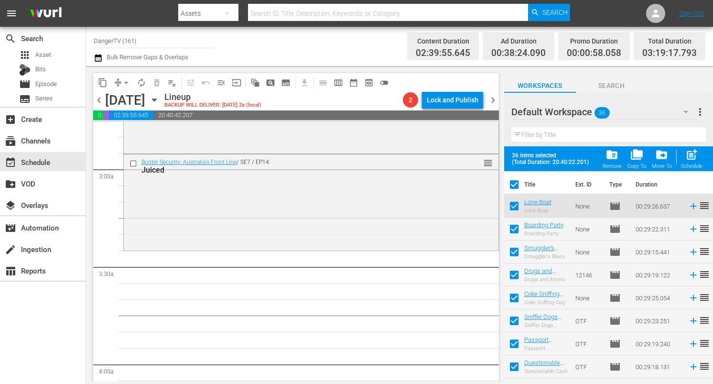
checkbox input "false"
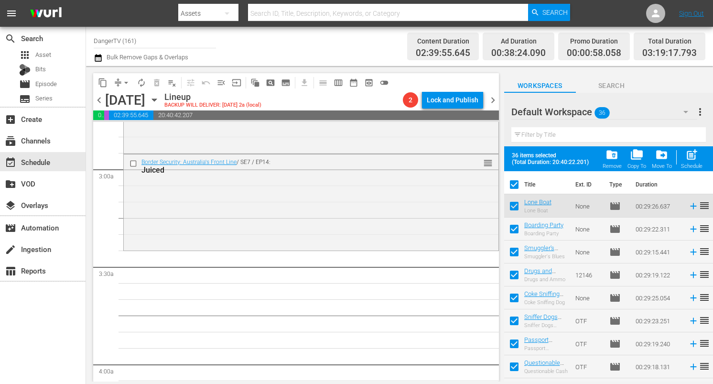
checkbox input "false"
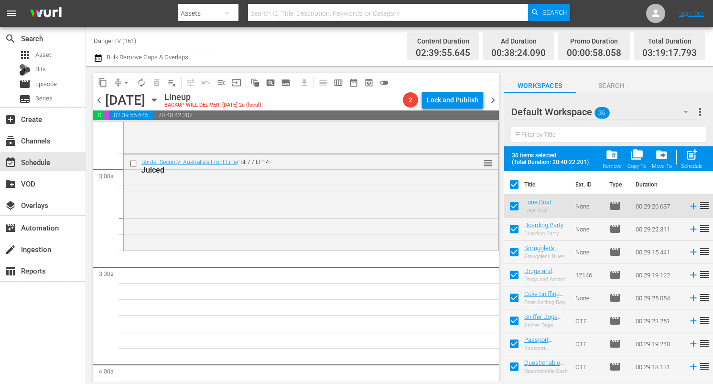
checkbox input "false"
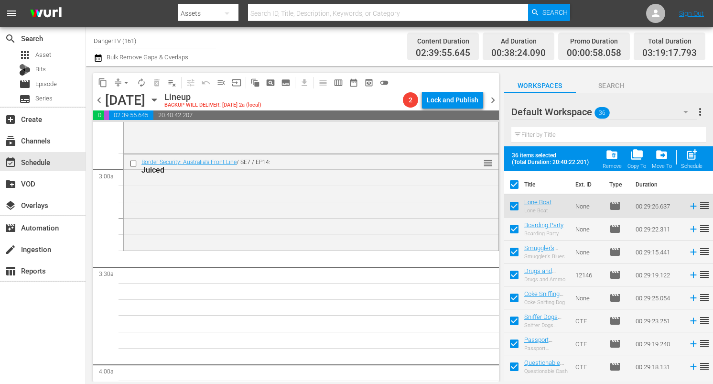
checkbox input "false"
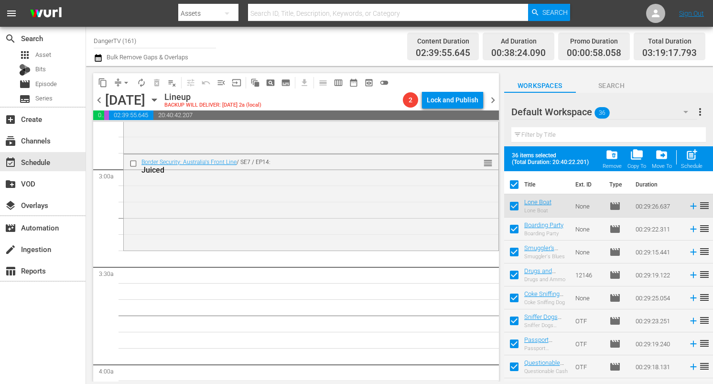
checkbox input "false"
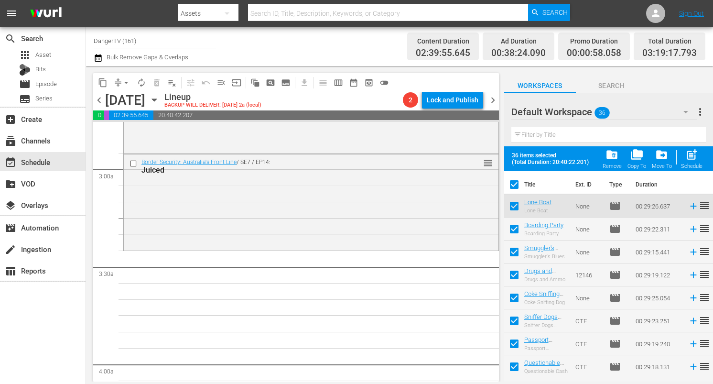
checkbox input "false"
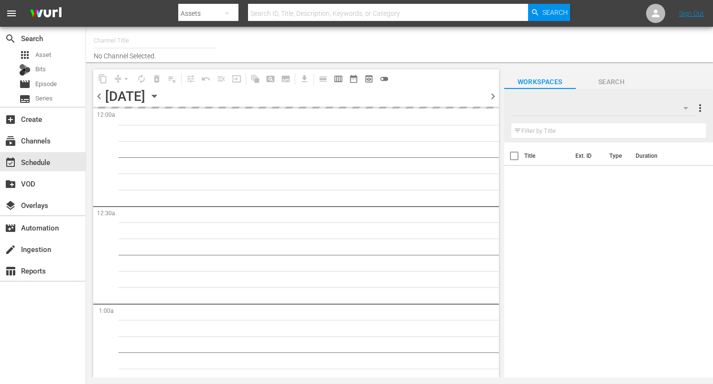
type input "DangerTV (161)"
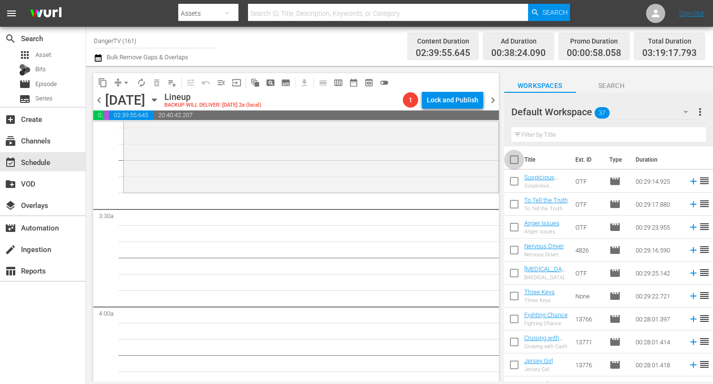
click at [507, 158] on input "checkbox" at bounding box center [514, 161] width 20 height 20
checkbox input "true"
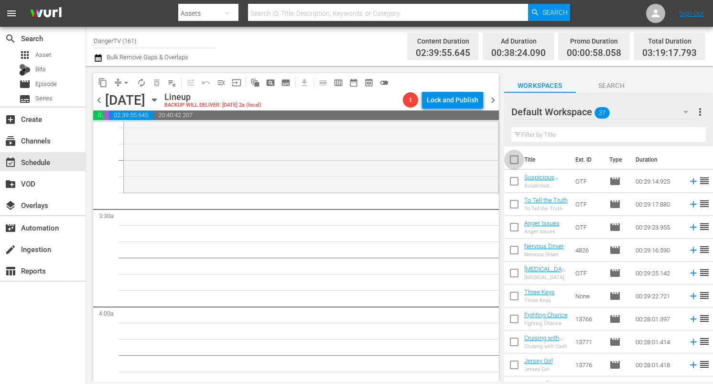
checkbox input "true"
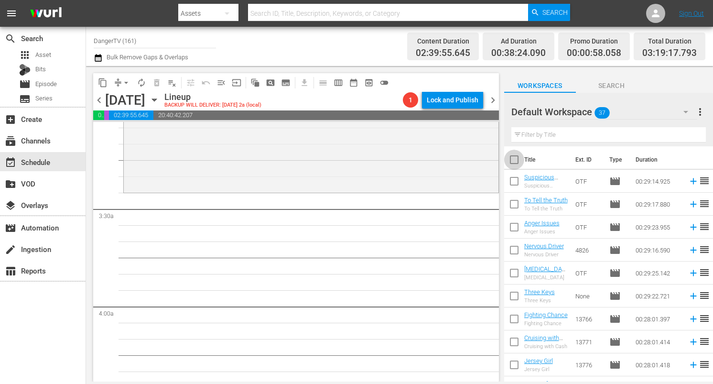
checkbox input "true"
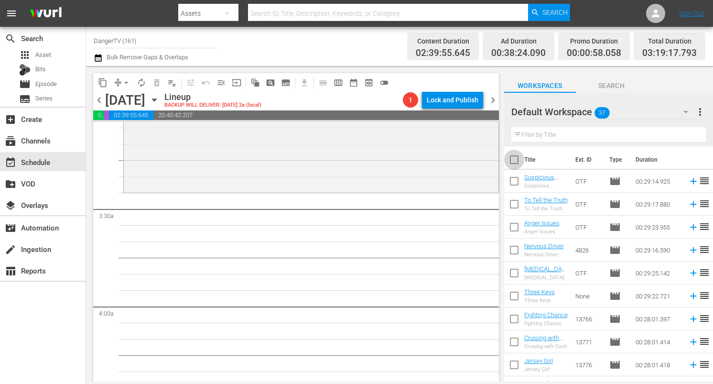
checkbox input "true"
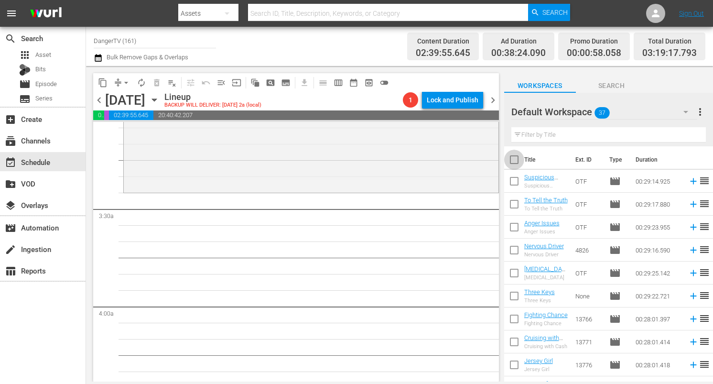
checkbox input "true"
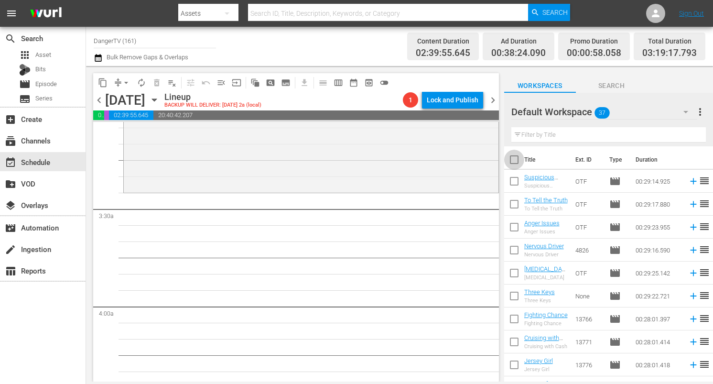
checkbox input "true"
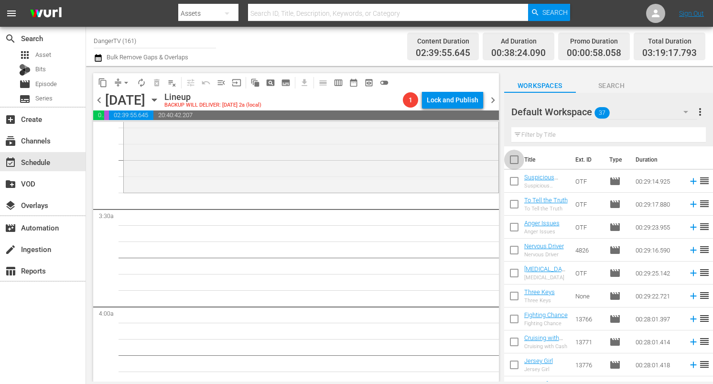
checkbox input "true"
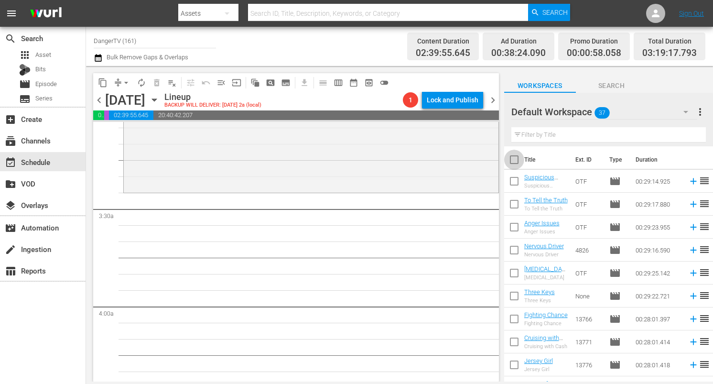
checkbox input "true"
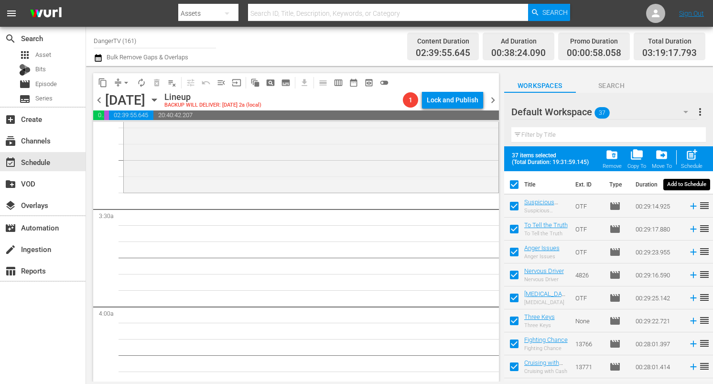
click at [693, 153] on span "post_add" at bounding box center [691, 154] width 13 height 13
checkbox input "false"
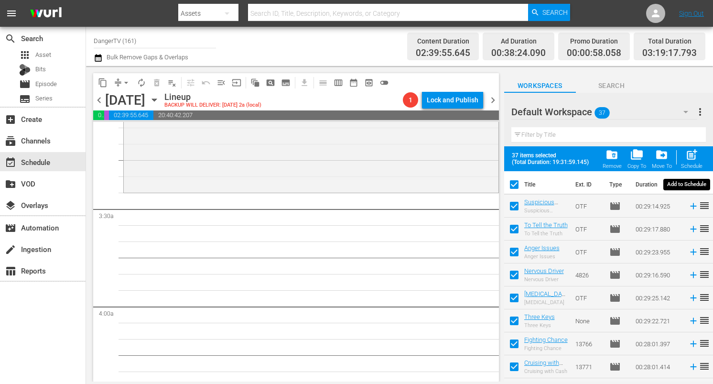
checkbox input "false"
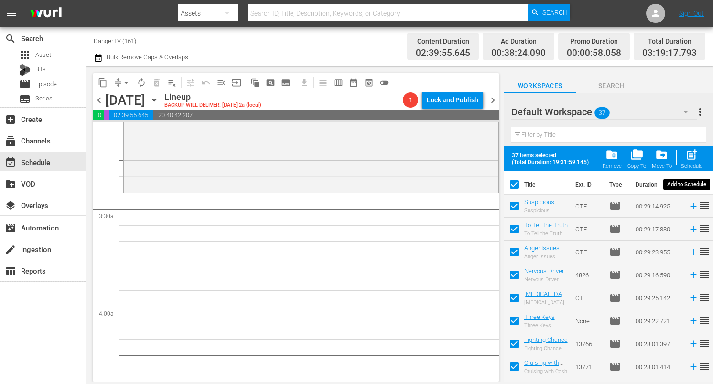
checkbox input "false"
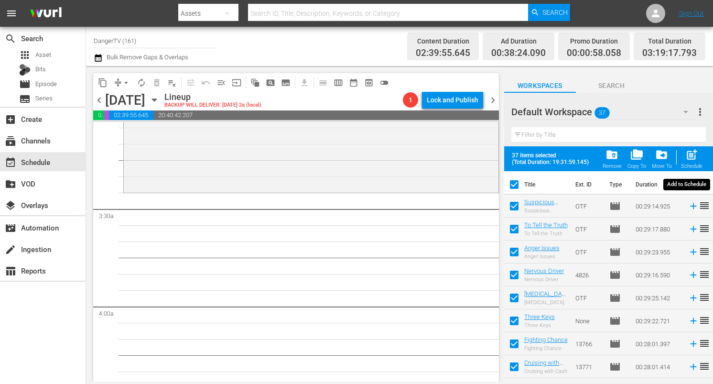
checkbox input "false"
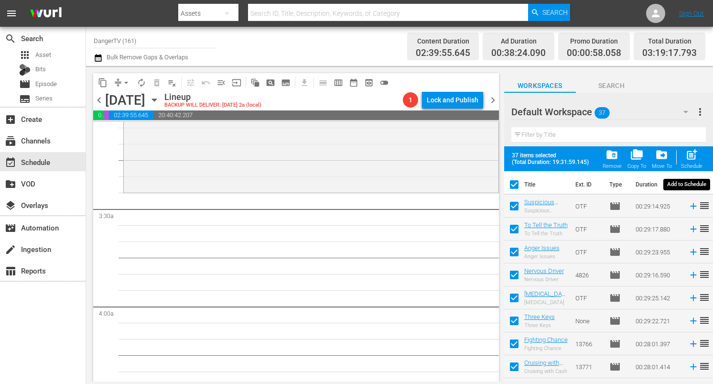
checkbox input "false"
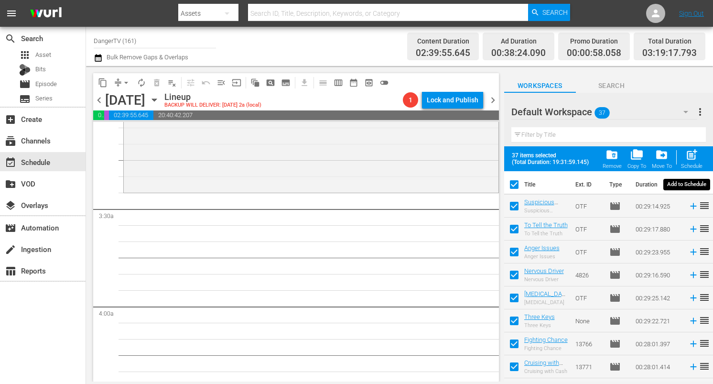
checkbox input "false"
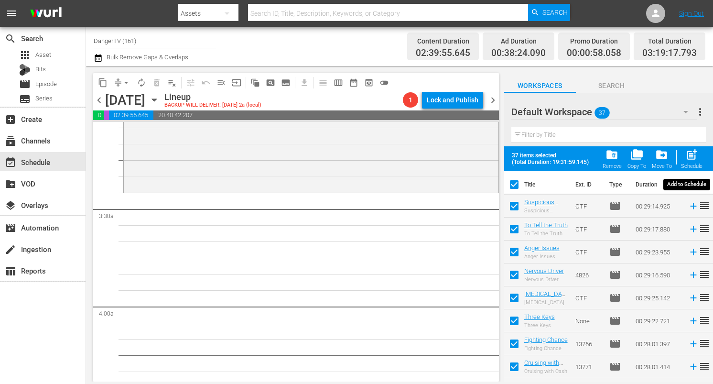
checkbox input "false"
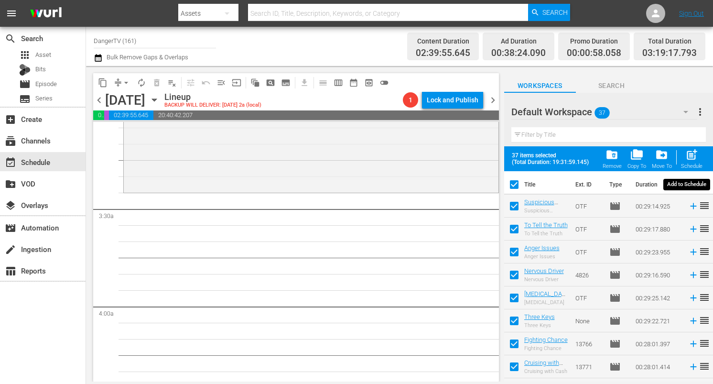
checkbox input "false"
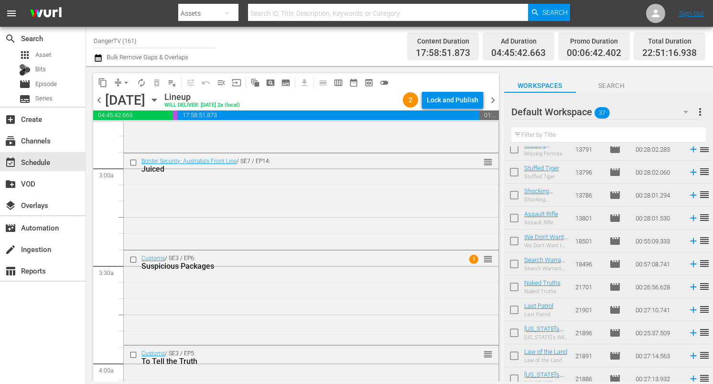
scroll to position [635, 0]
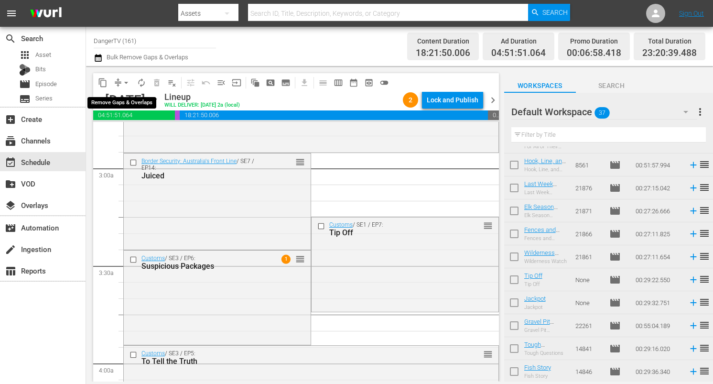
click at [126, 81] on span "arrow_drop_down" at bounding box center [126, 83] width 10 height 10
click at [125, 137] on li "Align to End of Previous Day" at bounding box center [126, 134] width 100 height 16
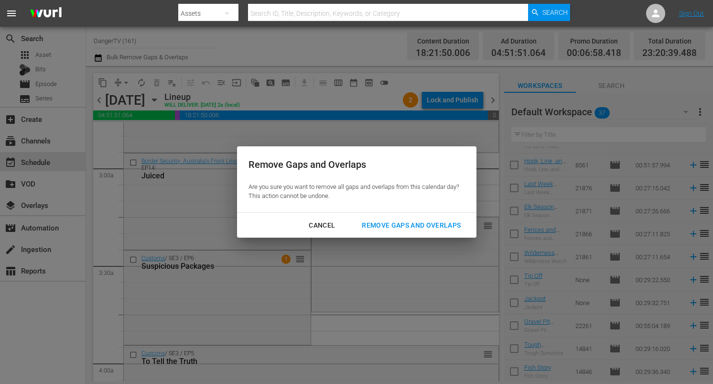
click at [385, 229] on div "Remove Gaps and Overlaps" at bounding box center [411, 225] width 114 height 12
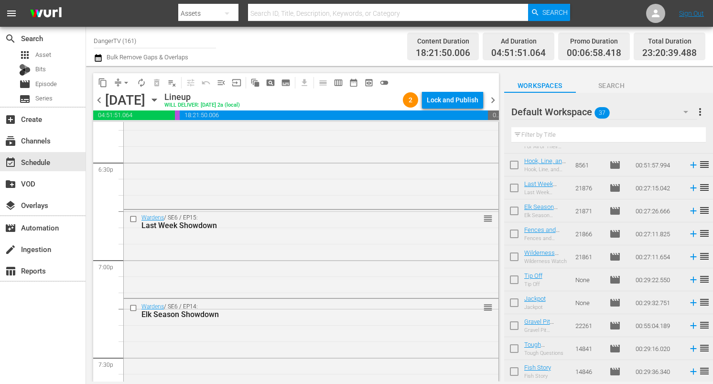
scroll to position [3551, 0]
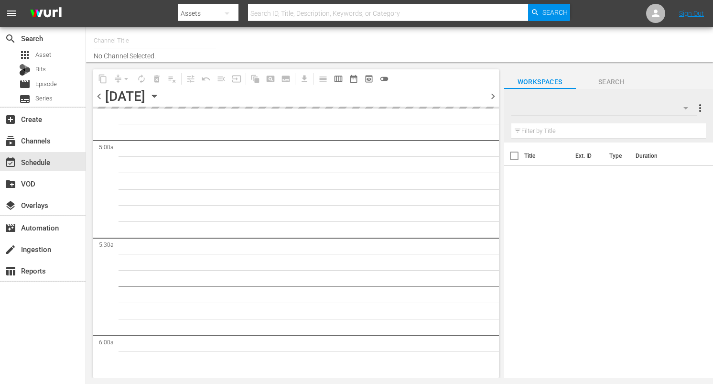
type input "DangerTV (161)"
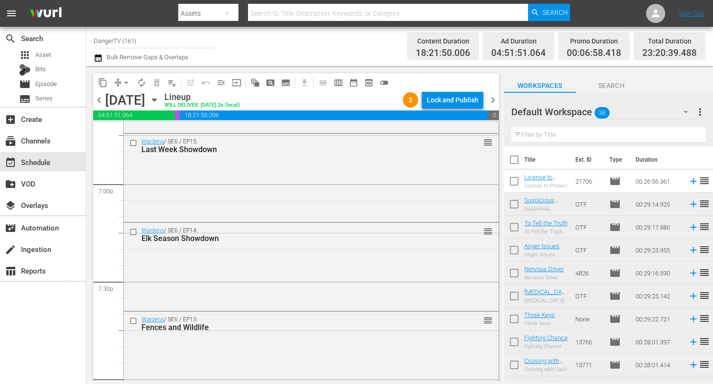
scroll to position [3634, 0]
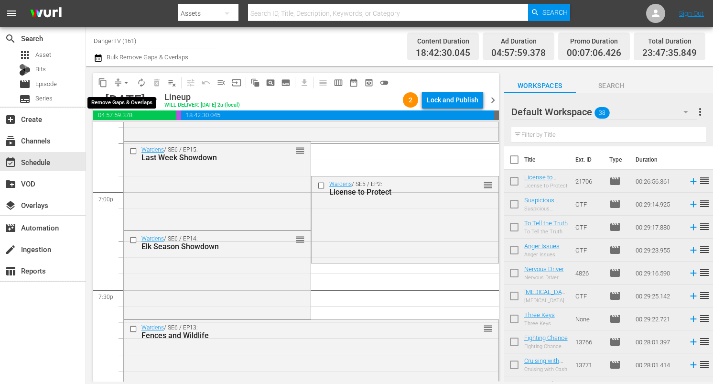
click at [126, 81] on span "arrow_drop_down" at bounding box center [126, 83] width 10 height 10
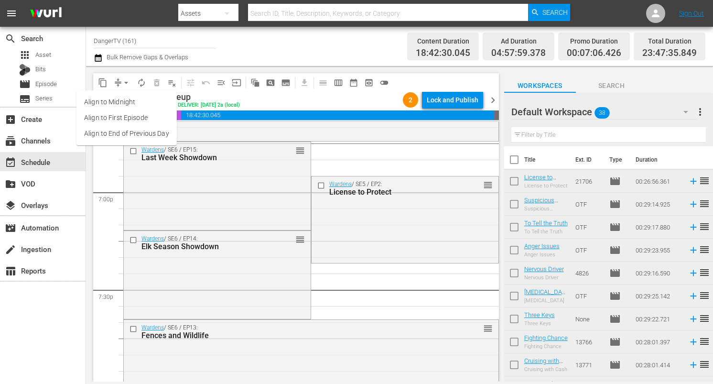
click at [132, 136] on li "Align to End of Previous Day" at bounding box center [126, 134] width 100 height 16
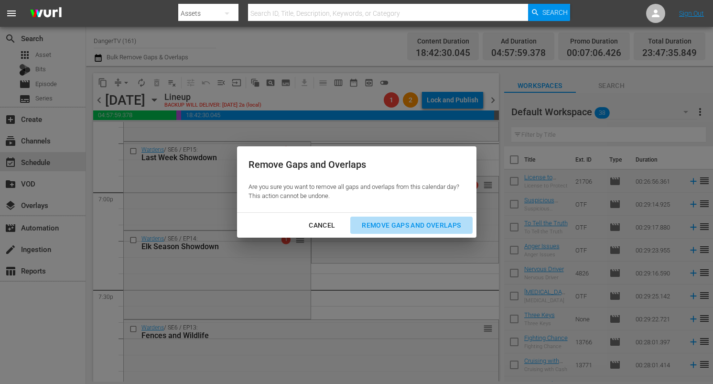
click at [417, 224] on div "Remove Gaps and Overlaps" at bounding box center [411, 225] width 114 height 12
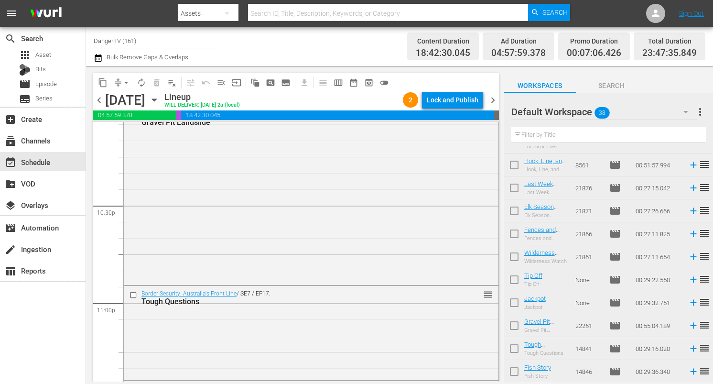
scroll to position [4419, 0]
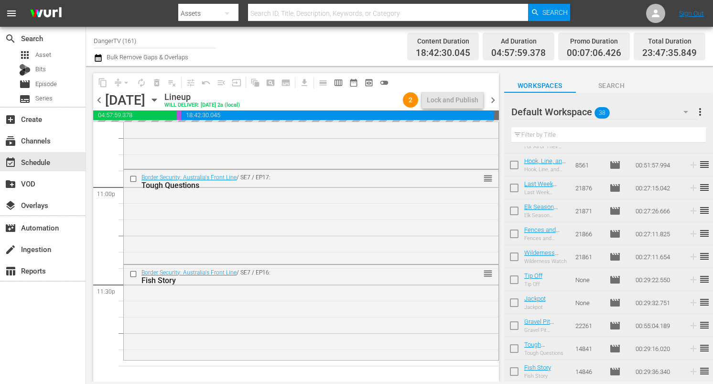
click at [515, 281] on input "checkbox" at bounding box center [514, 281] width 20 height 20
checkbox input "true"
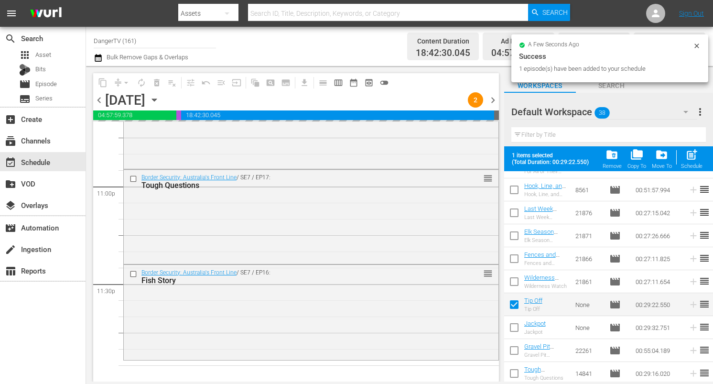
scroll to position [683, 0]
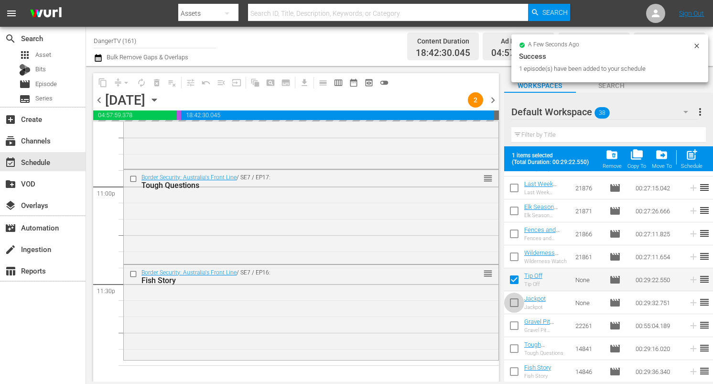
click at [513, 302] on input "checkbox" at bounding box center [514, 304] width 20 height 20
checkbox input "true"
click at [512, 323] on input "checkbox" at bounding box center [514, 327] width 20 height 20
checkbox input "true"
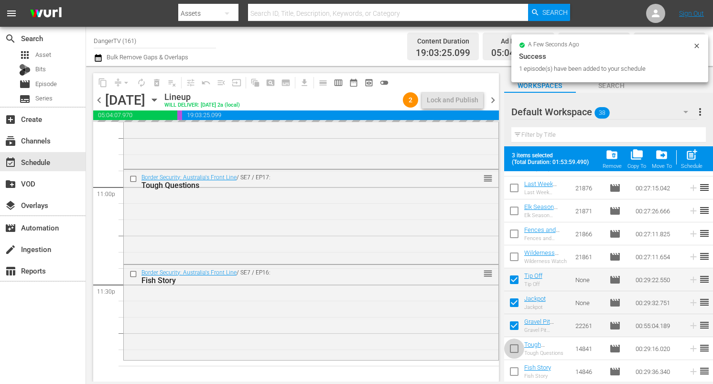
click at [516, 352] on input "checkbox" at bounding box center [514, 350] width 20 height 20
checkbox input "true"
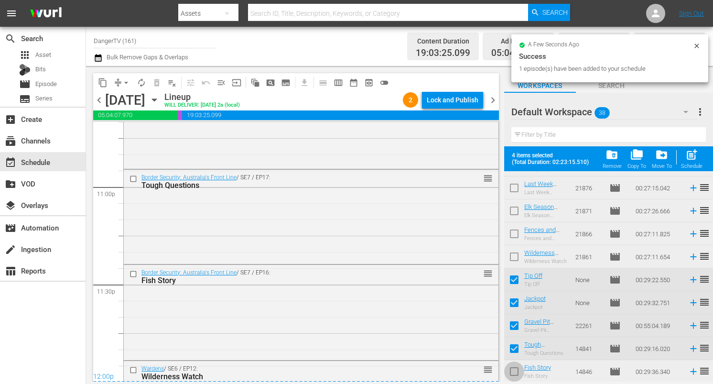
click at [516, 373] on input "checkbox" at bounding box center [514, 373] width 20 height 20
checkbox input "true"
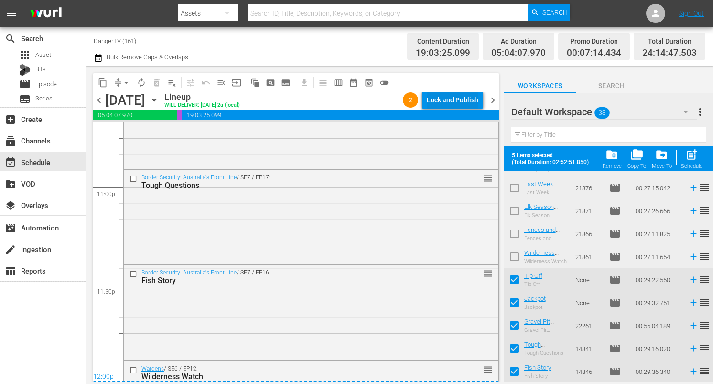
click at [462, 103] on div "Lock and Publish" at bounding box center [453, 99] width 52 height 17
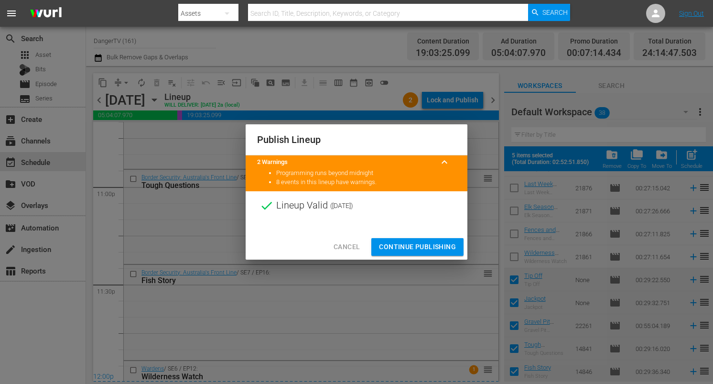
click at [419, 244] on span "Continue Publishing" at bounding box center [417, 247] width 77 height 12
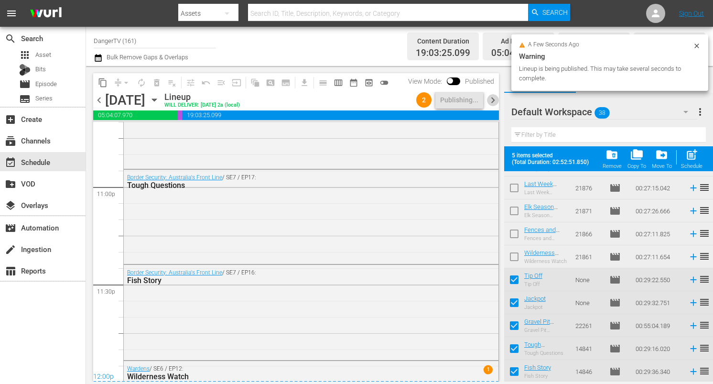
click at [490, 99] on span "chevron_right" at bounding box center [493, 100] width 12 height 12
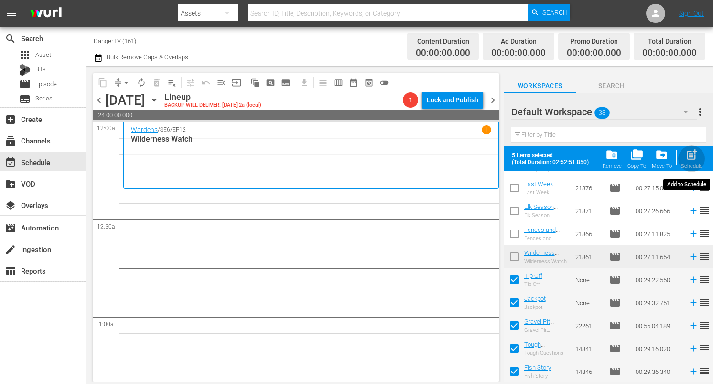
click at [696, 159] on span "post_add" at bounding box center [691, 154] width 13 height 13
checkbox input "false"
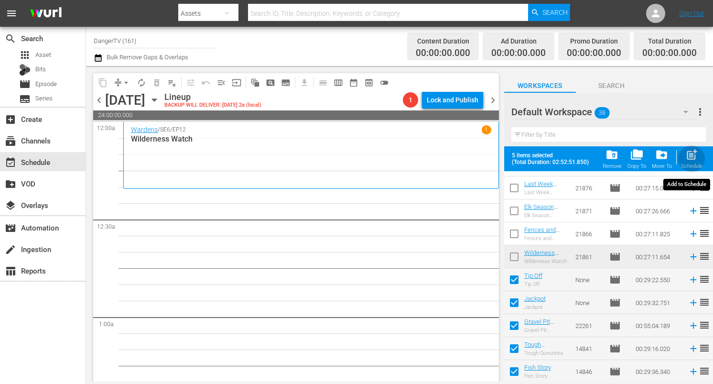
checkbox input "false"
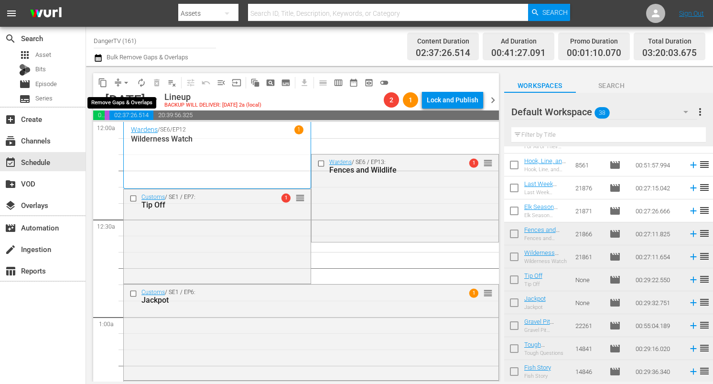
click at [126, 83] on span "arrow_drop_down" at bounding box center [126, 83] width 10 height 10
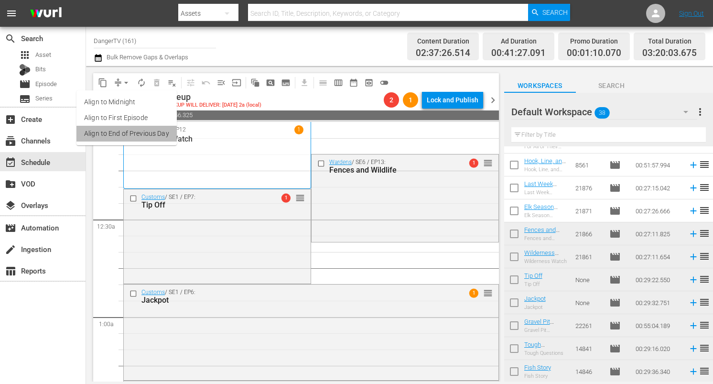
click at [132, 137] on li "Align to End of Previous Day" at bounding box center [126, 134] width 100 height 16
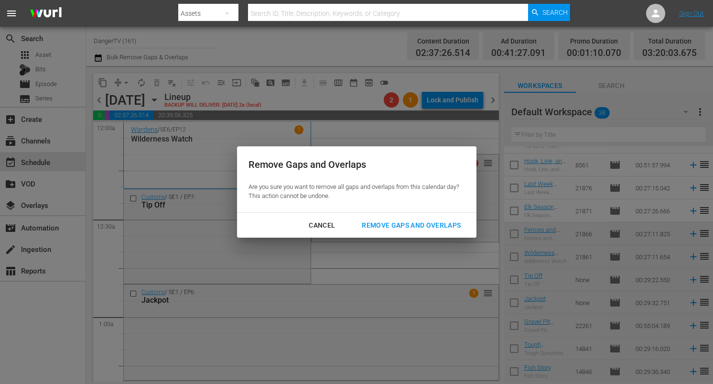
click at [421, 223] on div "Remove Gaps and Overlaps" at bounding box center [411, 225] width 114 height 12
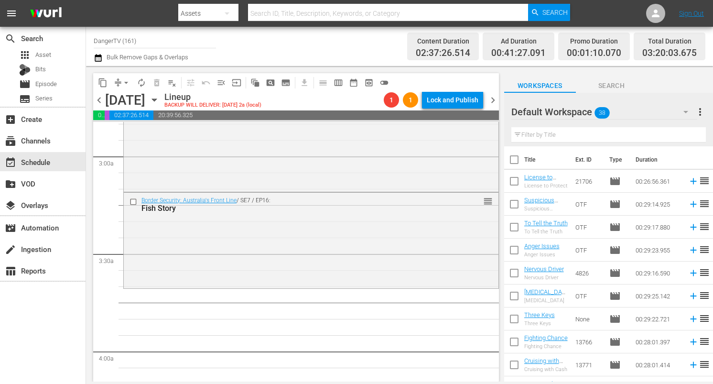
click at [514, 160] on input "checkbox" at bounding box center [514, 161] width 20 height 20
checkbox input "true"
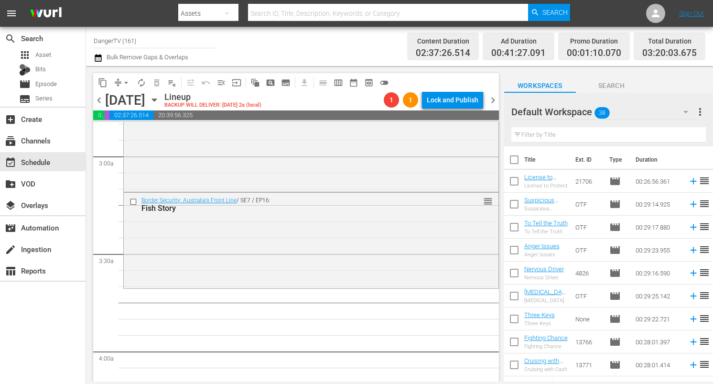
checkbox input "true"
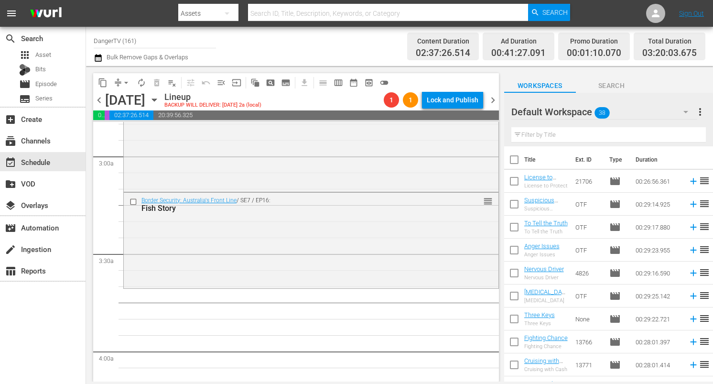
checkbox input "true"
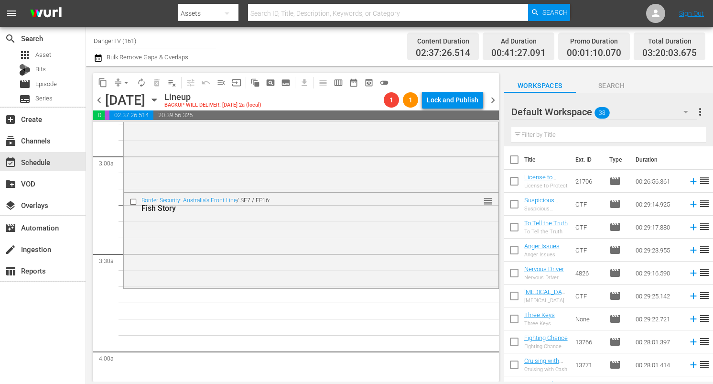
checkbox input "true"
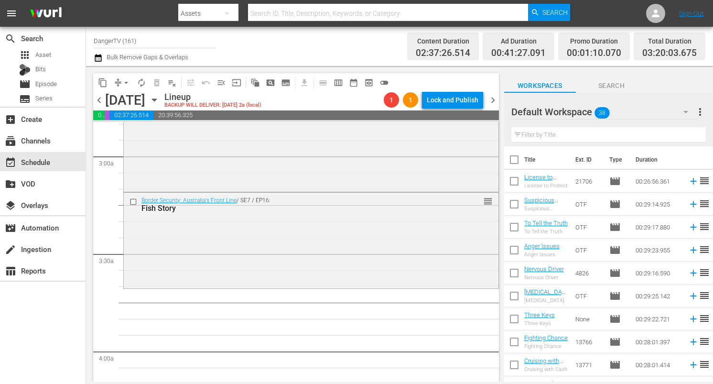
checkbox input "true"
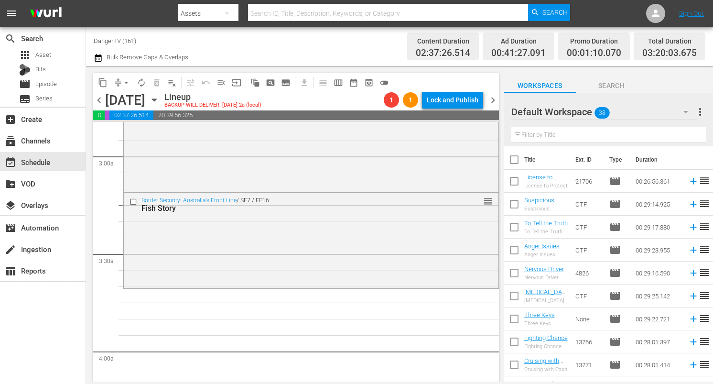
checkbox input "true"
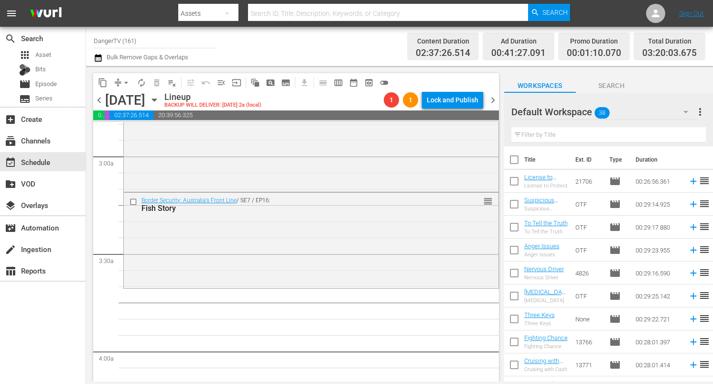
checkbox input "true"
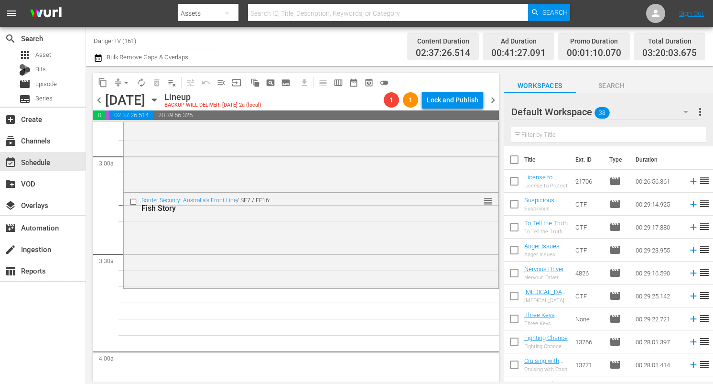
checkbox input "true"
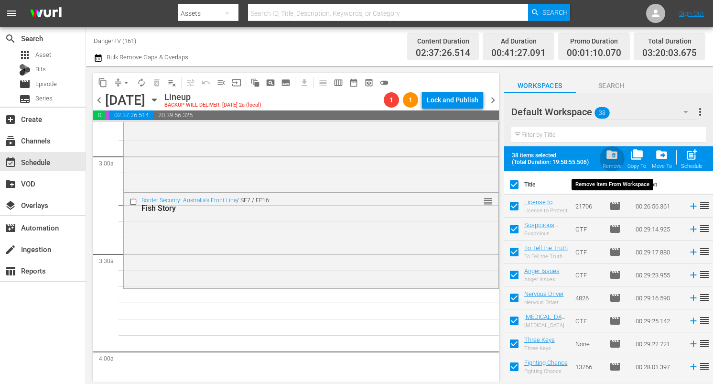
click at [612, 154] on span "folder_delete" at bounding box center [611, 154] width 13 height 13
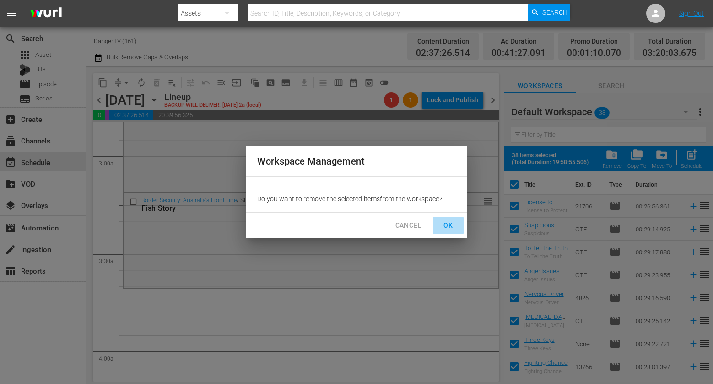
click at [454, 223] on span "OK" at bounding box center [448, 225] width 15 height 12
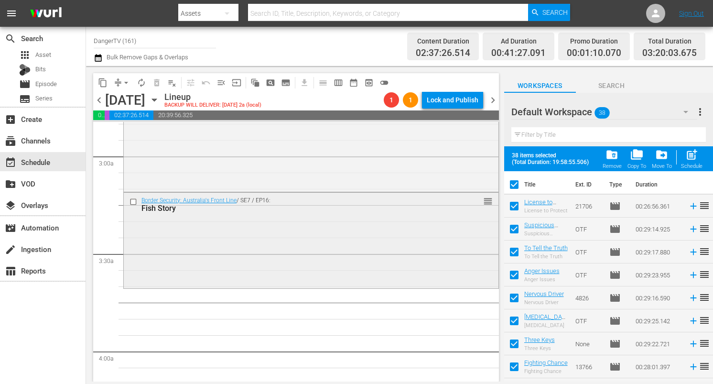
checkbox input "false"
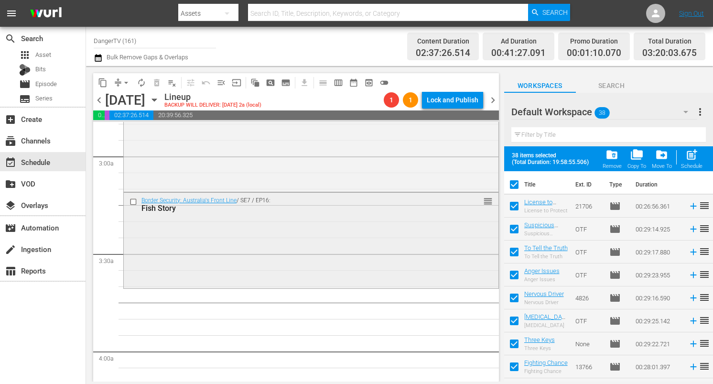
checkbox input "false"
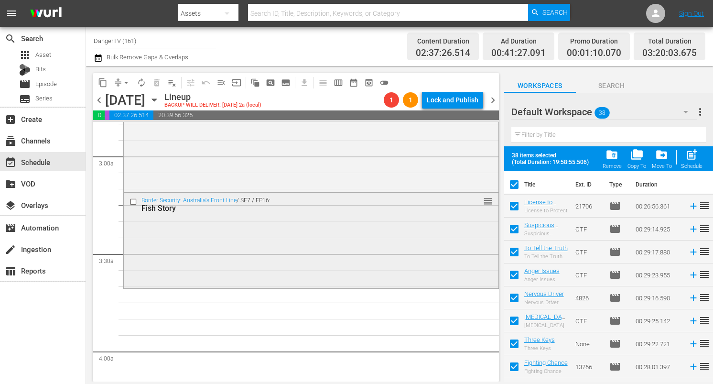
checkbox input "false"
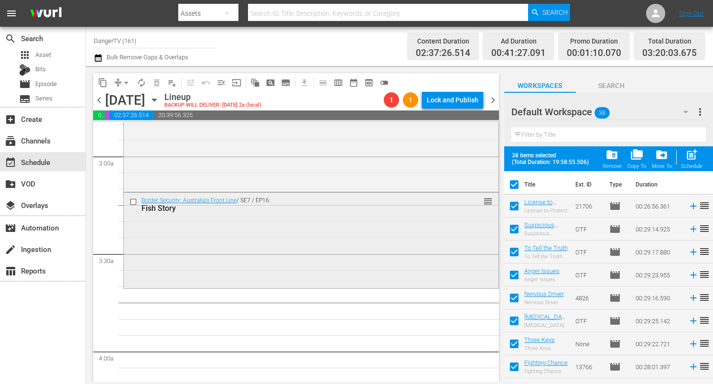
checkbox input "false"
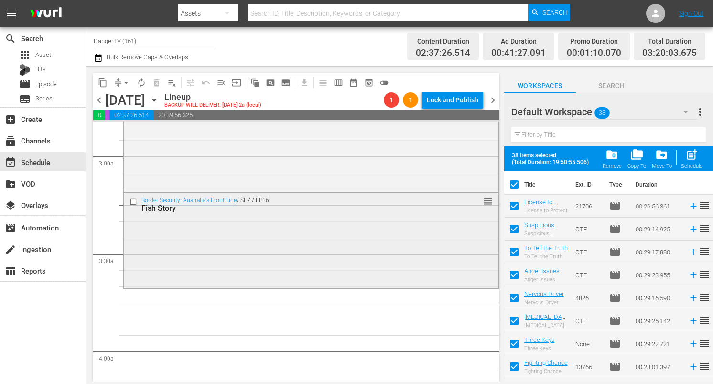
checkbox input "false"
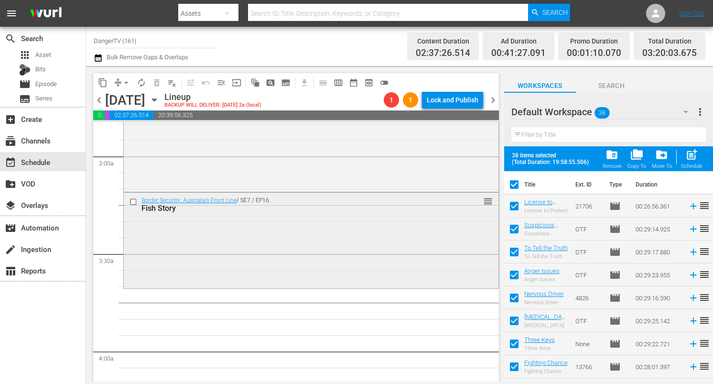
checkbox input "false"
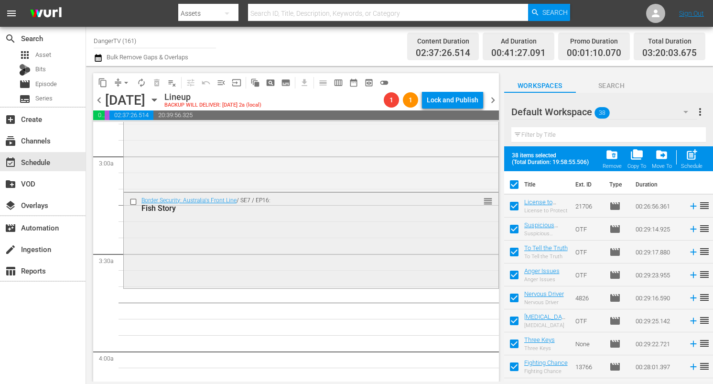
checkbox input "false"
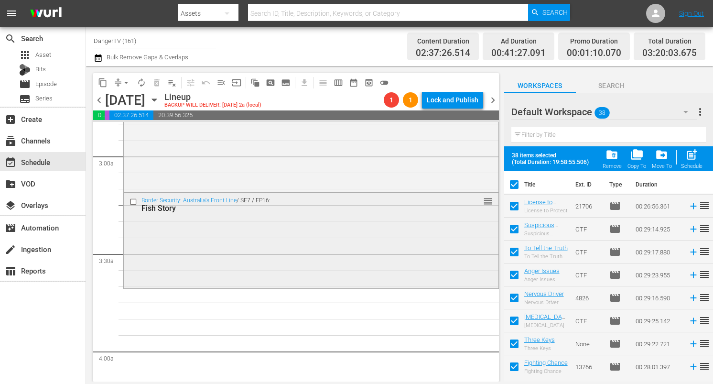
checkbox input "false"
